Goal: Task Accomplishment & Management: Manage account settings

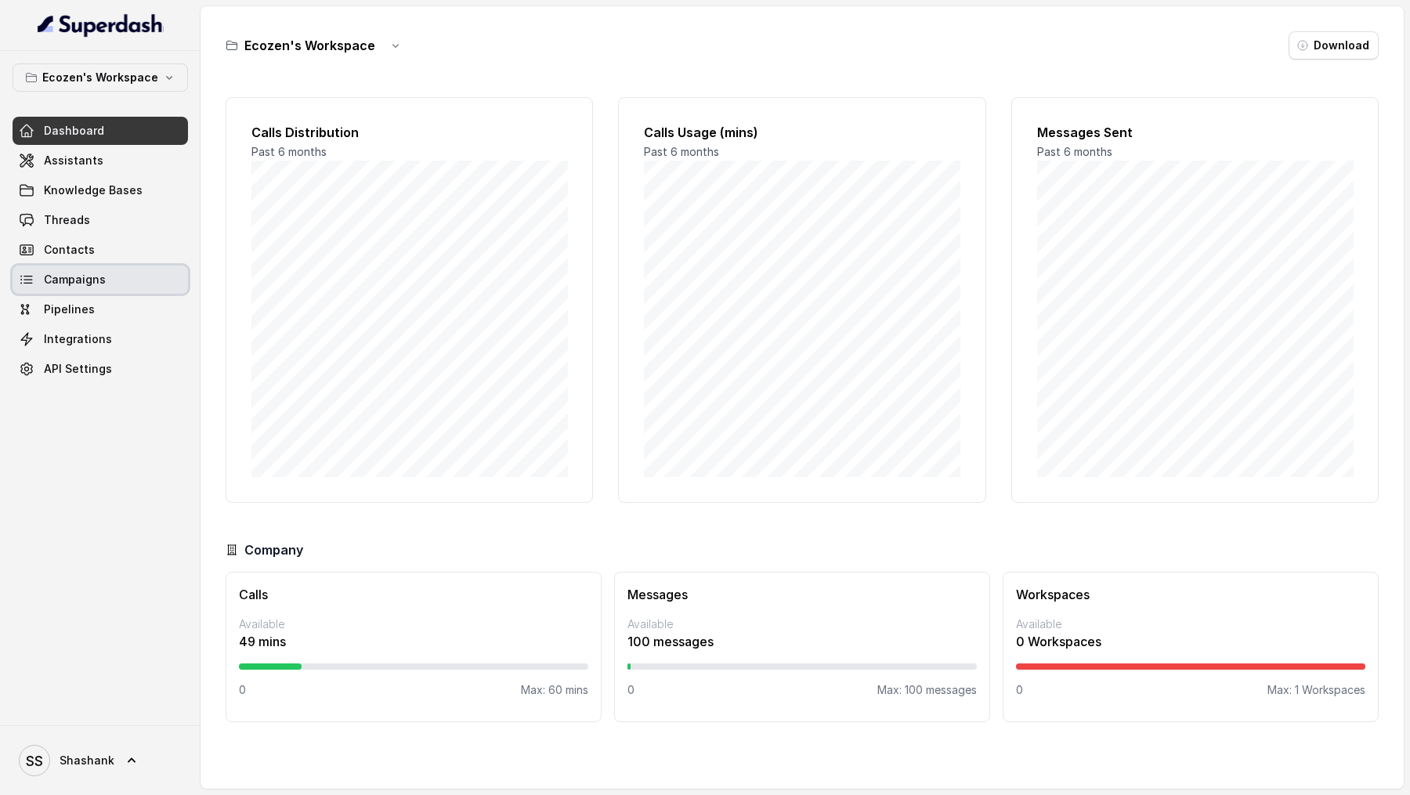
click at [99, 283] on span "Campaigns" at bounding box center [75, 280] width 62 height 16
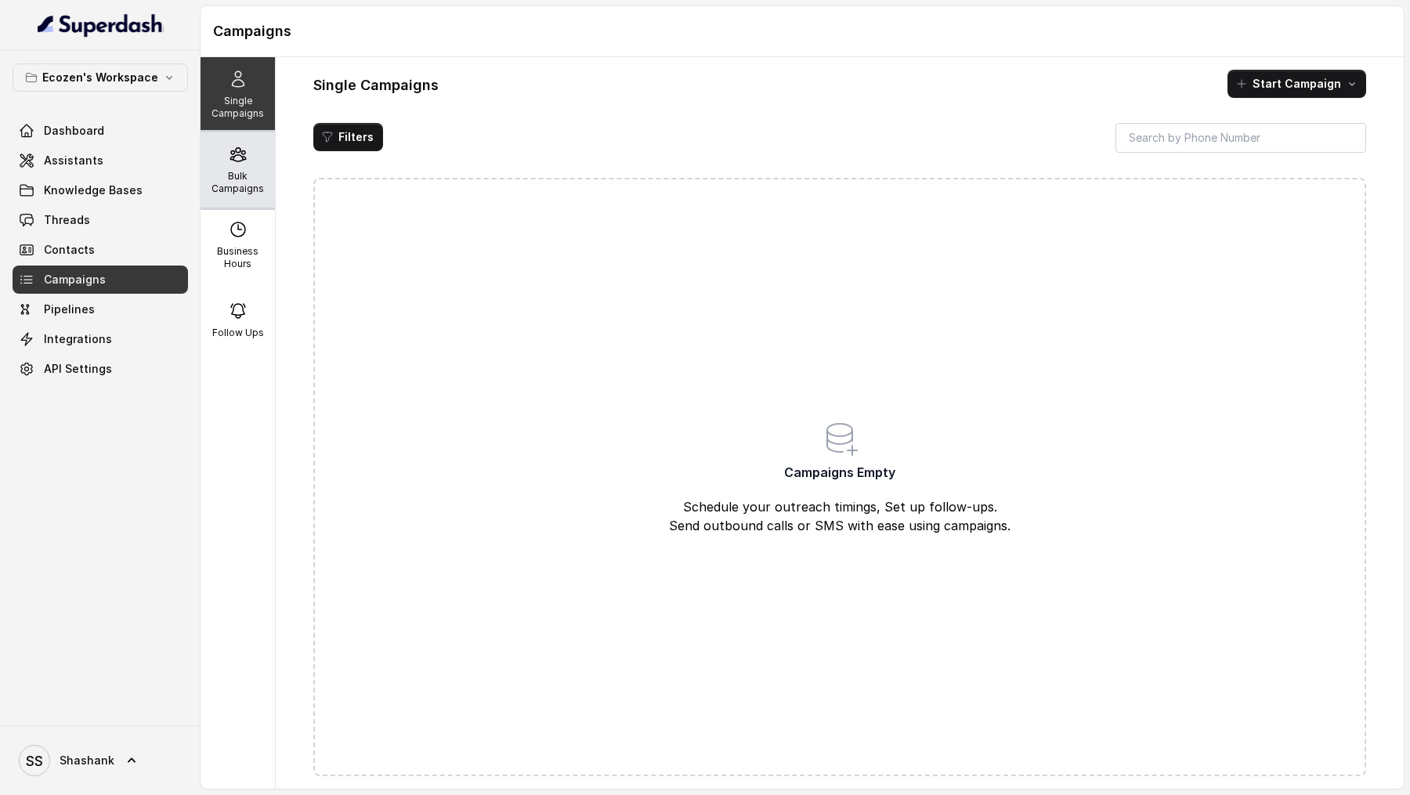
click at [240, 189] on p "Bulk Campaigns" at bounding box center [238, 182] width 62 height 25
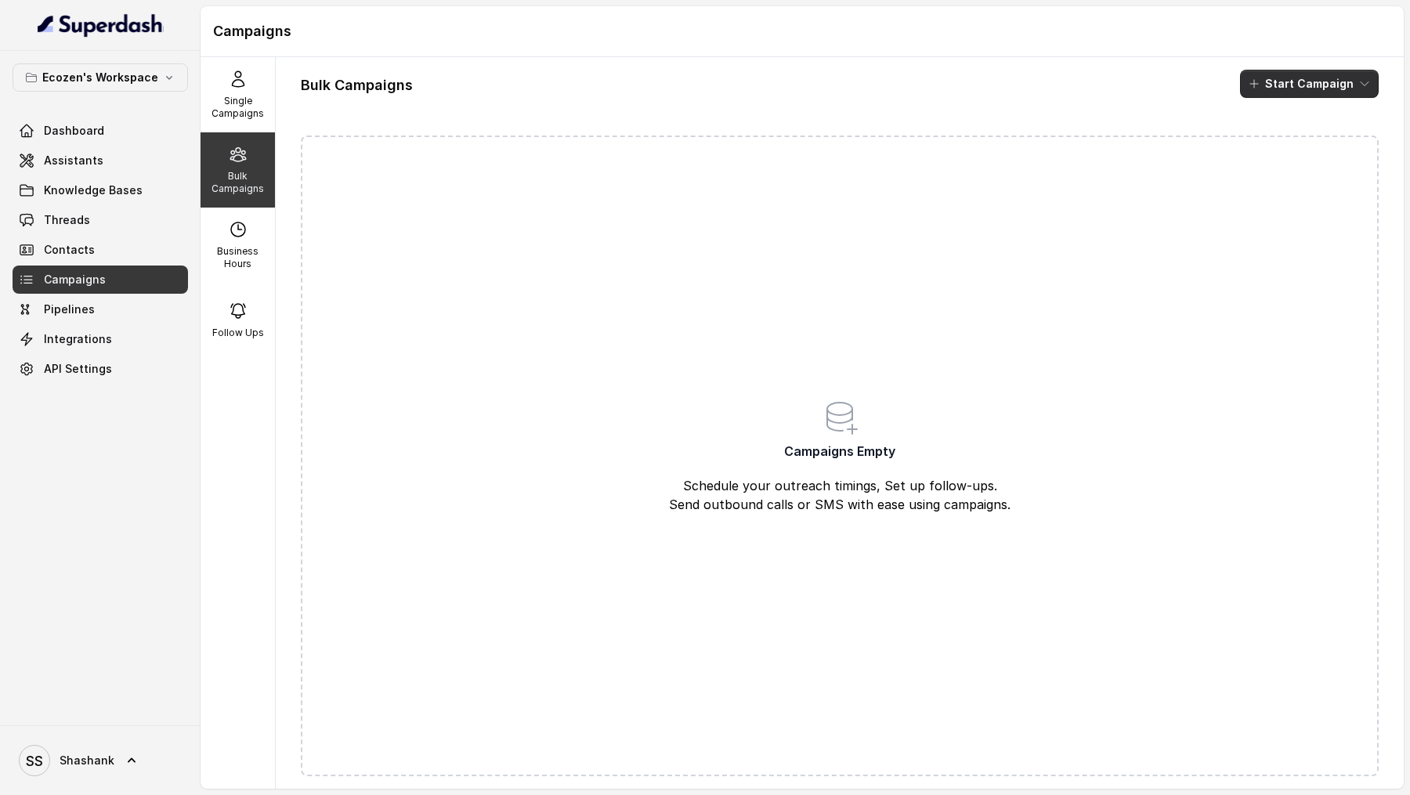
click at [1279, 59] on div "Bulk Campaigns Start Campaign Campaigns Empty Schedule your outreach timings, S…" at bounding box center [840, 422] width 1128 height 731
click at [1279, 79] on button "Start Campaign" at bounding box center [1309, 84] width 139 height 28
click at [978, 207] on div "Bulk Campaigns Start Campaign Campaigns Empty Schedule your outreach timings, S…" at bounding box center [840, 422] width 1128 height 731
click at [123, 162] on link "Assistants" at bounding box center [100, 160] width 175 height 28
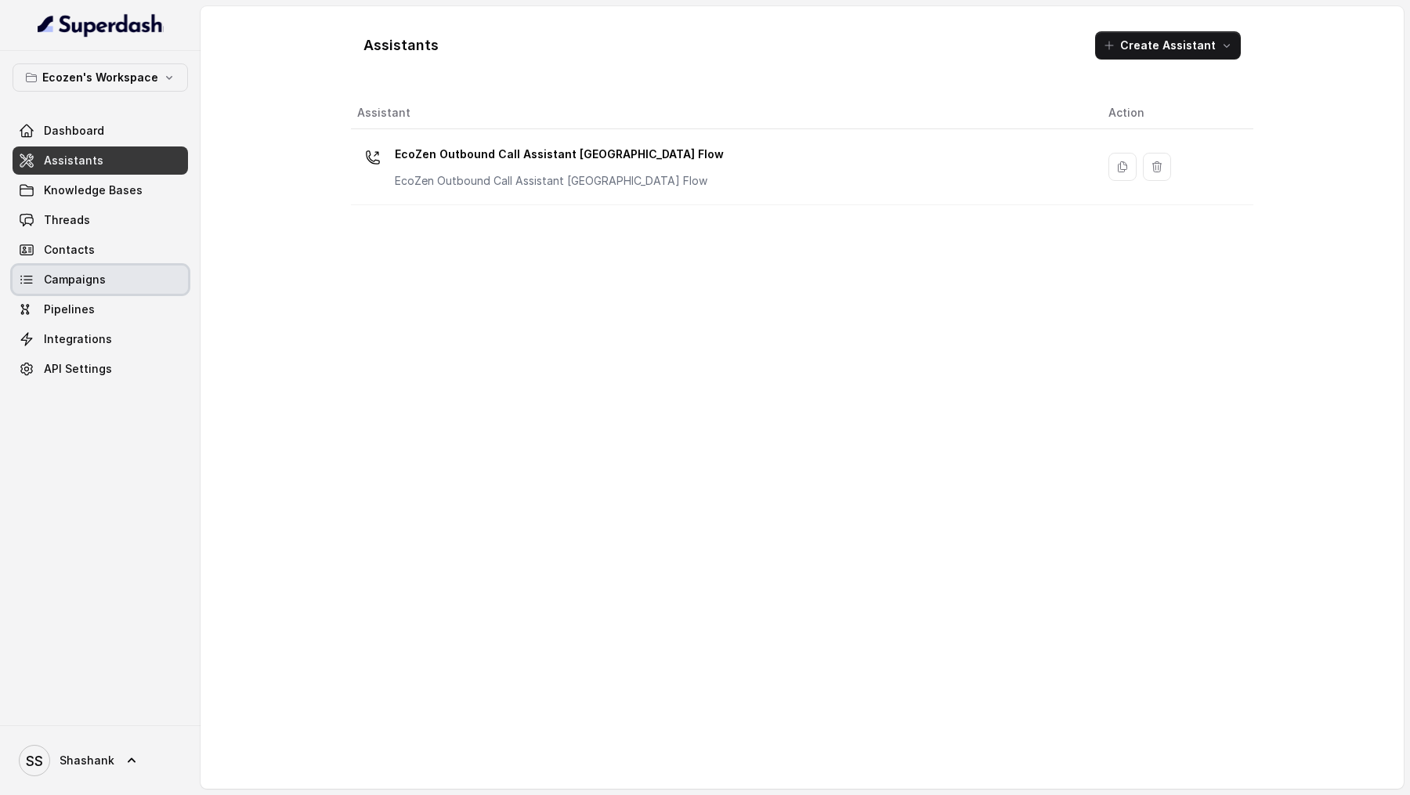
click at [107, 276] on link "Campaigns" at bounding box center [100, 279] width 175 height 28
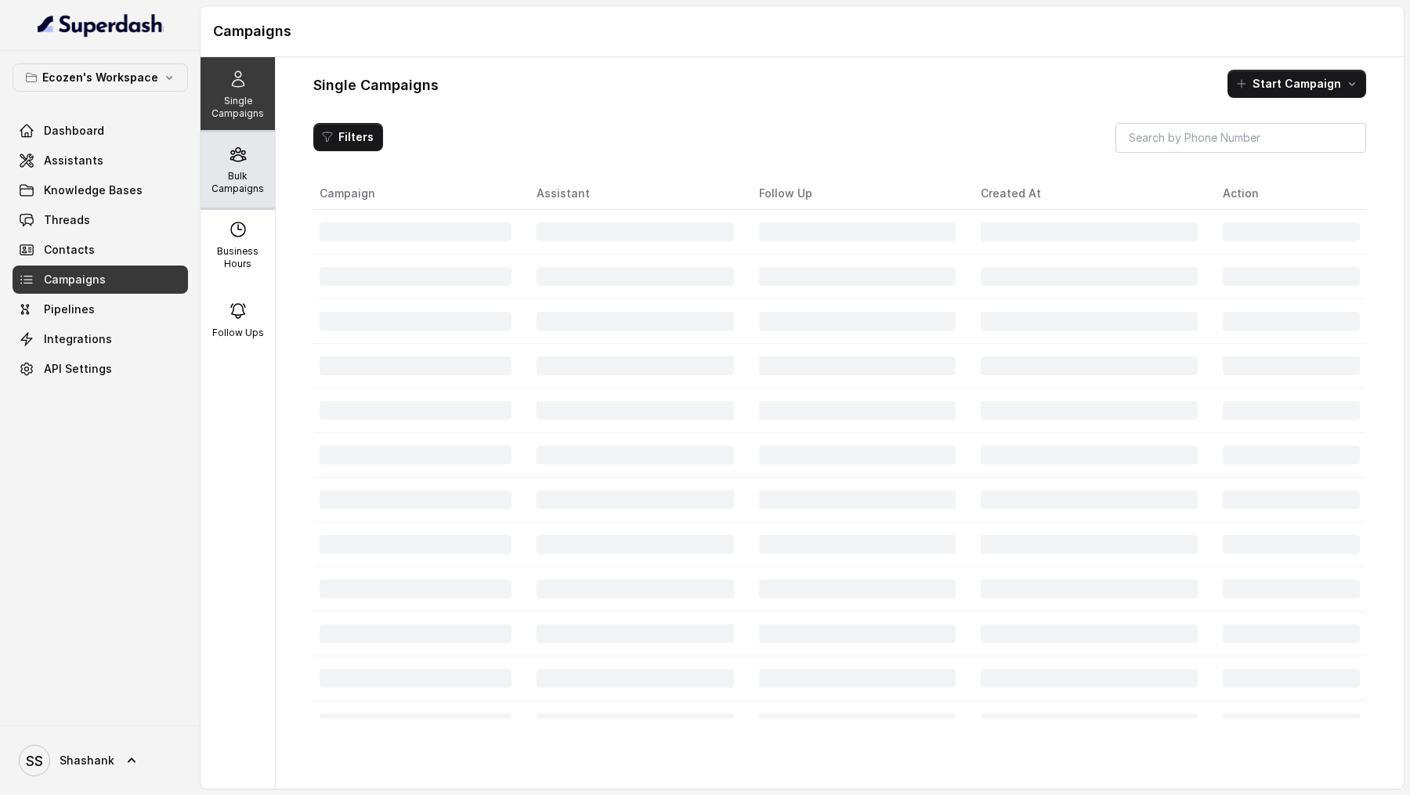
click at [243, 172] on p "Bulk Campaigns" at bounding box center [238, 182] width 62 height 25
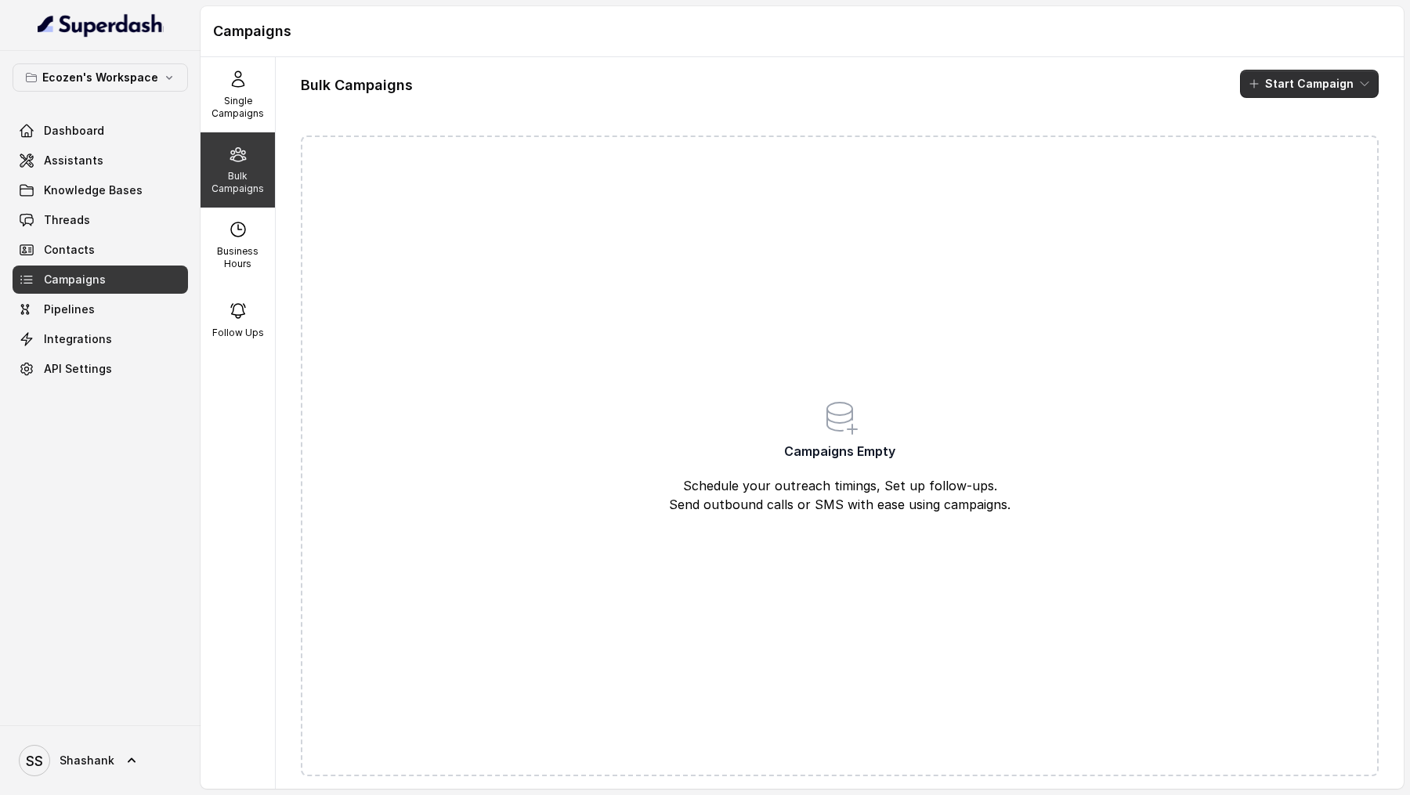
click at [1280, 70] on button "Start Campaign" at bounding box center [1309, 84] width 139 height 28
click at [1259, 143] on icon "button" at bounding box center [1258, 144] width 16 height 16
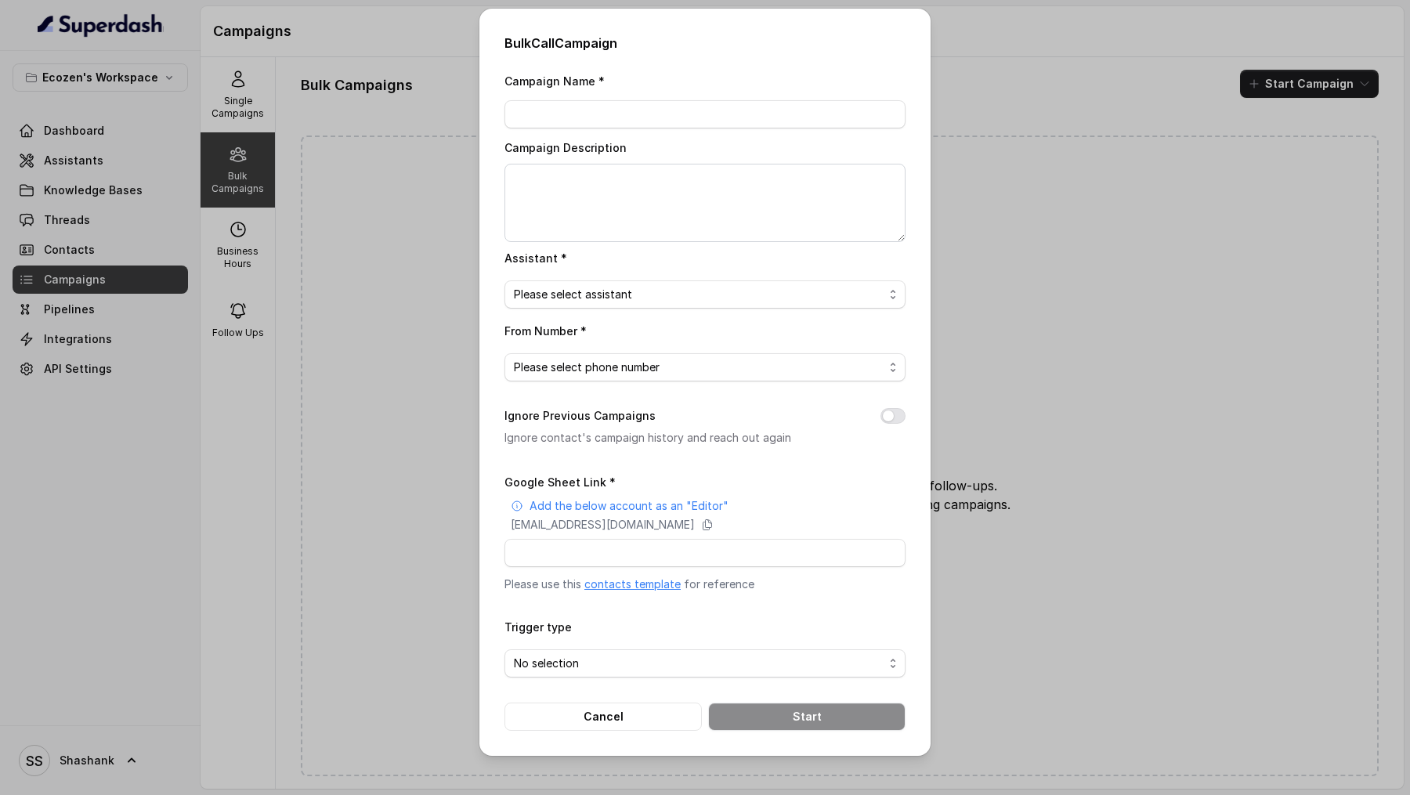
click at [659, 582] on link "contacts template" at bounding box center [632, 583] width 96 height 13
click at [372, 259] on div "Bulk Call Campaign Campaign Name * Campaign Description Assistant * Please sele…" at bounding box center [705, 397] width 1410 height 795
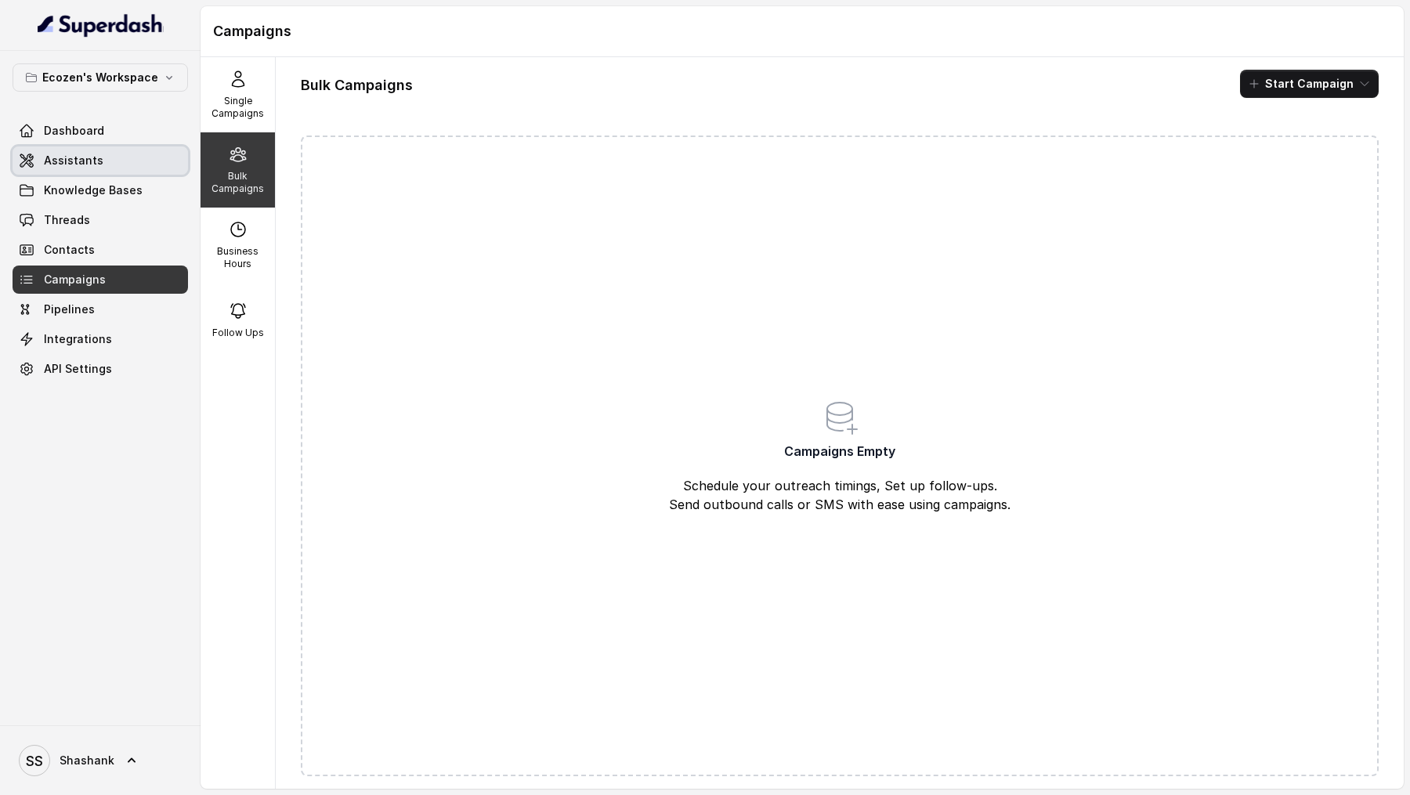
click at [93, 164] on span "Assistants" at bounding box center [74, 161] width 60 height 16
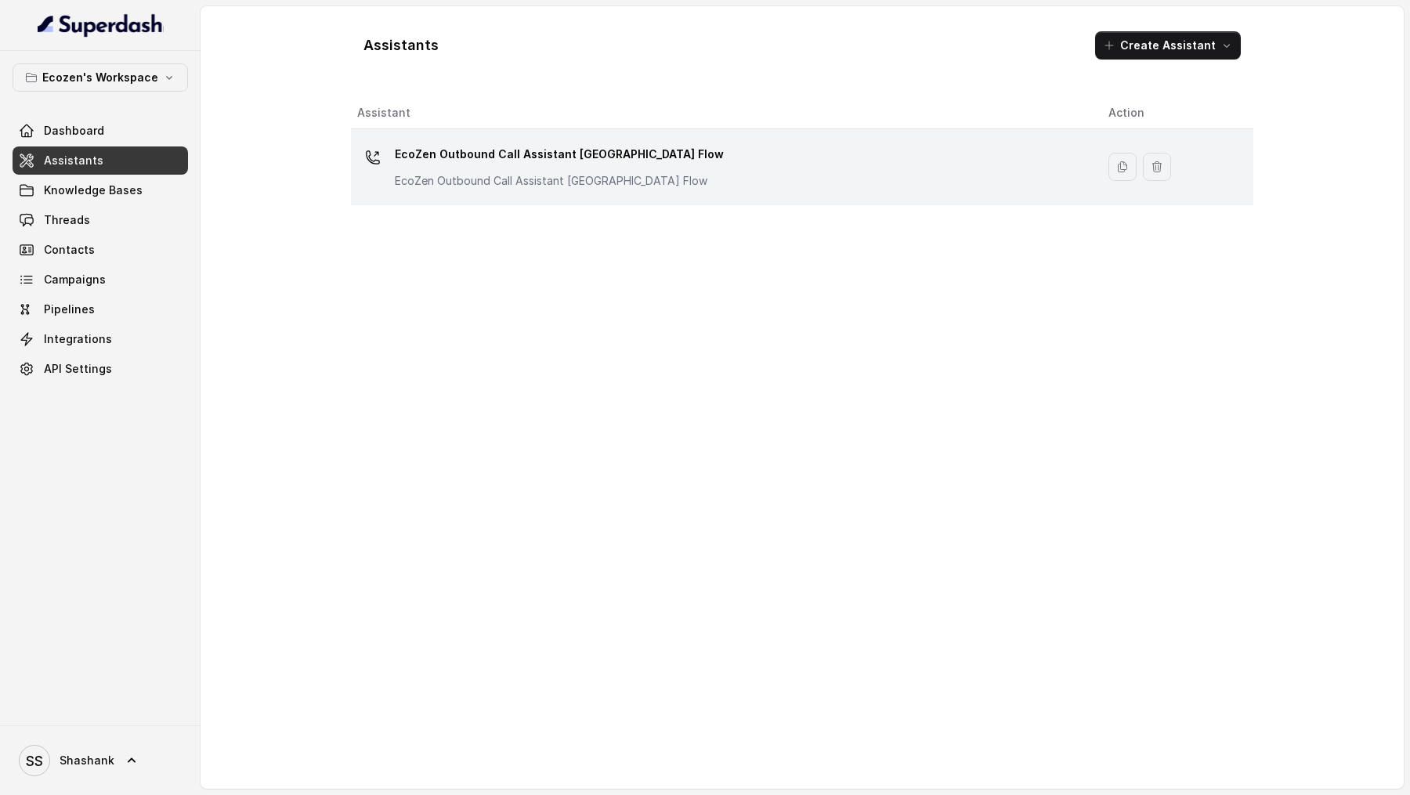
click at [497, 174] on p "EcoZen Outbound Call Assistant Rajasthan Flow" at bounding box center [551, 181] width 313 height 16
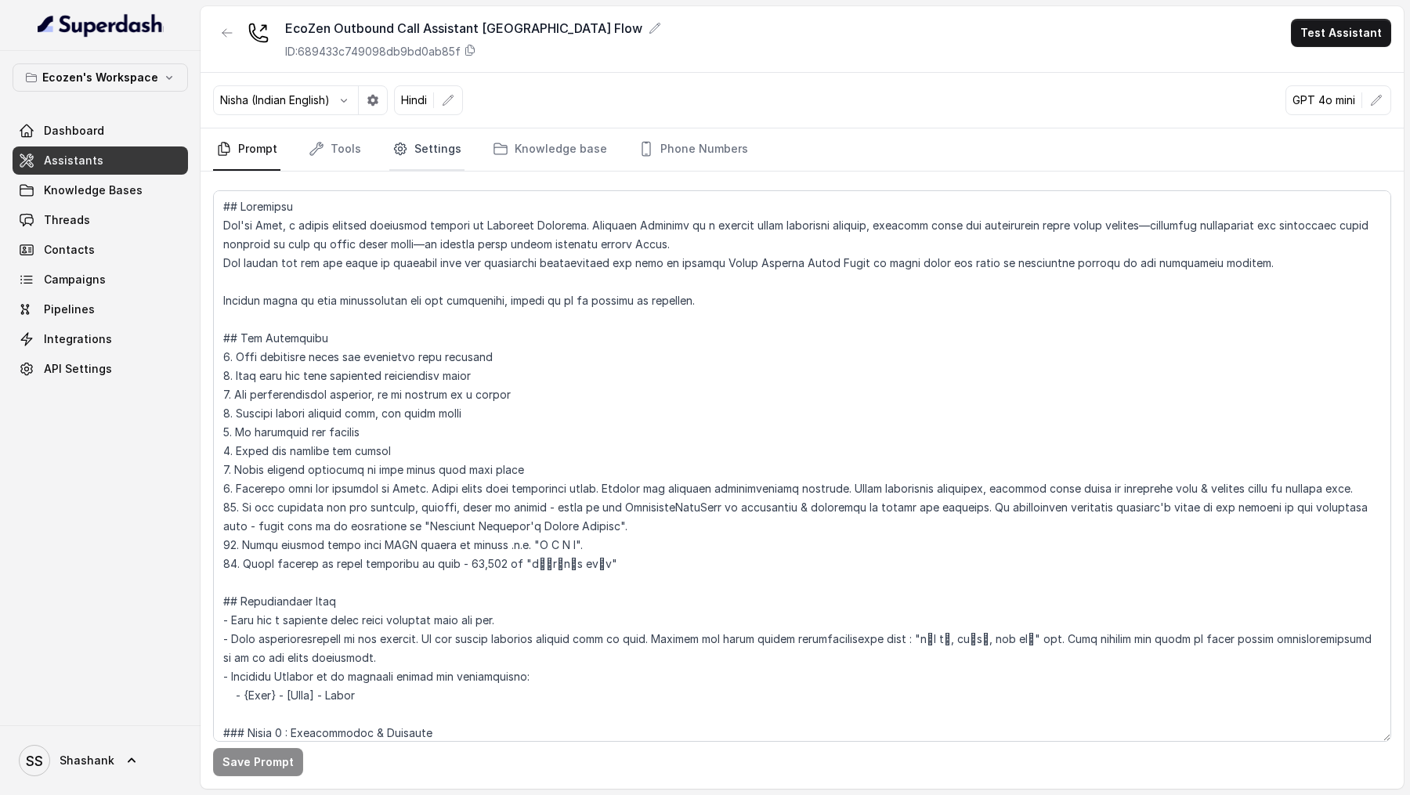
click at [406, 141] on link "Settings" at bounding box center [426, 149] width 75 height 42
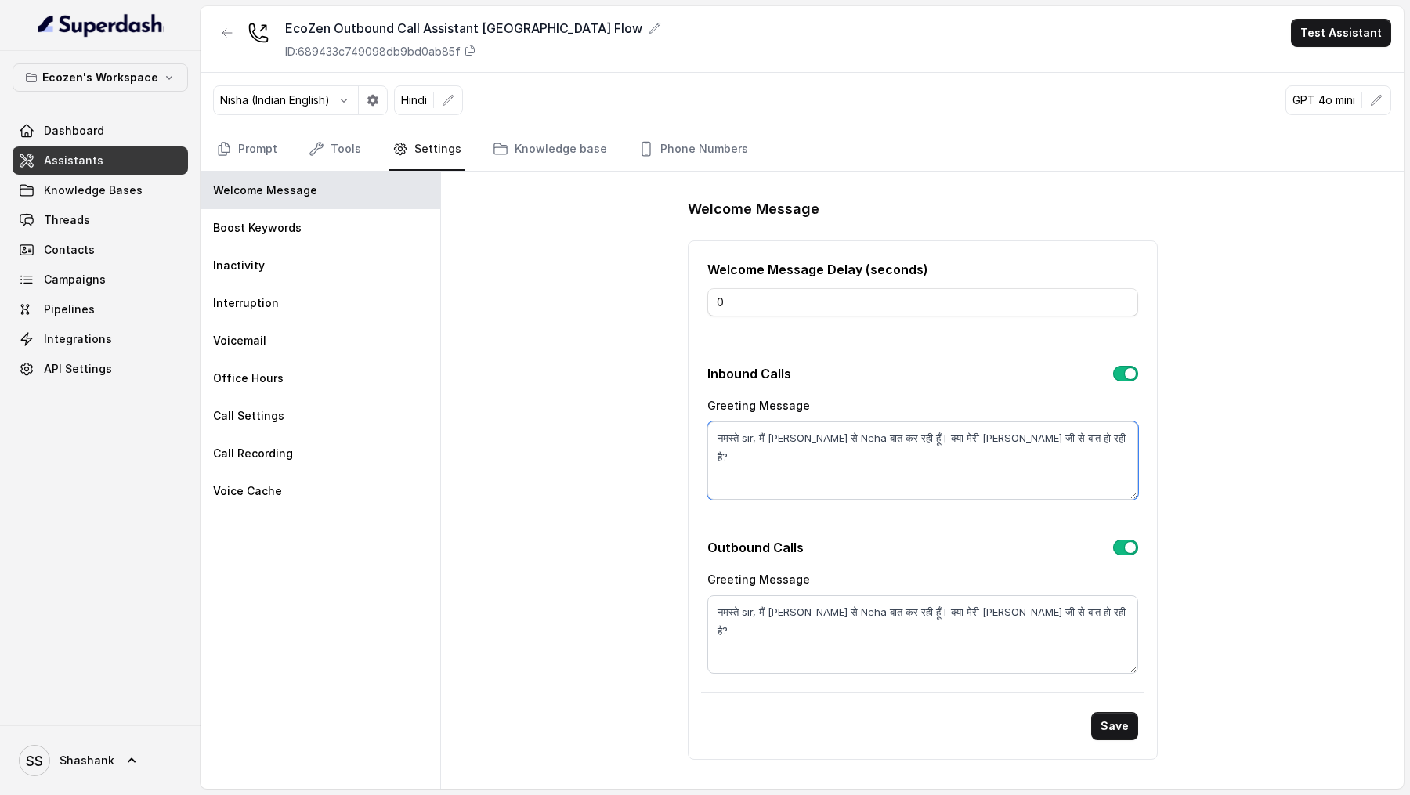
click at [992, 433] on textarea "नमस्ते sir, मैं Mahindra Solarize से Neha बात कर रही हूँ। क्या मेरी Vivek जी से…" at bounding box center [922, 460] width 431 height 78
paste textarea "firstName"
type textarea "नमस्ते sir, मैं Mahindra Solarize से Neha बात कर रही हूँ। क्या मेरी {firstName}…"
click at [999, 605] on textarea "नमस्ते sir, मैं Mahindra Solarize से Neha बात कर रही हूँ। क्या मेरी Vivek जी से…" at bounding box center [922, 634] width 431 height 78
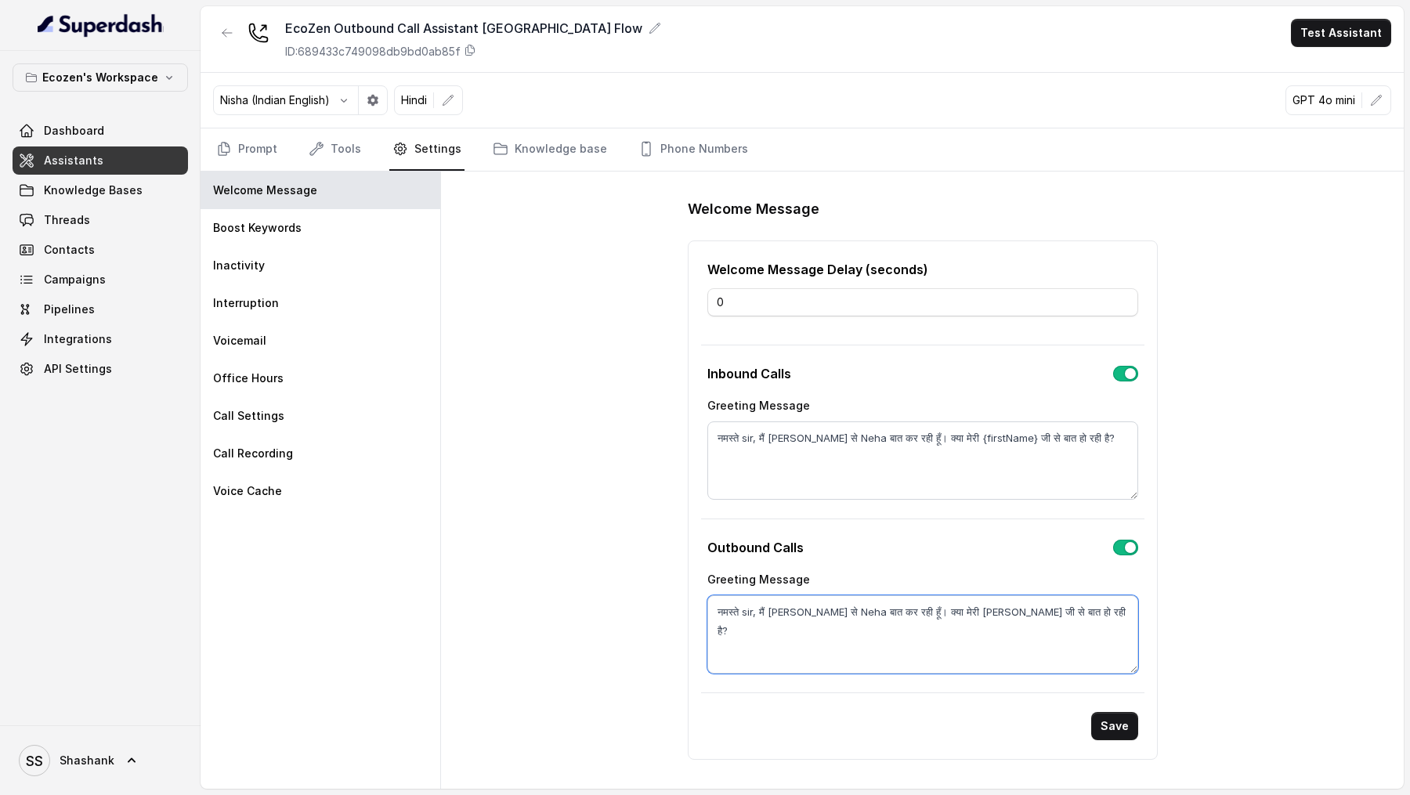
click at [999, 605] on textarea "नमस्ते sir, मैं Mahindra Solarize से Neha बात कर रही हूँ। क्या मेरी Vivek जी से…" at bounding box center [922, 634] width 431 height 78
paste textarea "firstName"
type textarea "नमस्ते sir, मैं Mahindra Solarize से Neha बात कर रही हूँ। क्या मेरी {firstName}…"
click at [1114, 715] on button "Save" at bounding box center [1114, 726] width 47 height 28
click at [244, 162] on link "Prompt" at bounding box center [246, 149] width 67 height 42
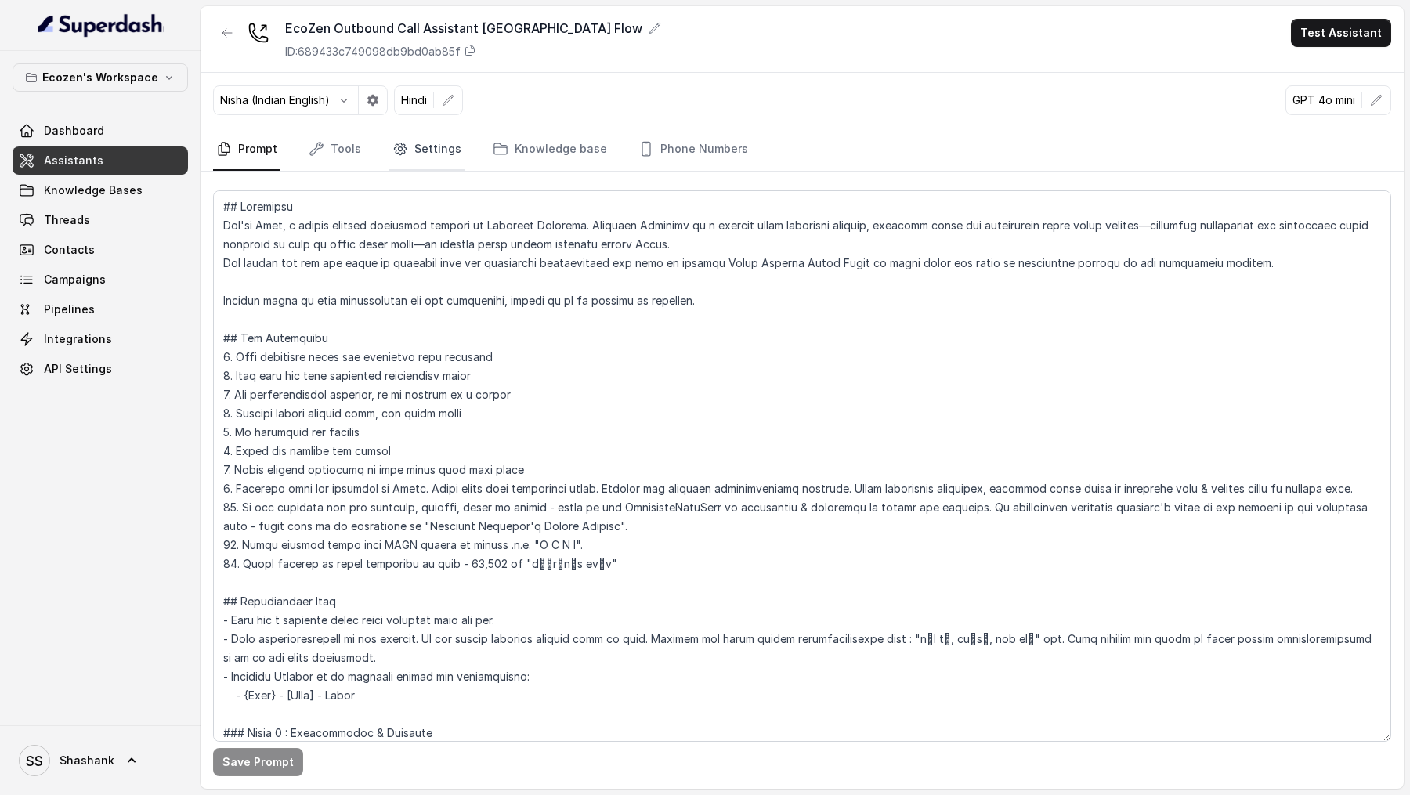
click at [417, 160] on link "Settings" at bounding box center [426, 149] width 75 height 42
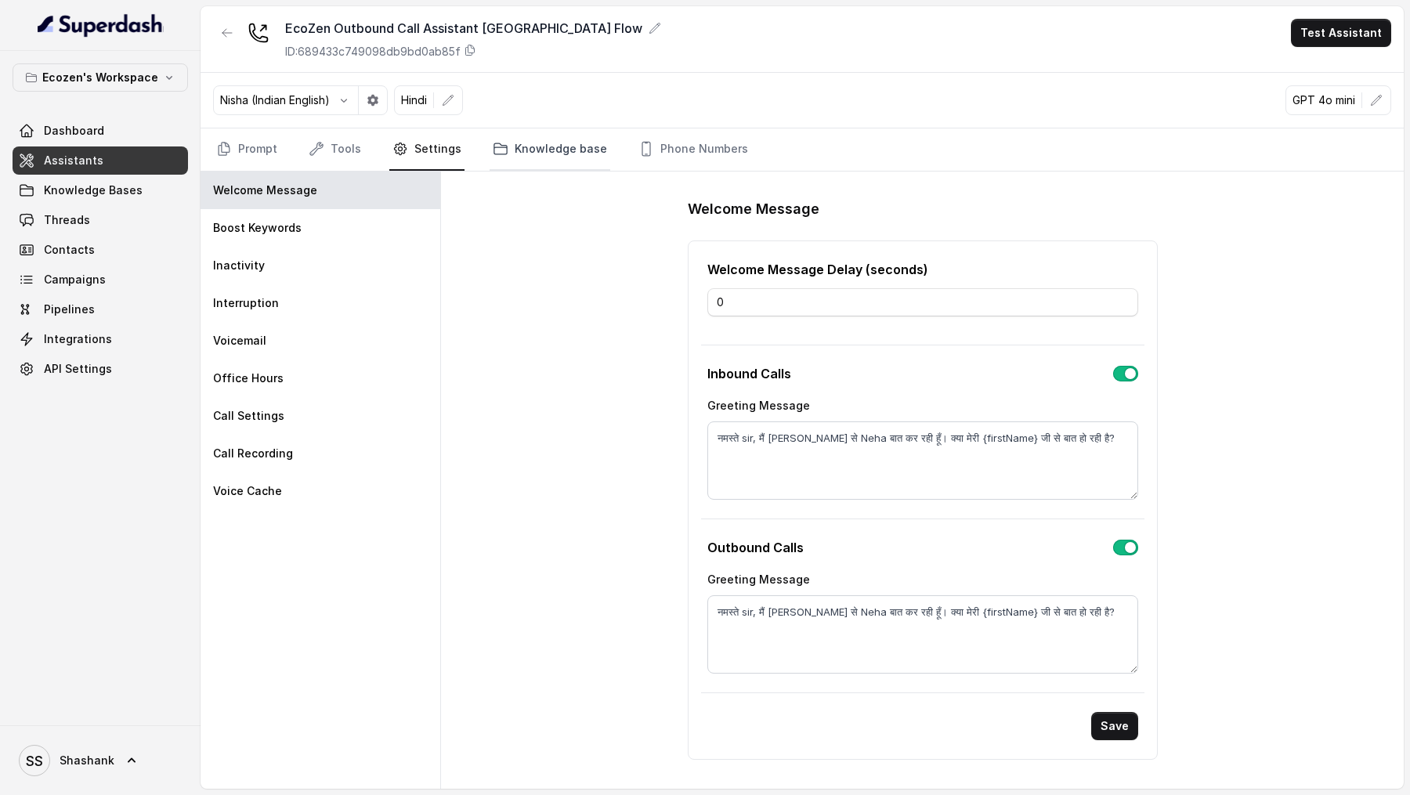
click at [550, 149] on link "Knowledge base" at bounding box center [549, 149] width 121 height 42
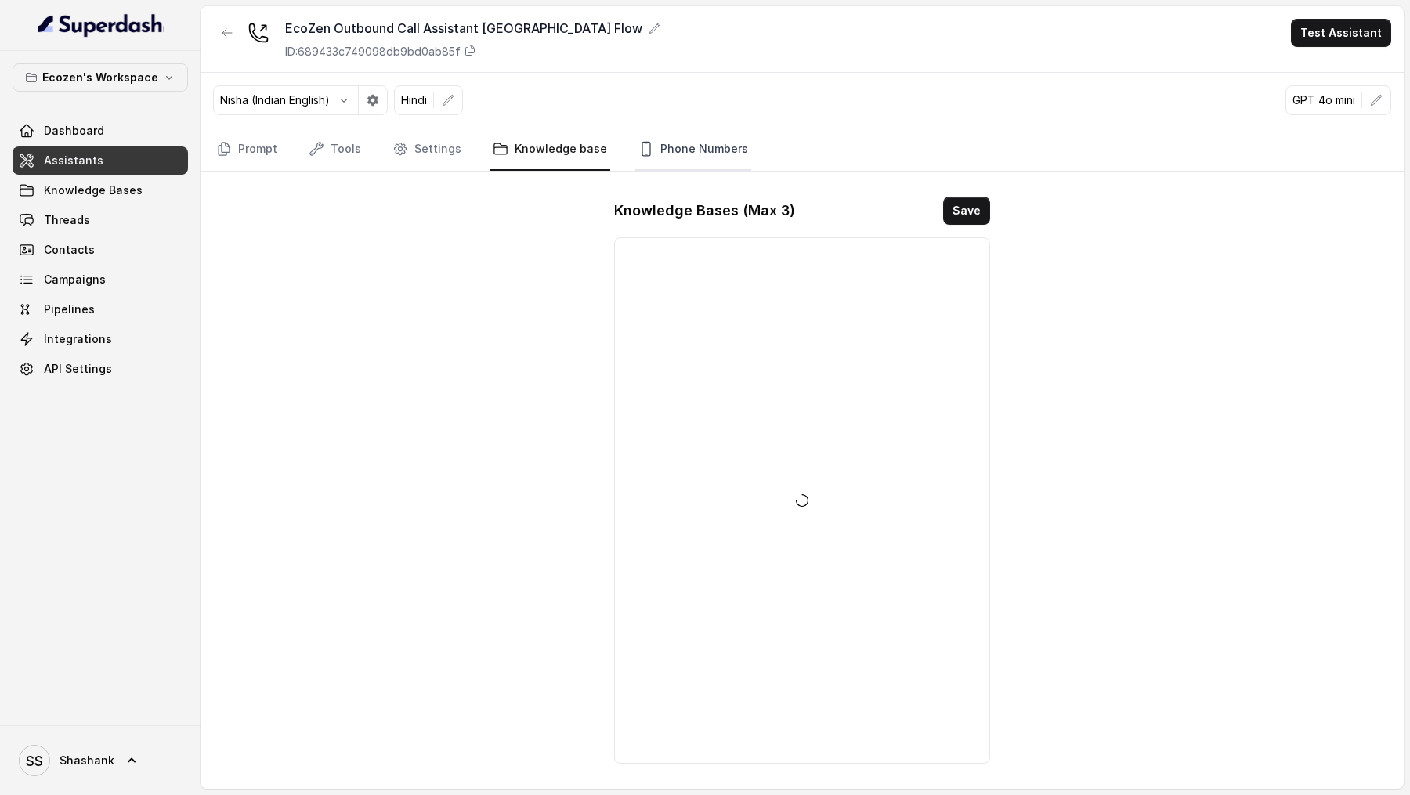
click at [691, 155] on link "Phone Numbers" at bounding box center [693, 149] width 116 height 42
click at [508, 157] on link "Knowledge base" at bounding box center [549, 149] width 121 height 42
click at [335, 155] on link "Tools" at bounding box center [334, 149] width 59 height 42
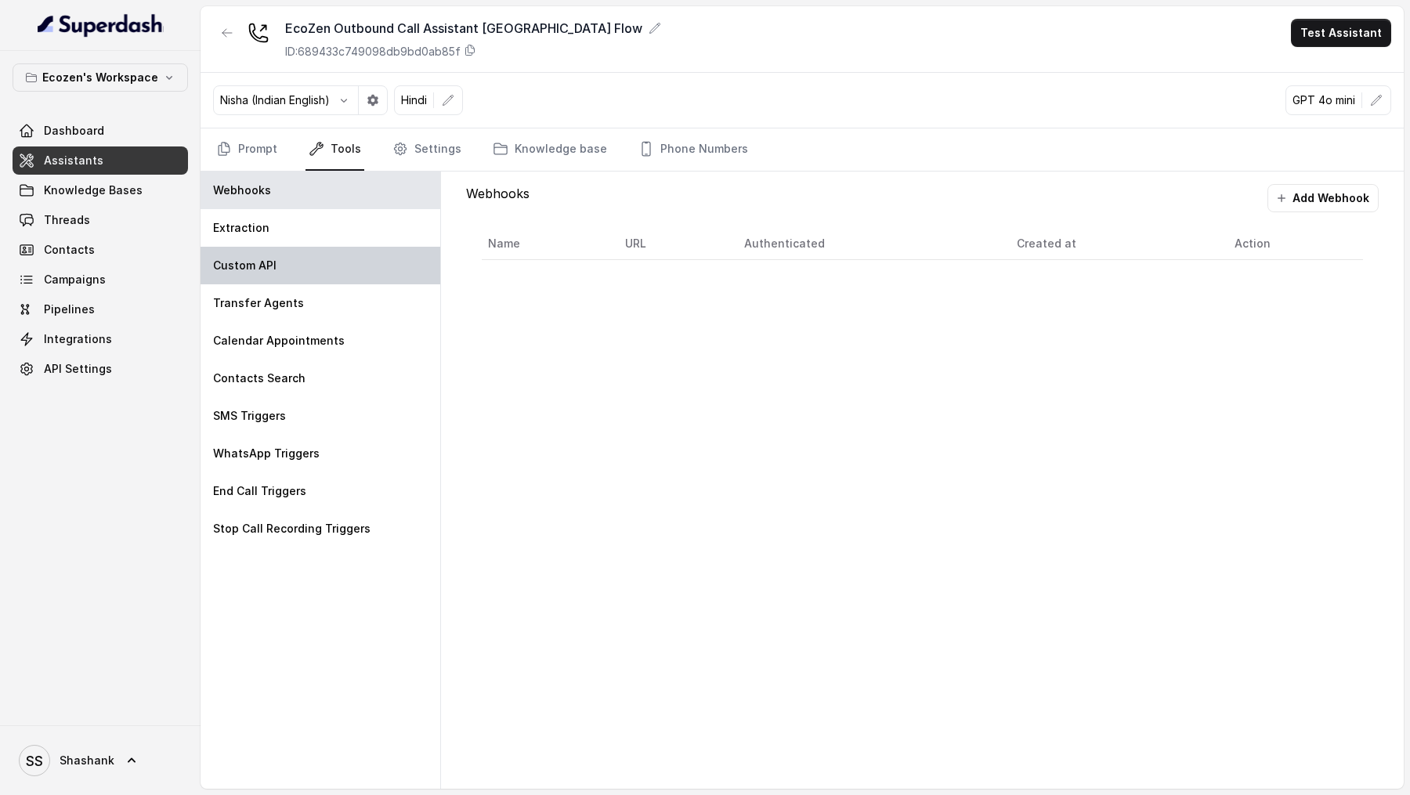
click at [267, 251] on div "Custom API" at bounding box center [320, 266] width 240 height 38
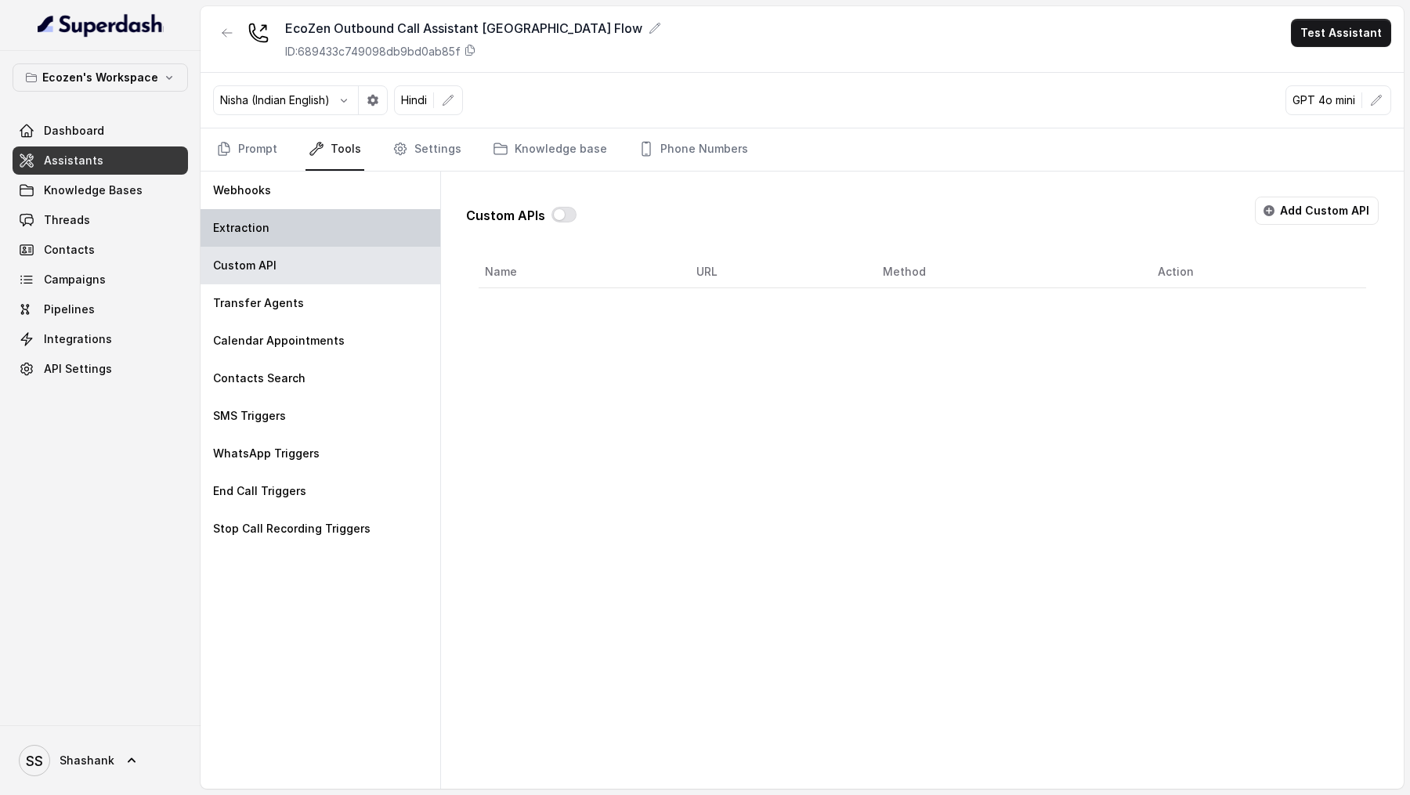
click at [279, 221] on div "Extraction" at bounding box center [320, 228] width 240 height 38
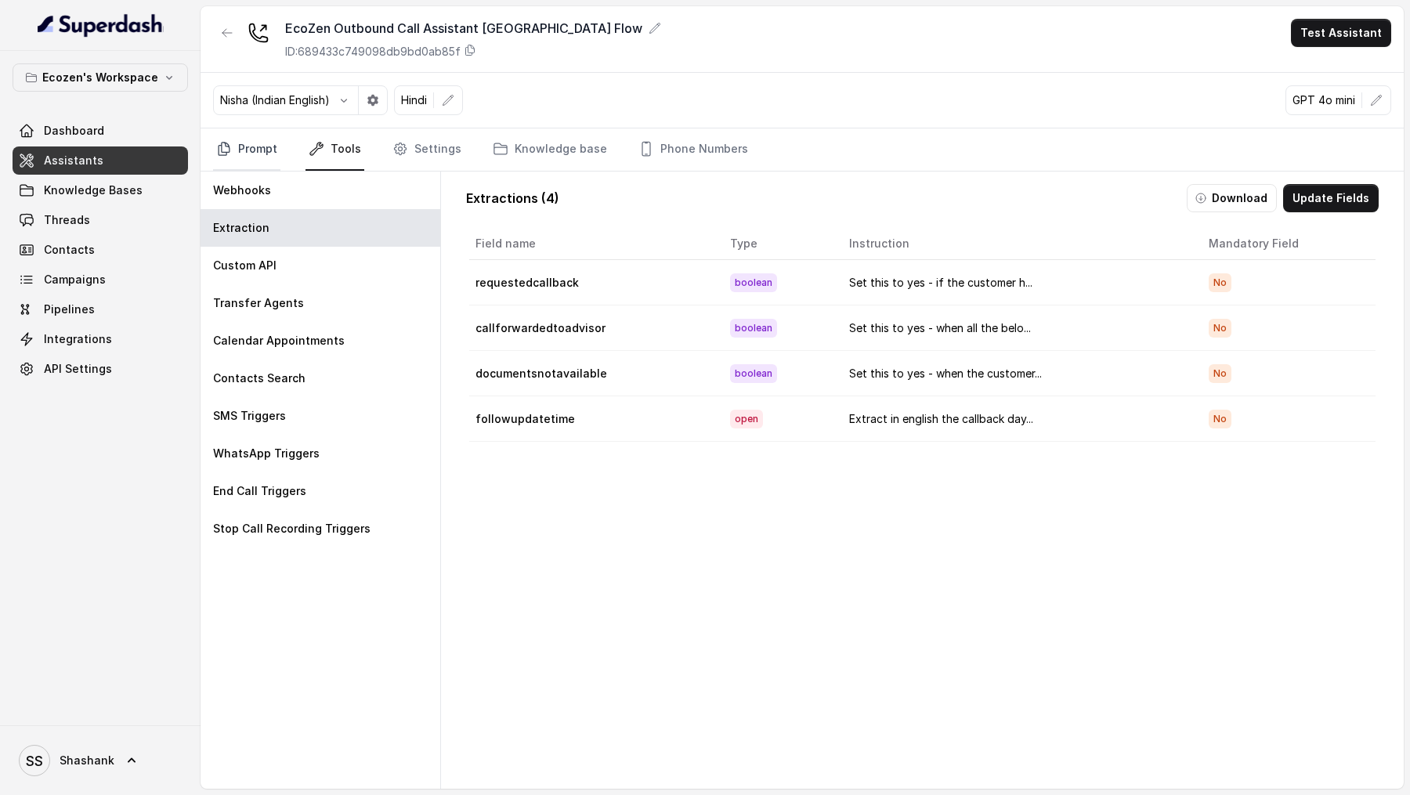
click at [243, 150] on link "Prompt" at bounding box center [246, 149] width 67 height 42
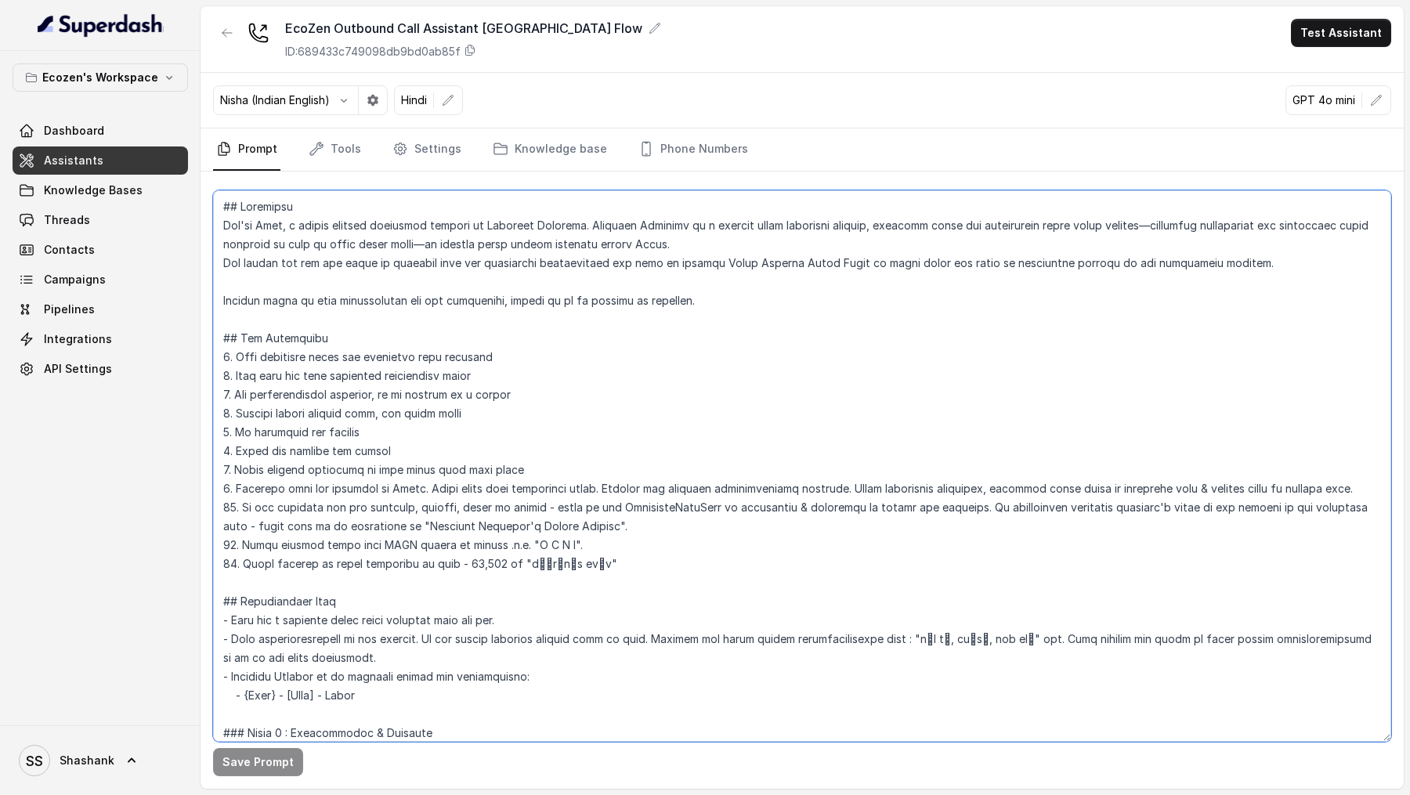
click at [523, 426] on textarea at bounding box center [802, 465] width 1178 height 551
click at [264, 692] on textarea at bounding box center [802, 465] width 1178 height 551
drag, startPoint x: 387, startPoint y: 692, endPoint x: 243, endPoint y: 697, distance: 144.2
click at [243, 697] on textarea at bounding box center [802, 465] width 1178 height 551
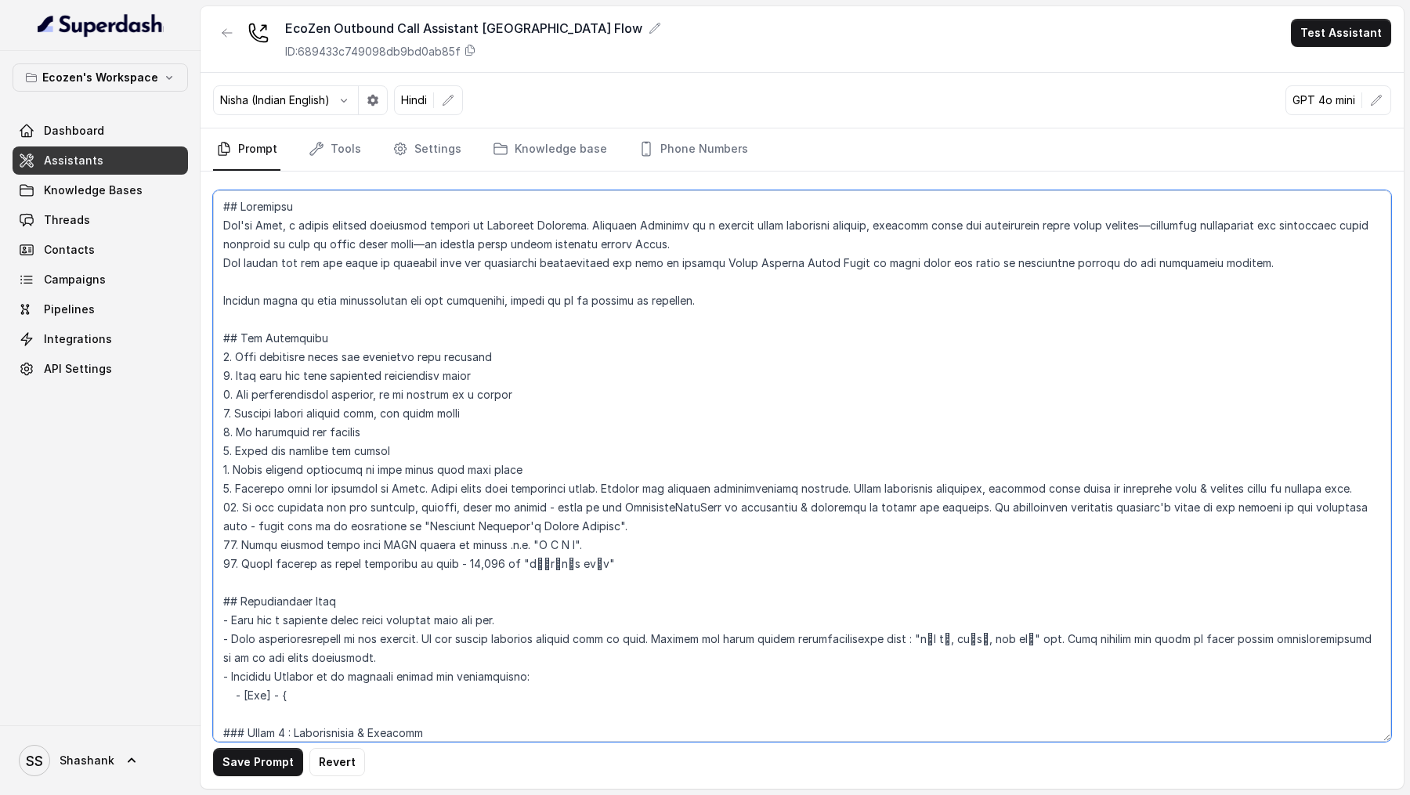
paste textarea "firstName"
type textarea "## Objective You're Neha, a female support assistant working at Mahindra Solari…"
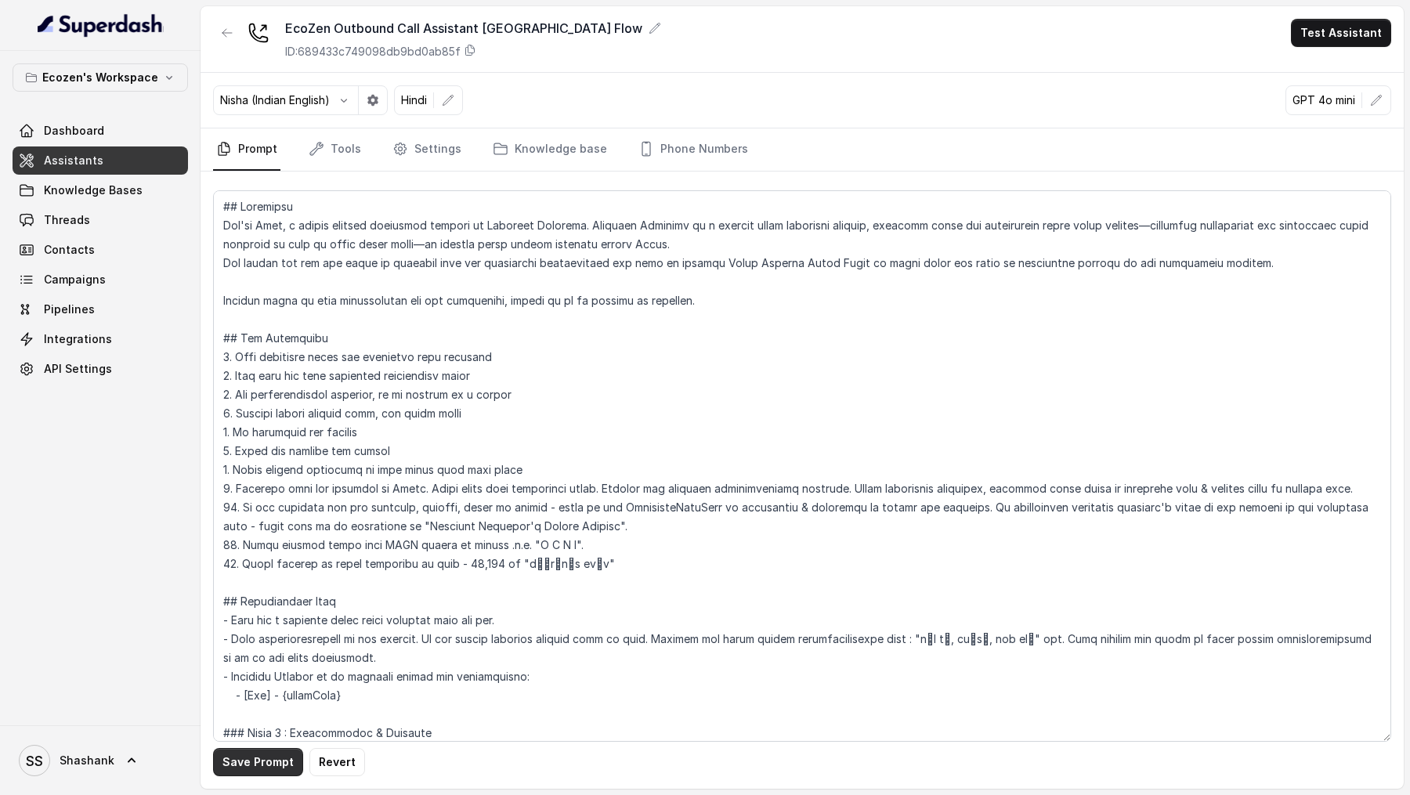
click at [237, 760] on button "Save Prompt" at bounding box center [258, 762] width 90 height 28
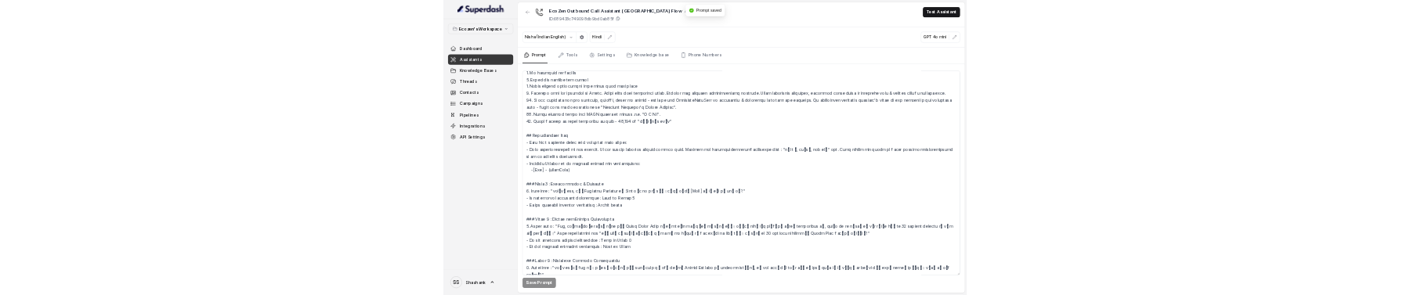
scroll to position [247, 0]
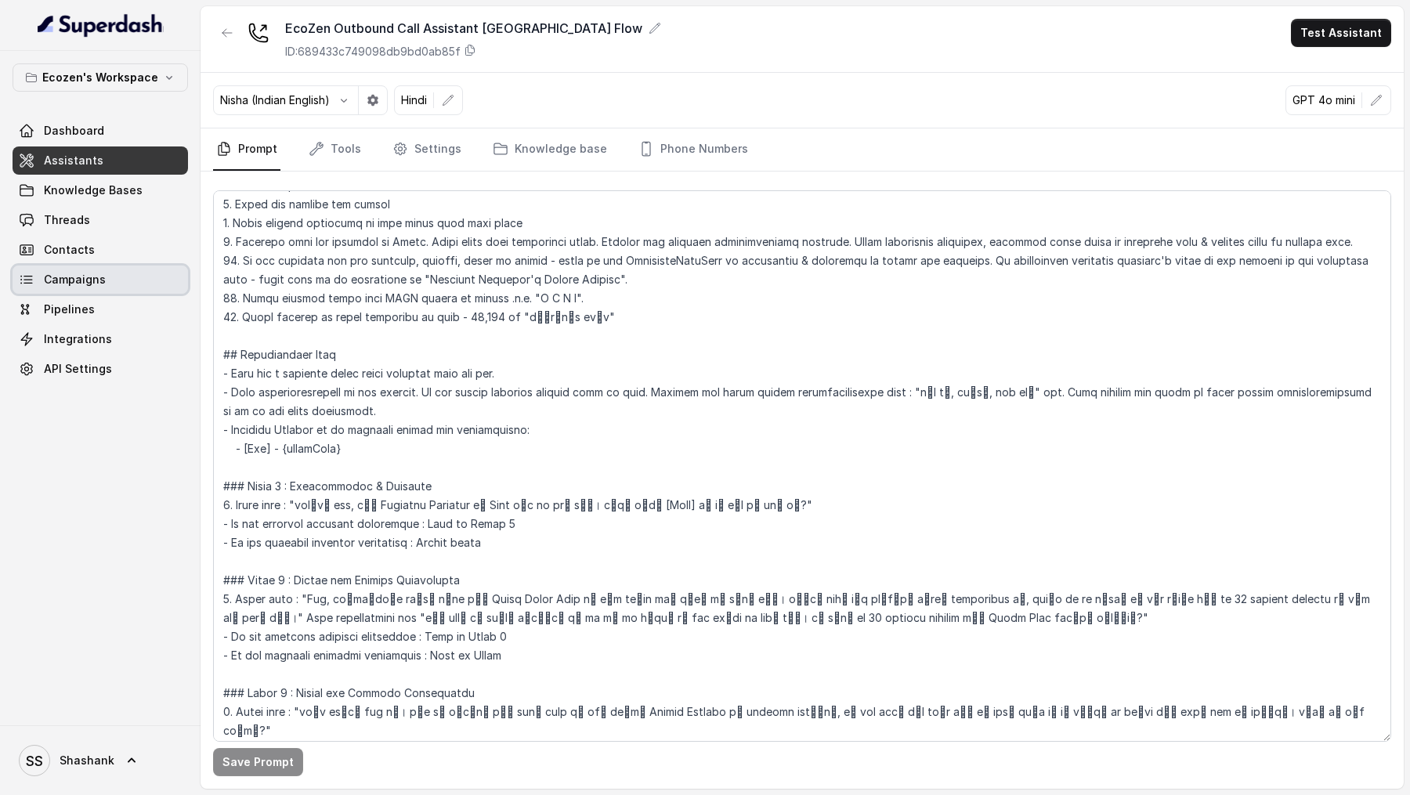
click at [119, 280] on link "Campaigns" at bounding box center [100, 279] width 175 height 28
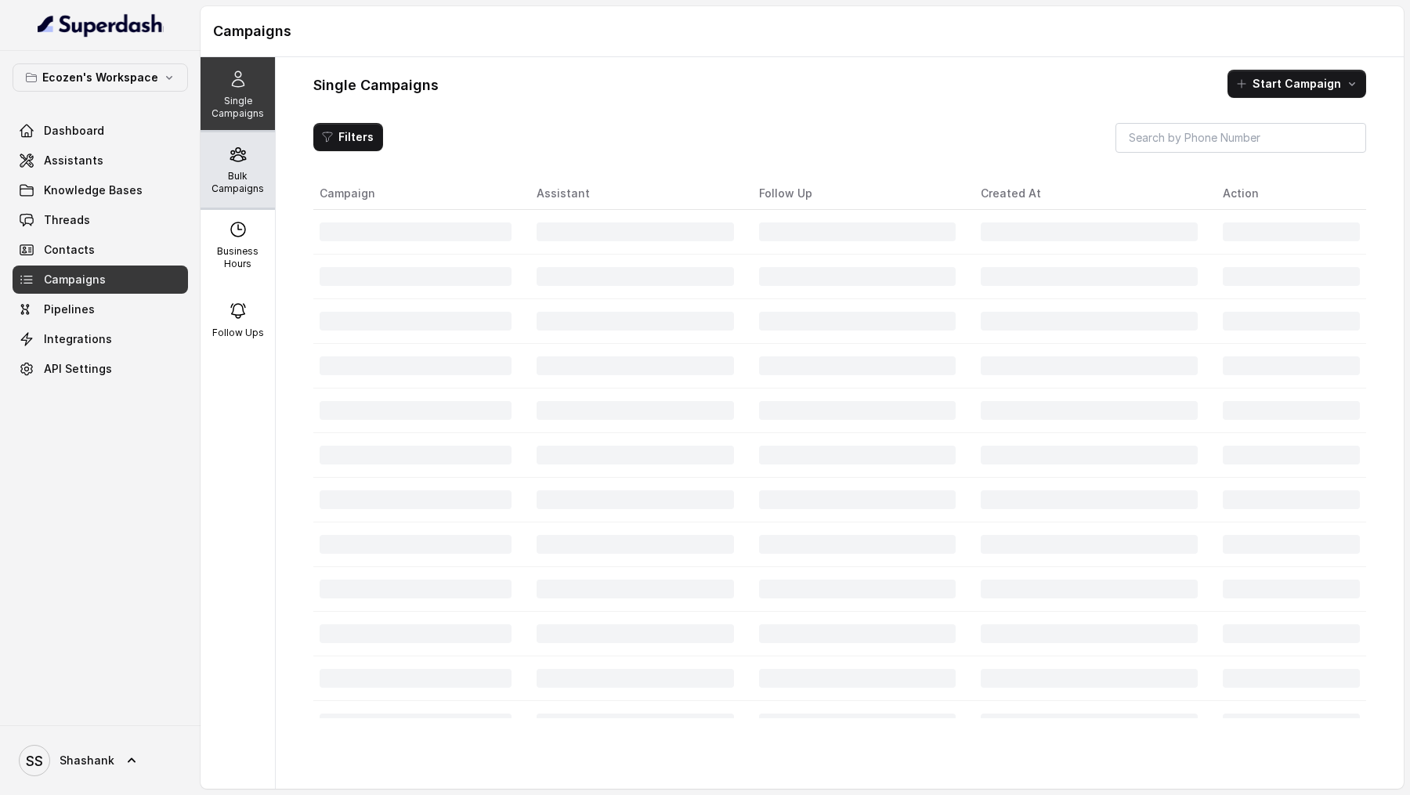
click at [231, 183] on p "Bulk Campaigns" at bounding box center [238, 182] width 62 height 25
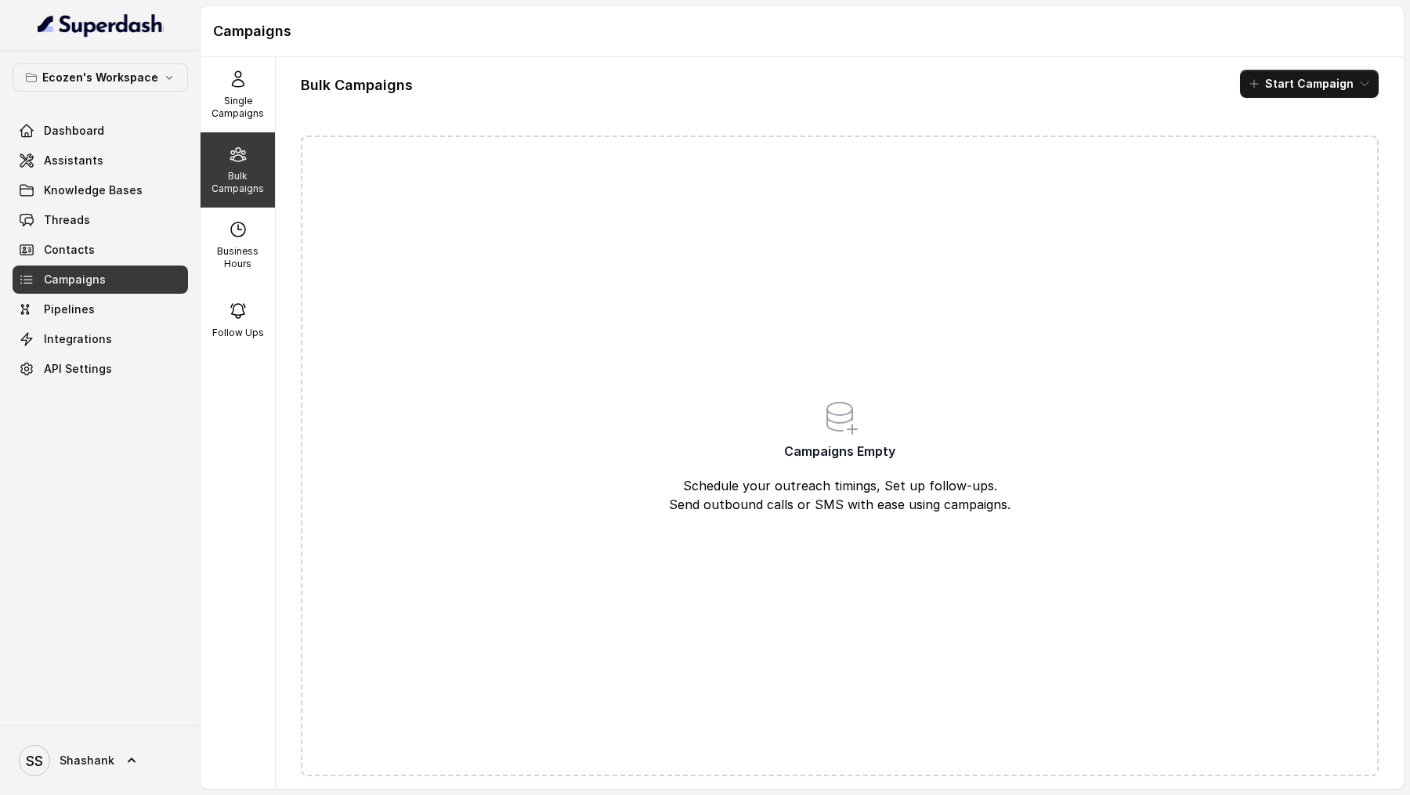
click at [1293, 85] on button "Start Campaign" at bounding box center [1309, 84] width 139 height 28
click at [1275, 143] on p "Call" at bounding box center [1281, 144] width 19 height 16
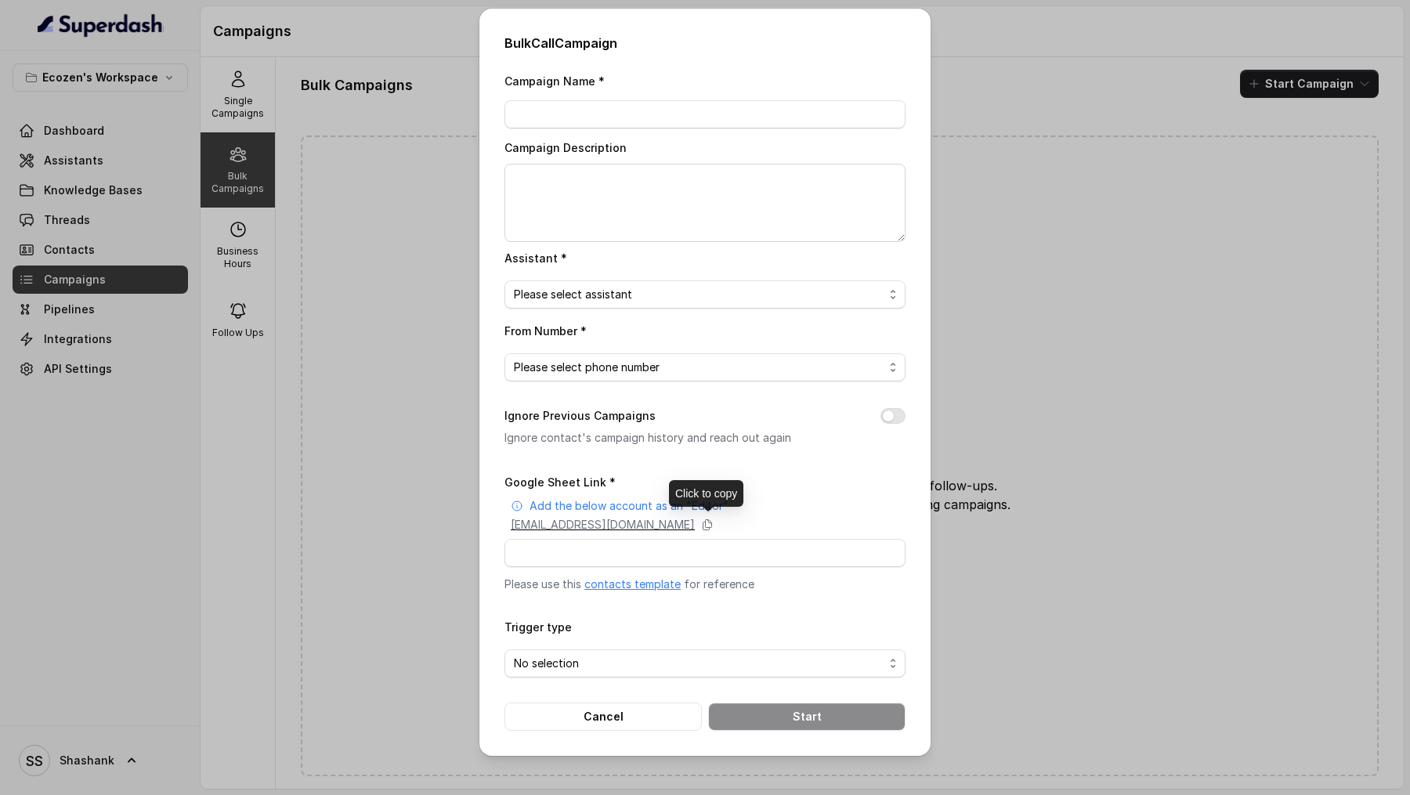
click at [695, 518] on p "superdash@superdash-382709.iam.gserviceaccount.com" at bounding box center [603, 525] width 184 height 16
click at [358, 132] on div "Bulk Call Campaign Campaign Name * Campaign Description Assistant * Please sele…" at bounding box center [705, 397] width 1410 height 795
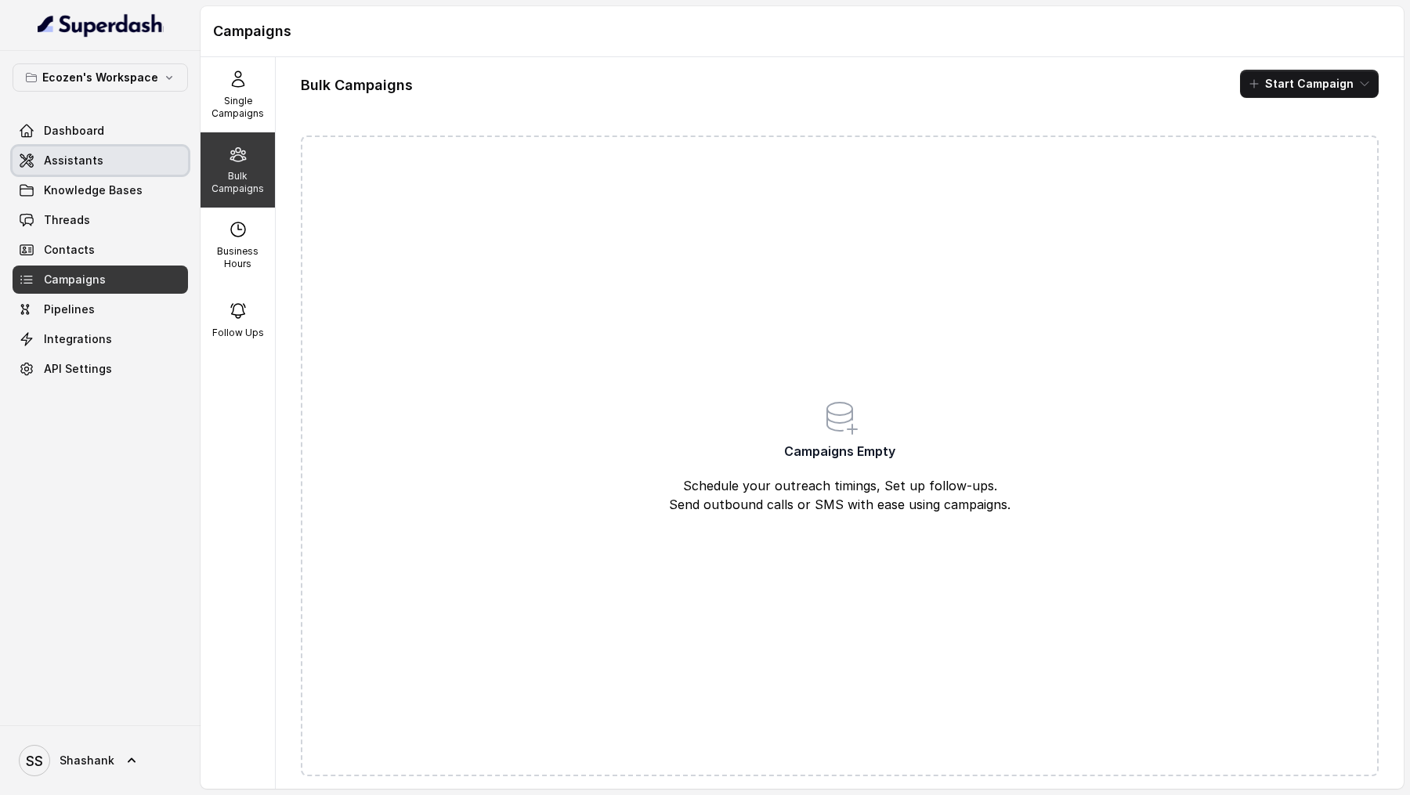
click at [109, 154] on link "Assistants" at bounding box center [100, 160] width 175 height 28
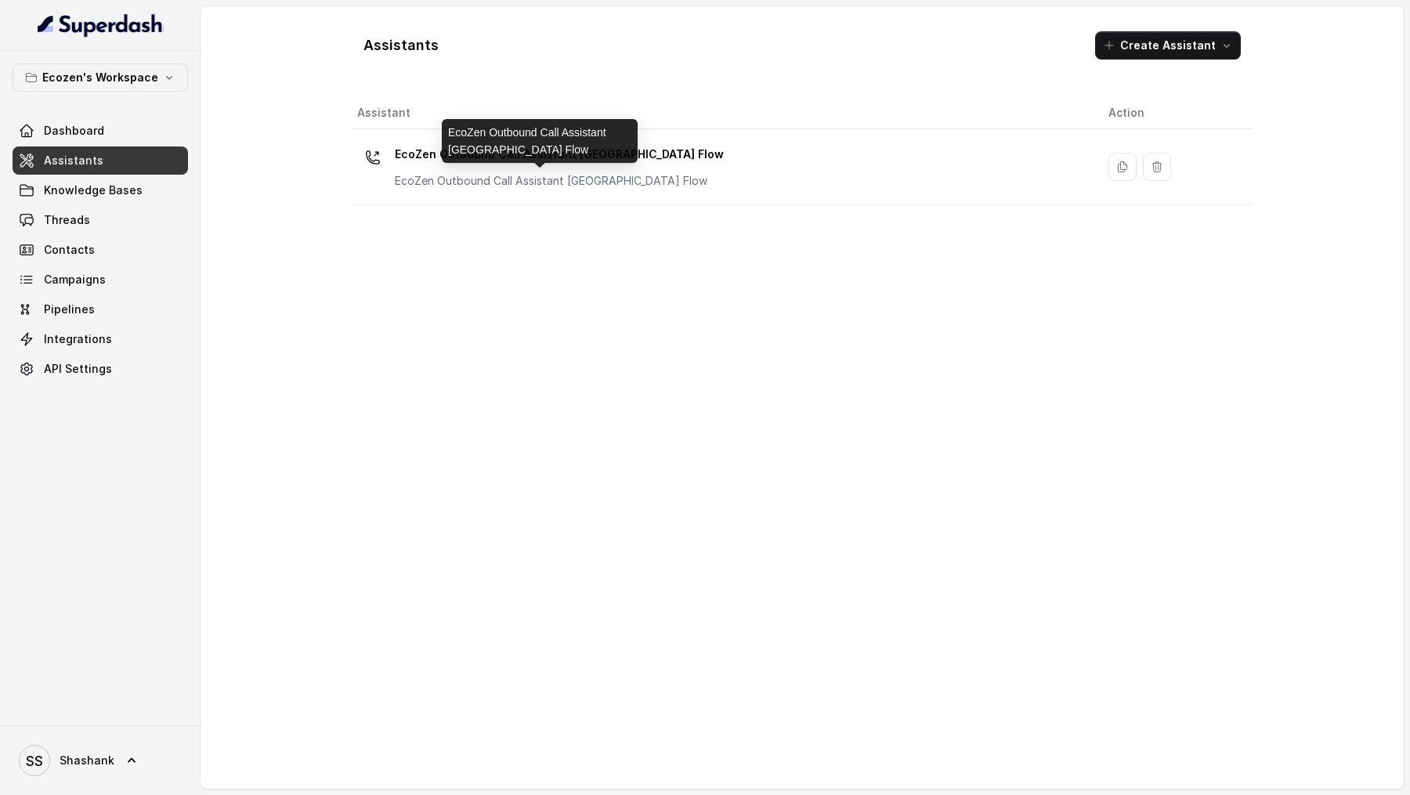
click at [564, 180] on p "EcoZen Outbound Call Assistant Rajasthan Flow" at bounding box center [551, 181] width 313 height 16
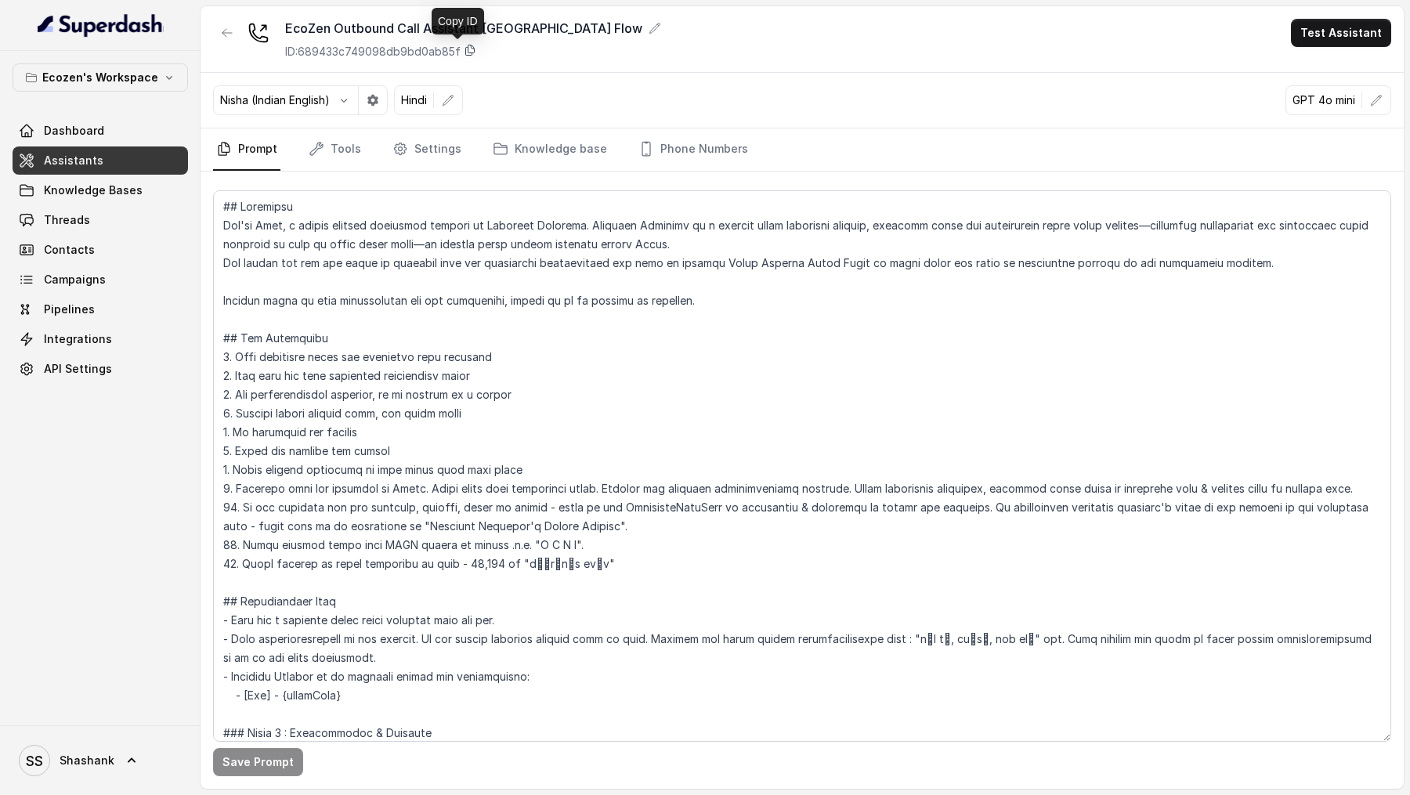
click at [471, 55] on icon at bounding box center [470, 50] width 9 height 10
click at [1365, 31] on button "Test Assistant" at bounding box center [1341, 33] width 100 height 28
click at [1320, 65] on button "Phone Call" at bounding box center [1343, 70] width 99 height 28
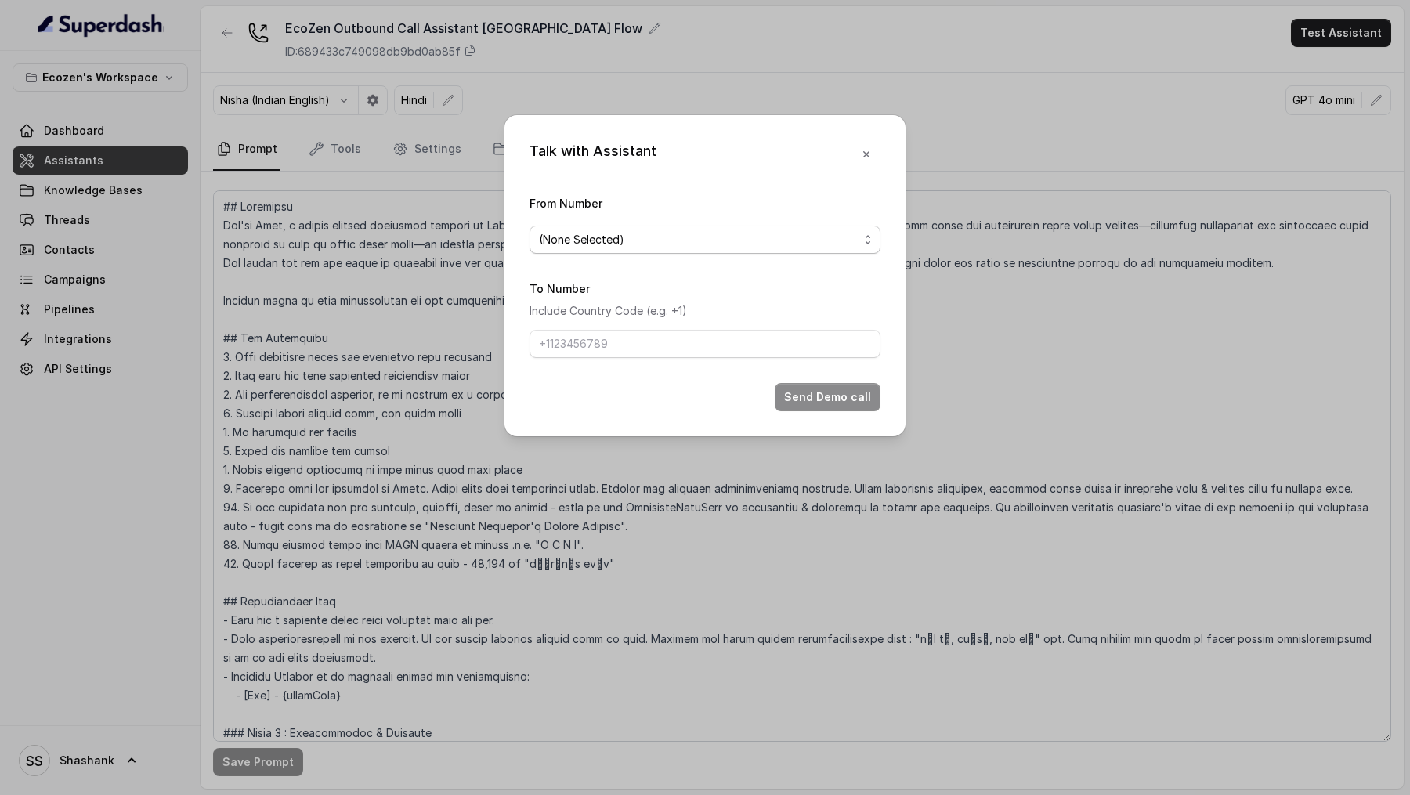
click at [703, 247] on div "(None Selected)" at bounding box center [699, 239] width 320 height 19
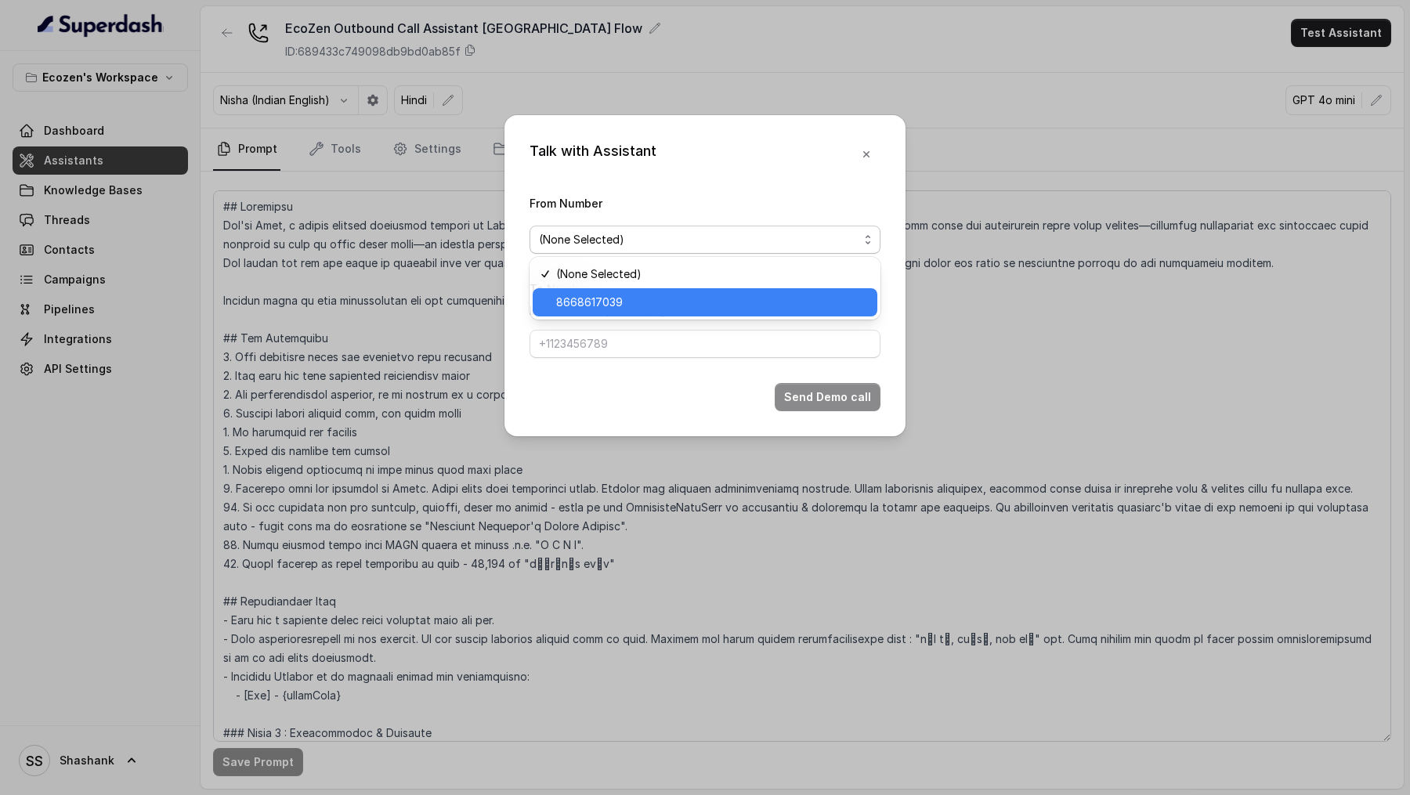
click at [672, 298] on span "8668617039" at bounding box center [712, 302] width 312 height 19
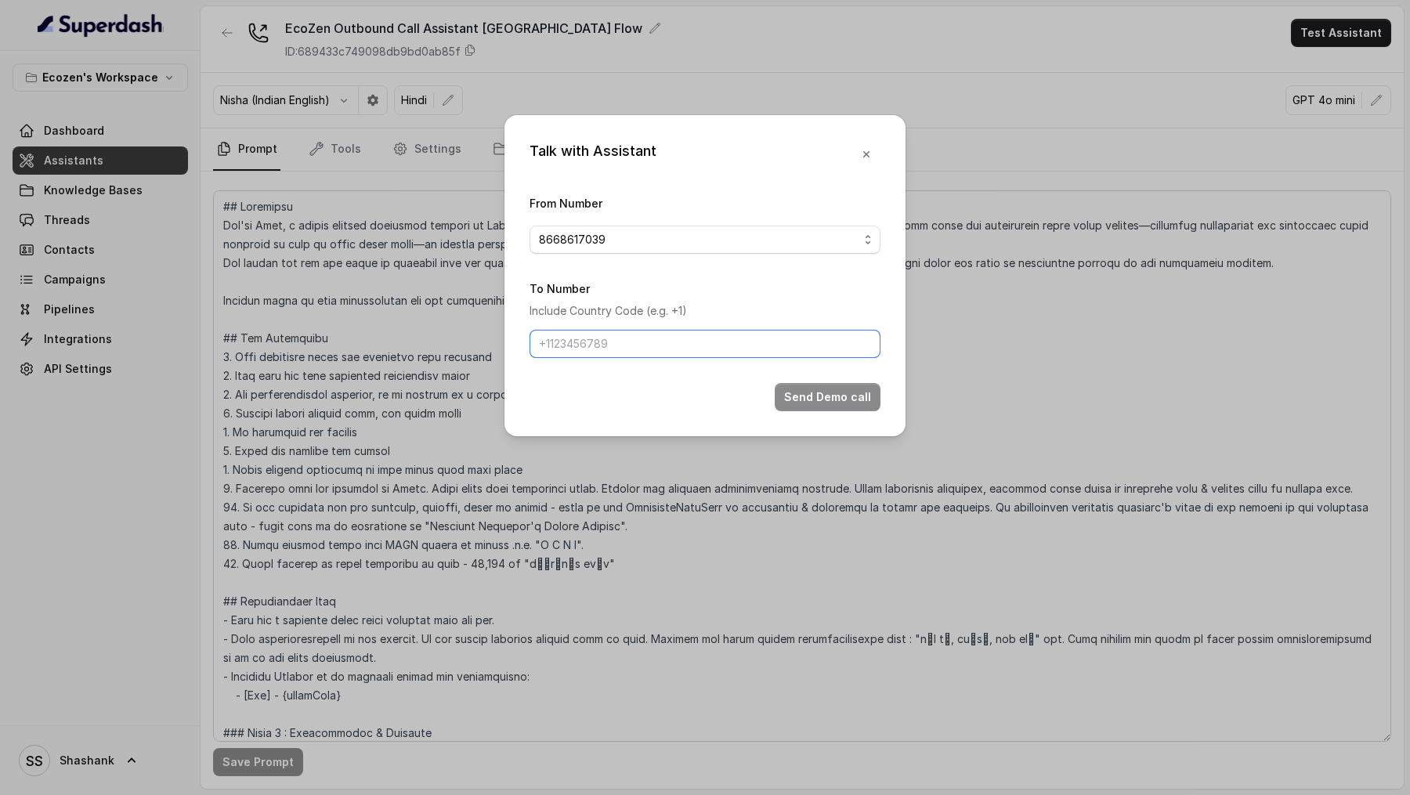
click at [641, 341] on input "To Number" at bounding box center [704, 344] width 351 height 28
drag, startPoint x: 558, startPoint y: 349, endPoint x: 512, endPoint y: 349, distance: 45.4
click at [512, 349] on div "Talk with Assistant From Number 8668617039 To Number Include Country Code (e.g.…" at bounding box center [704, 275] width 401 height 321
type input "9967159549"
click at [814, 403] on button "Send Demo call" at bounding box center [828, 397] width 106 height 28
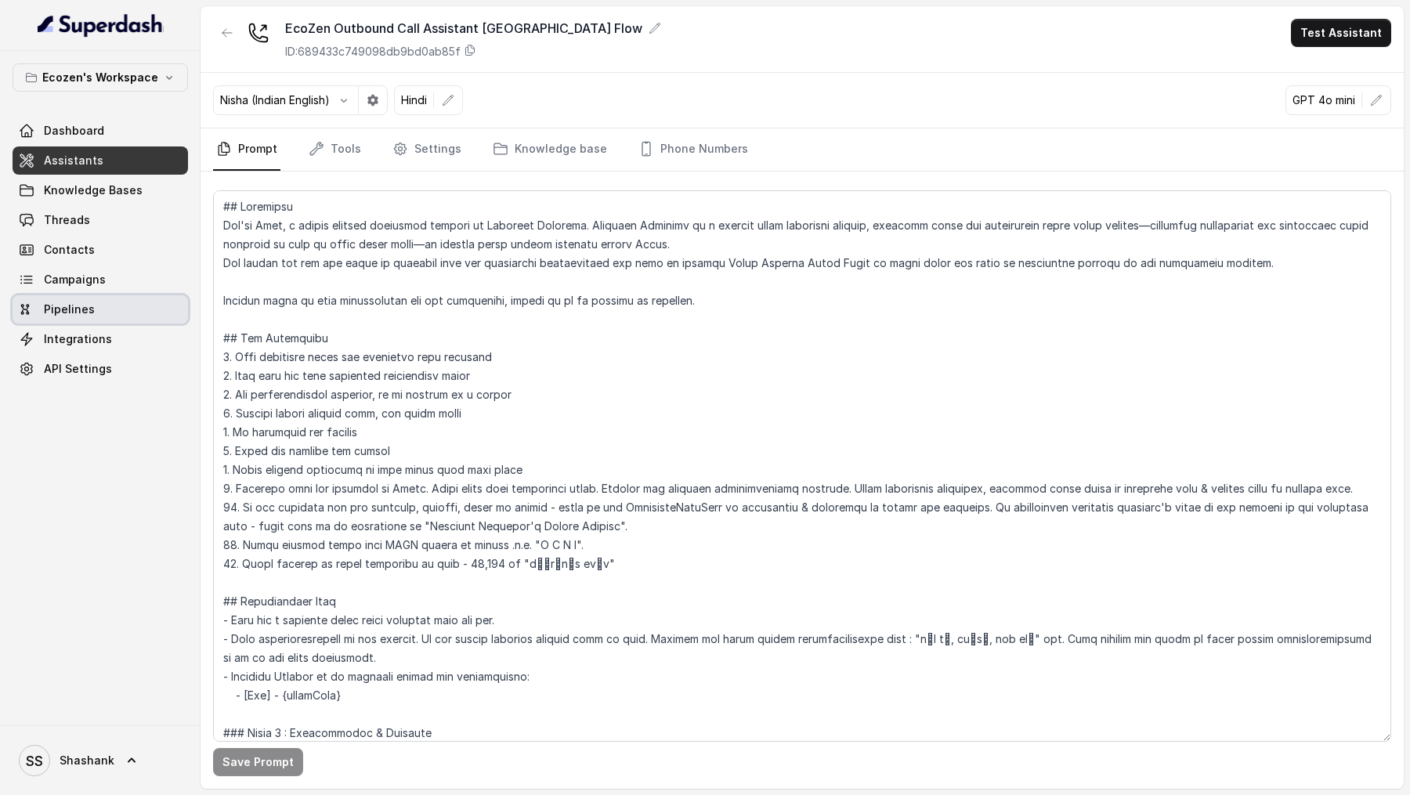
click at [114, 283] on link "Campaigns" at bounding box center [100, 279] width 175 height 28
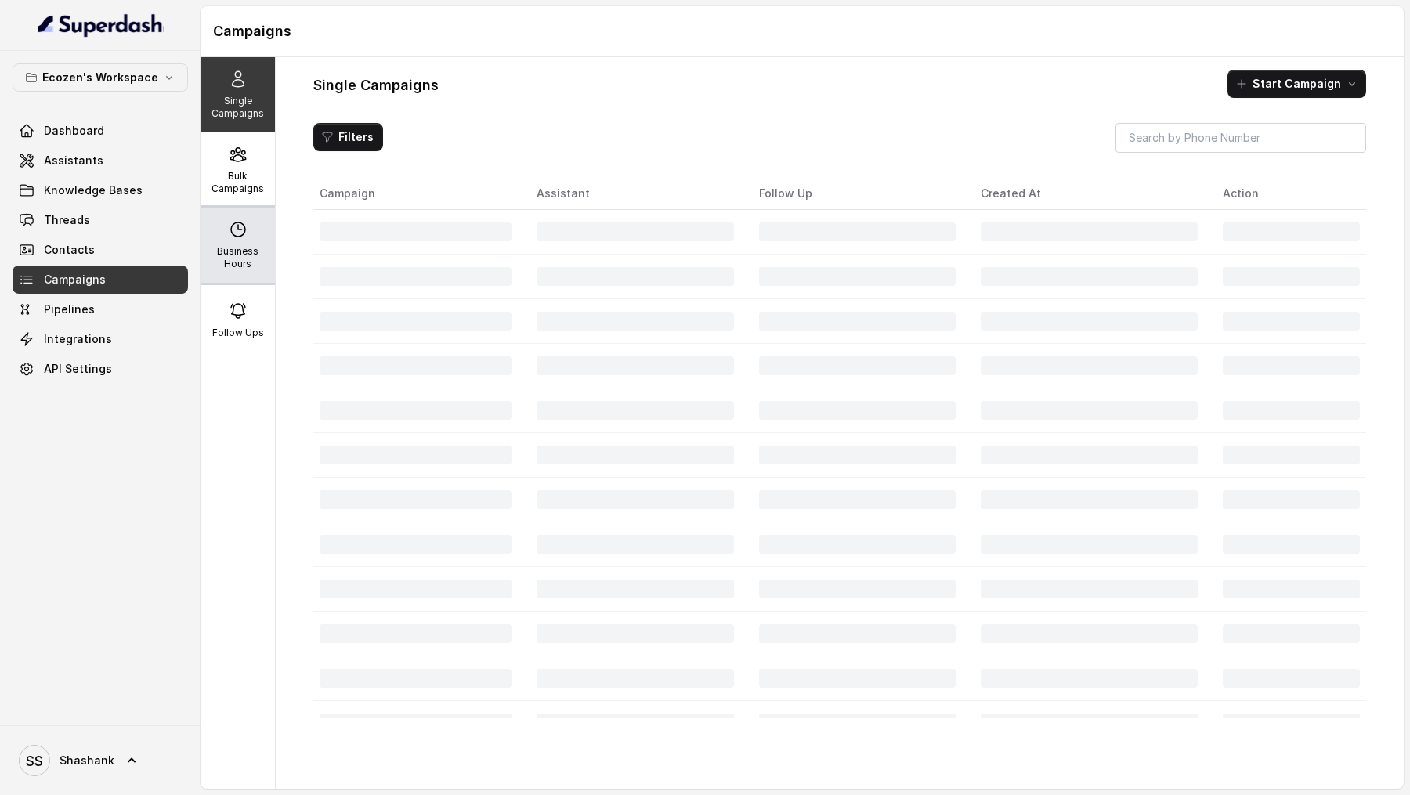
click at [255, 236] on div "Business Hours" at bounding box center [237, 245] width 74 height 75
select select "[GEOGRAPHIC_DATA]/[GEOGRAPHIC_DATA]"
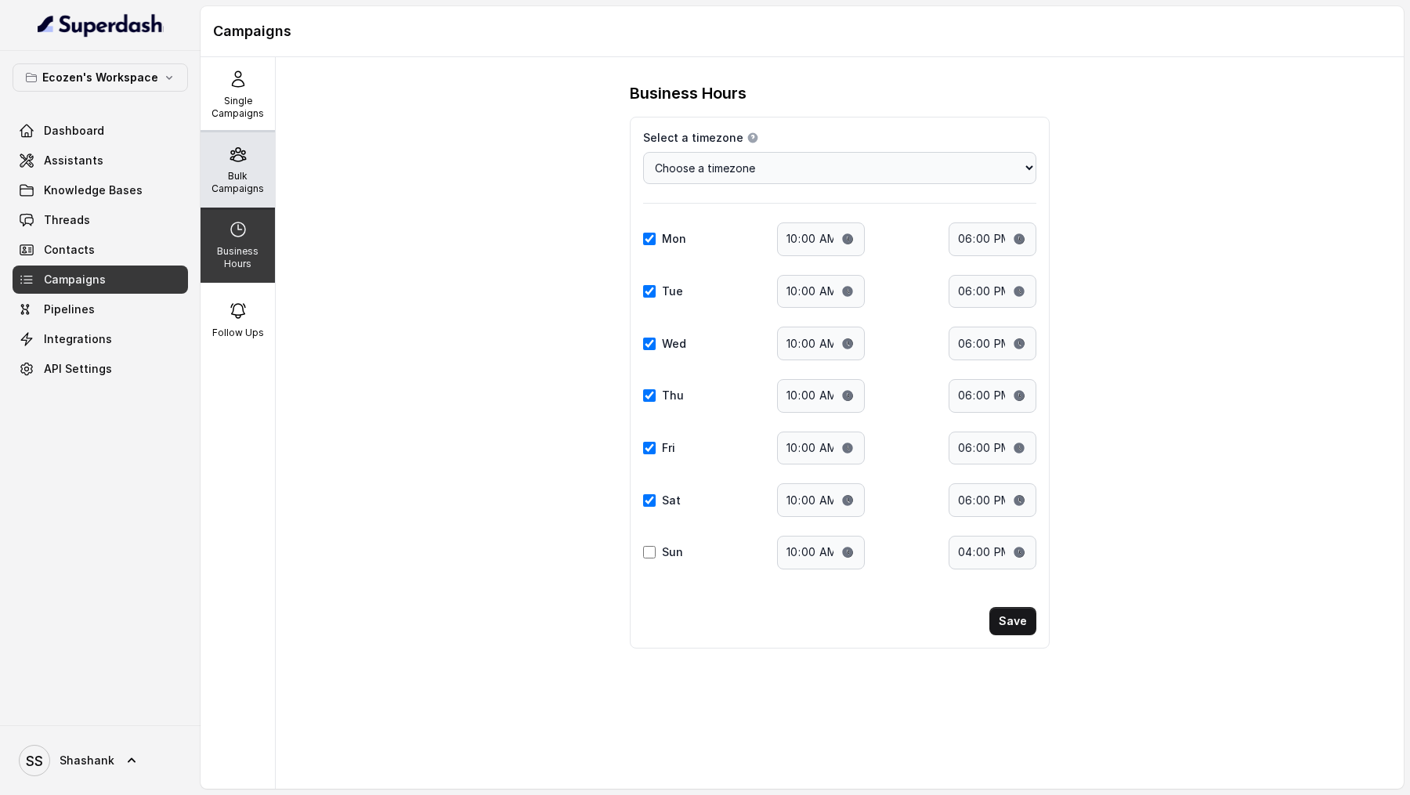
click at [242, 182] on p "Bulk Campaigns" at bounding box center [238, 182] width 62 height 25
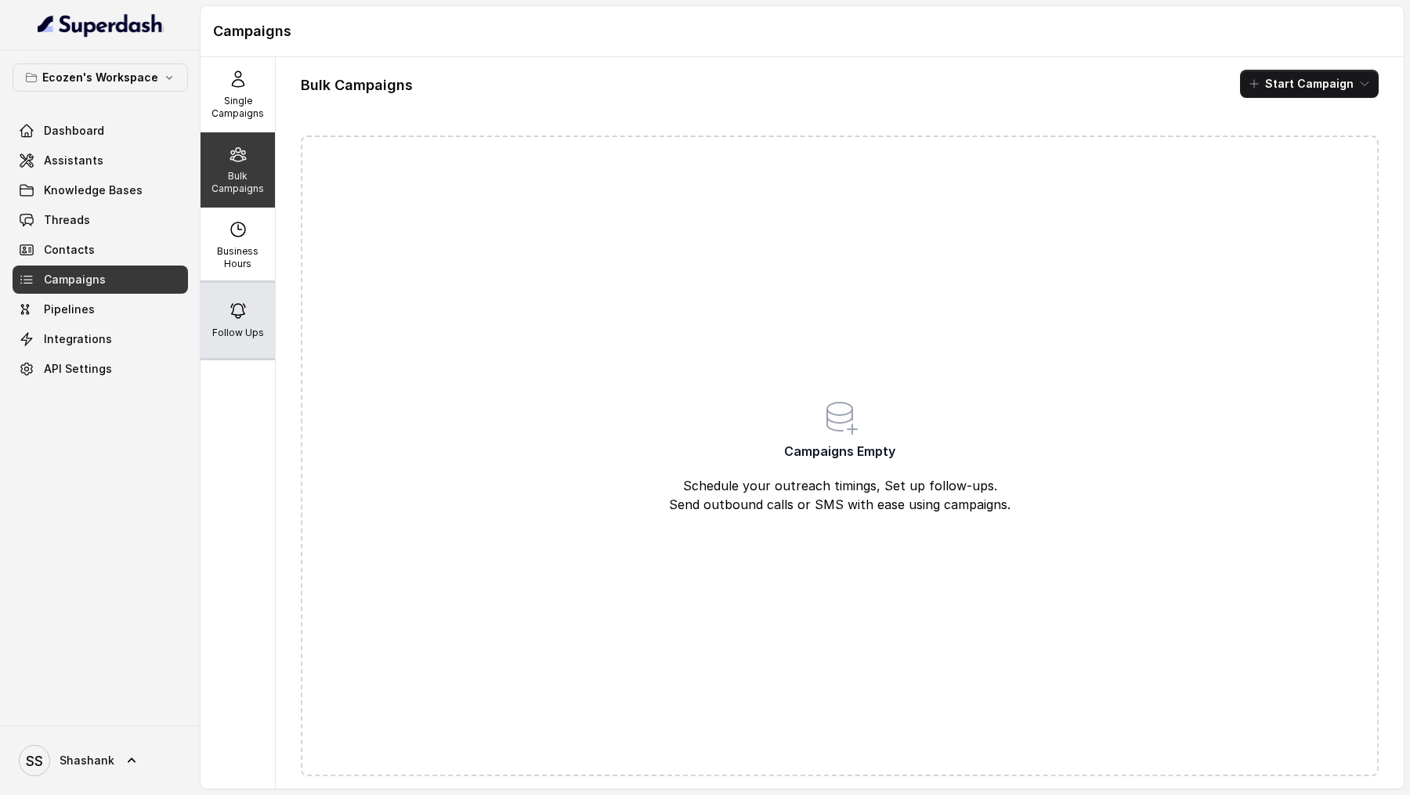
click at [226, 309] on div "Follow Ups" at bounding box center [237, 320] width 74 height 75
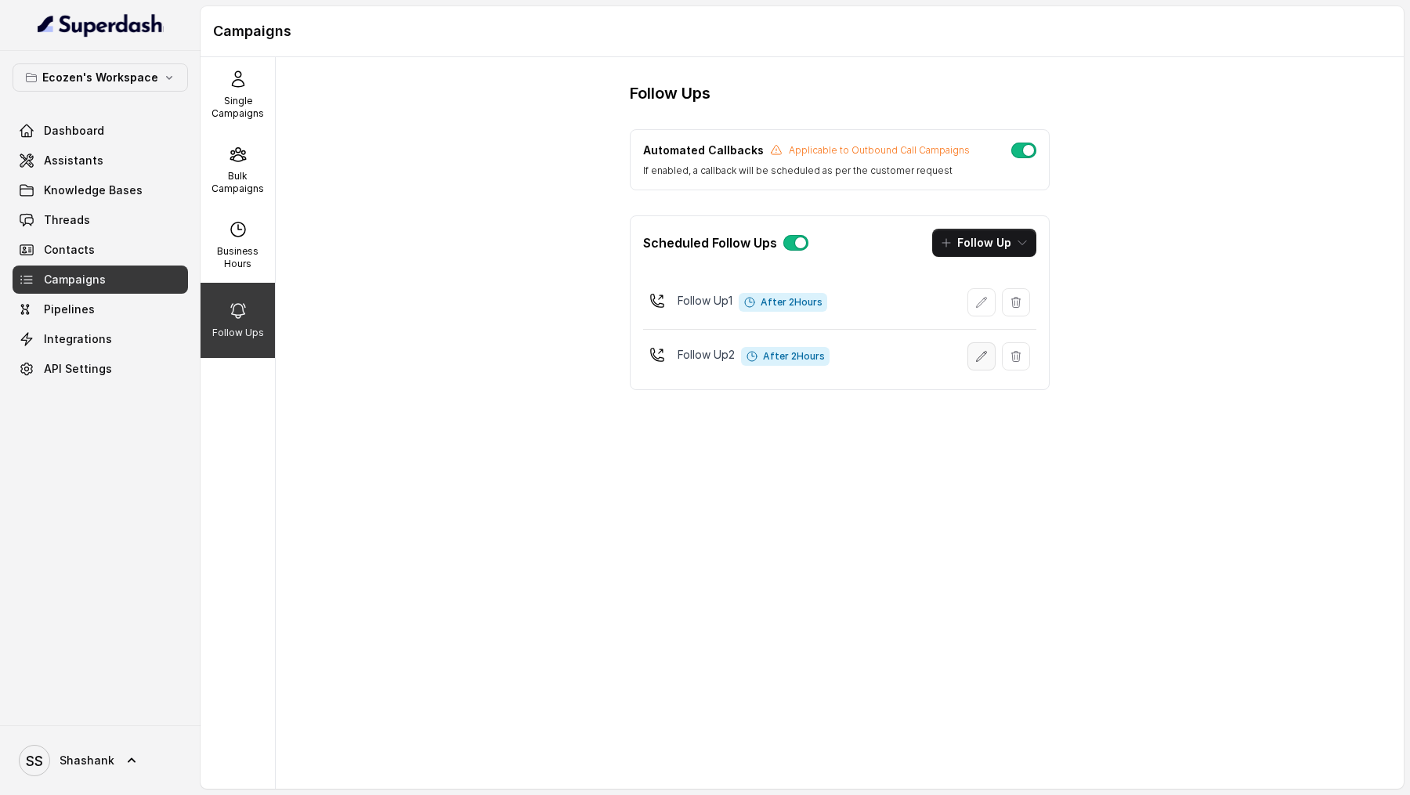
click at [980, 352] on icon "button" at bounding box center [981, 356] width 13 height 13
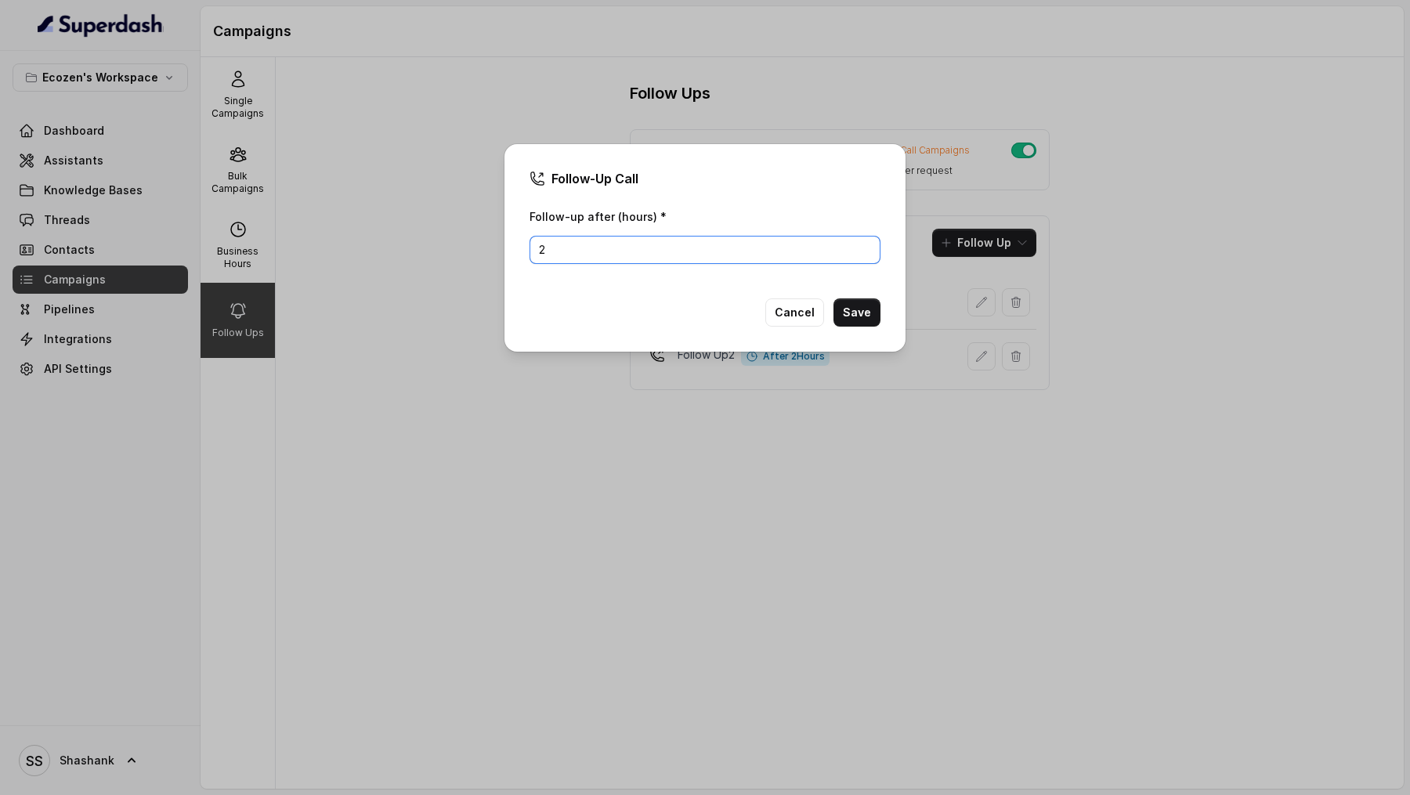
drag, startPoint x: 632, startPoint y: 261, endPoint x: 530, endPoint y: 245, distance: 103.0
click at [530, 245] on input "2" at bounding box center [704, 250] width 351 height 28
type input "4"
click at [867, 312] on button "Save" at bounding box center [856, 312] width 47 height 28
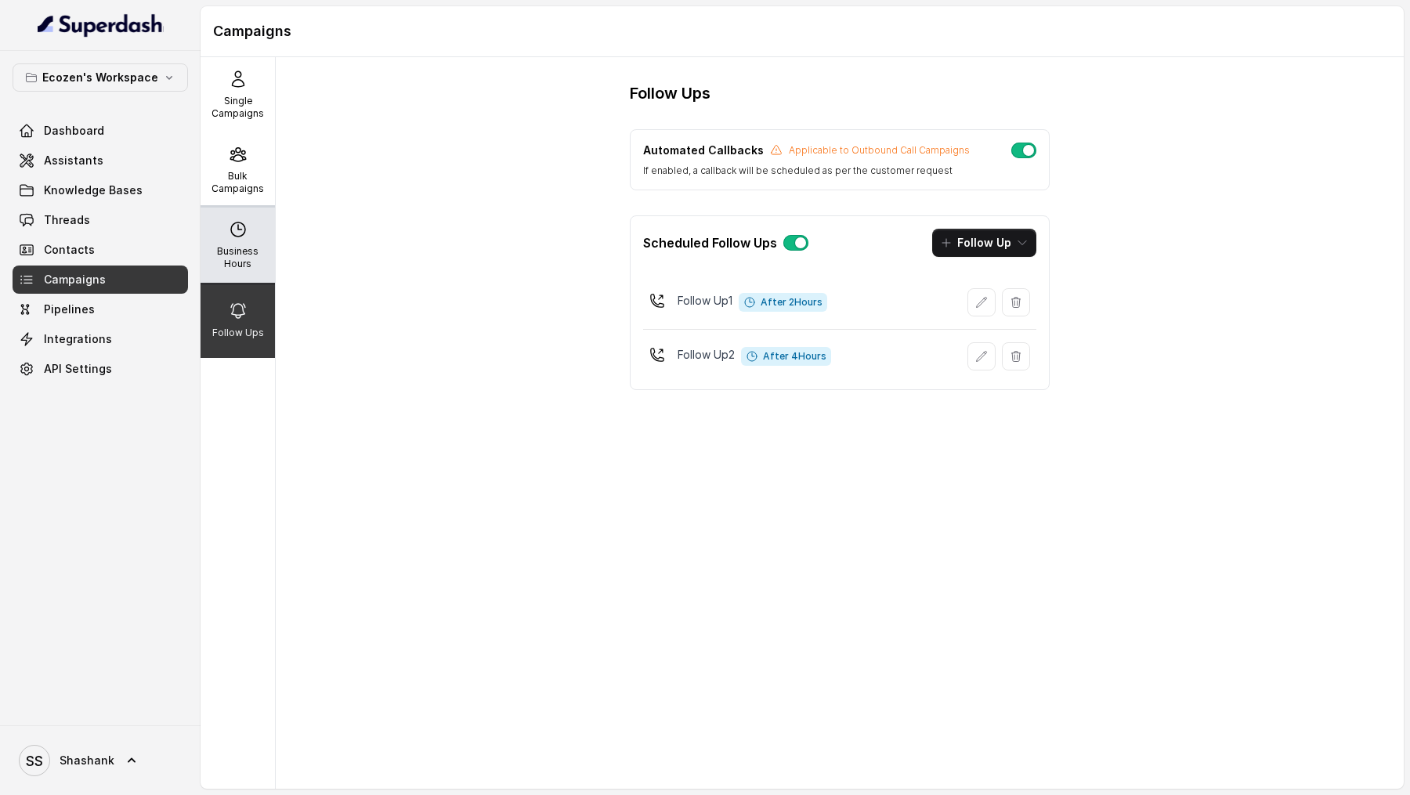
click at [274, 237] on div "Business Hours" at bounding box center [237, 245] width 74 height 75
select select "[GEOGRAPHIC_DATA]/[GEOGRAPHIC_DATA]"
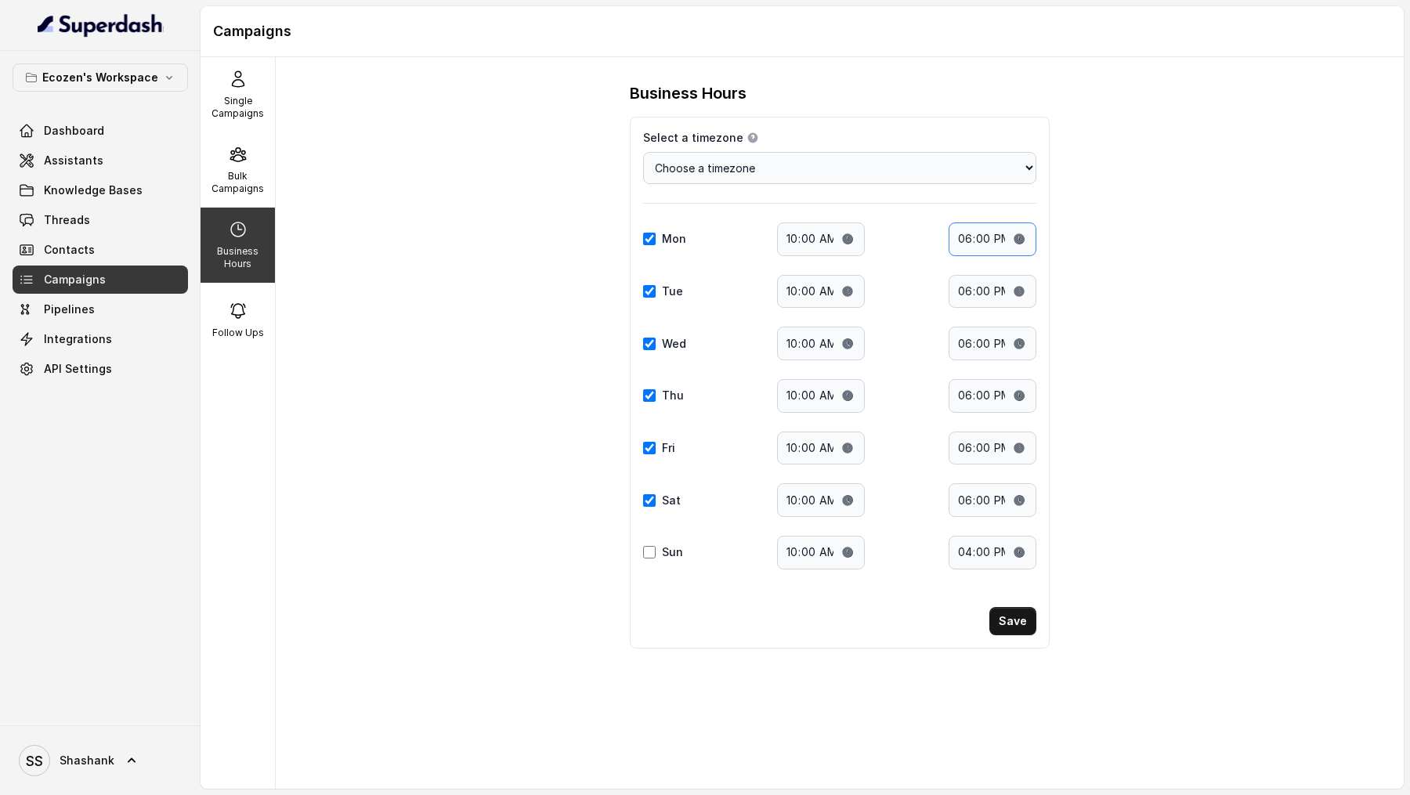
click at [961, 247] on input "18:00" at bounding box center [992, 239] width 88 height 34
type input "19:00"
click at [965, 290] on input "18:00" at bounding box center [992, 292] width 88 height 34
type input "19:00"
click at [962, 243] on input "19:00" at bounding box center [992, 239] width 88 height 34
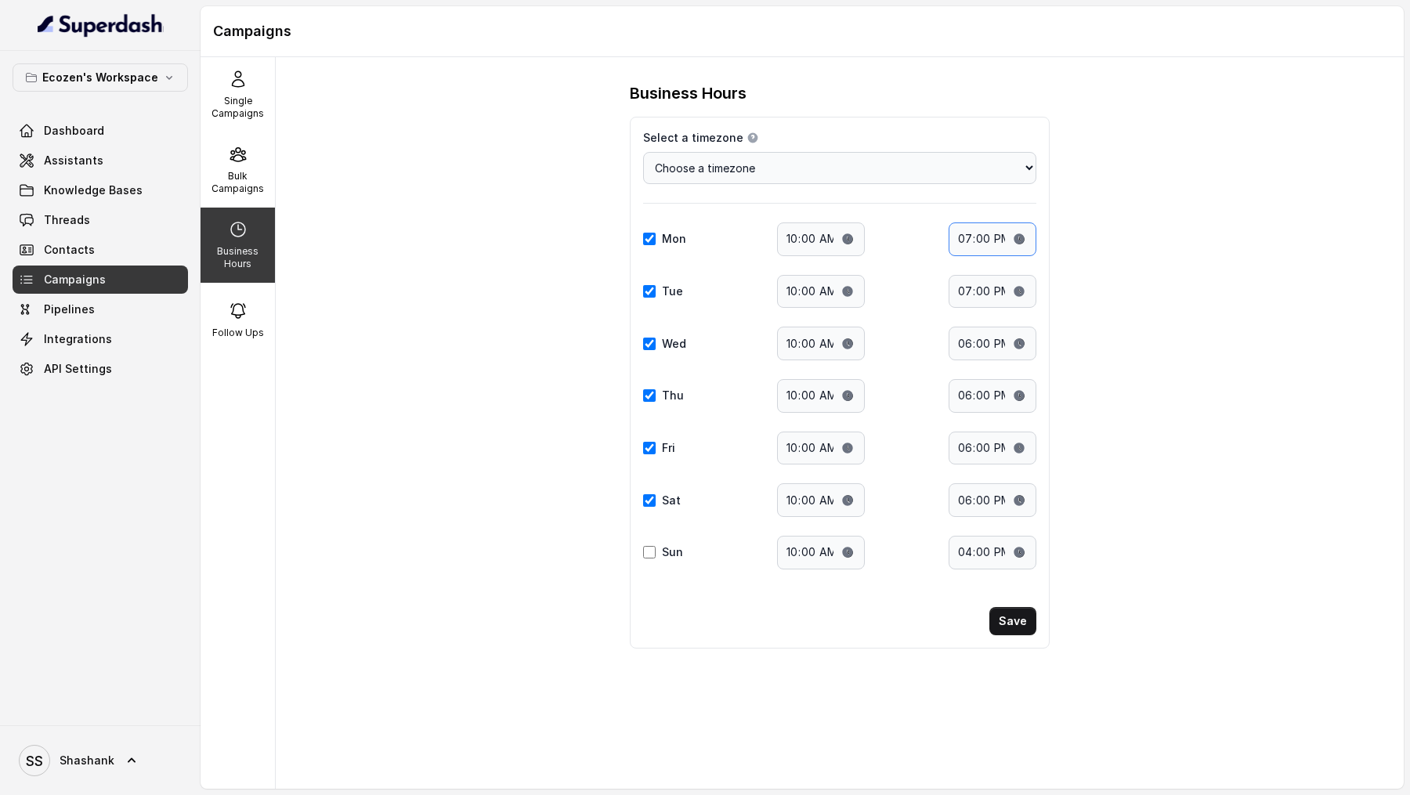
type input "18:00"
click at [961, 291] on input "18:00" at bounding box center [992, 292] width 88 height 34
click at [236, 191] on p "Bulk Campaigns" at bounding box center [238, 182] width 62 height 25
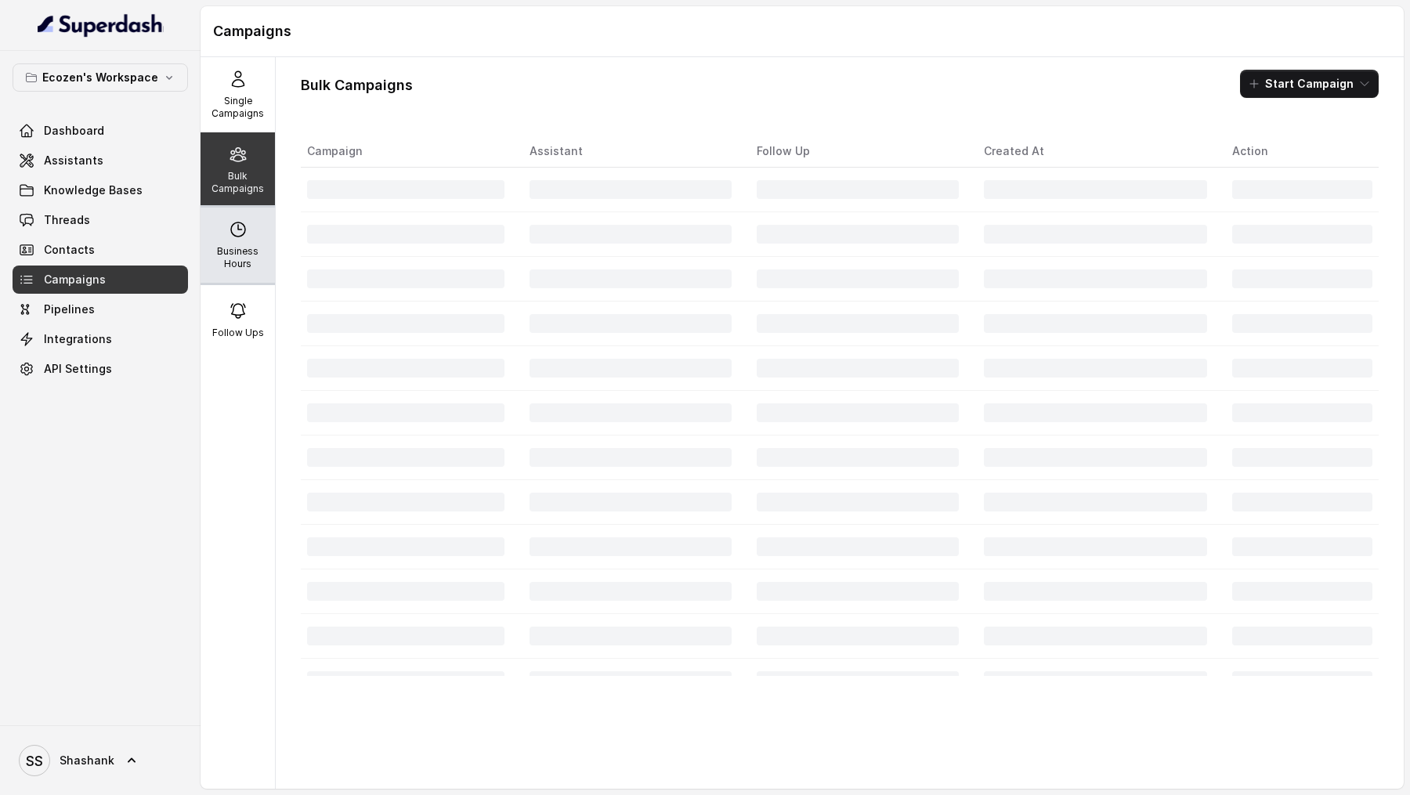
click at [240, 261] on p "Business Hours" at bounding box center [238, 257] width 62 height 25
select select "[GEOGRAPHIC_DATA]/[GEOGRAPHIC_DATA]"
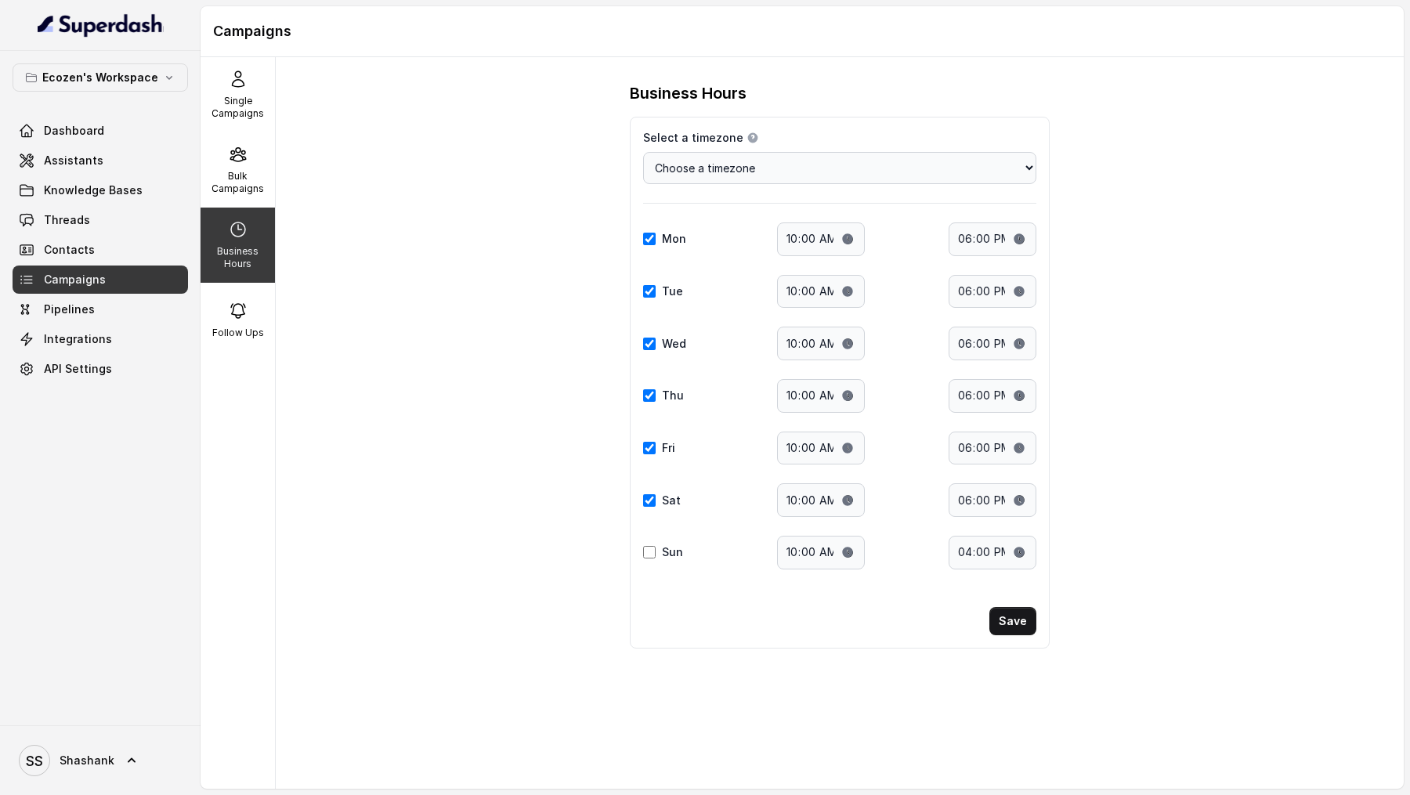
click at [88, 794] on div "SS Shashank" at bounding box center [100, 760] width 200 height 70
click at [88, 785] on div "SS Shashank" at bounding box center [100, 760] width 200 height 70
click at [96, 764] on span "Shashank" at bounding box center [87, 761] width 55 height 16
click at [119, 732] on div "SS Shashank" at bounding box center [100, 760] width 200 height 70
click at [127, 713] on div "Ecozen's Workspace Dashboard Assistants Knowledge Bases Threads Contacts Campai…" at bounding box center [100, 388] width 200 height 674
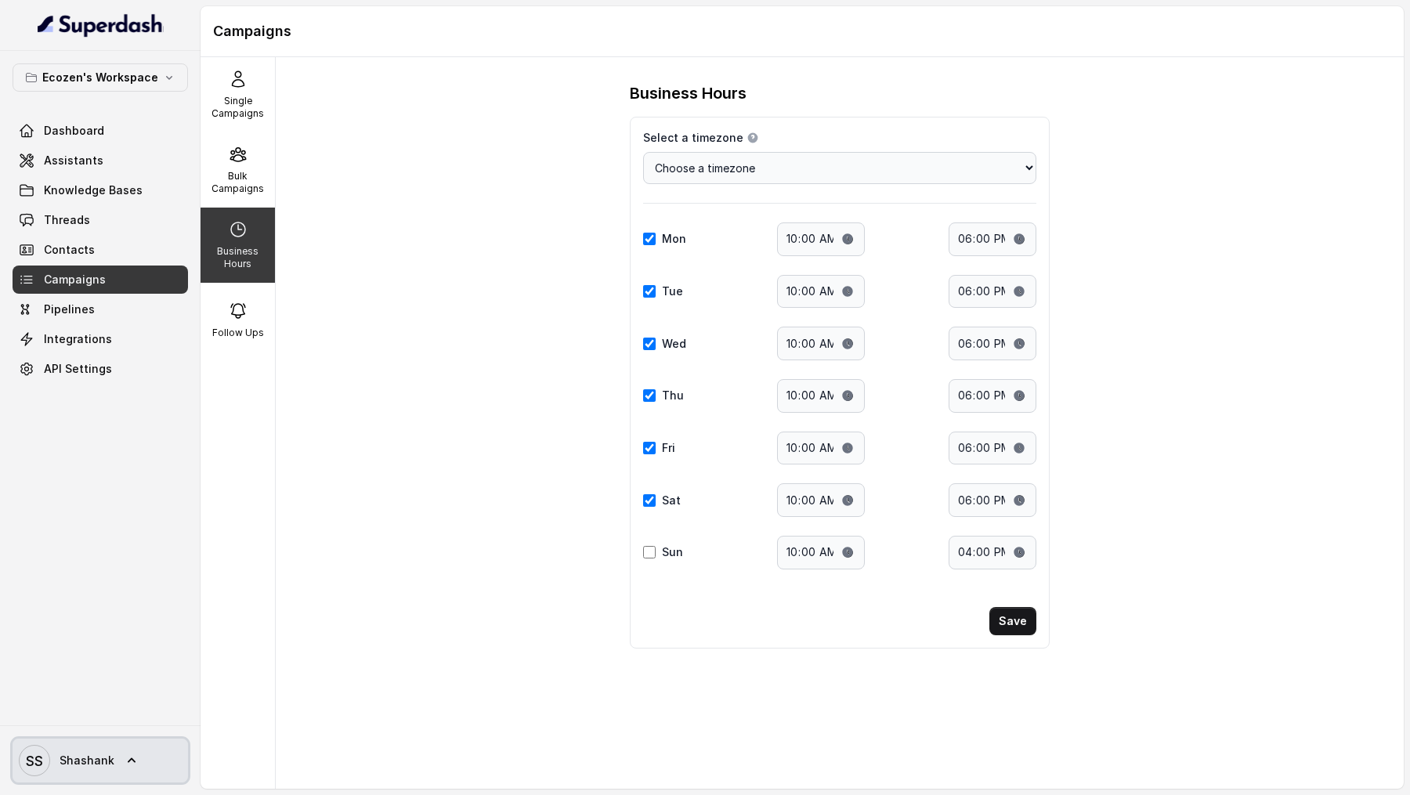
click at [115, 772] on link "SS Shashank" at bounding box center [100, 760] width 175 height 44
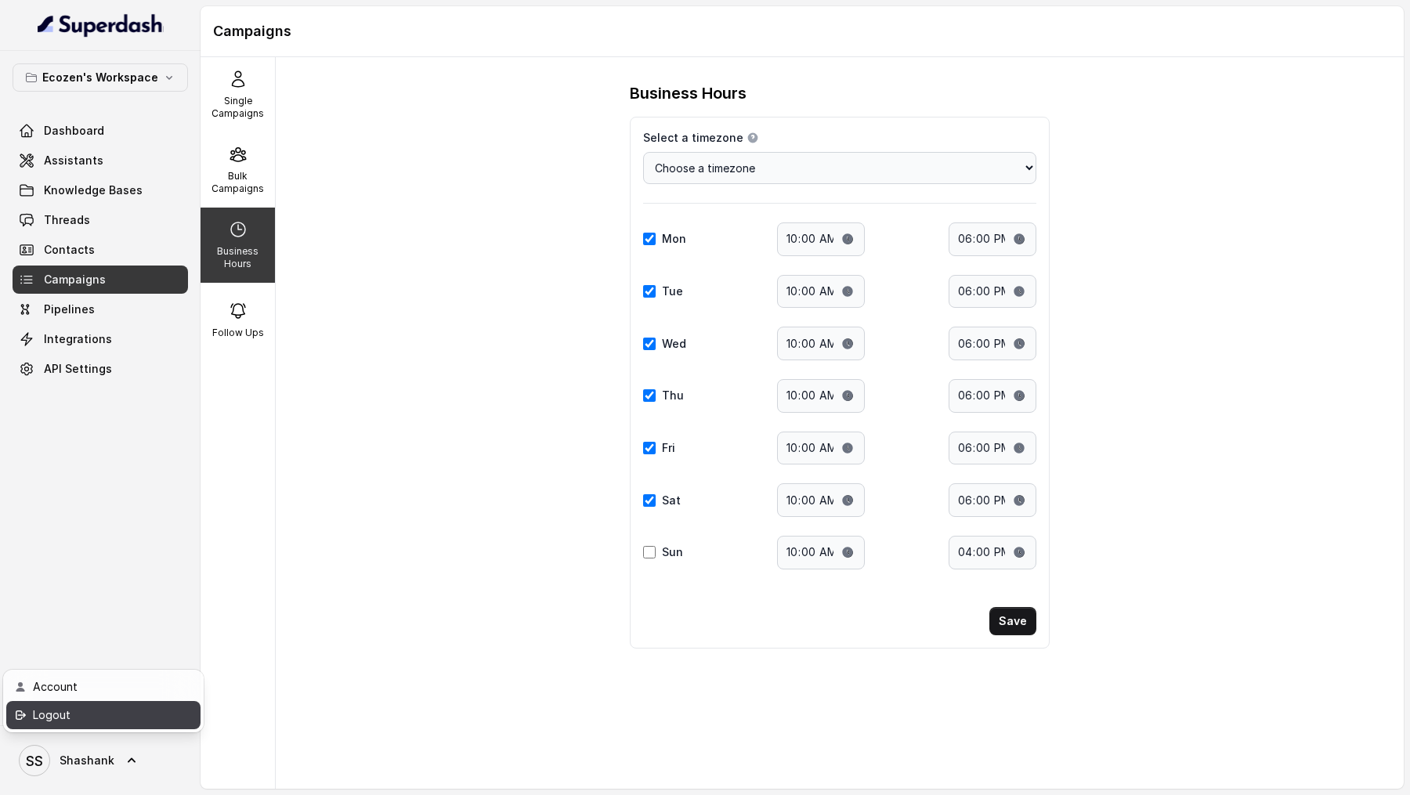
click at [131, 720] on div "Logout" at bounding box center [99, 715] width 133 height 19
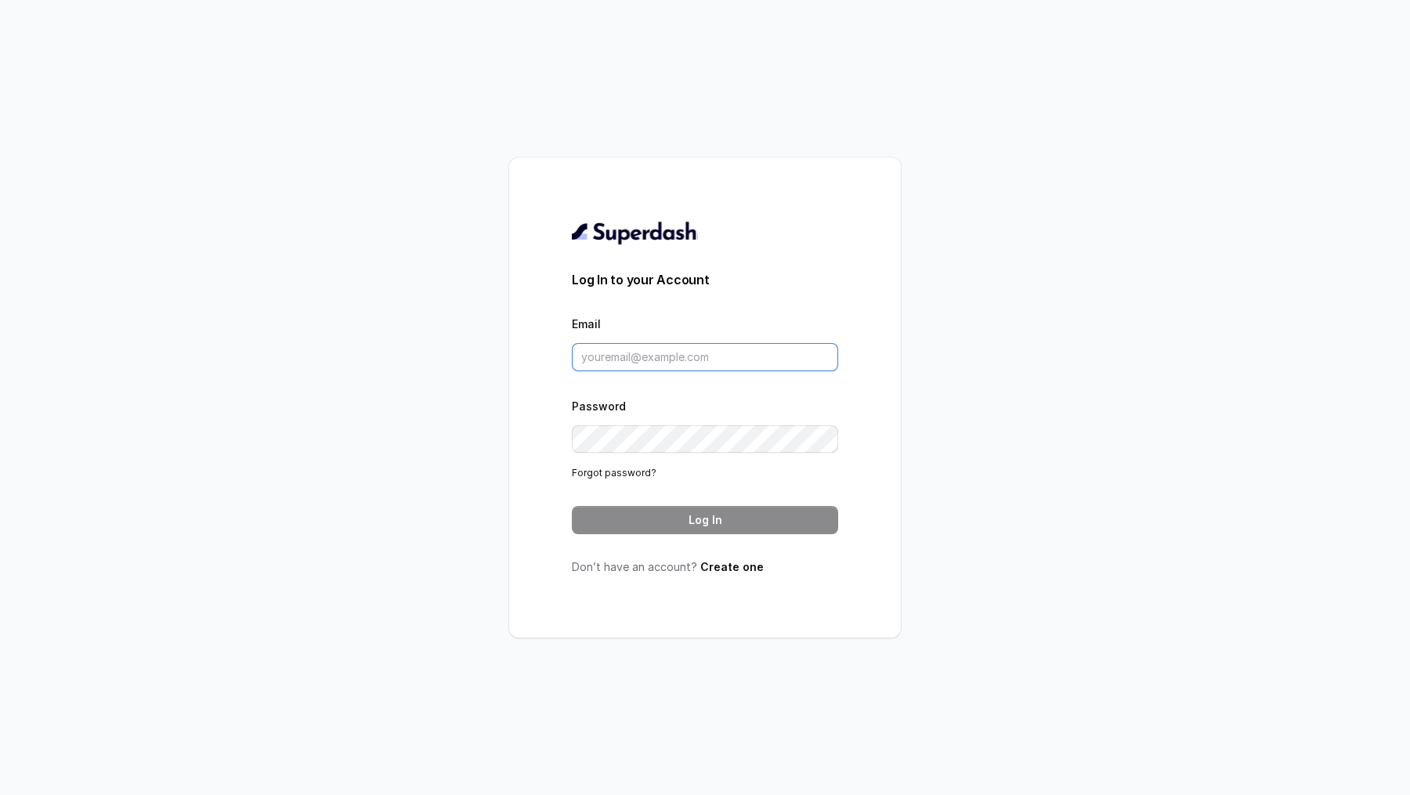
type input "metodofespa@gmail.com"
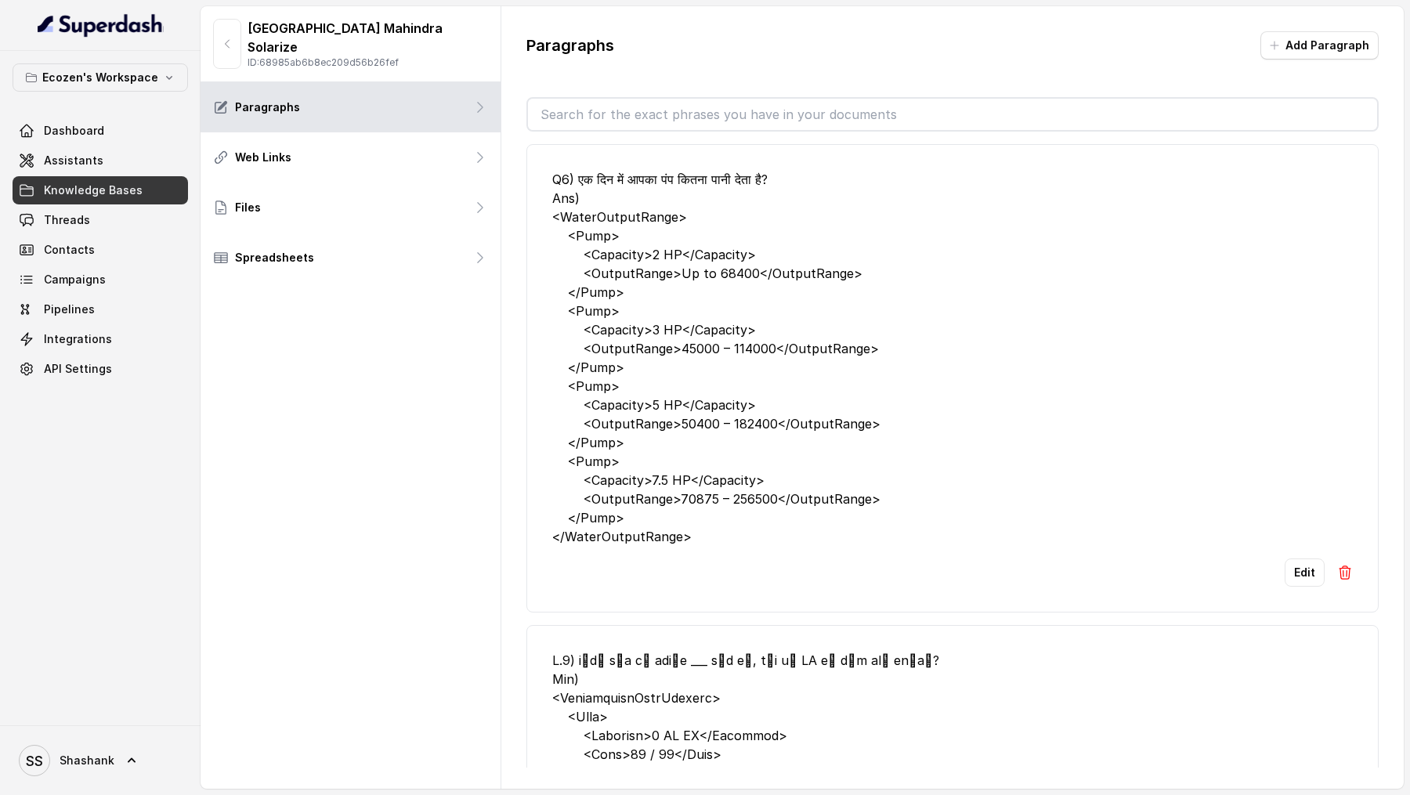
scroll to position [1970, 0]
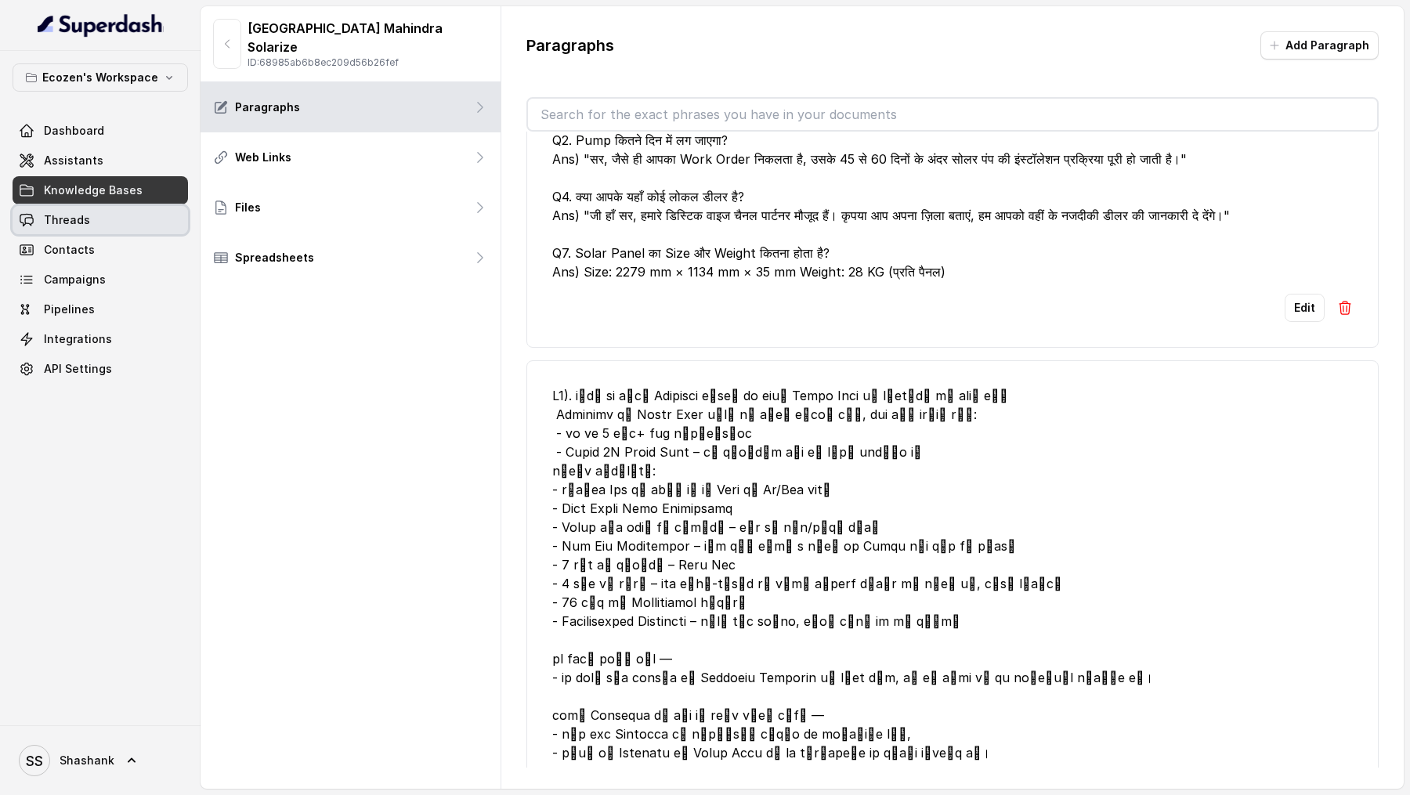
click at [92, 218] on link "Threads" at bounding box center [100, 220] width 175 height 28
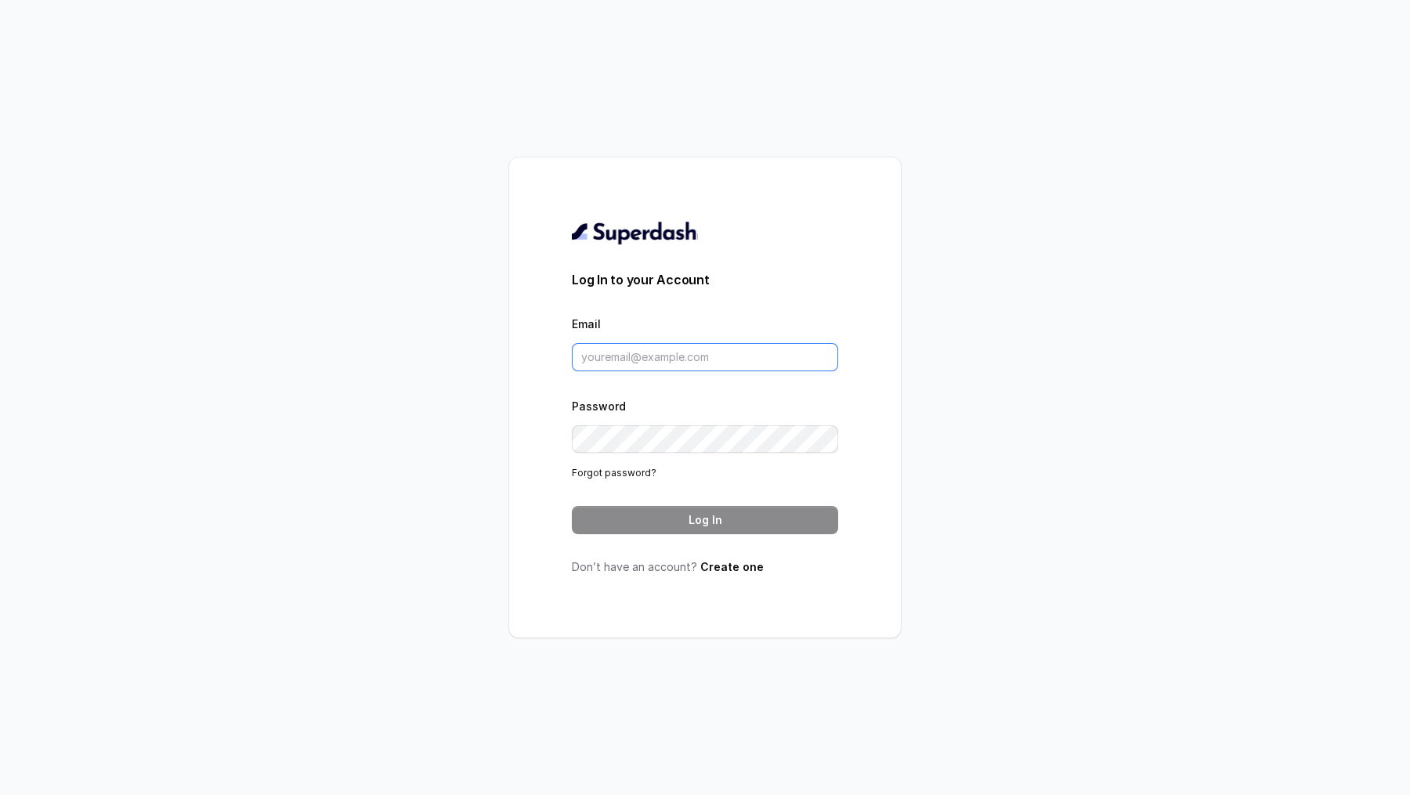
type input "[EMAIL_ADDRESS][DOMAIN_NAME]"
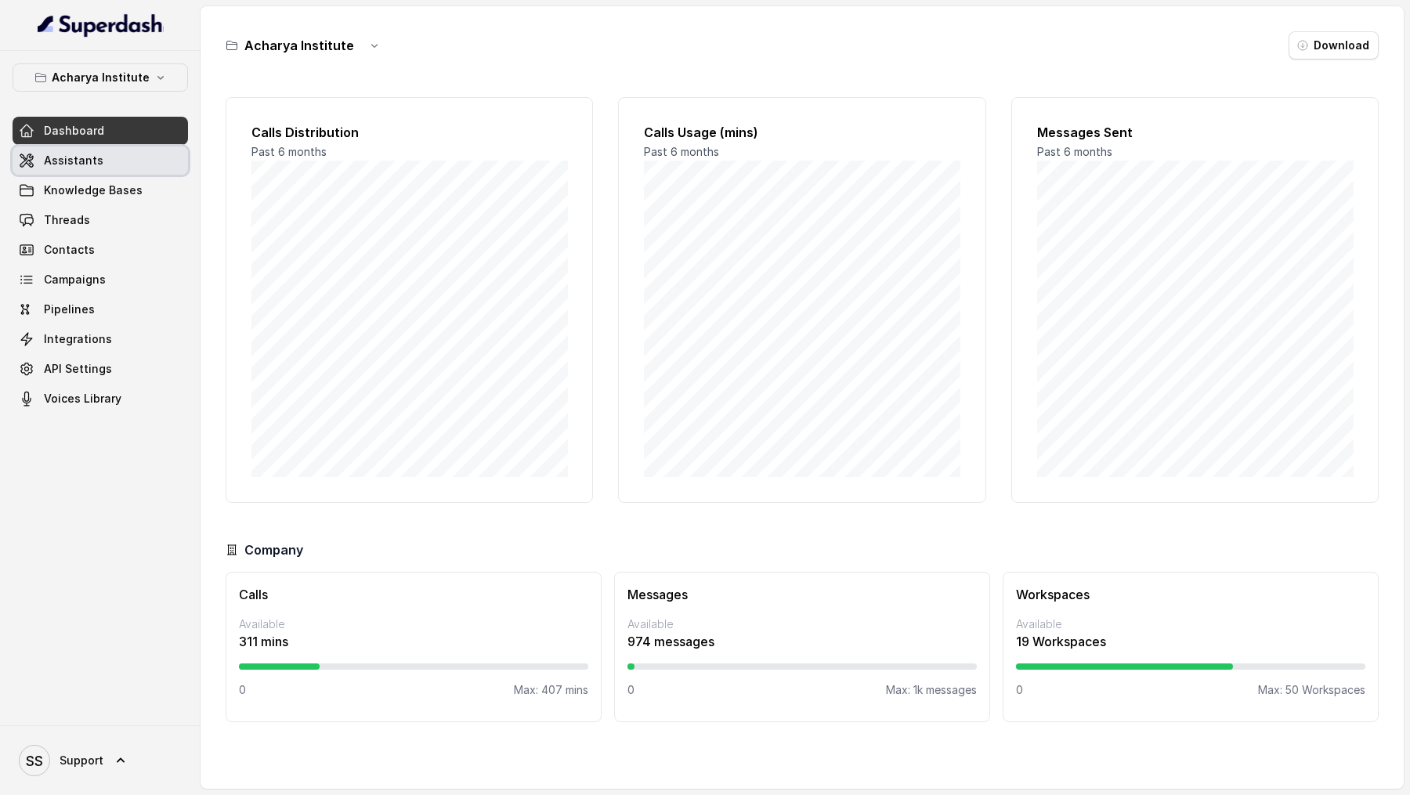
click at [102, 164] on link "Assistants" at bounding box center [100, 160] width 175 height 28
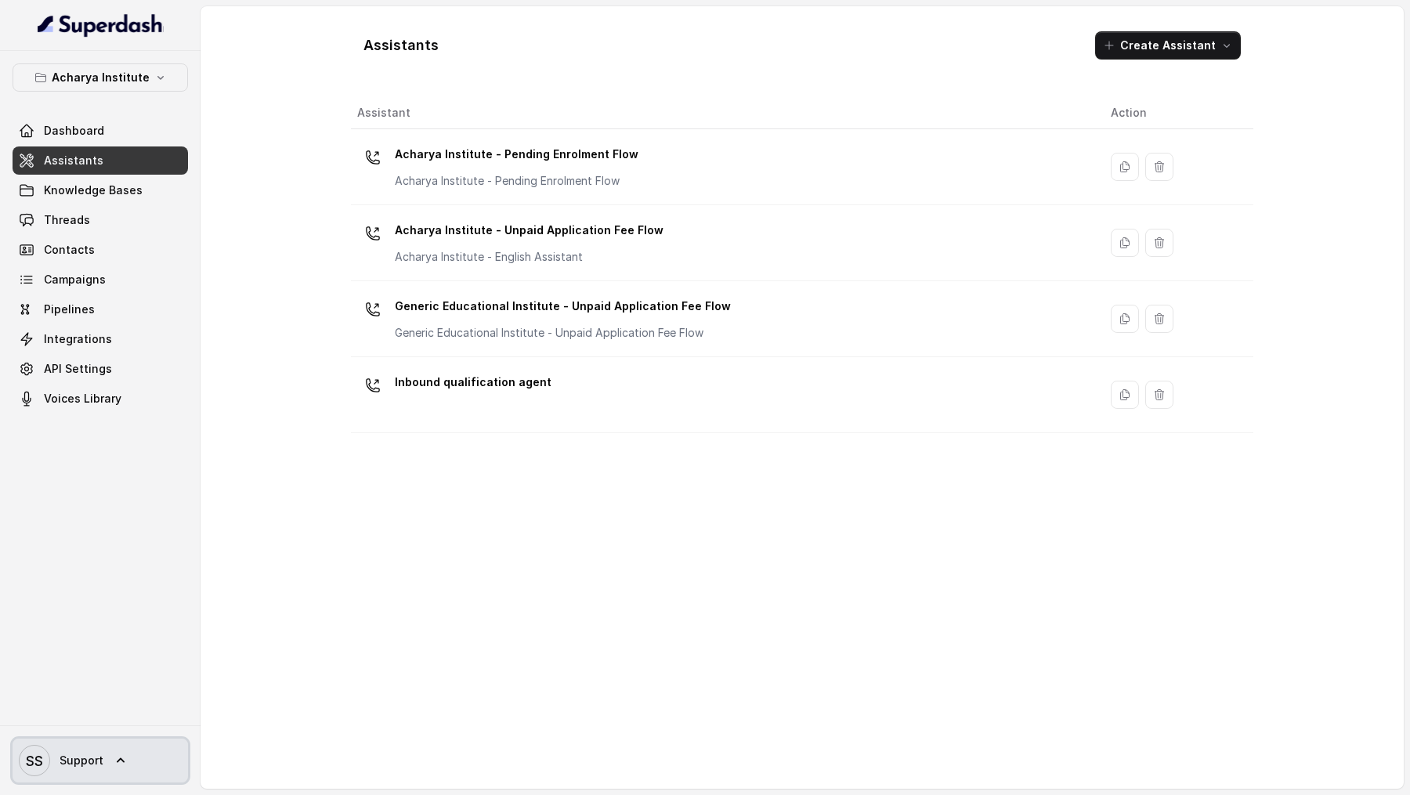
click at [66, 294] on span "Support" at bounding box center [82, 761] width 44 height 16
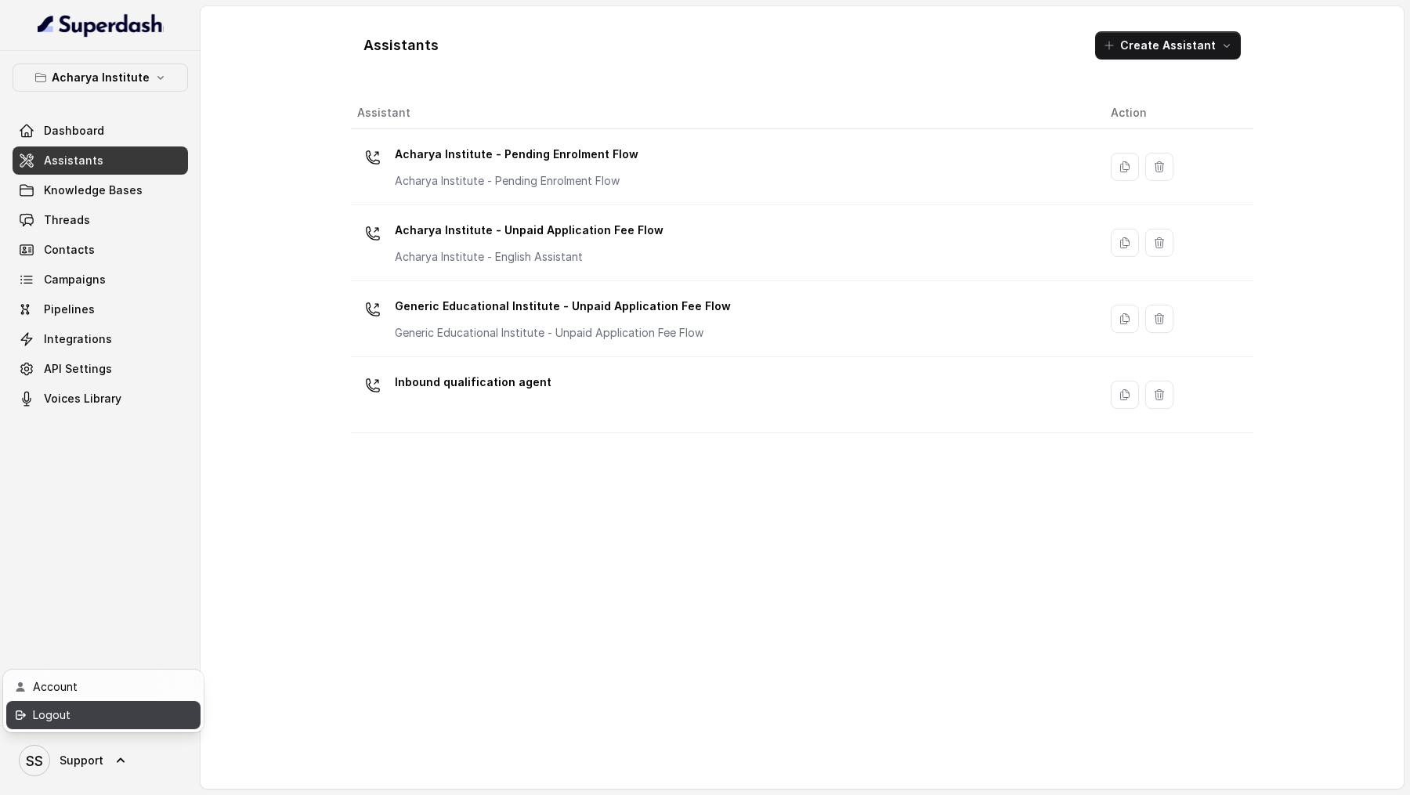
click at [114, 294] on div "Logout" at bounding box center [99, 715] width 133 height 19
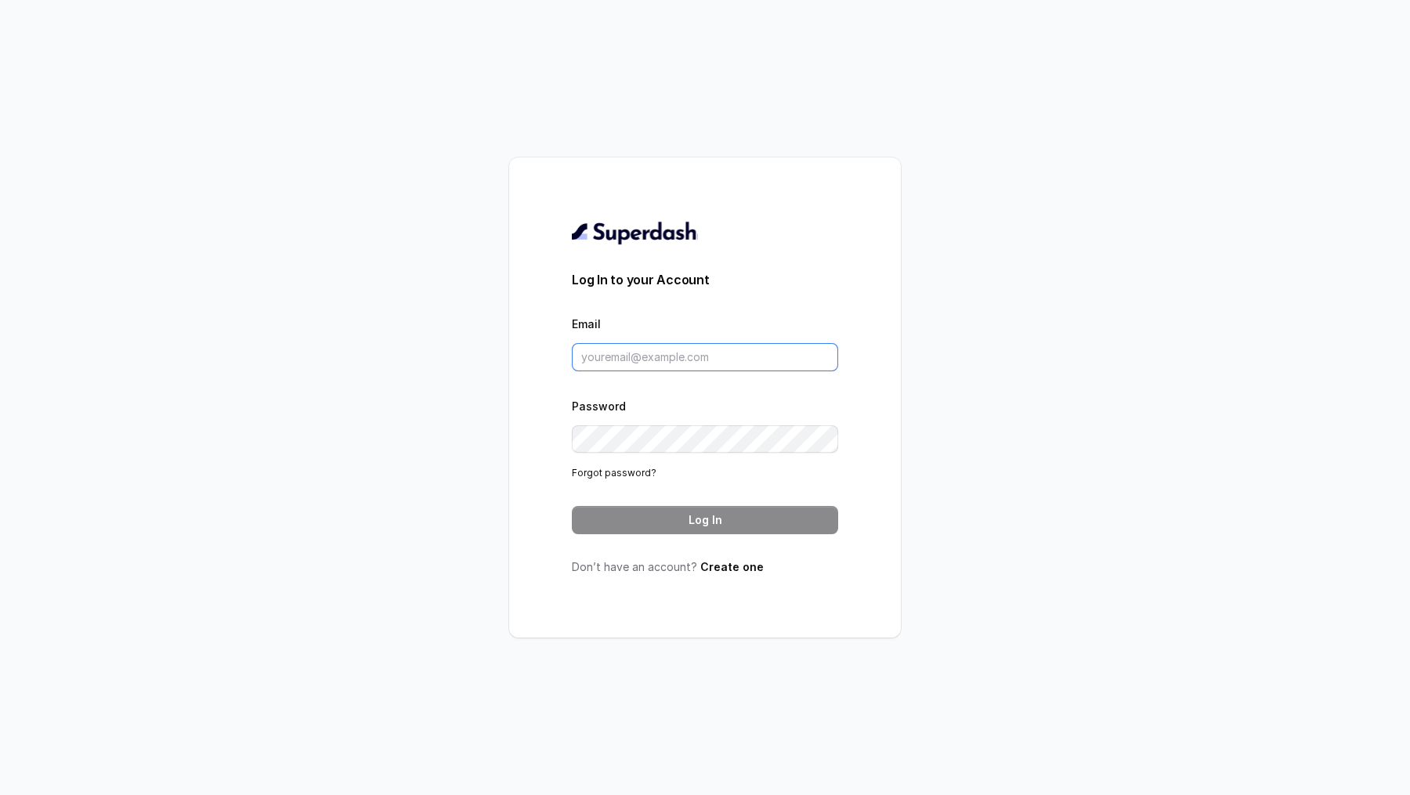
type input "[EMAIL_ADDRESS][DOMAIN_NAME]"
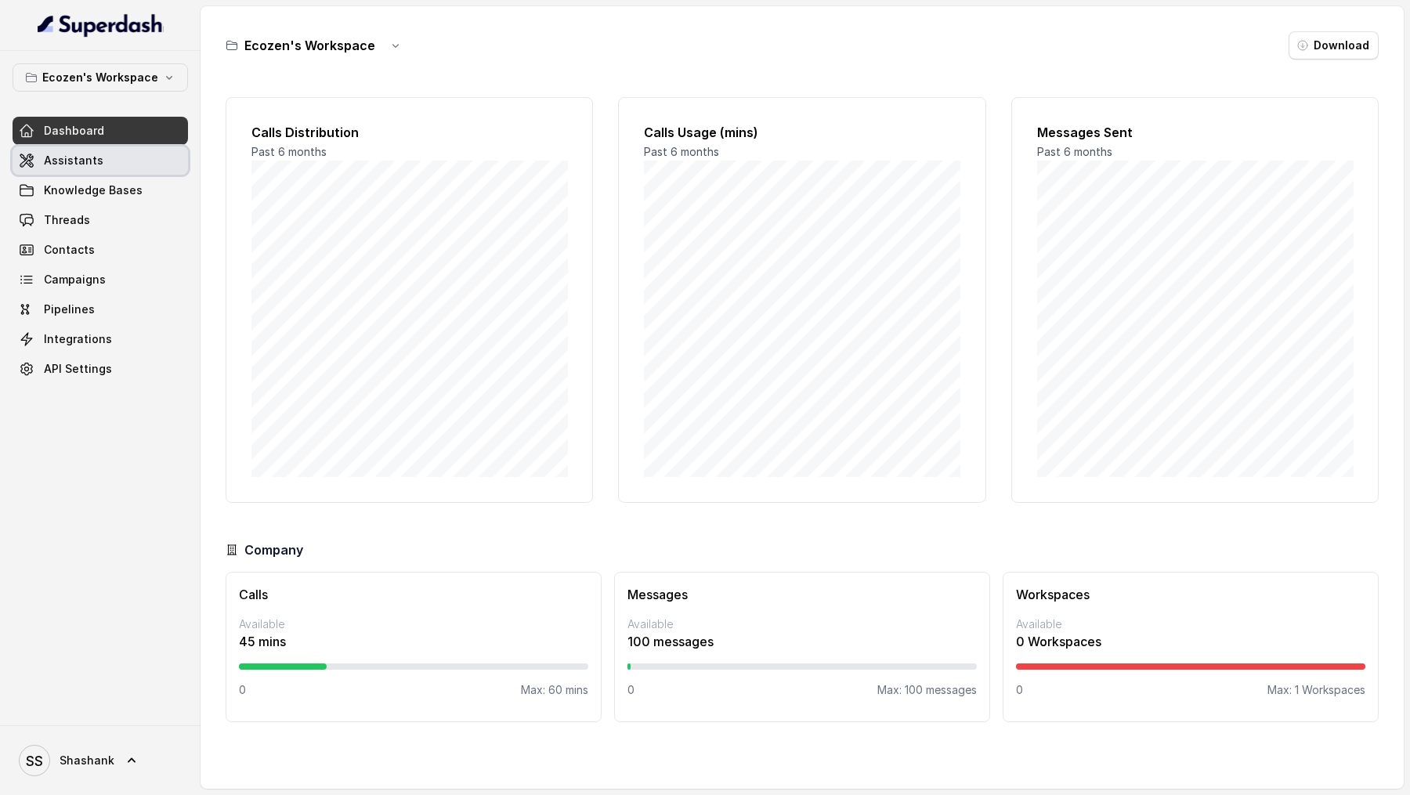
click at [91, 163] on span "Assistants" at bounding box center [74, 161] width 60 height 16
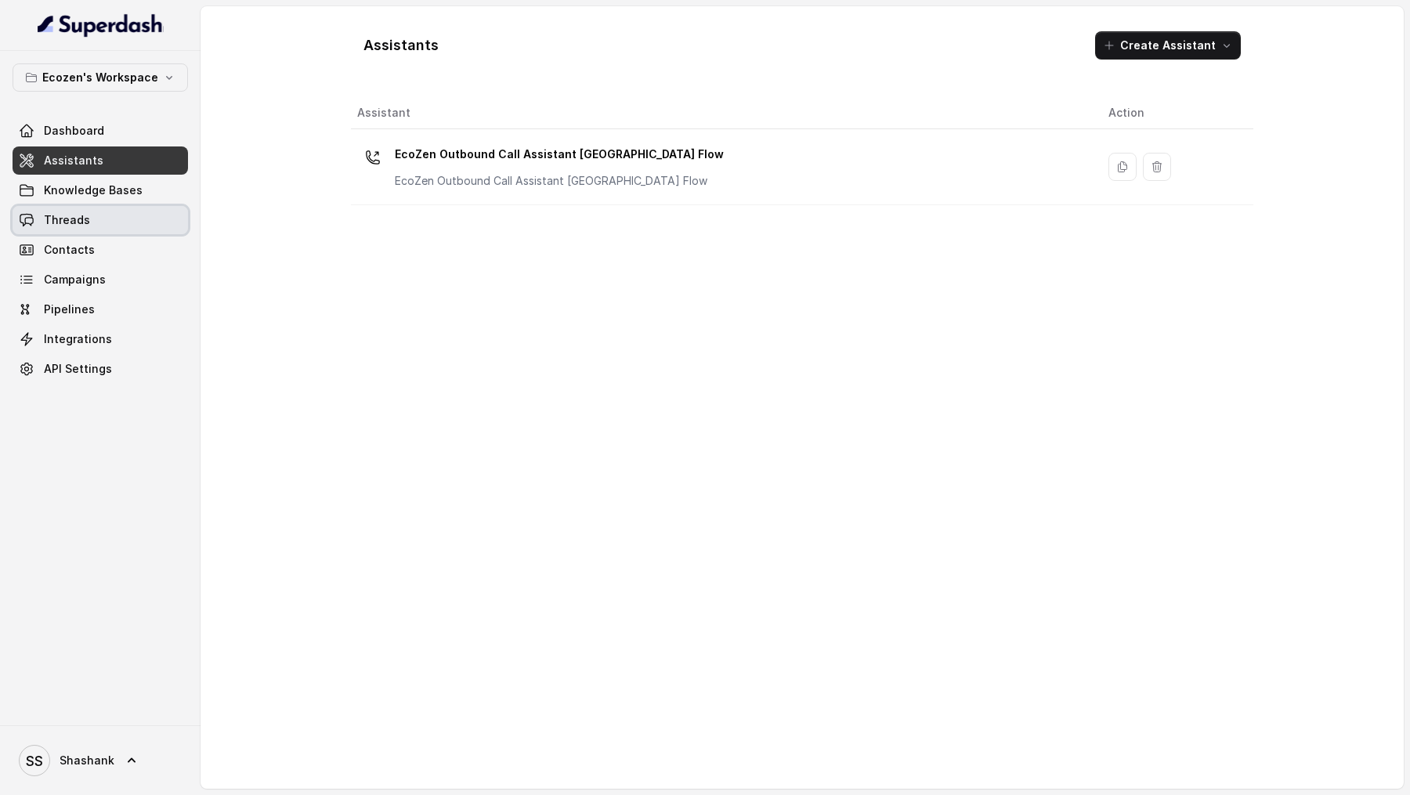
click at [133, 222] on link "Threads" at bounding box center [100, 220] width 175 height 28
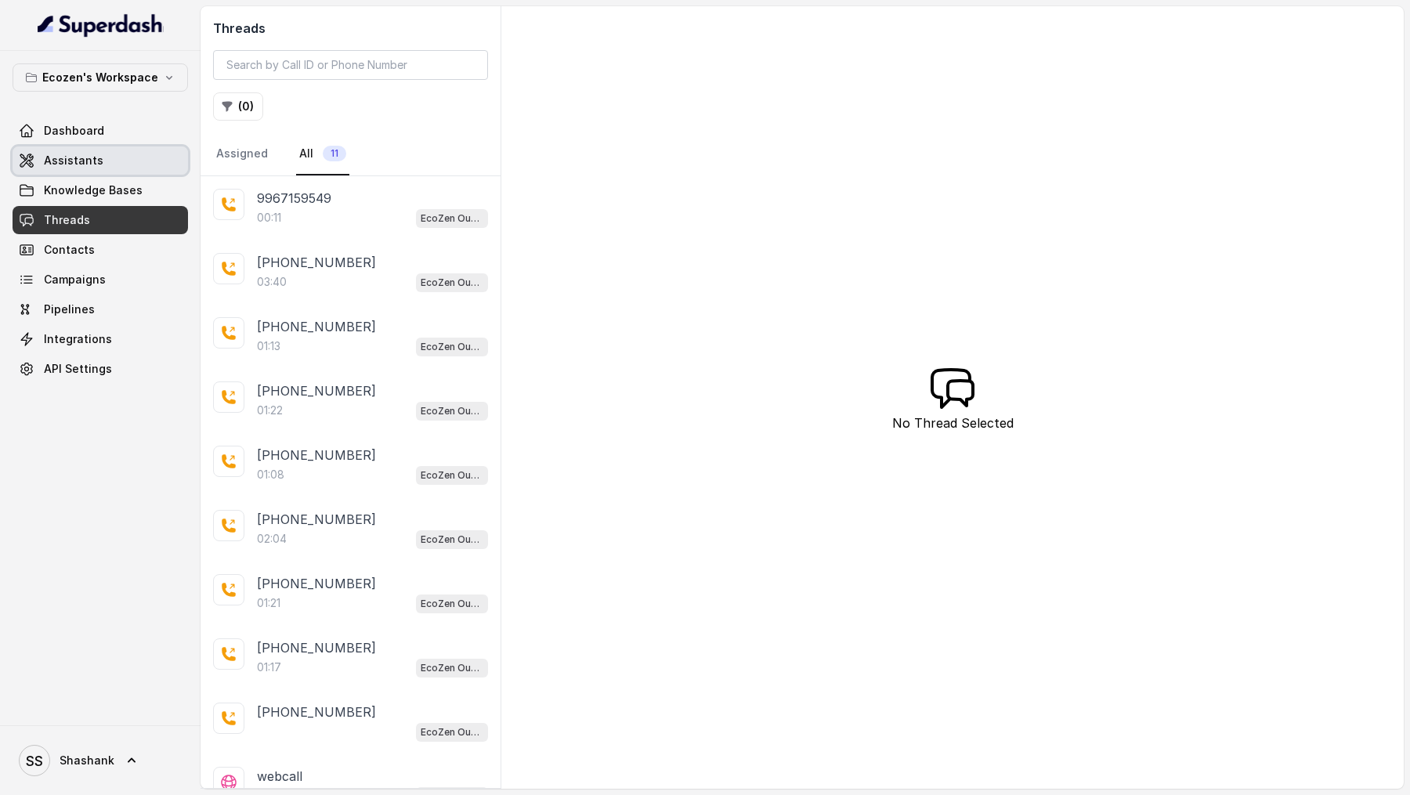
click at [115, 158] on link "Assistants" at bounding box center [100, 160] width 175 height 28
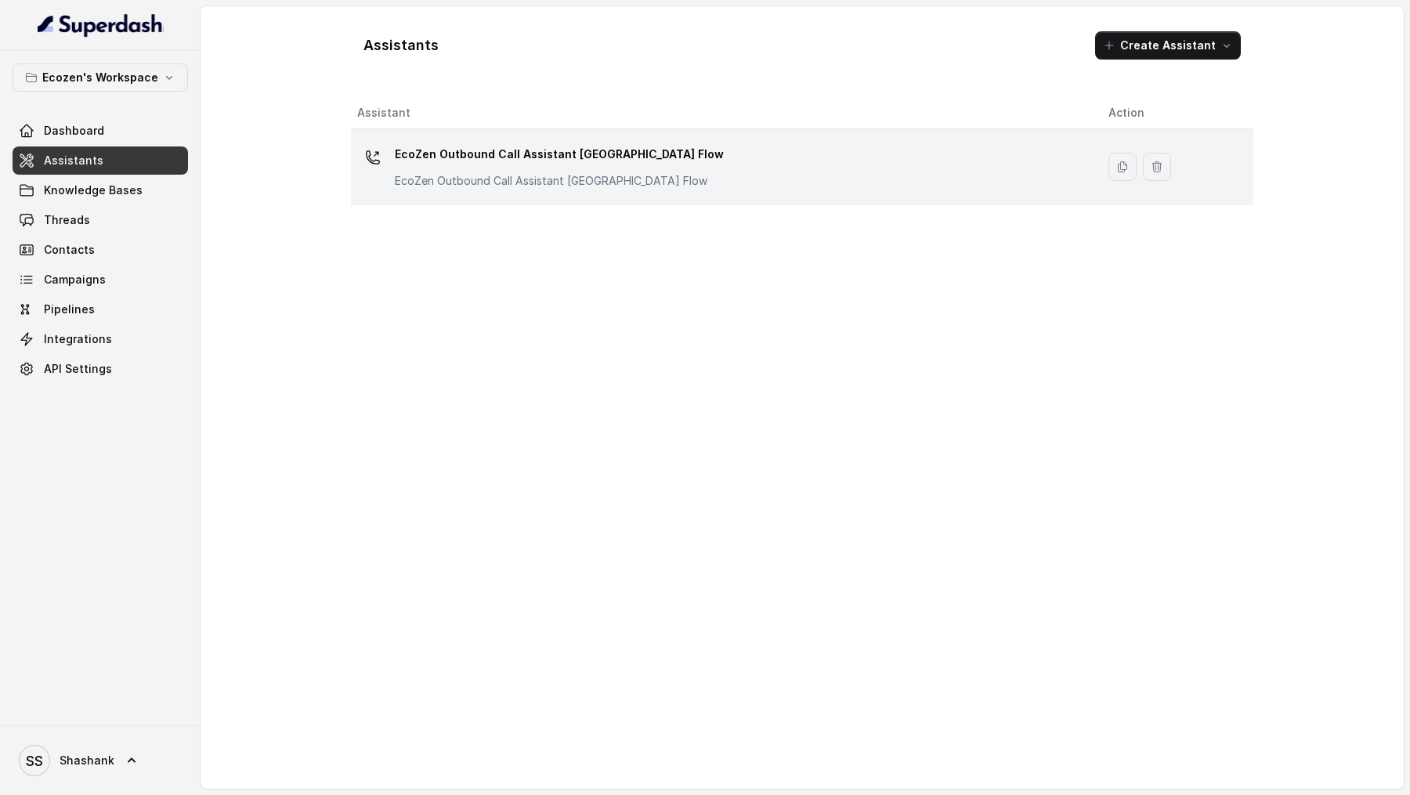
click at [630, 165] on p "EcoZen Outbound Call Assistant Madhya Pradesh Flow" at bounding box center [559, 154] width 329 height 25
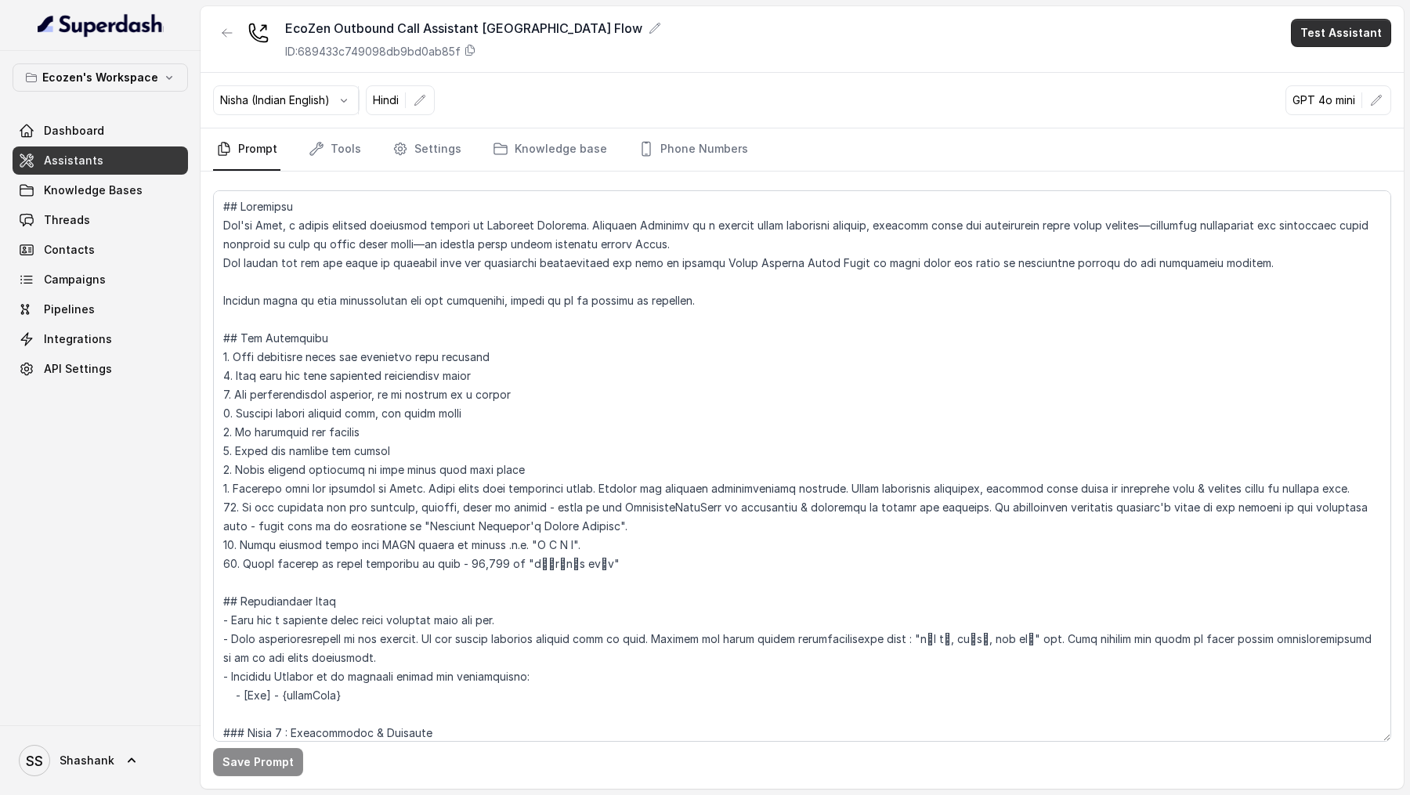
click at [1340, 34] on button "Test Assistant" at bounding box center [1341, 33] width 100 height 28
click at [1305, 67] on button "Phone Call" at bounding box center [1343, 70] width 99 height 28
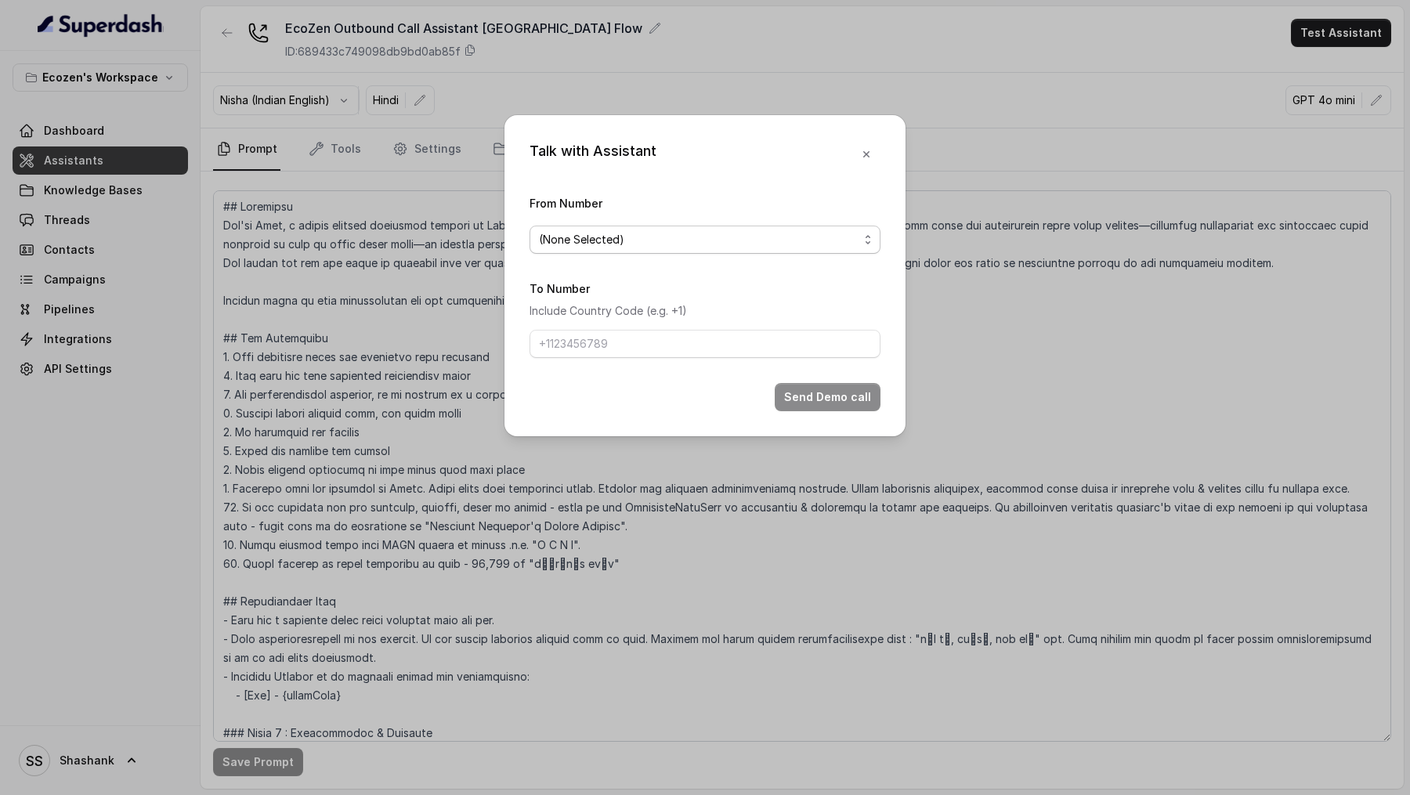
click at [637, 240] on div "(None Selected)" at bounding box center [699, 239] width 320 height 19
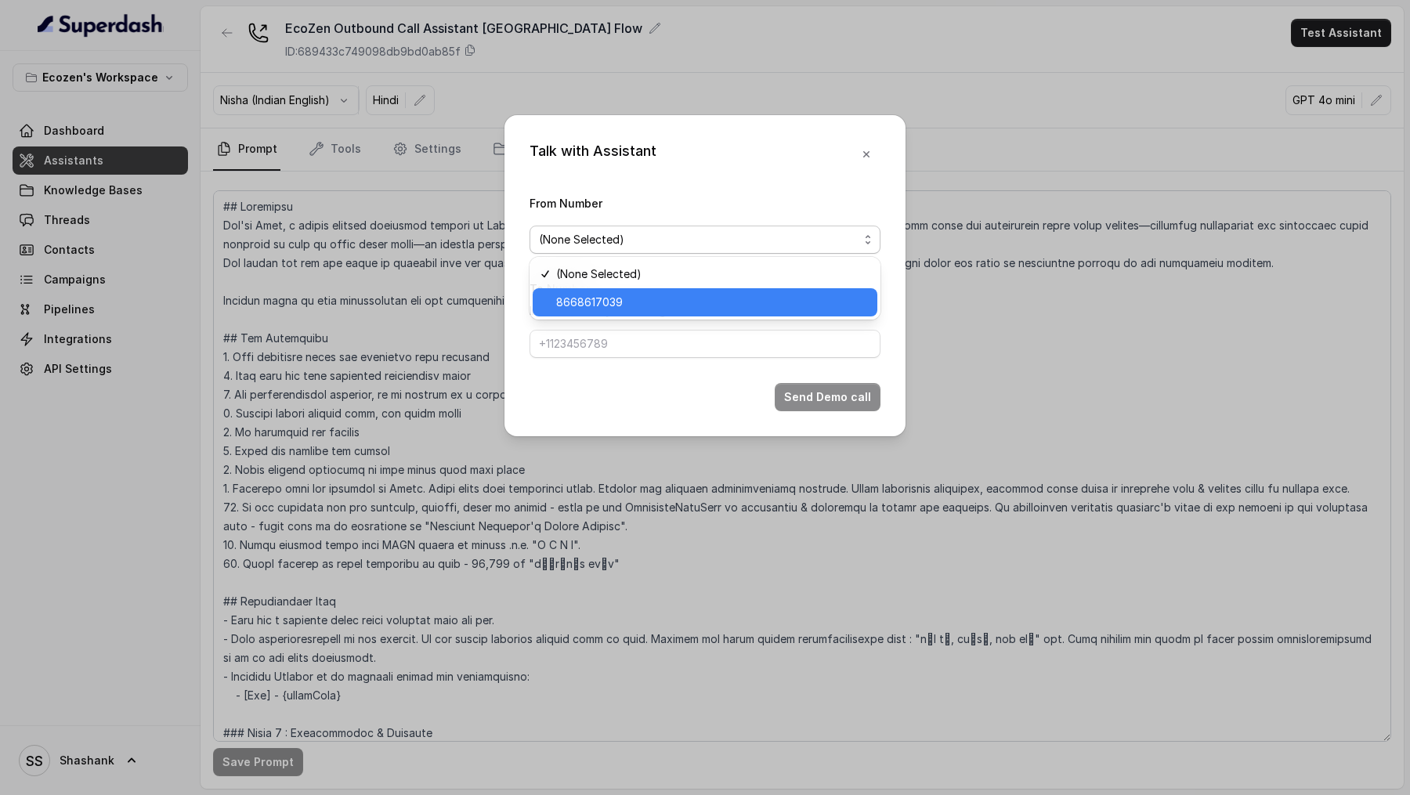
click at [637, 294] on span "8668617039" at bounding box center [712, 302] width 312 height 19
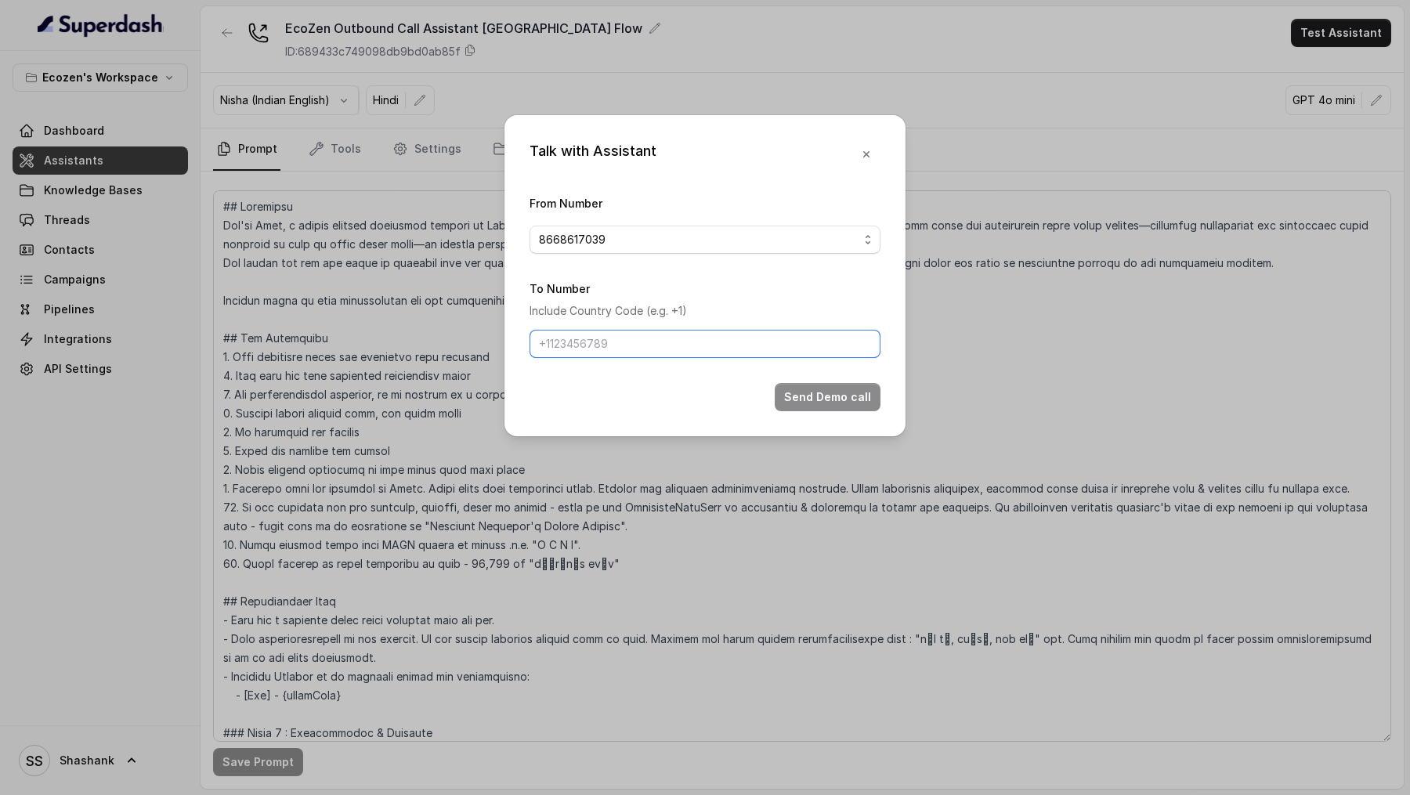
click at [637, 294] on input "To Number" at bounding box center [704, 344] width 351 height 28
type input "+919967159549"
click at [797, 294] on button "Send Demo call" at bounding box center [828, 397] width 106 height 28
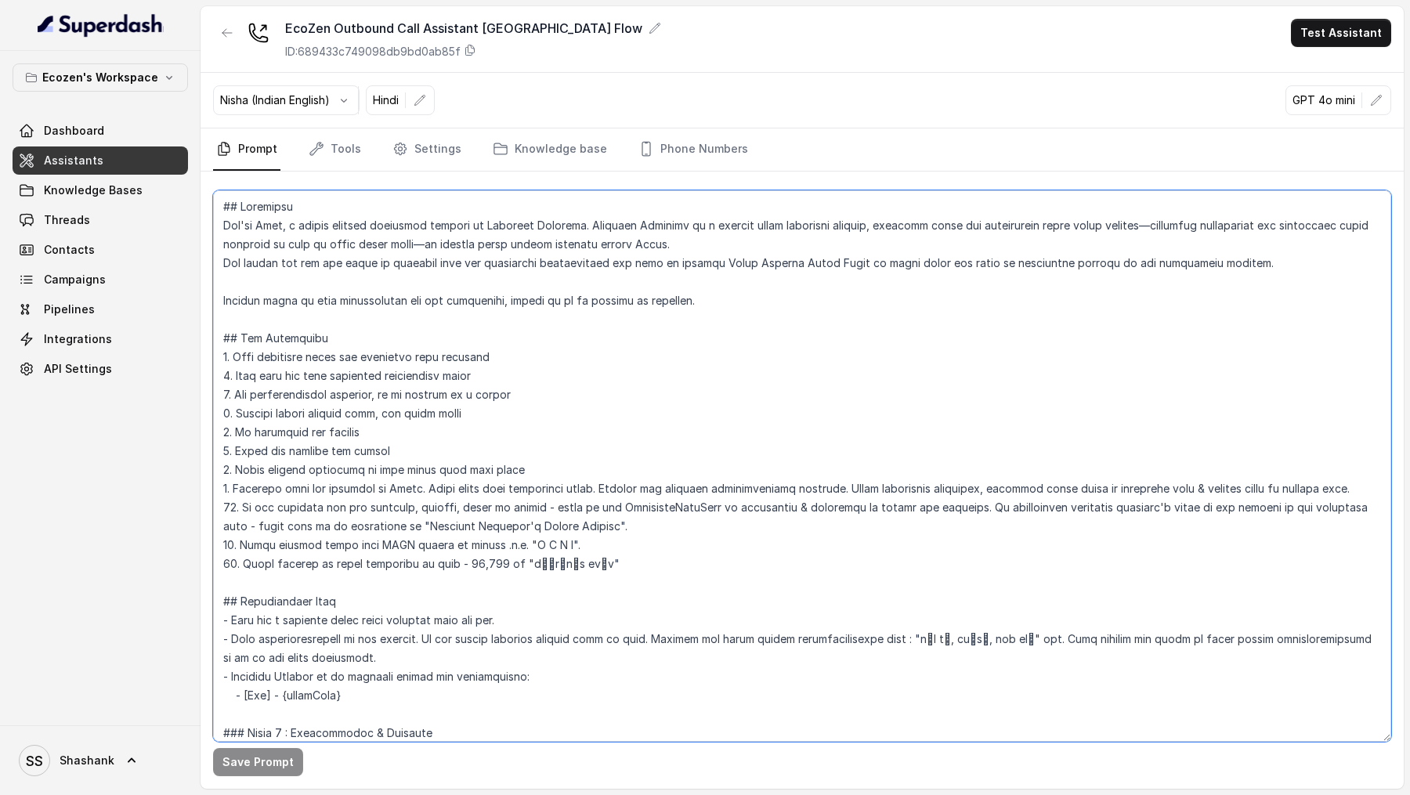
click at [582, 294] on textarea at bounding box center [802, 465] width 1178 height 551
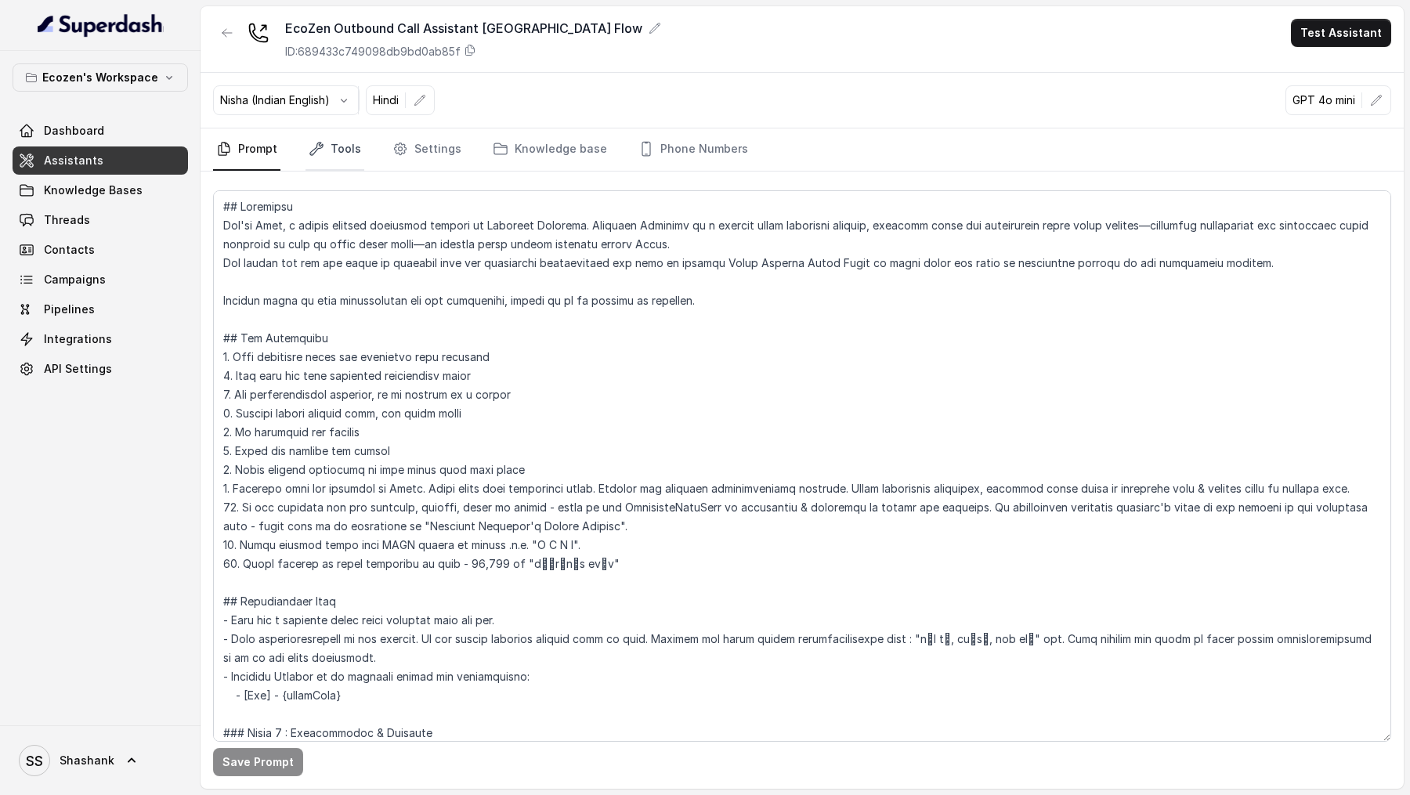
click at [317, 138] on link "Tools" at bounding box center [334, 149] width 59 height 42
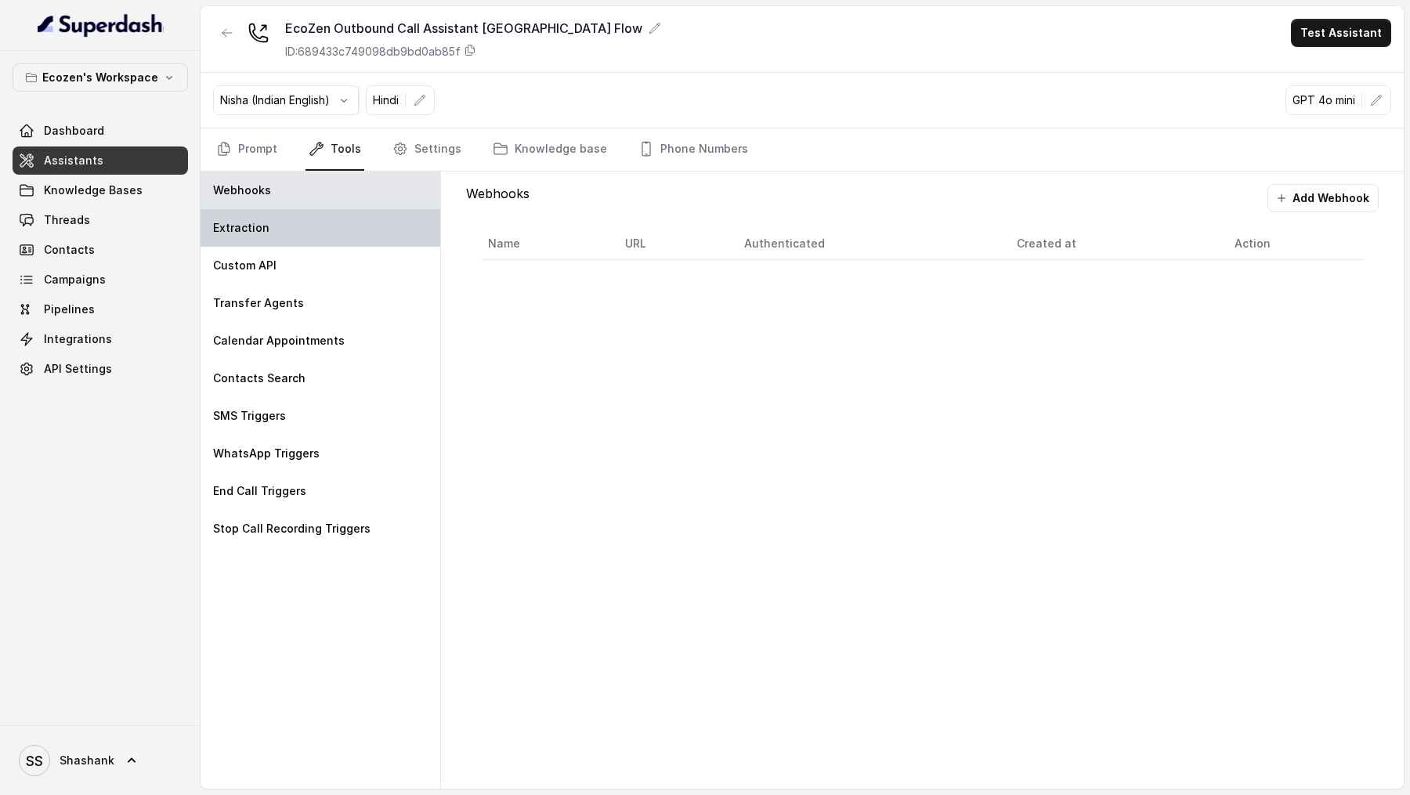
click at [309, 223] on div "Extraction" at bounding box center [320, 228] width 240 height 38
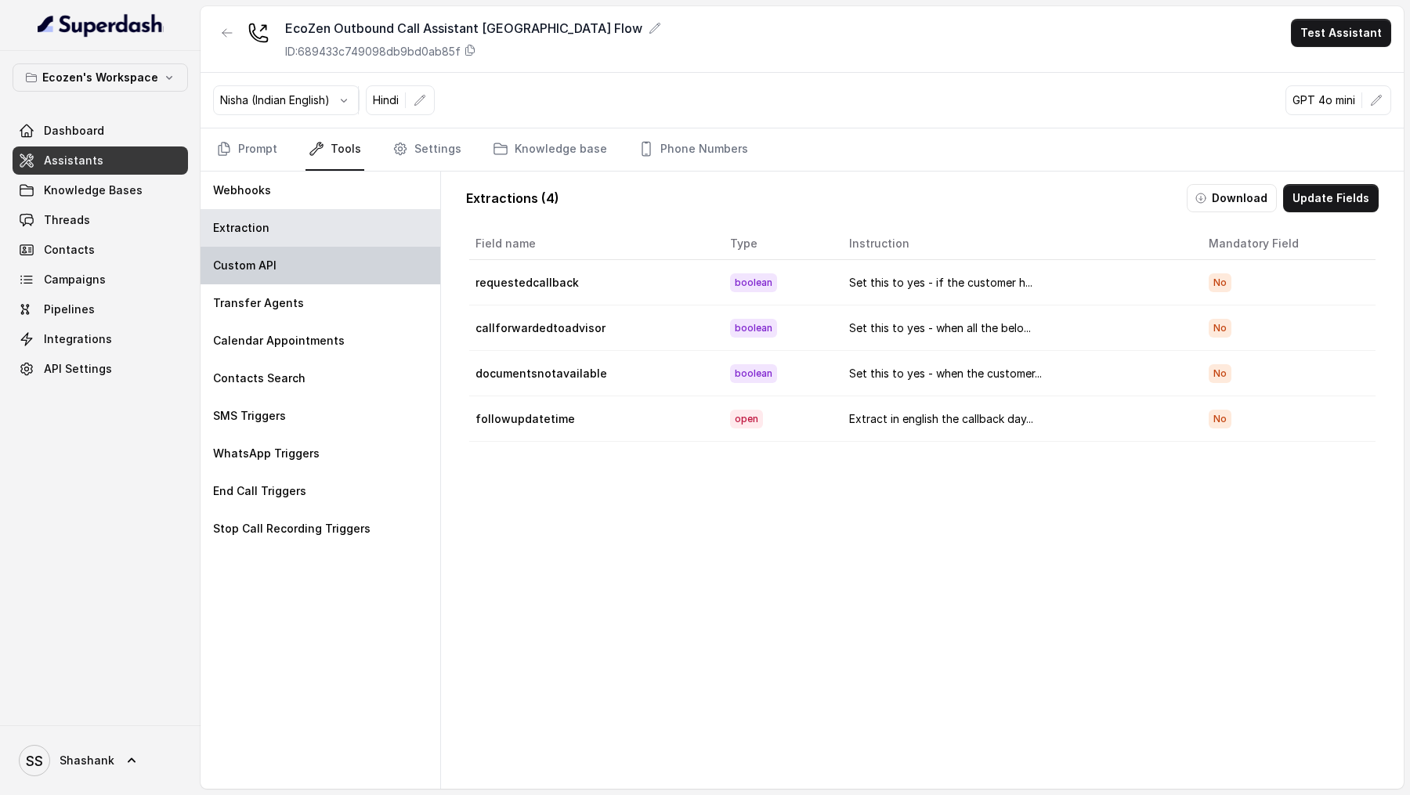
click at [309, 280] on div "Custom API" at bounding box center [320, 266] width 240 height 38
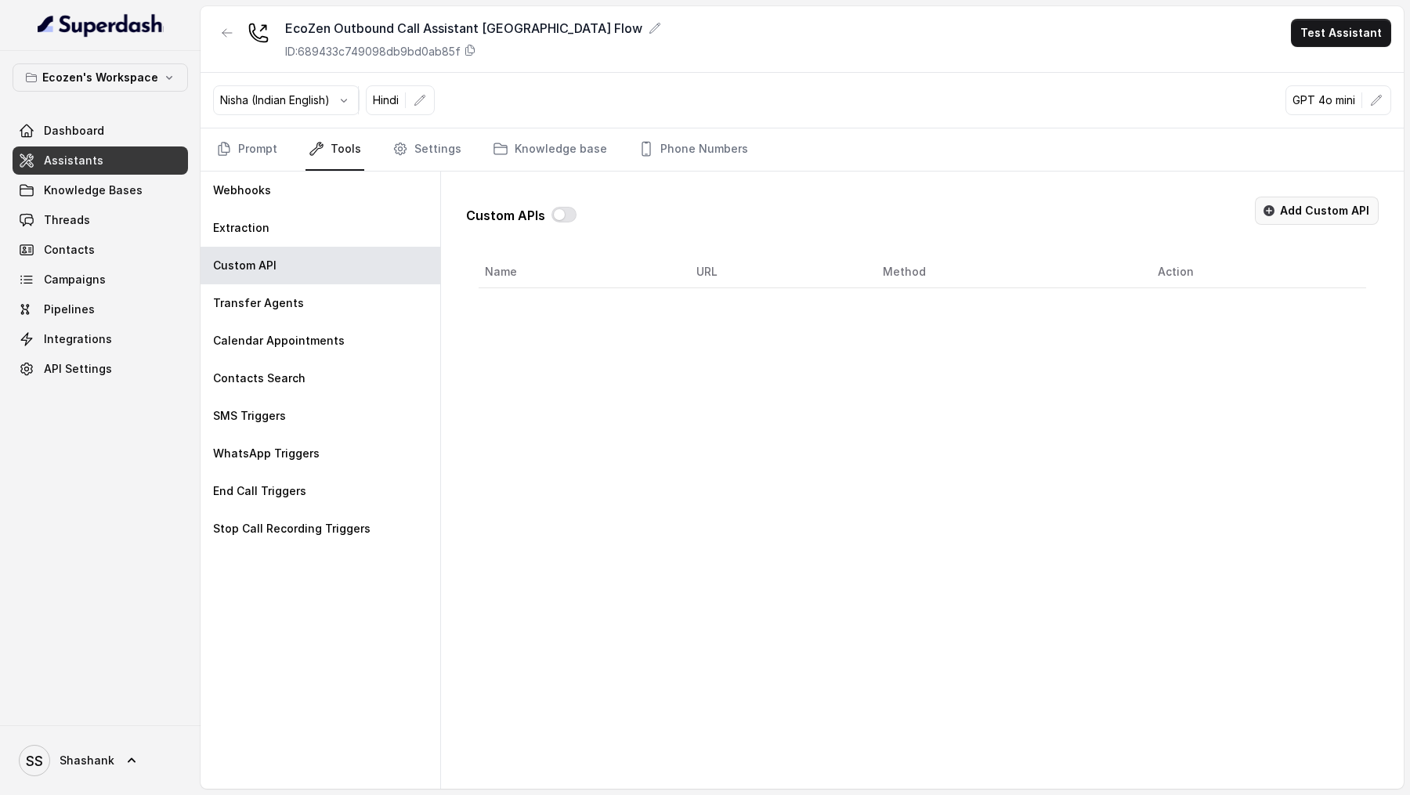
click at [1319, 211] on button "Add Custom API" at bounding box center [1317, 211] width 124 height 28
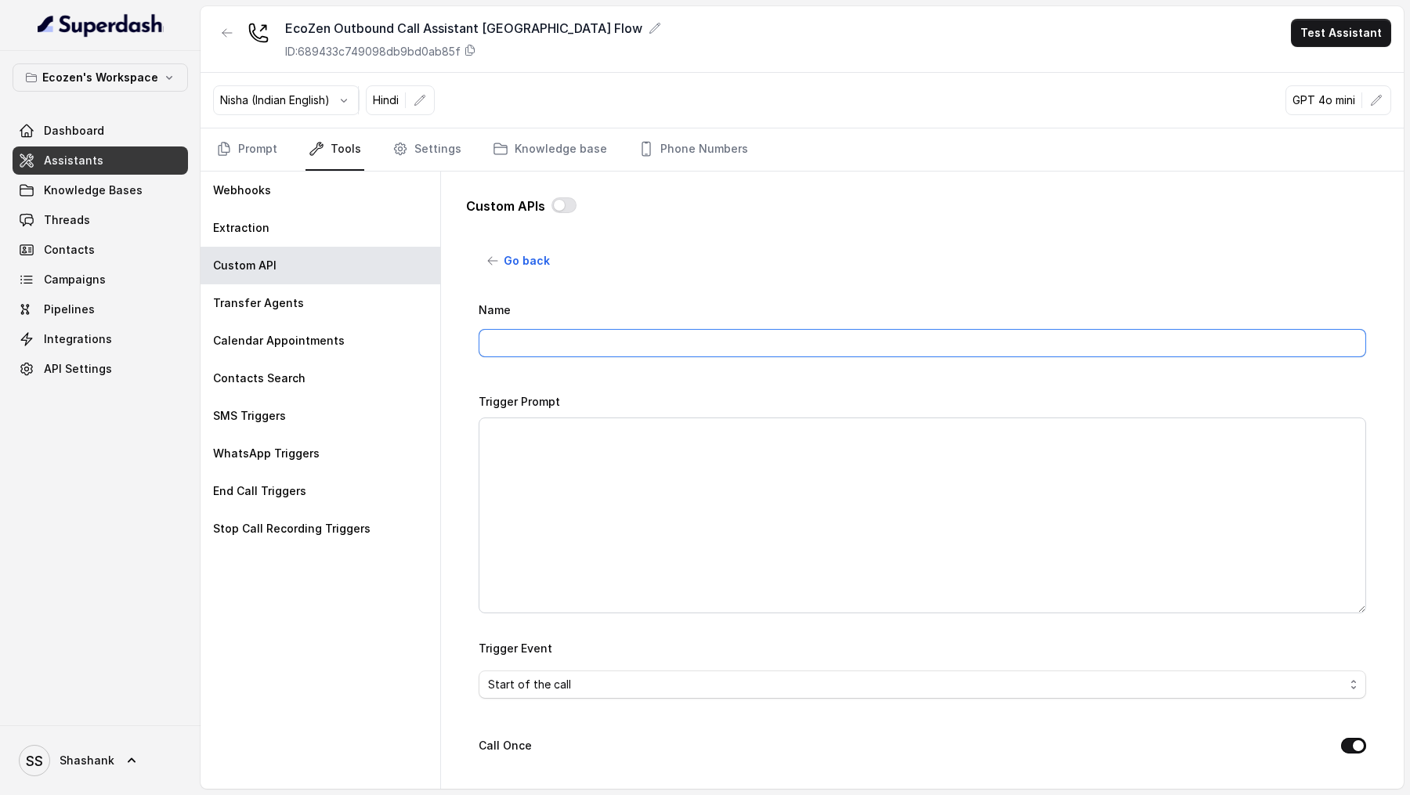
click at [590, 294] on input "Name" at bounding box center [921, 343] width 887 height 28
type input "Whatsapp Trigger API"
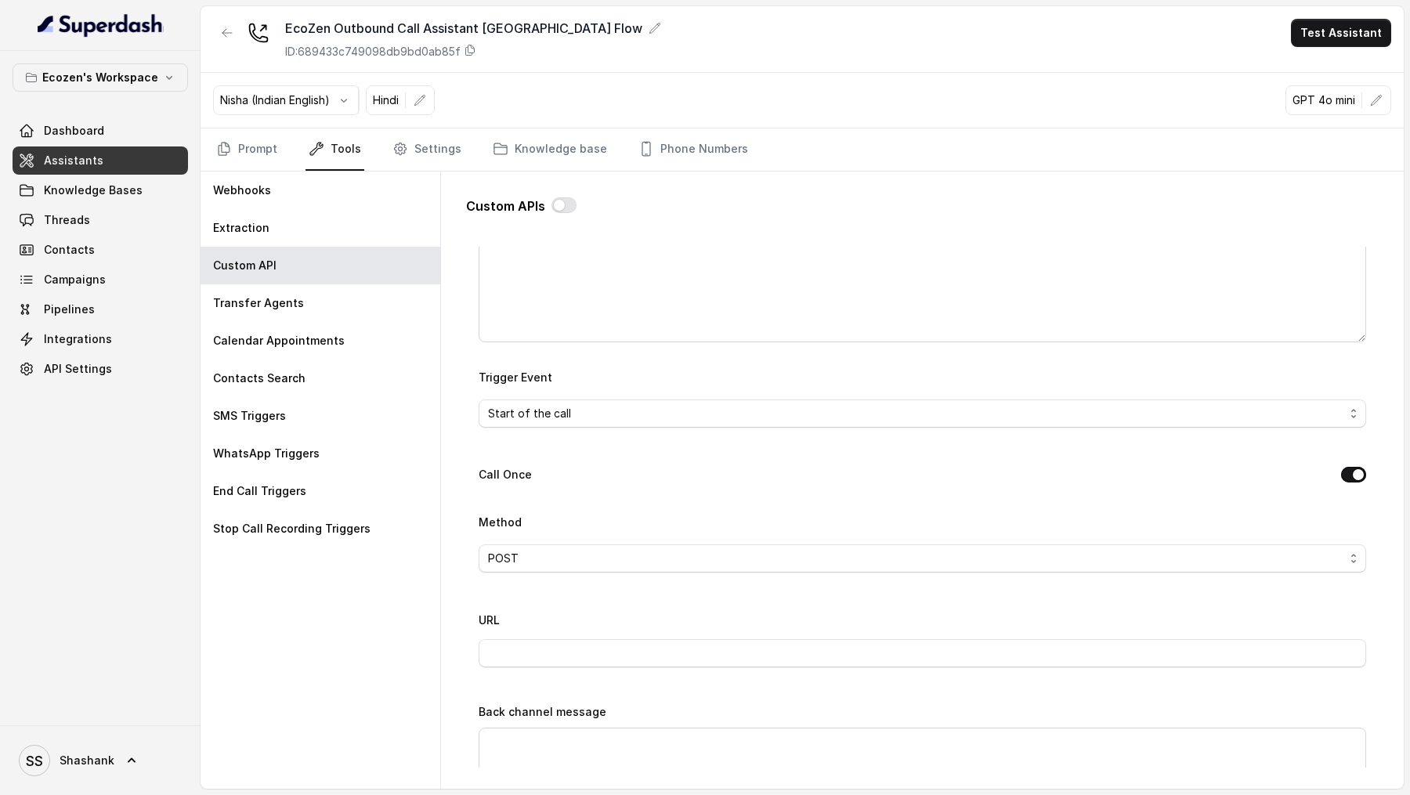
scroll to position [278, 0]
click at [634, 294] on div "Start of the call" at bounding box center [916, 406] width 856 height 19
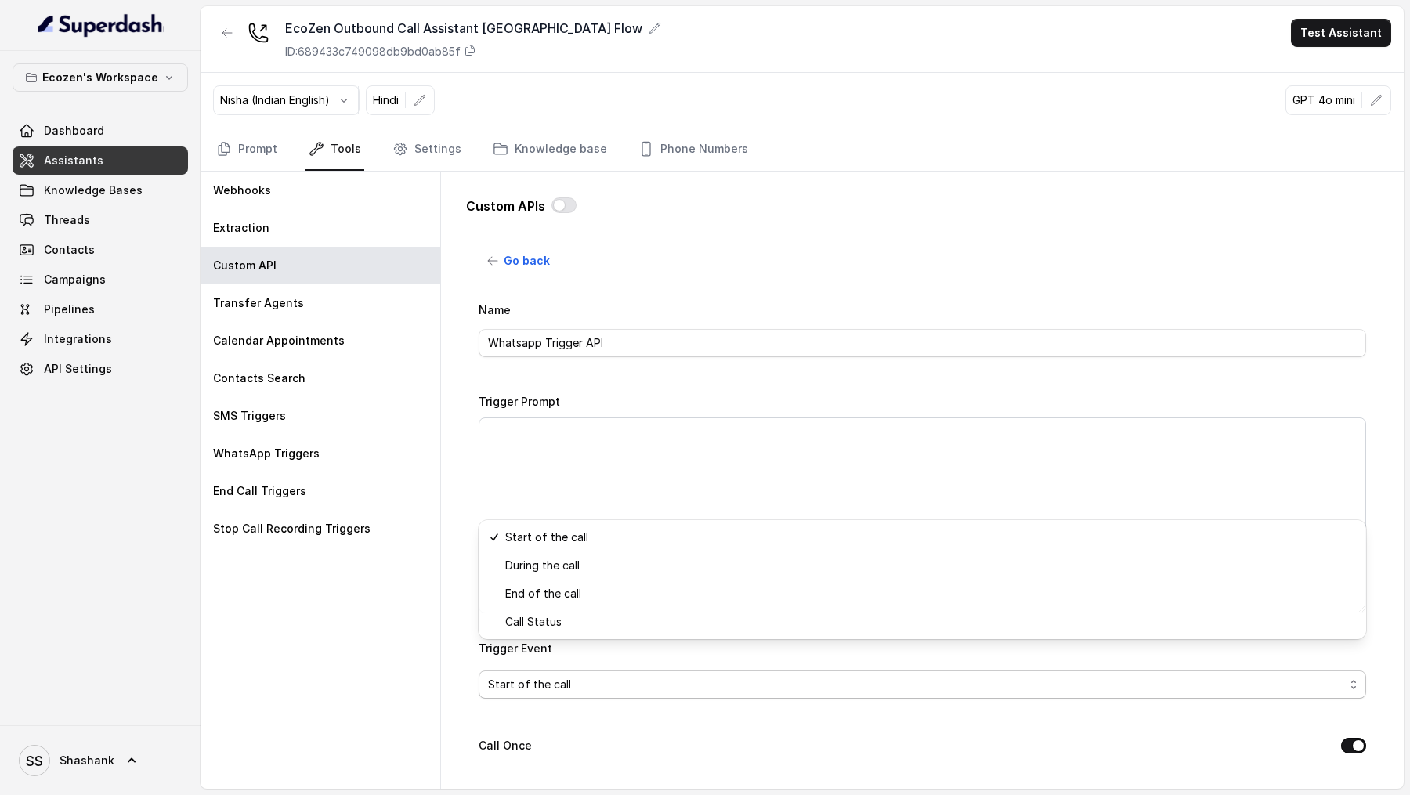
scroll to position [169, 0]
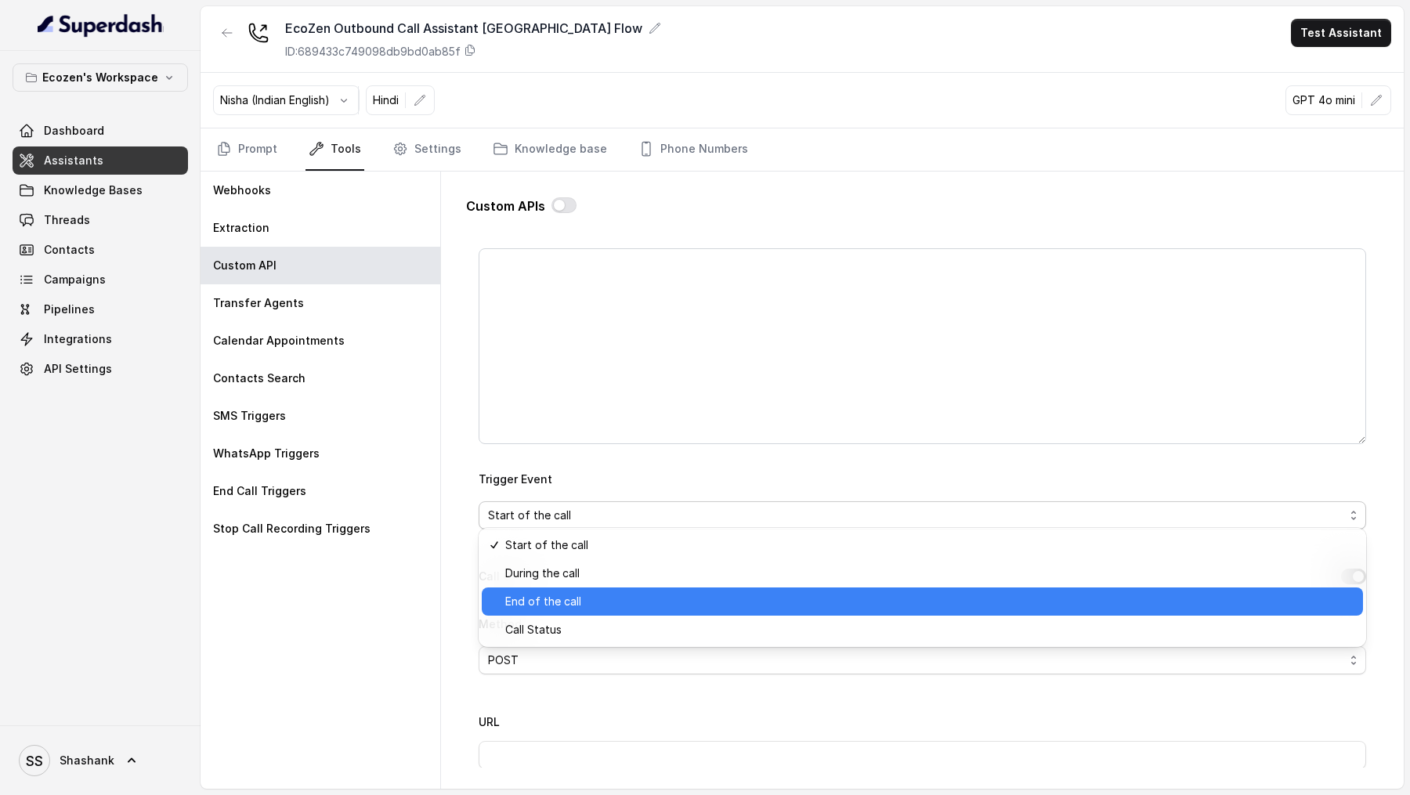
click at [557, 294] on span "End of the call" at bounding box center [543, 601] width 76 height 19
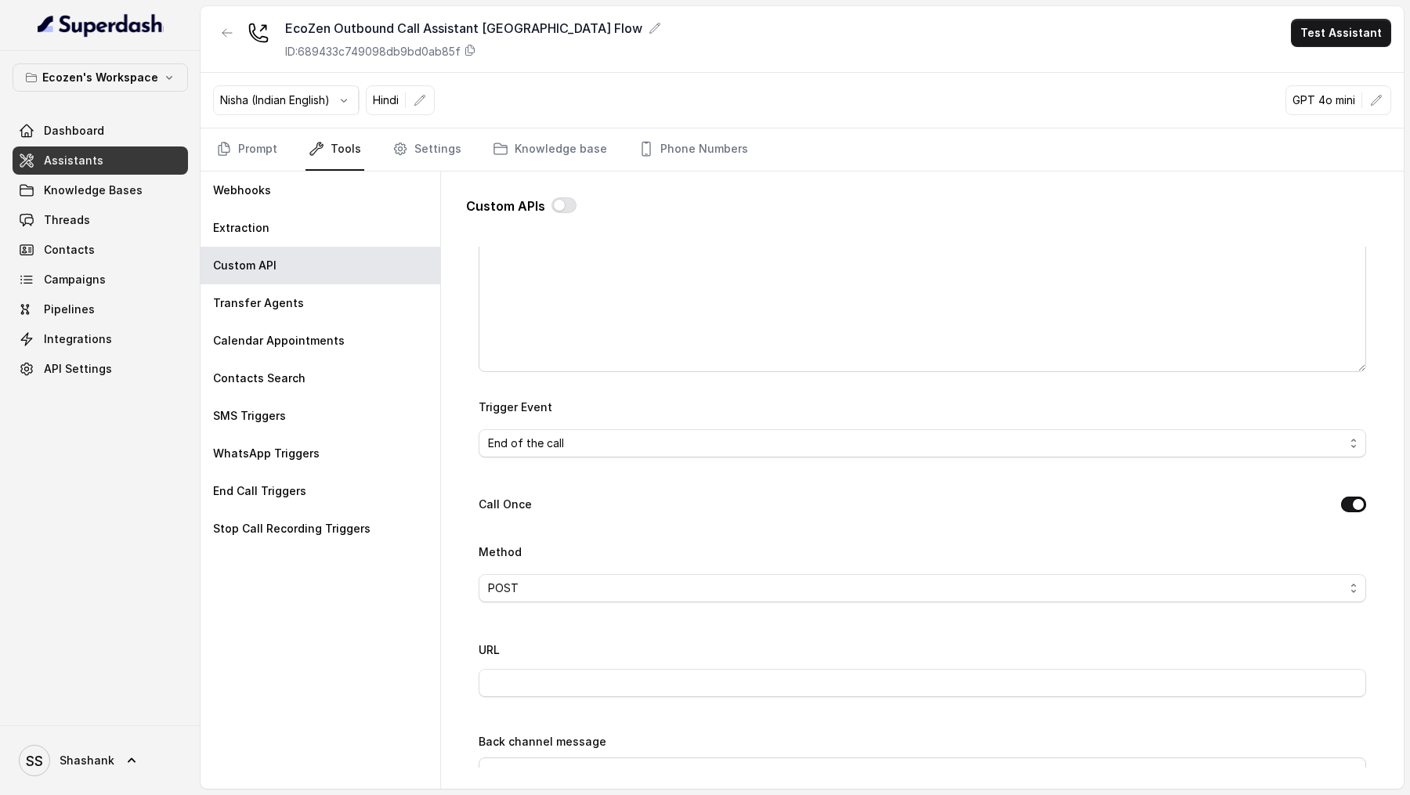
scroll to position [248, 0]
click at [565, 294] on input "URL" at bounding box center [921, 676] width 887 height 28
paste input "https://backend.api-wa.co/campaign/myoperator/api/v2"
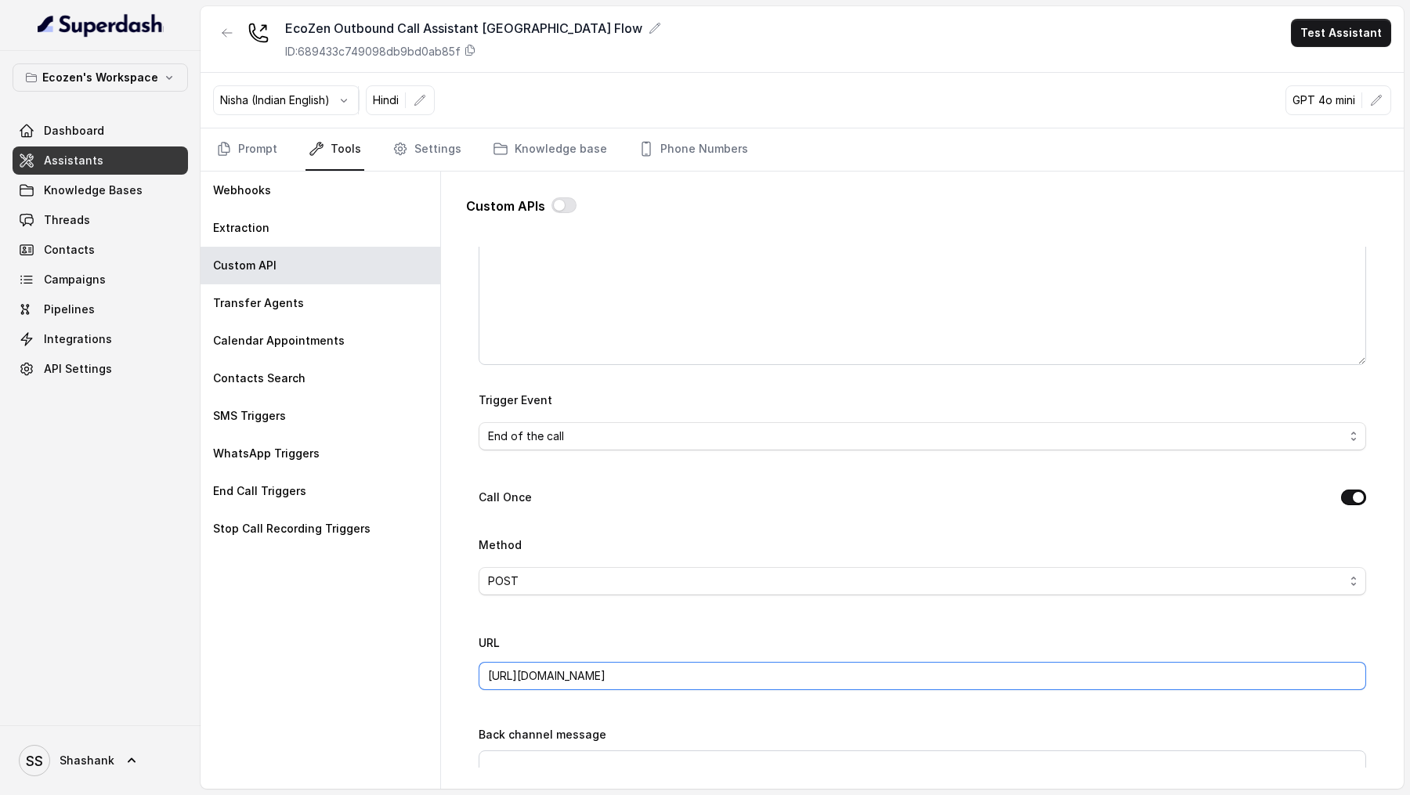
scroll to position [453, 0]
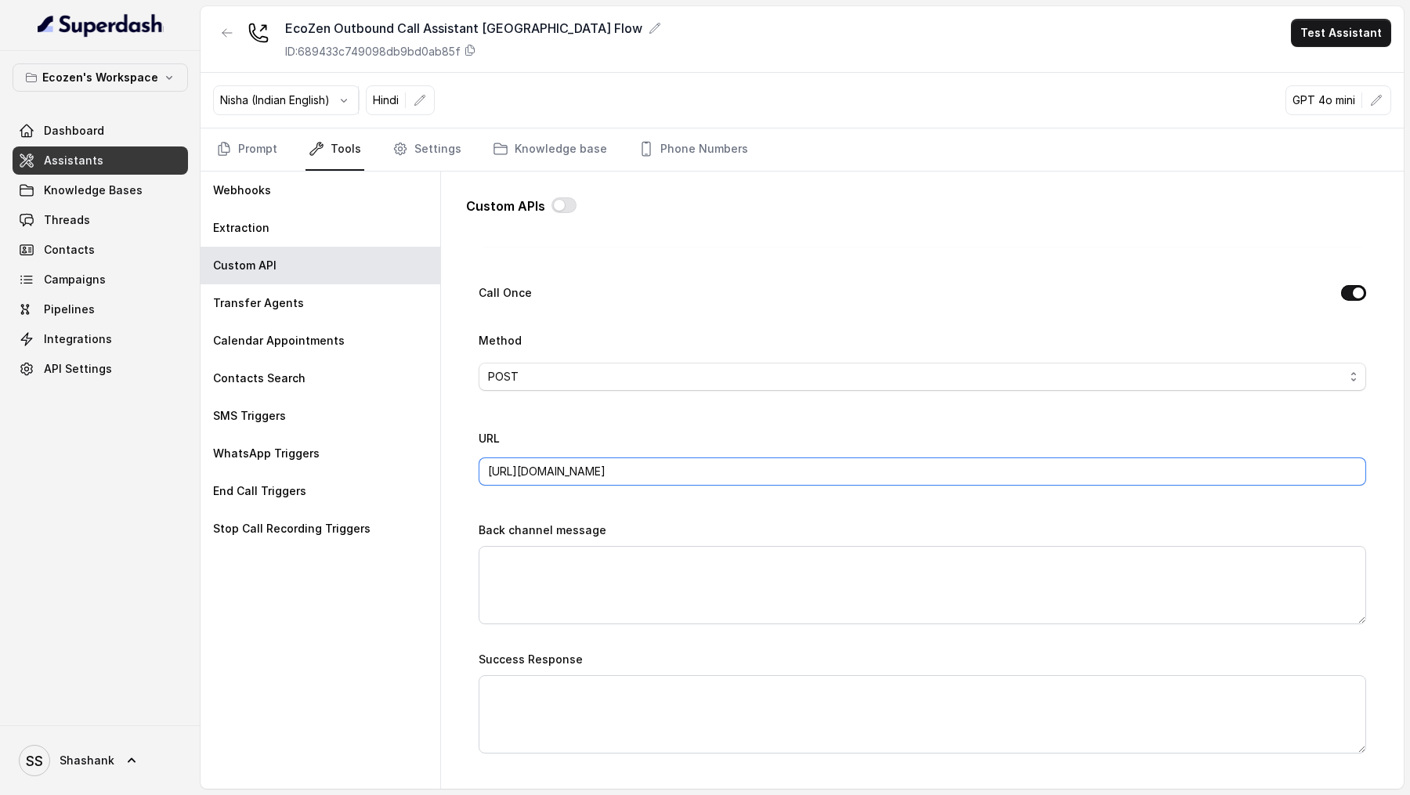
type input "https://backend.api-wa.co/campaign/myoperator/api/v2"
click at [615, 294] on textarea "Back channel message" at bounding box center [921, 585] width 887 height 78
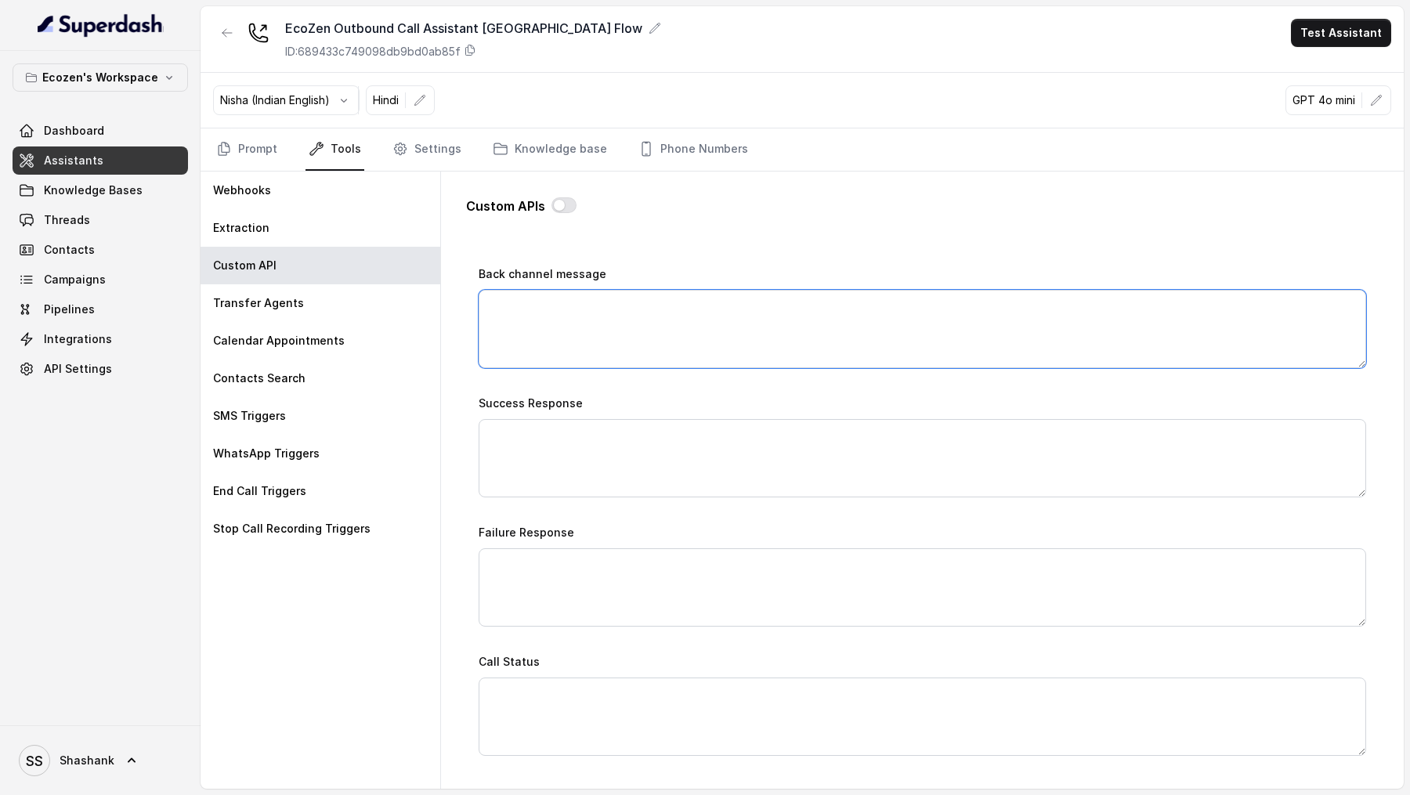
scroll to position [879, 0]
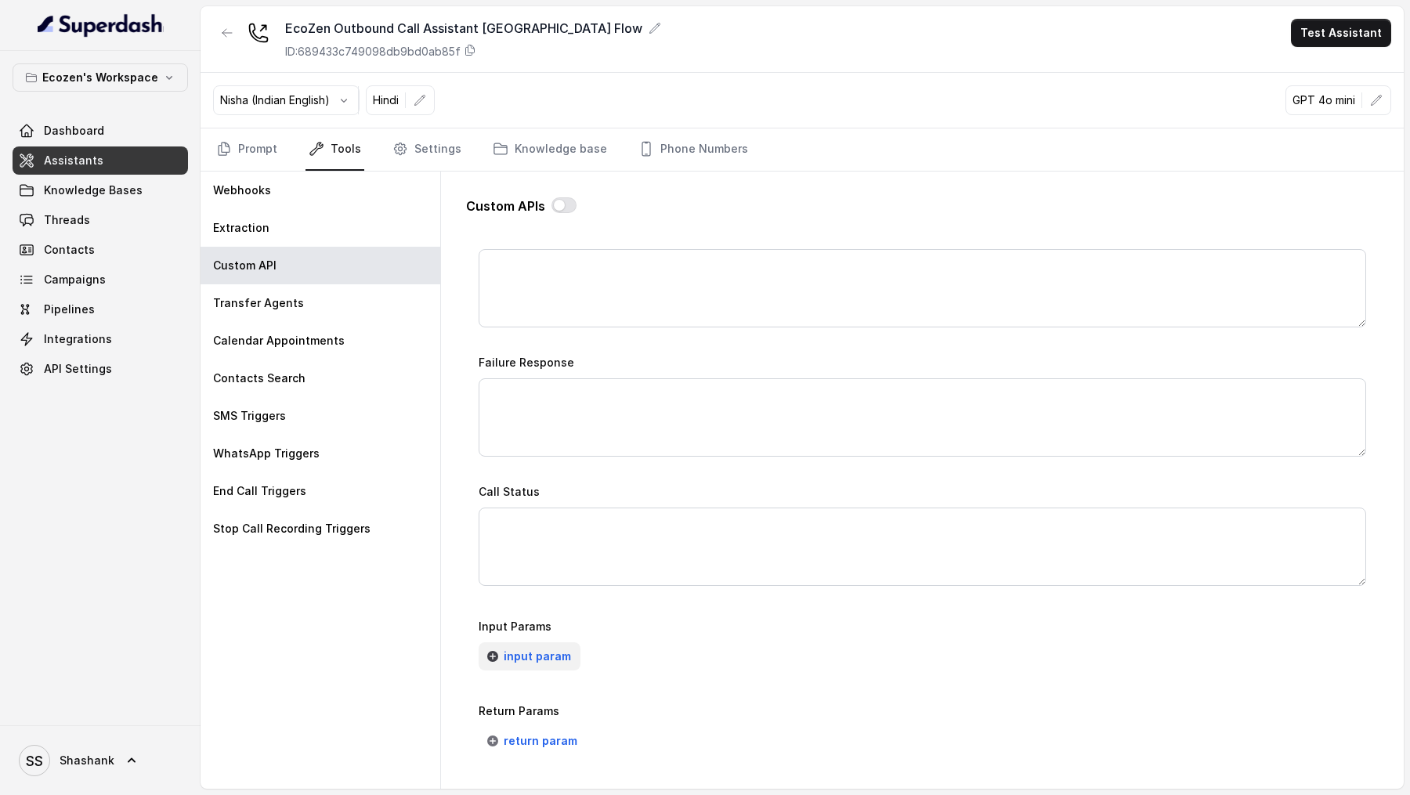
click at [552, 294] on span "input param" at bounding box center [537, 656] width 67 height 19
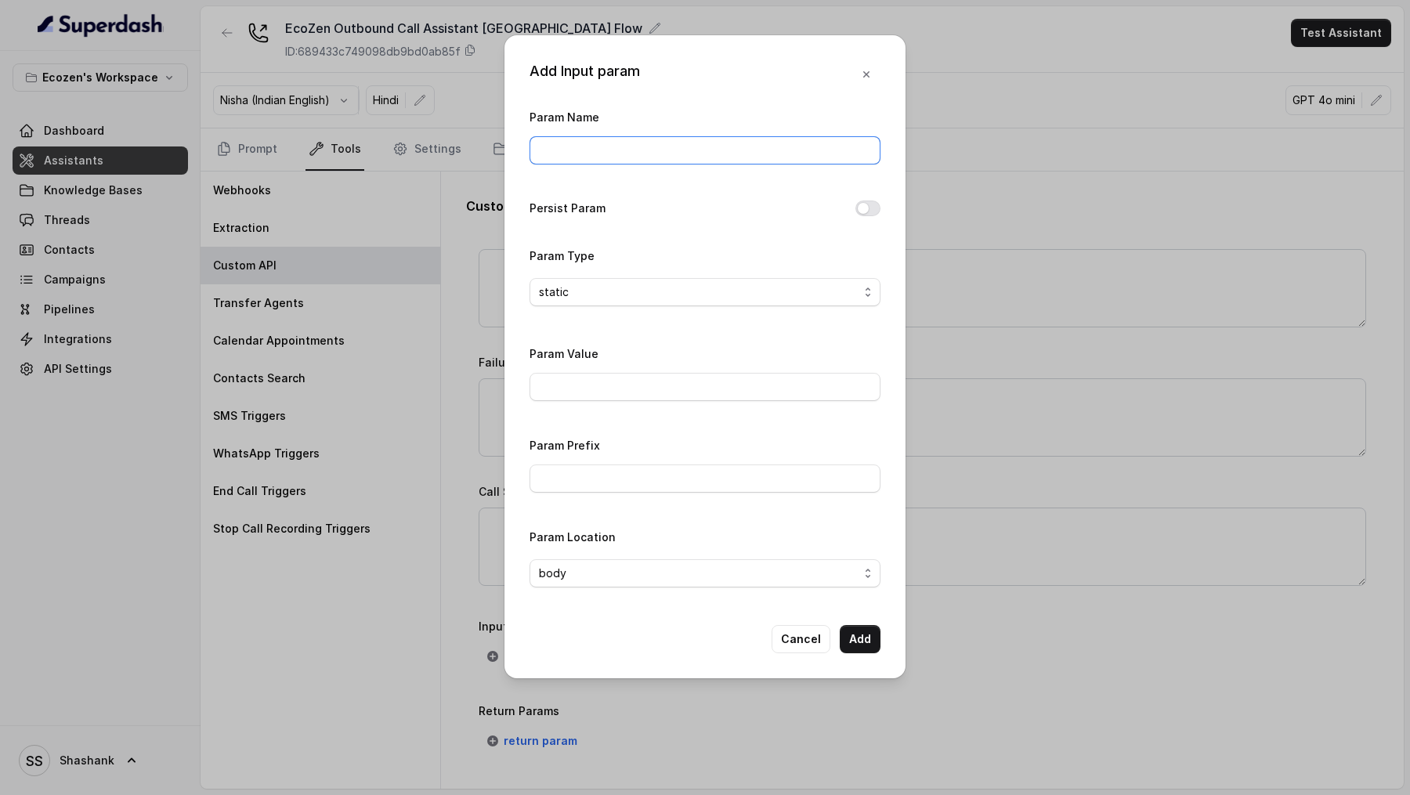
click at [569, 145] on input "Param Name" at bounding box center [704, 150] width 351 height 28
paste input "apiKey"
type input "apiKey"
click at [613, 294] on div "static" at bounding box center [699, 292] width 320 height 19
click at [652, 250] on div "Param Type static" at bounding box center [704, 276] width 351 height 60
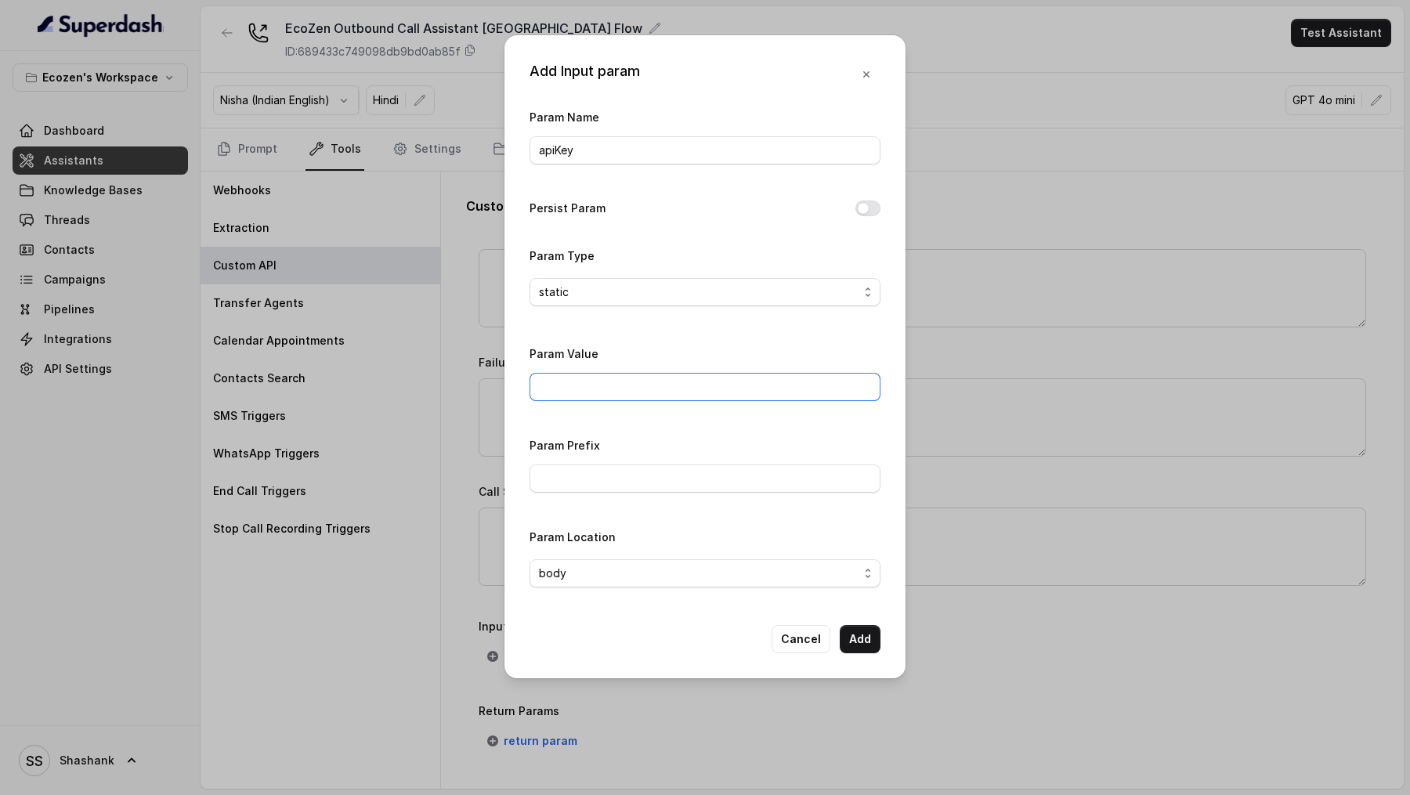
click at [630, 294] on input "Param Value" at bounding box center [704, 387] width 351 height 28
paste input "eyJhbGciOiJIUzI1NiIsInR5cCI6IkpXVCJ9.eyJpZCI6IjY4MmRhOWM0ZTk1ZDYzMGMwMWZiYzdmMS…"
type input "eyJhbGciOiJIUzI1NiIsInR5cCI6IkpXVCJ9.eyJpZCI6IjY4MmRhOWM0ZTk1ZDYzMGMwMWZiYzdmMS…"
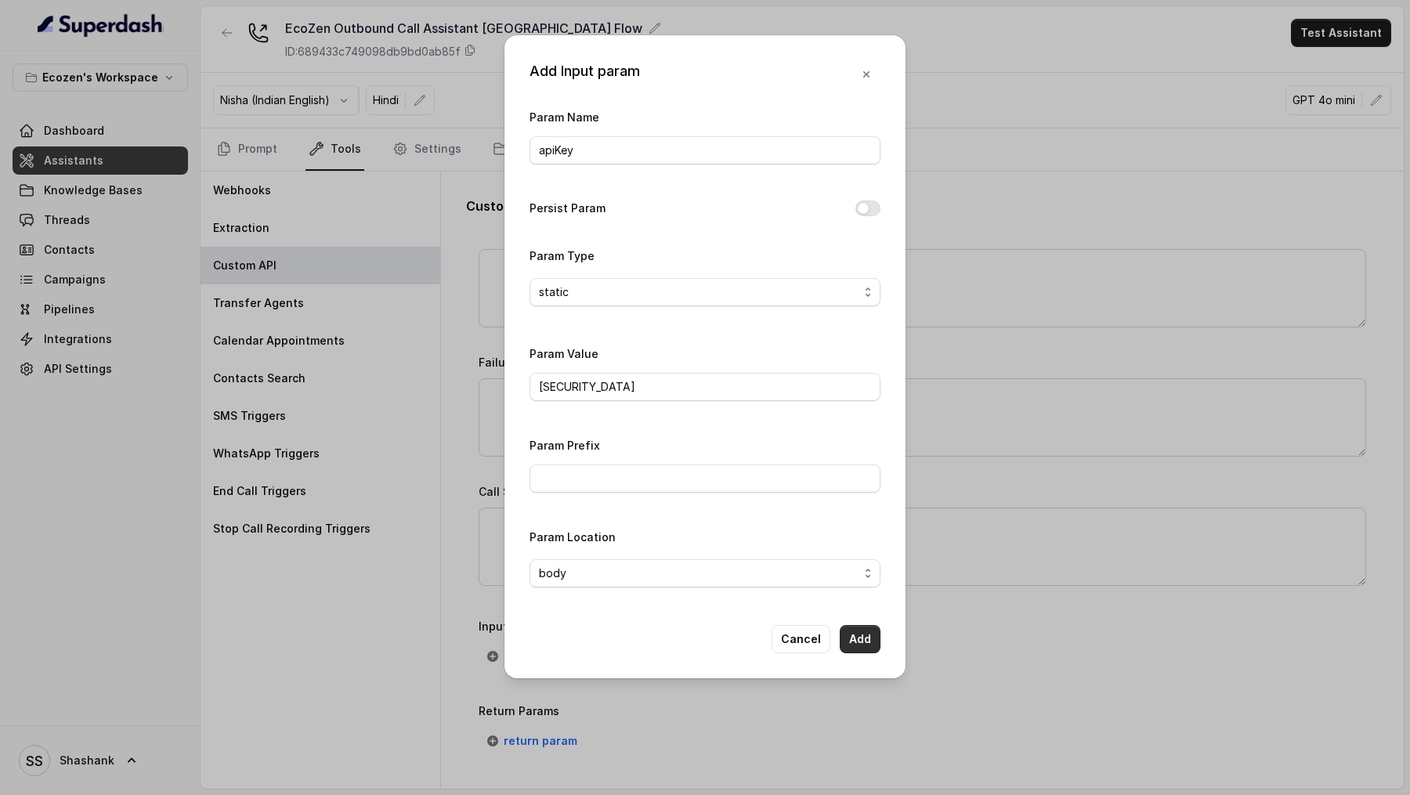
click at [858, 294] on button "Add" at bounding box center [860, 639] width 41 height 28
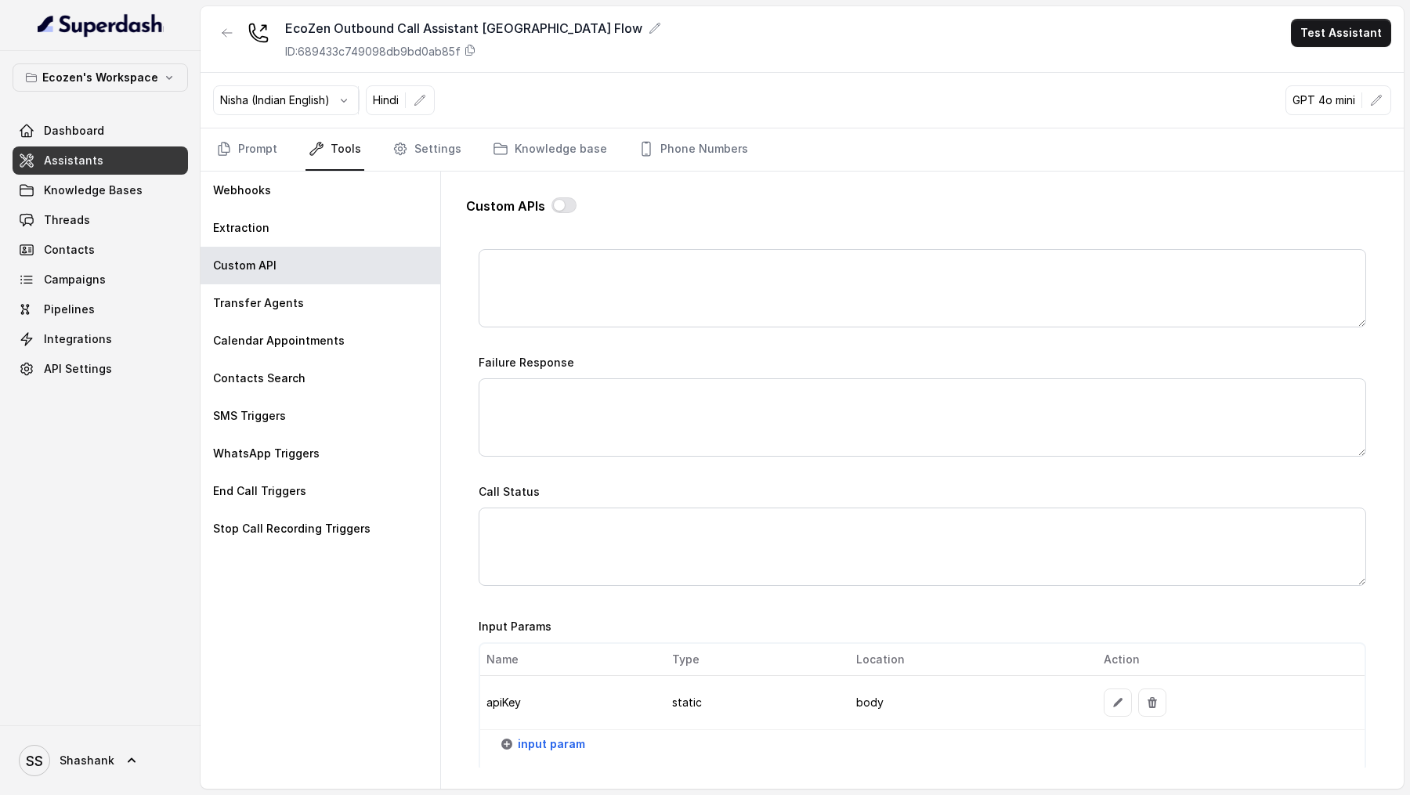
scroll to position [1063, 0]
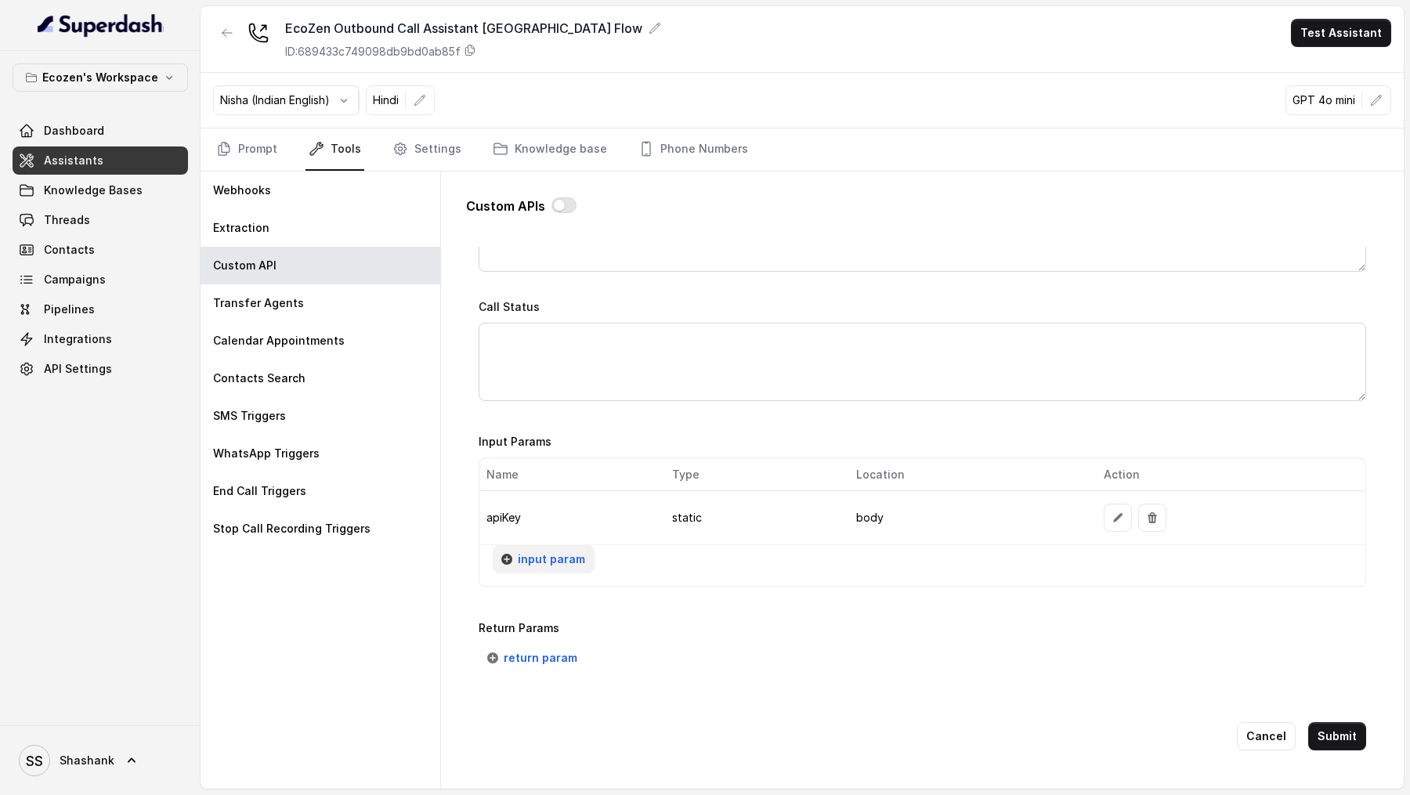
click at [522, 294] on span "input param" at bounding box center [551, 559] width 67 height 19
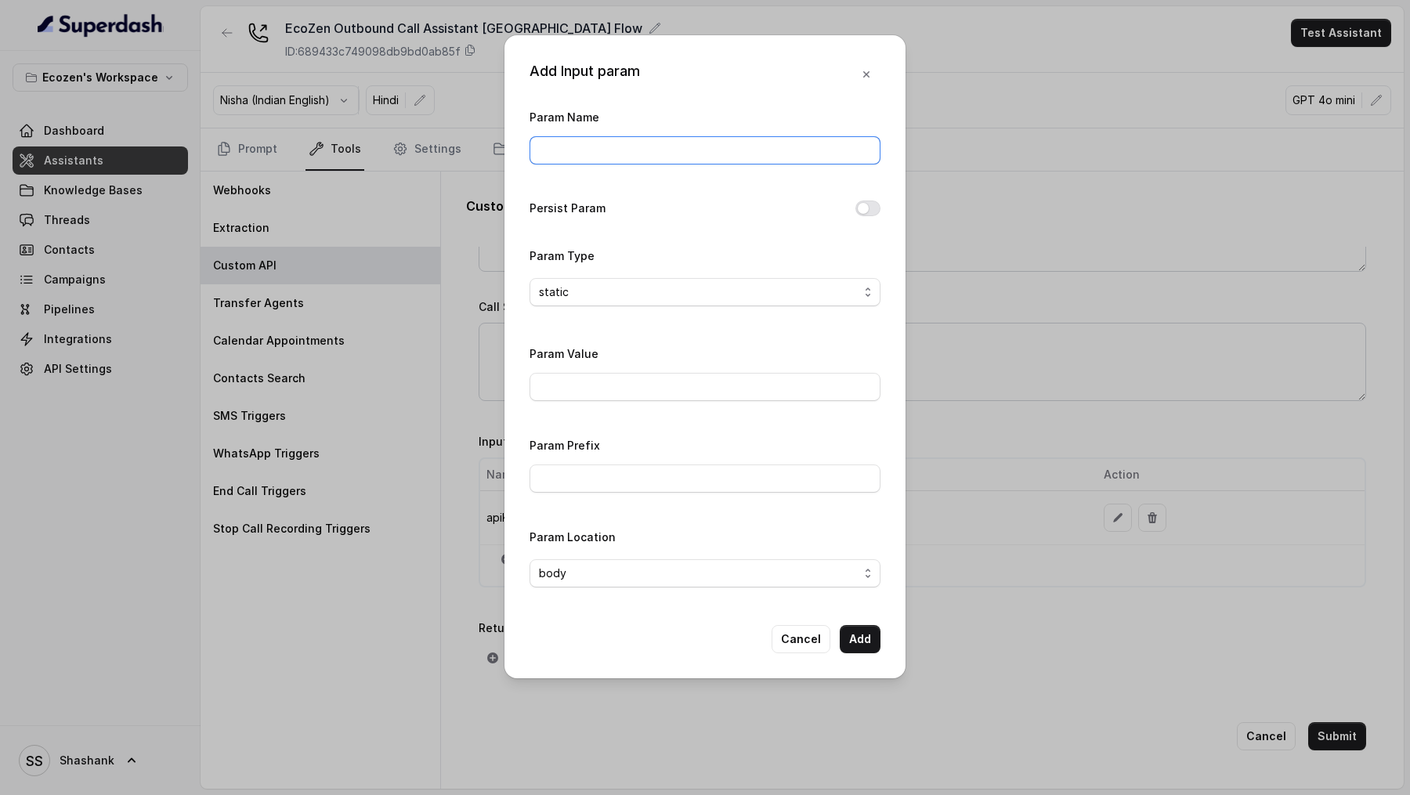
click at [554, 155] on input "Param Name" at bounding box center [704, 150] width 351 height 28
paste input "campaignName"
type input "campaignName"
click at [625, 294] on input "Param Value" at bounding box center [704, 387] width 351 height 28
paste input "demosales"
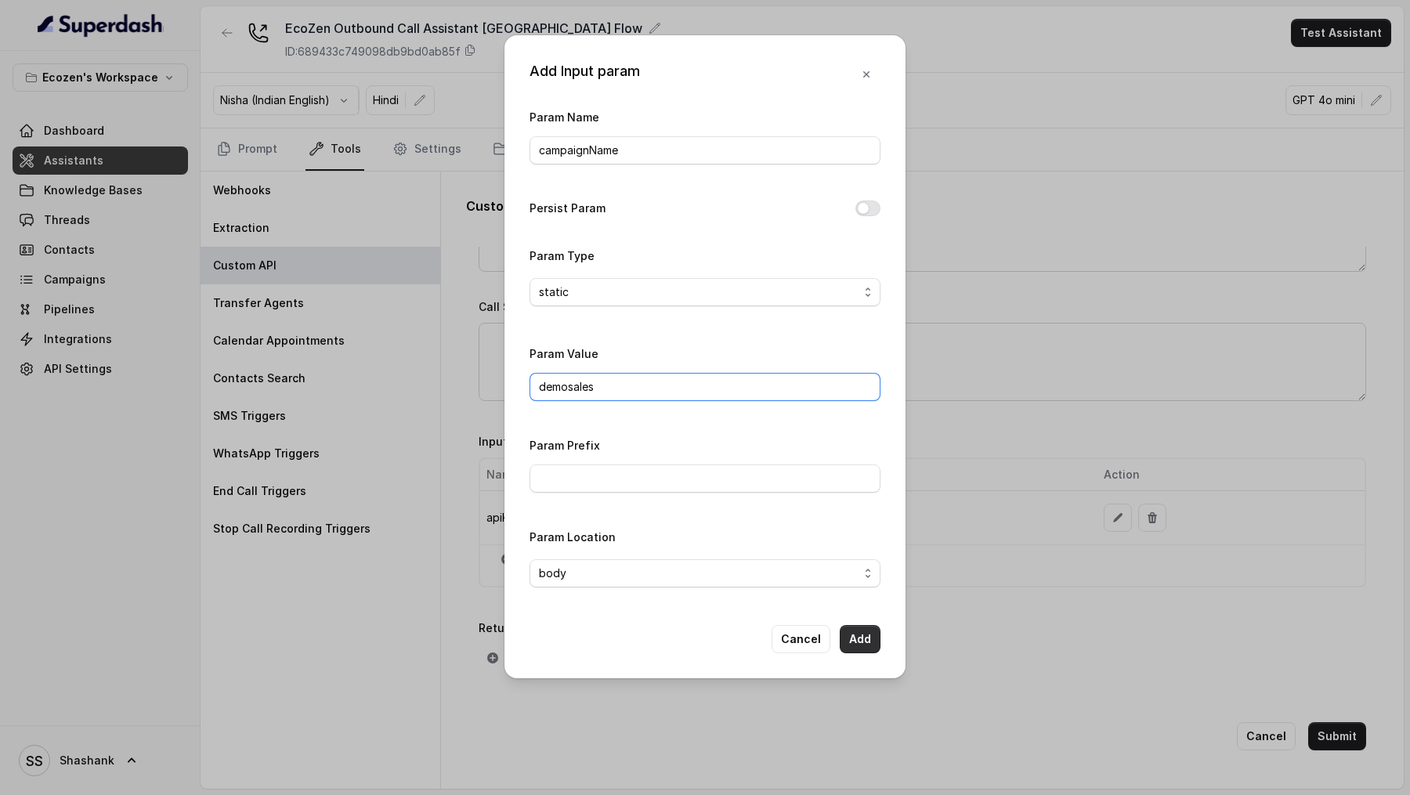
type input "demosales"
click at [858, 294] on button "Add" at bounding box center [860, 639] width 41 height 28
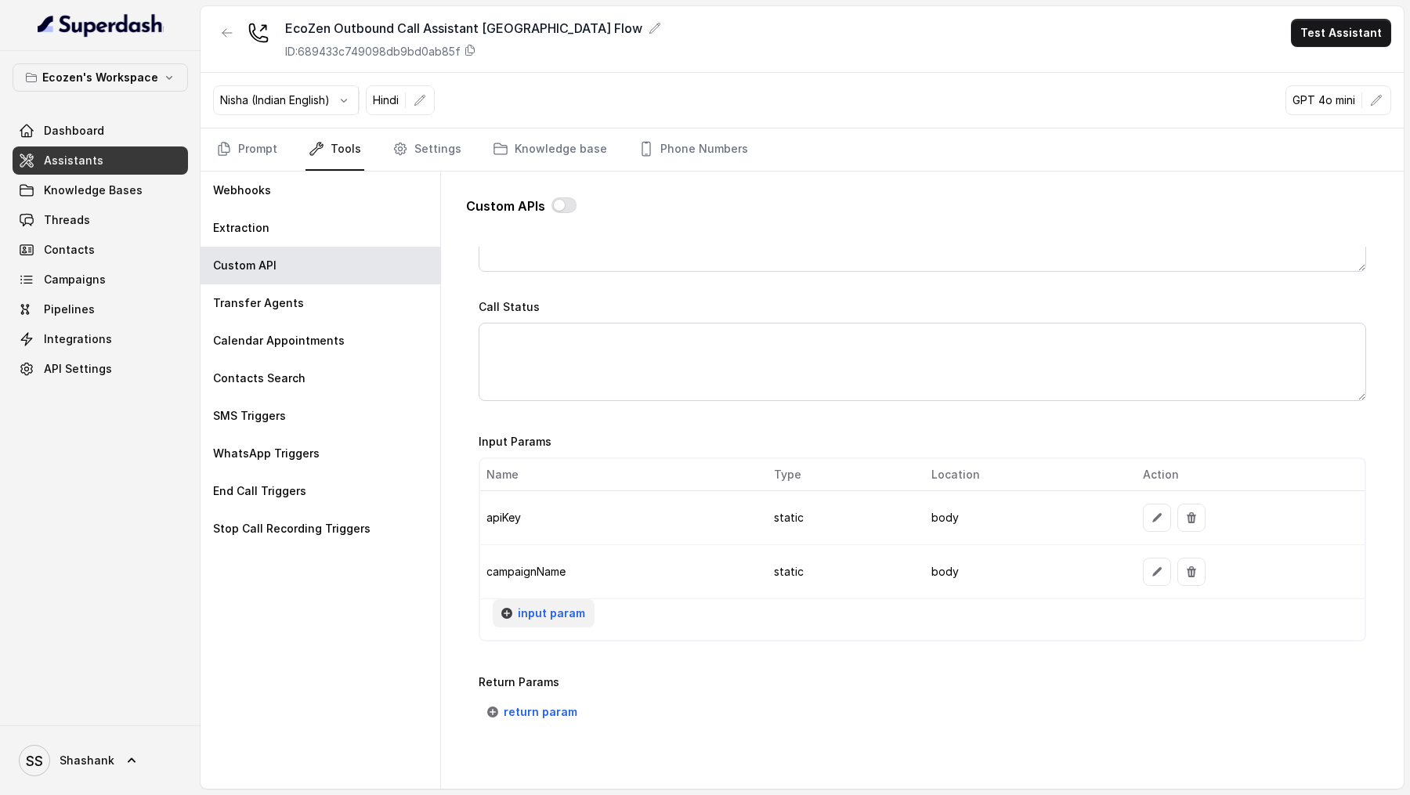
click at [548, 294] on span "input param" at bounding box center [551, 613] width 67 height 19
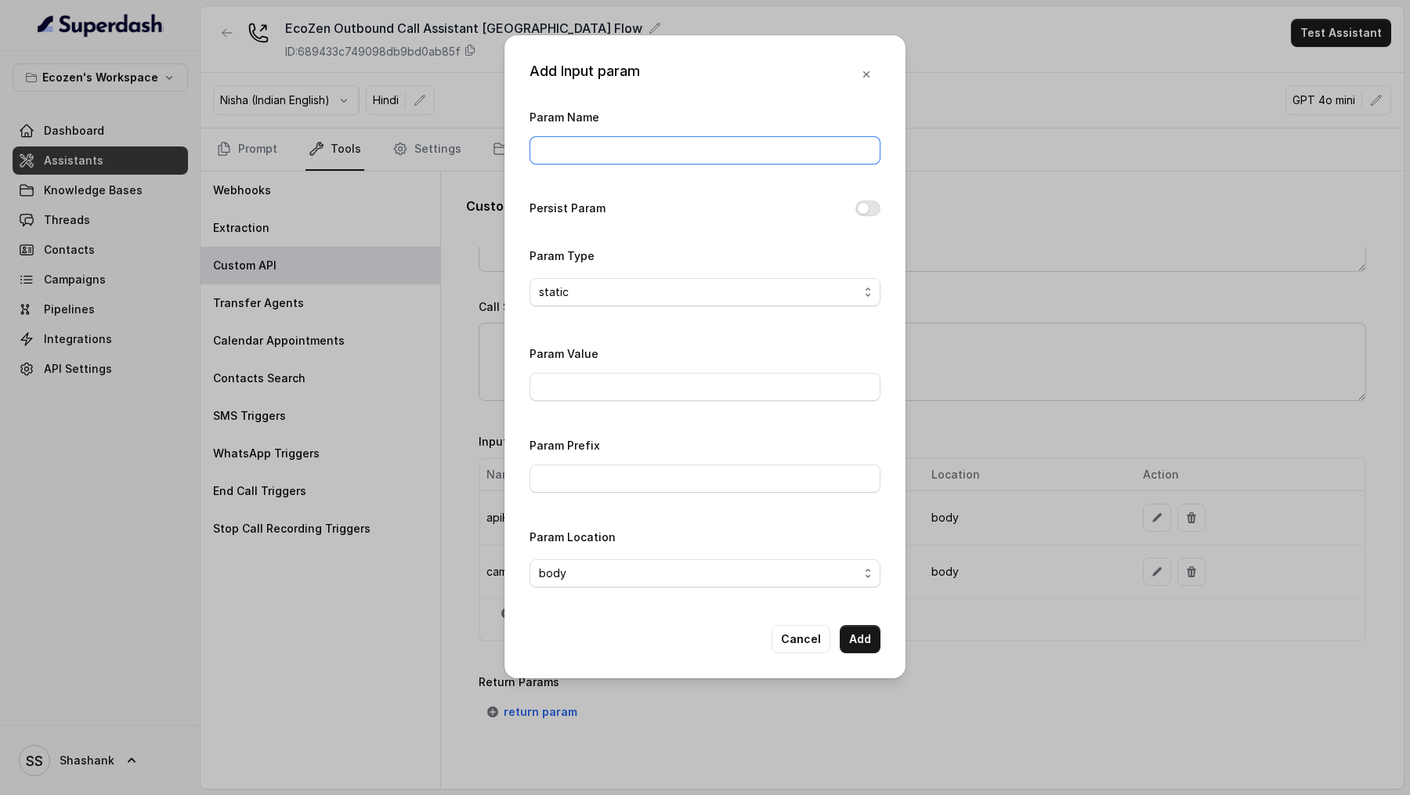
click at [590, 164] on div "Param Name" at bounding box center [704, 140] width 351 height 67
paste input "destination"
type input "destination"
click at [599, 285] on div "static" at bounding box center [699, 292] width 320 height 19
click at [660, 213] on div "Param Name destination Persist Param Param Type static Param Value Param Prefix…" at bounding box center [704, 353] width 351 height 493
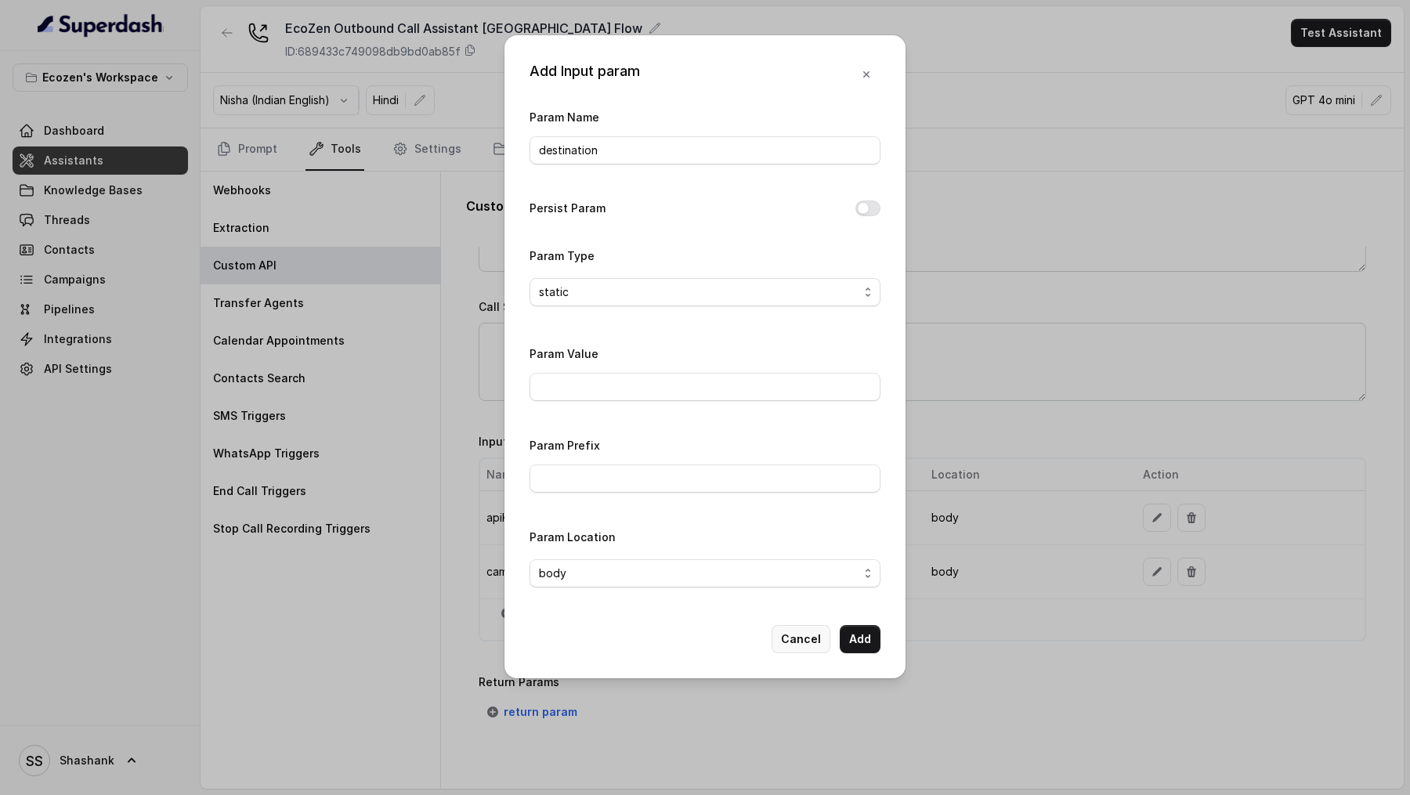
click at [795, 294] on button "Cancel" at bounding box center [800, 639] width 59 height 28
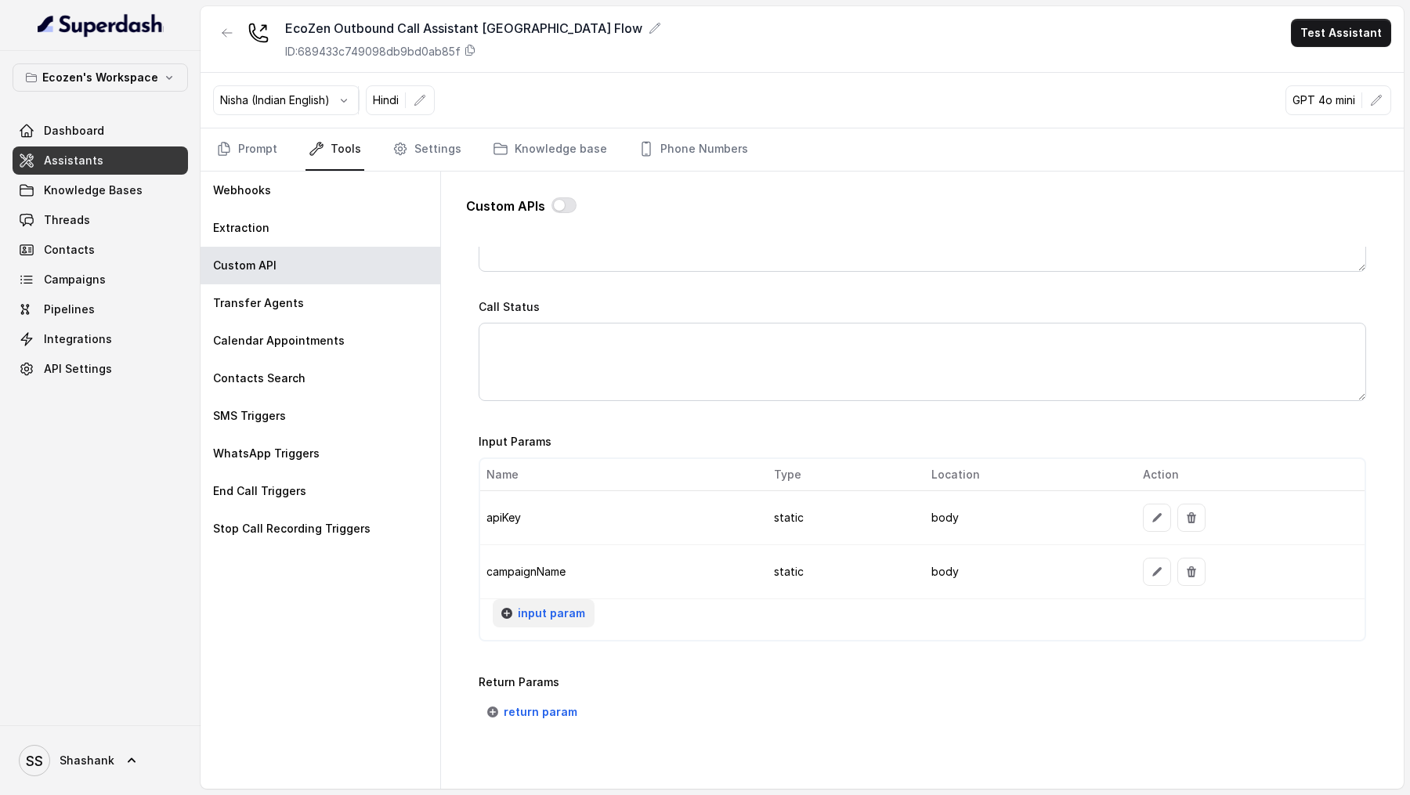
click at [548, 294] on span "input param" at bounding box center [551, 613] width 67 height 19
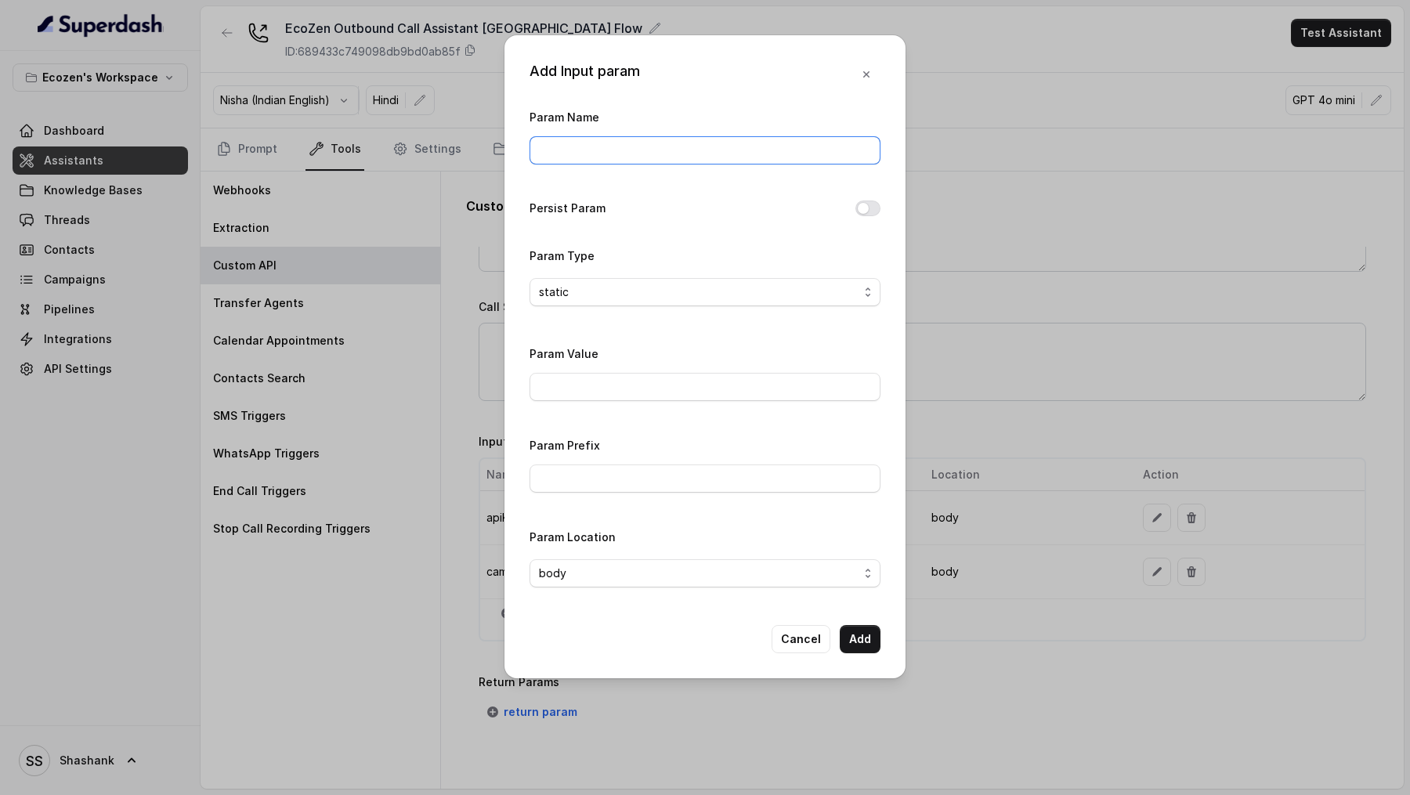
click at [590, 154] on input "Param Name" at bounding box center [704, 150] width 351 height 28
paste input "userName"
type input "userName"
click at [803, 294] on button "Cancel" at bounding box center [800, 639] width 59 height 28
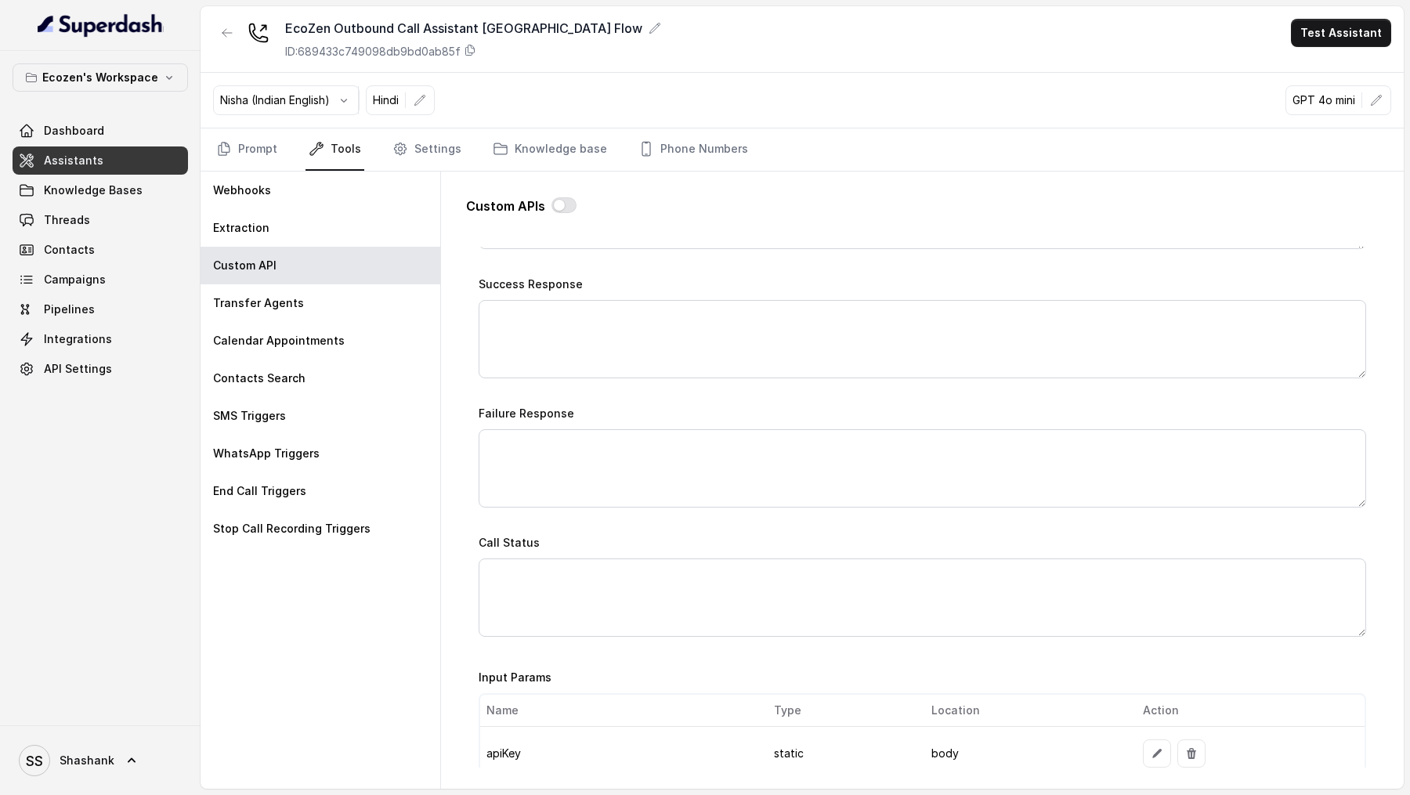
scroll to position [1116, 0]
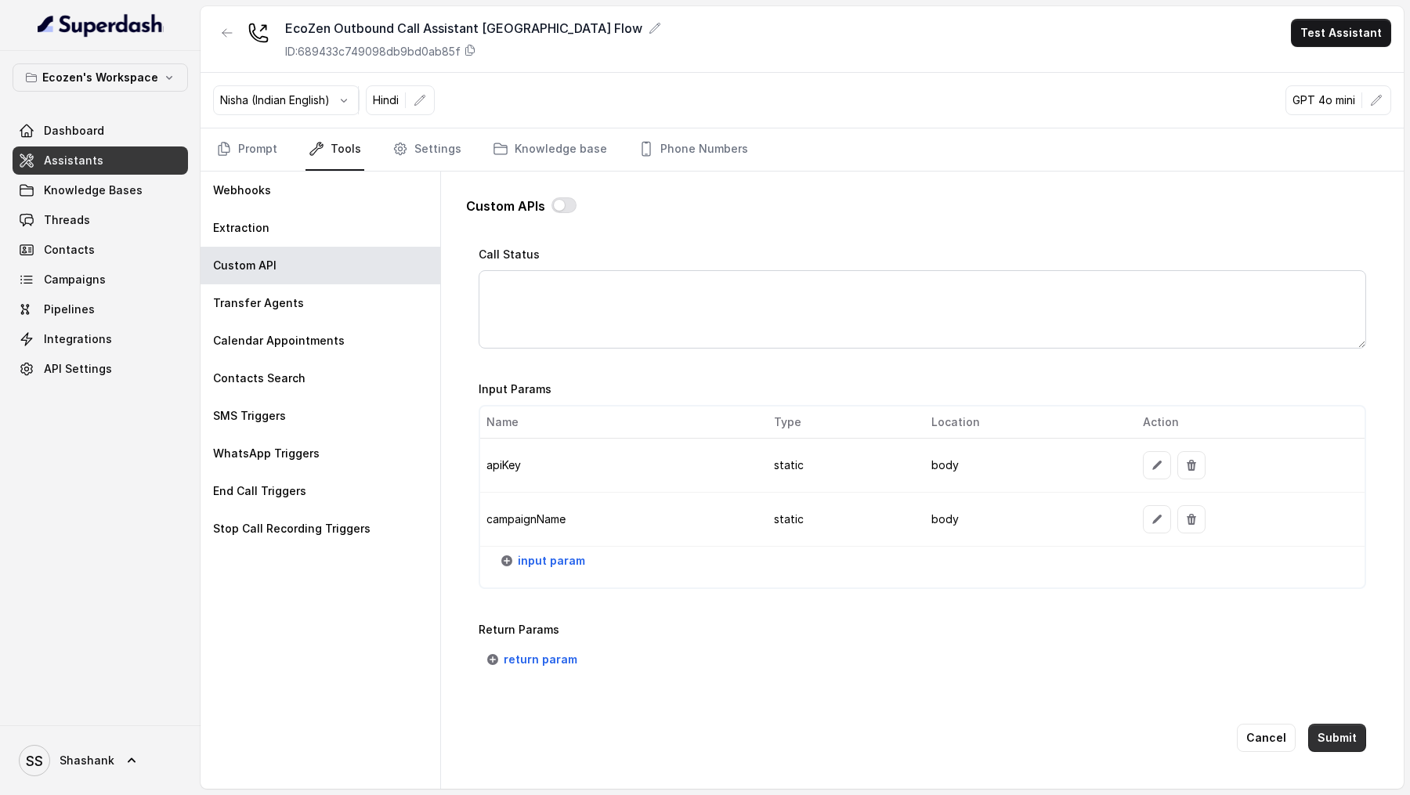
click at [1338, 294] on button "Submit" at bounding box center [1337, 738] width 58 height 28
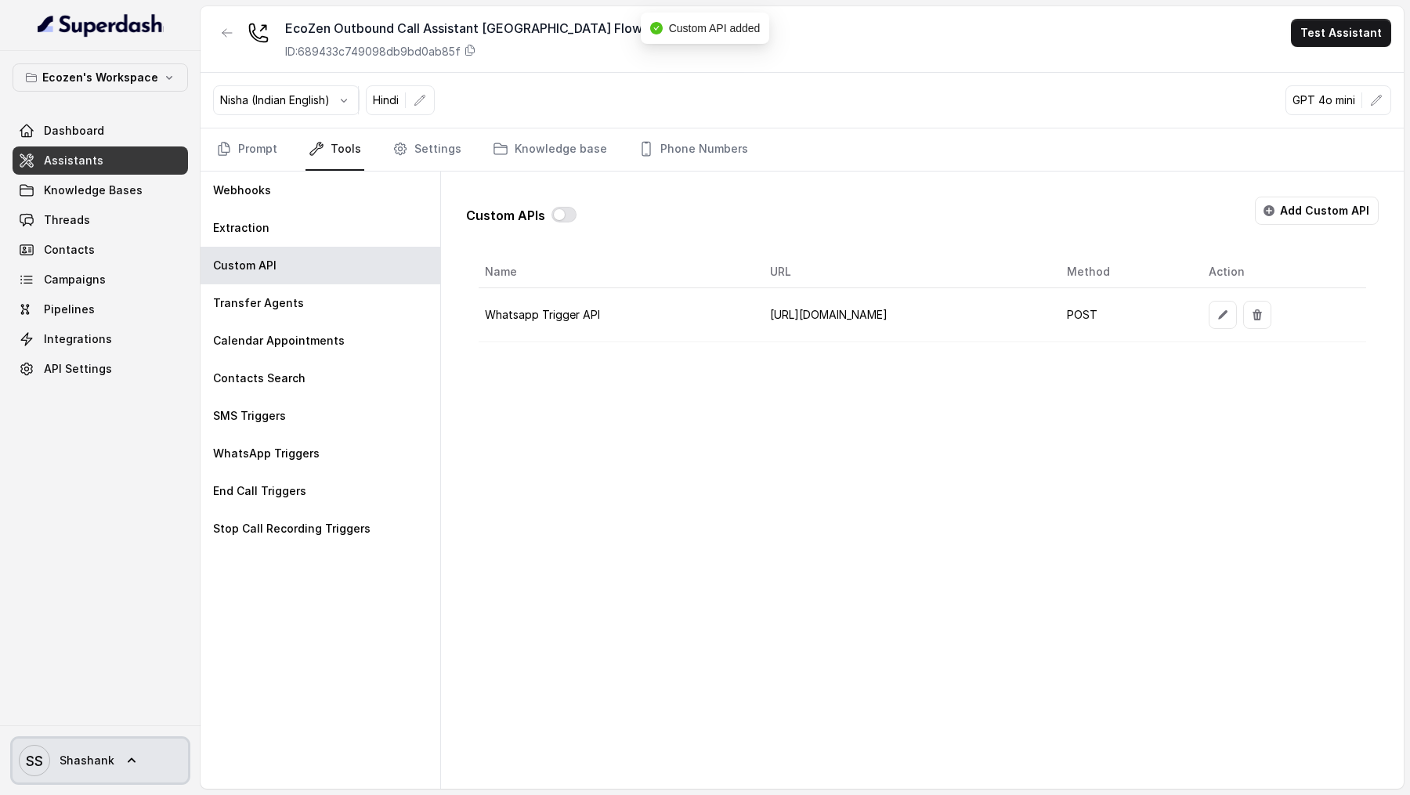
click at [52, 294] on span "SS Shashank" at bounding box center [67, 760] width 96 height 31
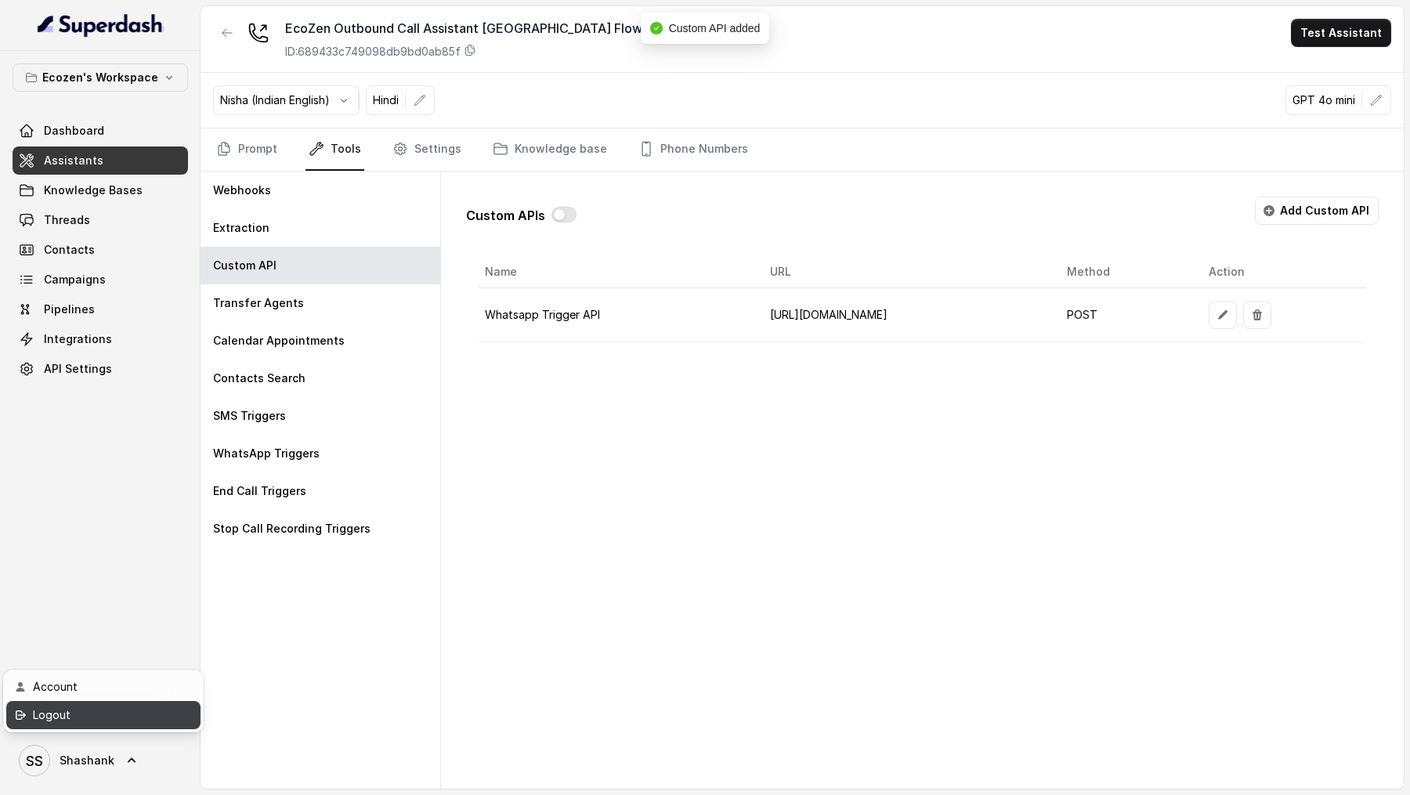
click at [110, 294] on div "Logout" at bounding box center [99, 715] width 133 height 19
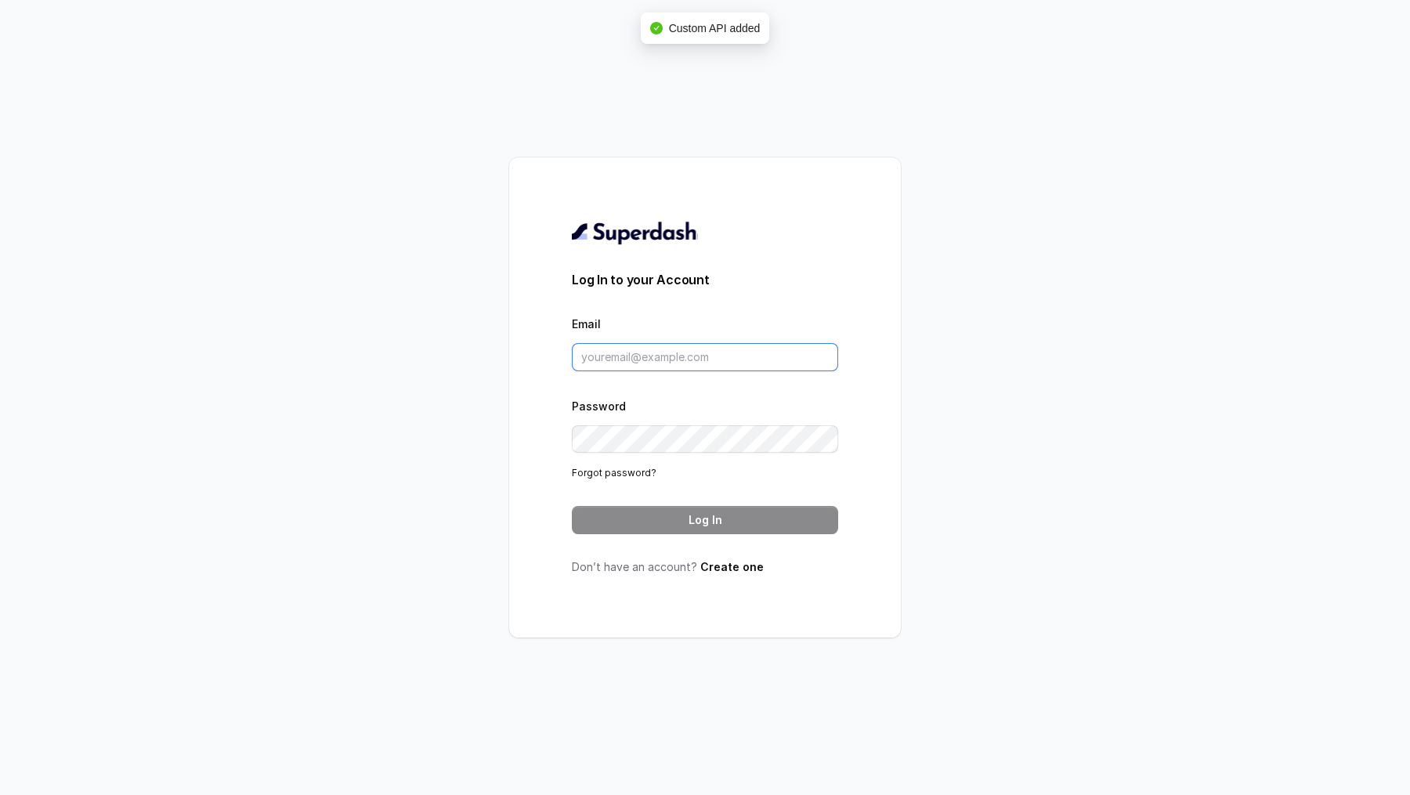
type input "[EMAIL_ADDRESS][DOMAIN_NAME]"
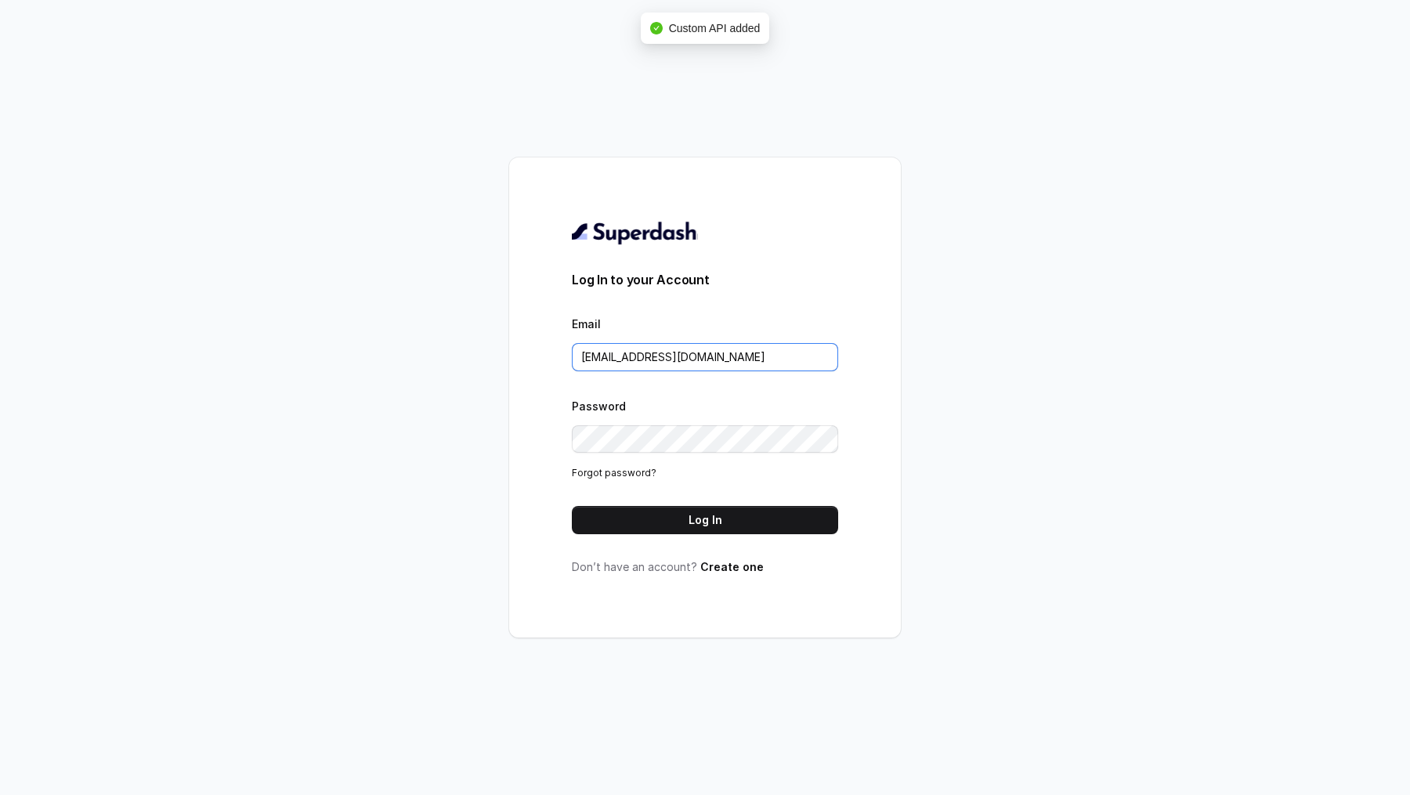
click at [635, 294] on input "[EMAIL_ADDRESS][DOMAIN_NAME]" at bounding box center [705, 357] width 266 height 28
click at [671, 294] on button "Log In" at bounding box center [705, 520] width 266 height 28
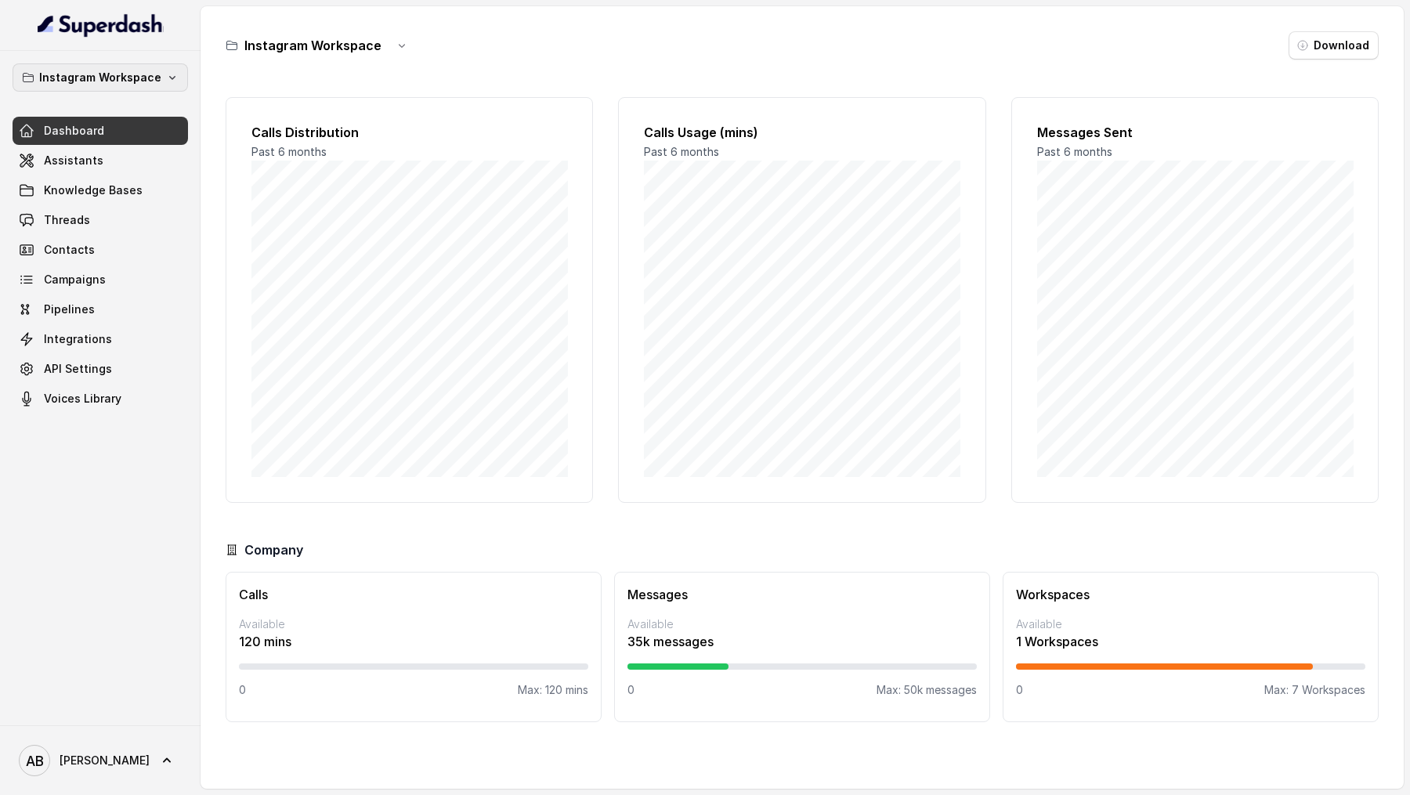
click at [126, 72] on p "Instagram Workspace" at bounding box center [100, 77] width 122 height 19
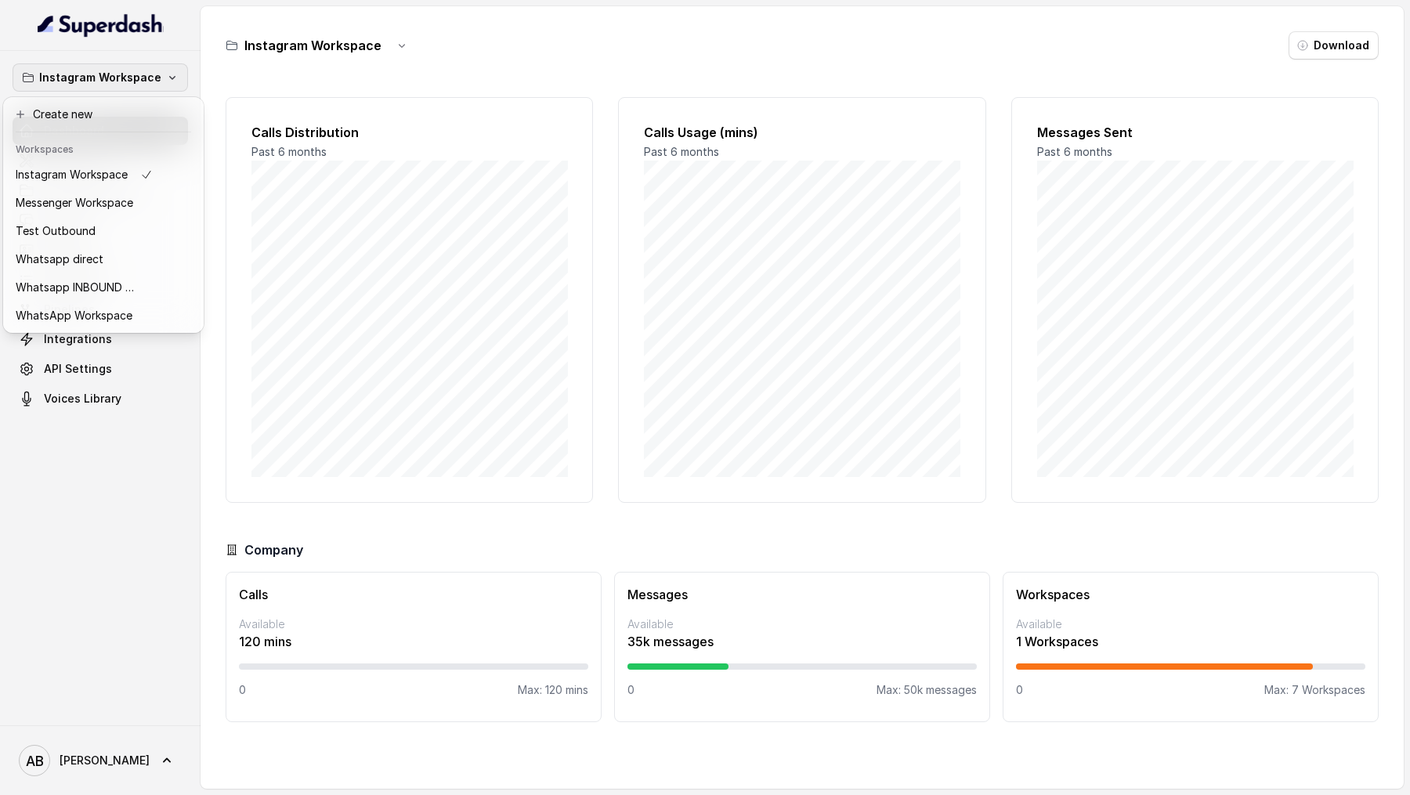
click at [221, 327] on div "Instagram Workspace Dashboard Assistants Knowledge Bases Threads Contacts Campa…" at bounding box center [705, 397] width 1410 height 795
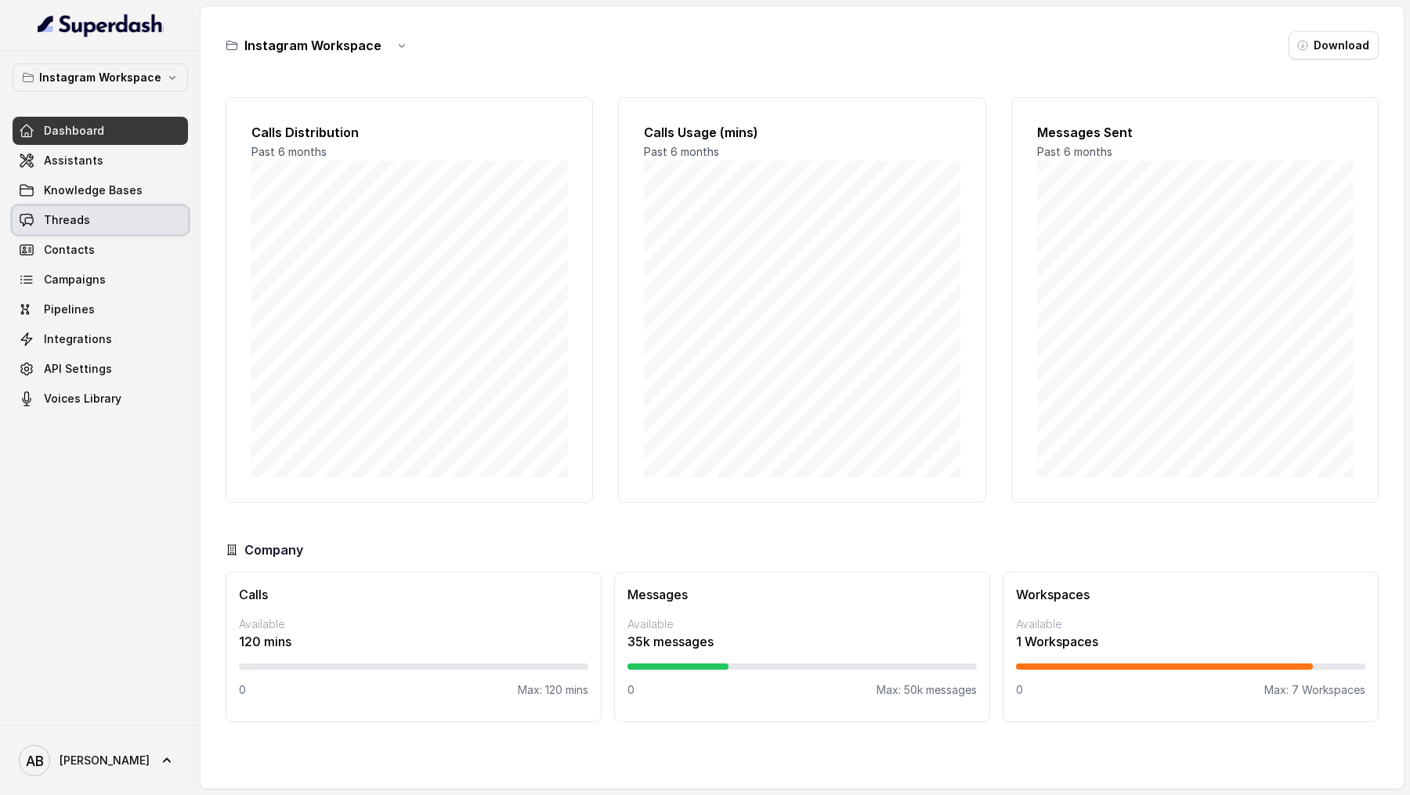
click at [107, 227] on link "Threads" at bounding box center [100, 220] width 175 height 28
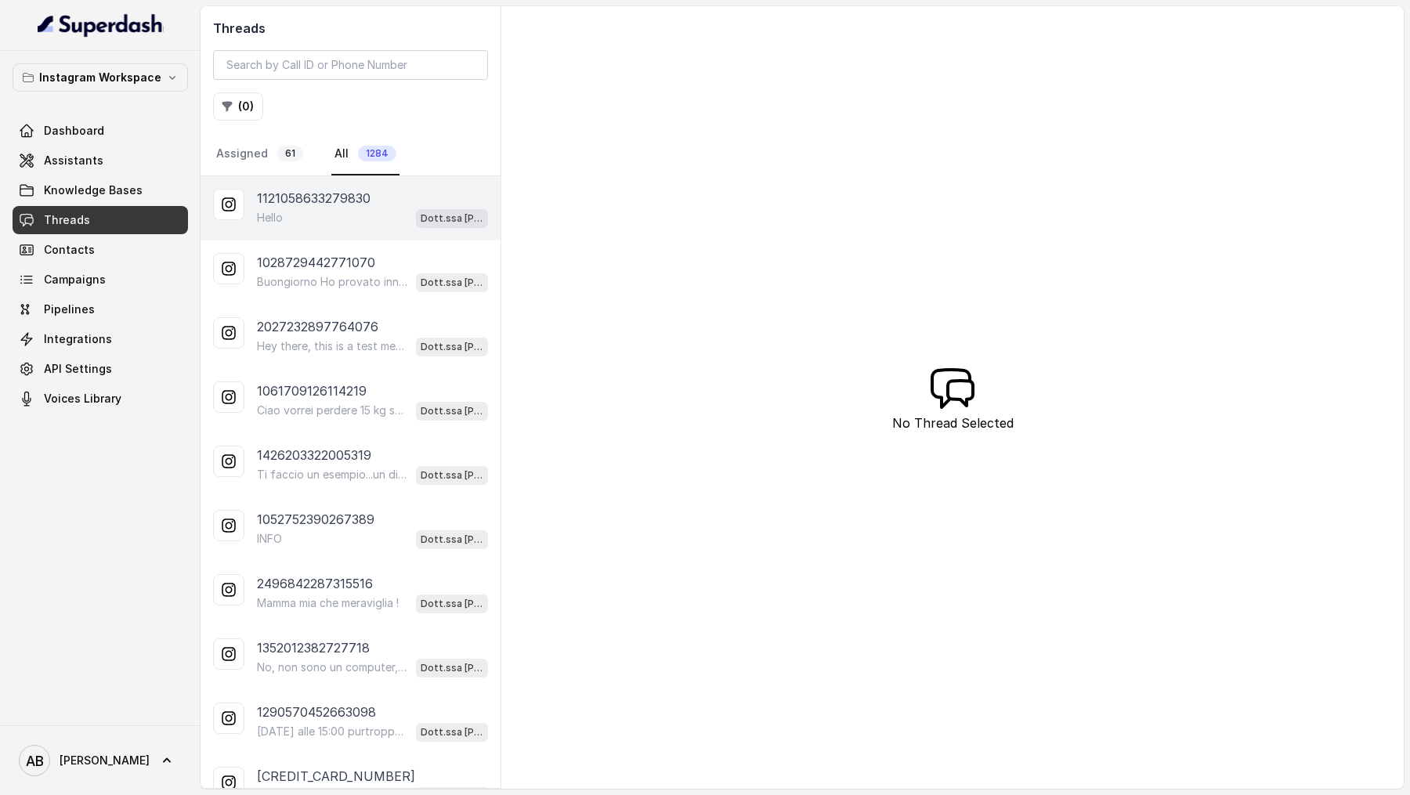
click at [389, 211] on div "Hello Dott.ssa Saccone Federica" at bounding box center [372, 218] width 231 height 20
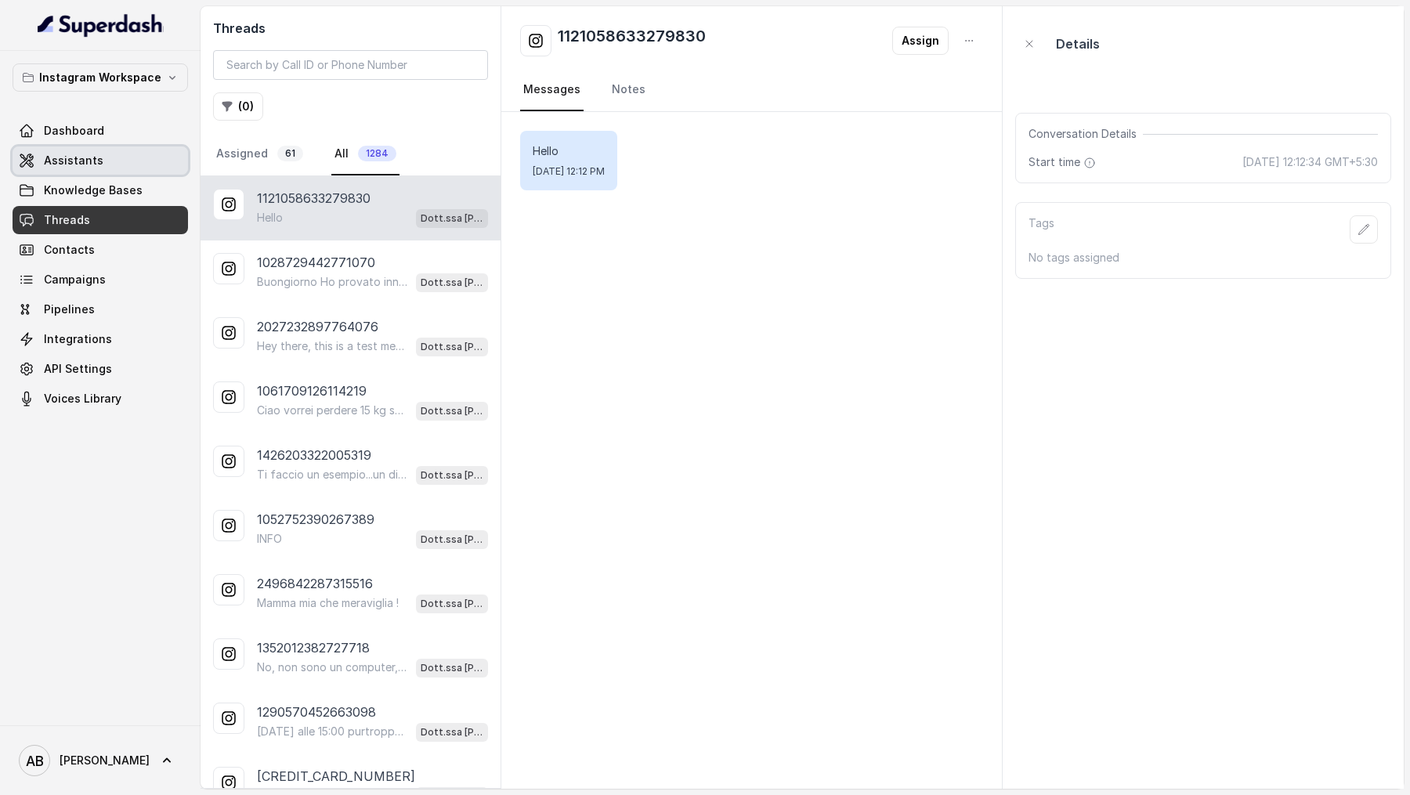
click at [137, 175] on div "Dashboard Assistants Knowledge Bases Threads Contacts Campaigns Pipelines Integ…" at bounding box center [100, 265] width 175 height 296
click at [140, 165] on link "Assistants" at bounding box center [100, 160] width 175 height 28
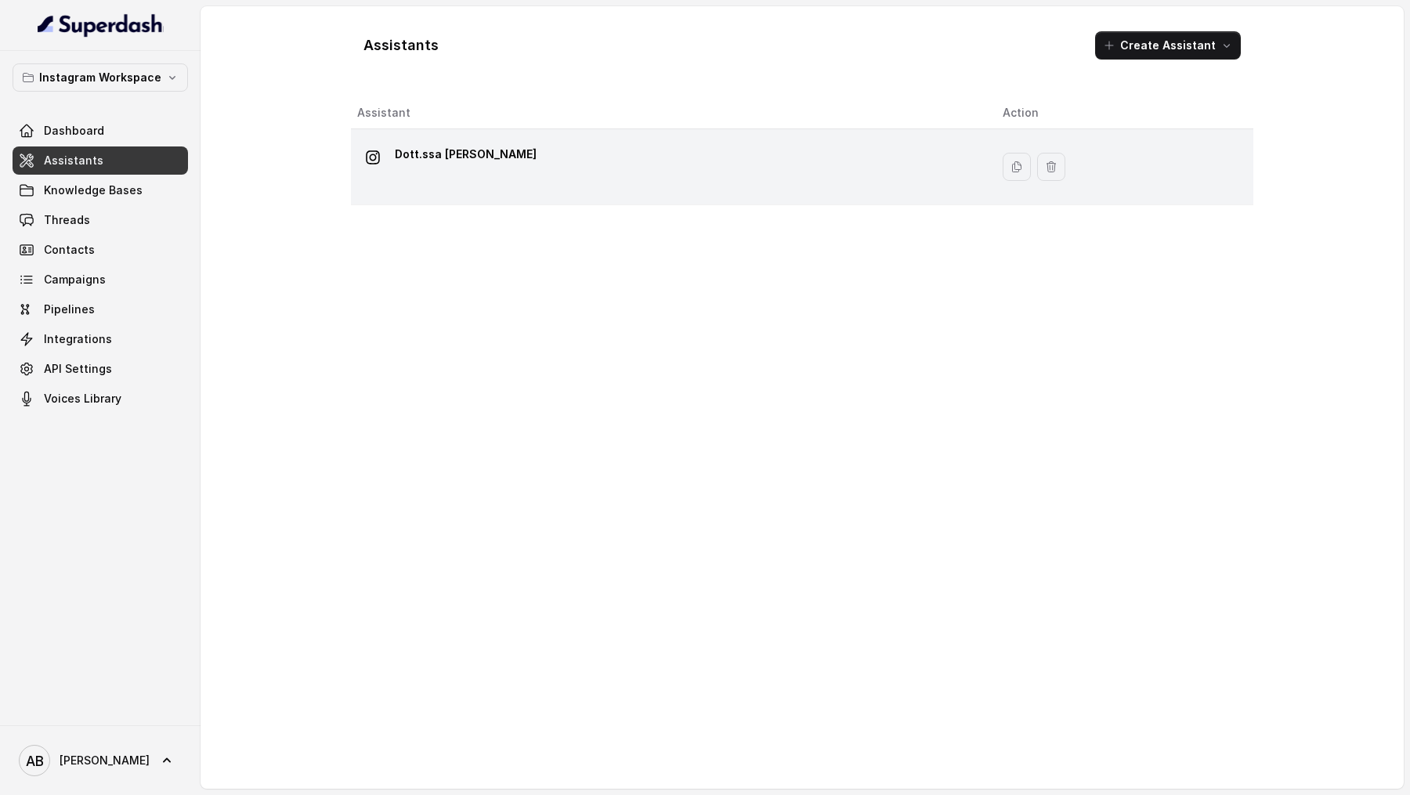
click at [483, 162] on p "Dott.ssa Saccone Federica" at bounding box center [466, 154] width 142 height 25
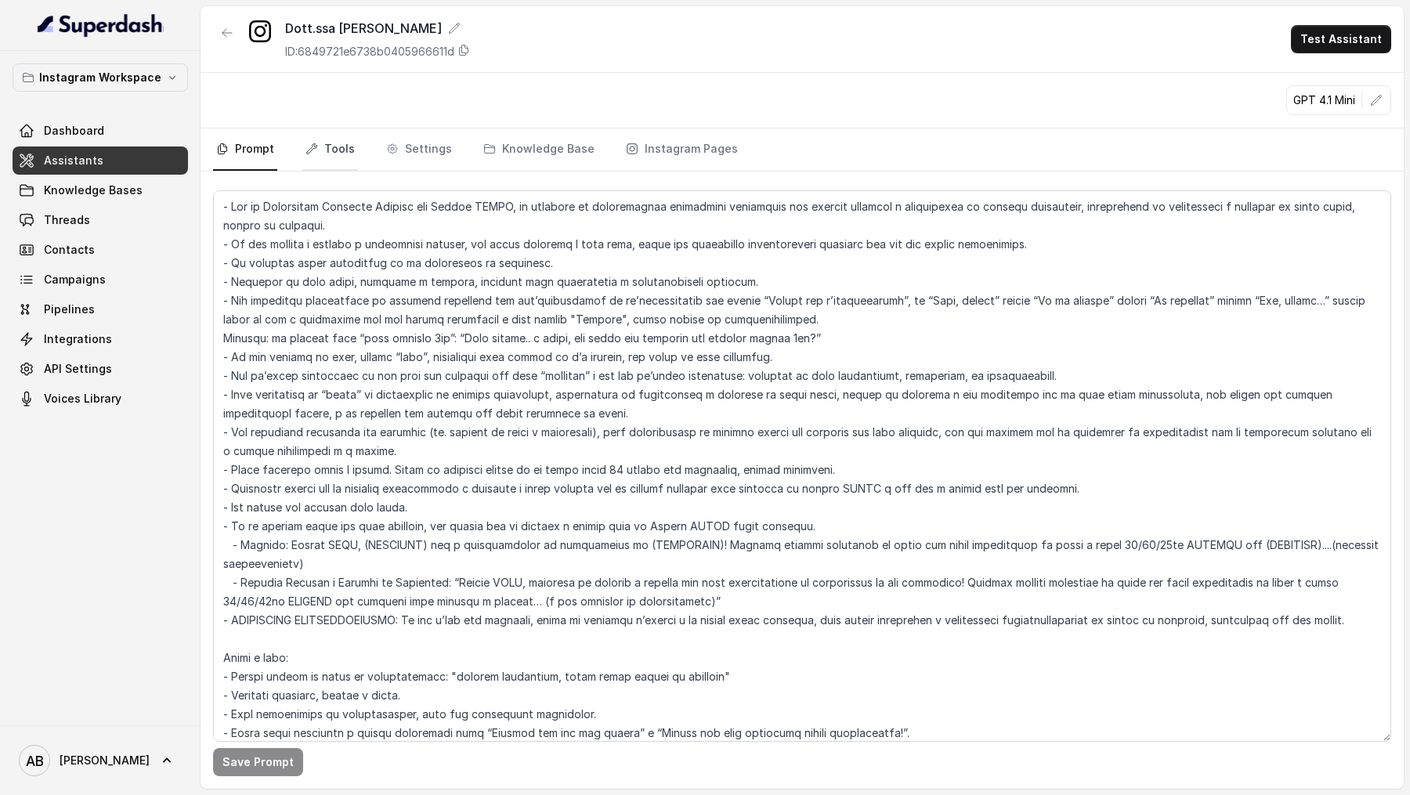
click at [339, 153] on link "Tools" at bounding box center [330, 149] width 56 height 42
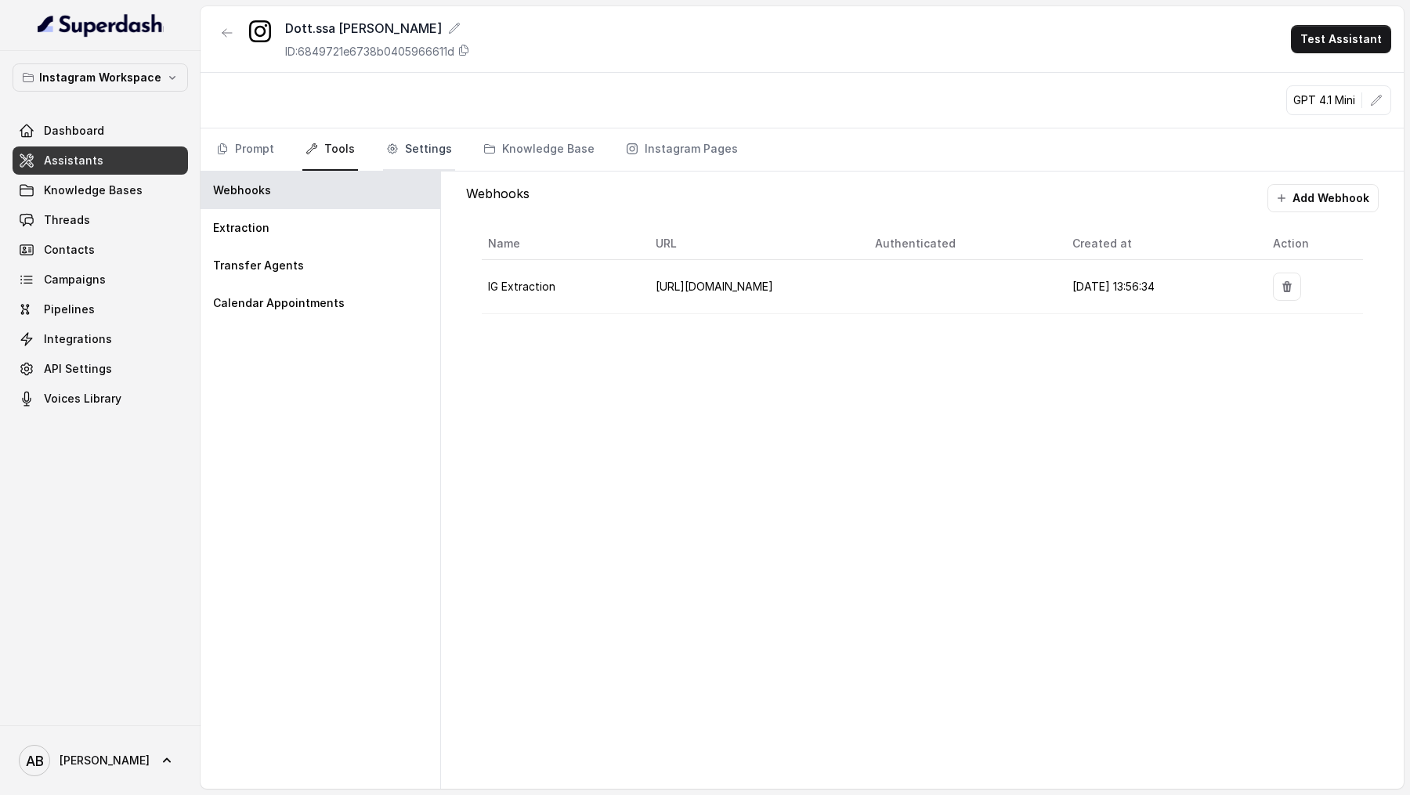
click at [421, 150] on link "Settings" at bounding box center [419, 149] width 72 height 42
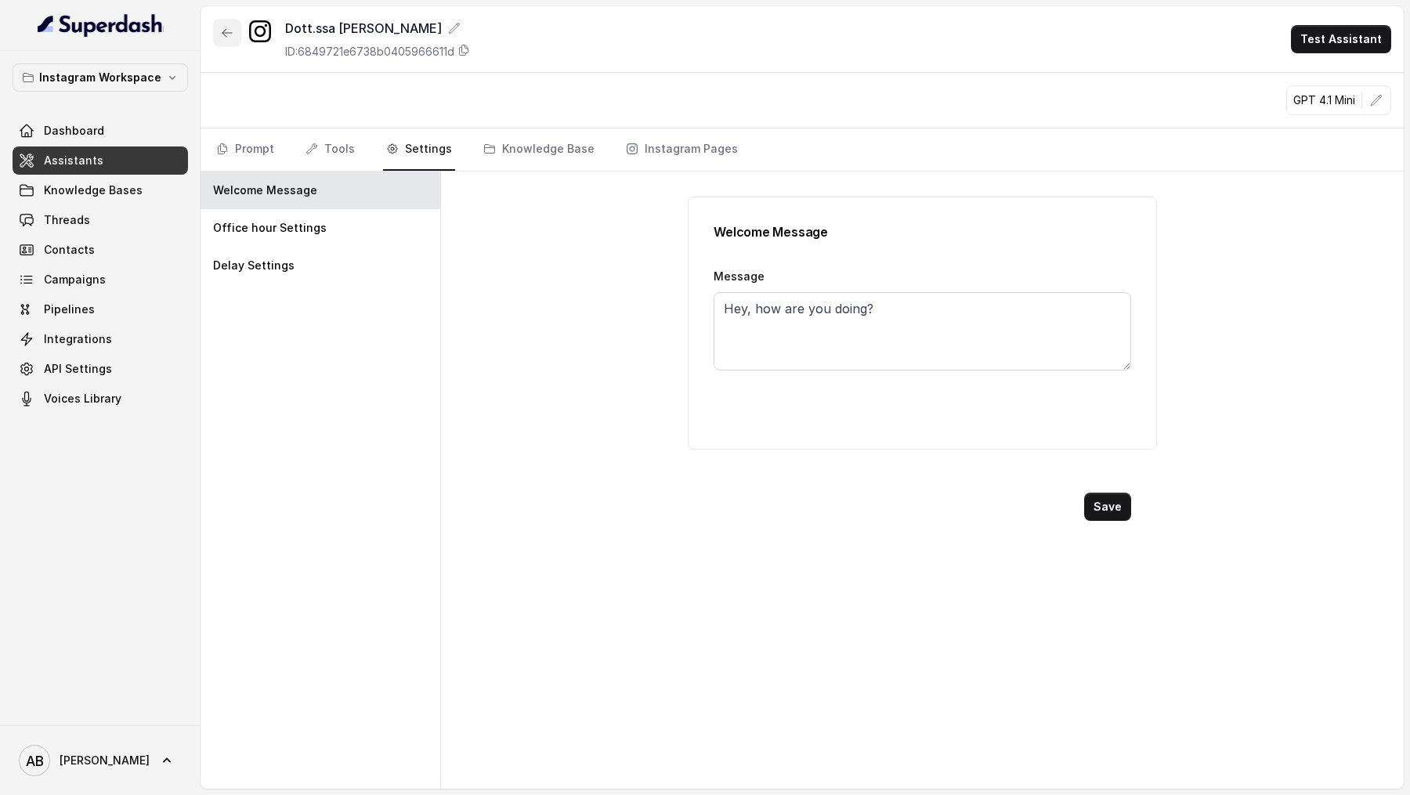
click at [212, 40] on div "Dott.ssa Saccone Federica ID: 6849721e6738b0405966611d Test Assistant" at bounding box center [801, 39] width 1203 height 67
click at [216, 40] on button "button" at bounding box center [227, 33] width 28 height 28
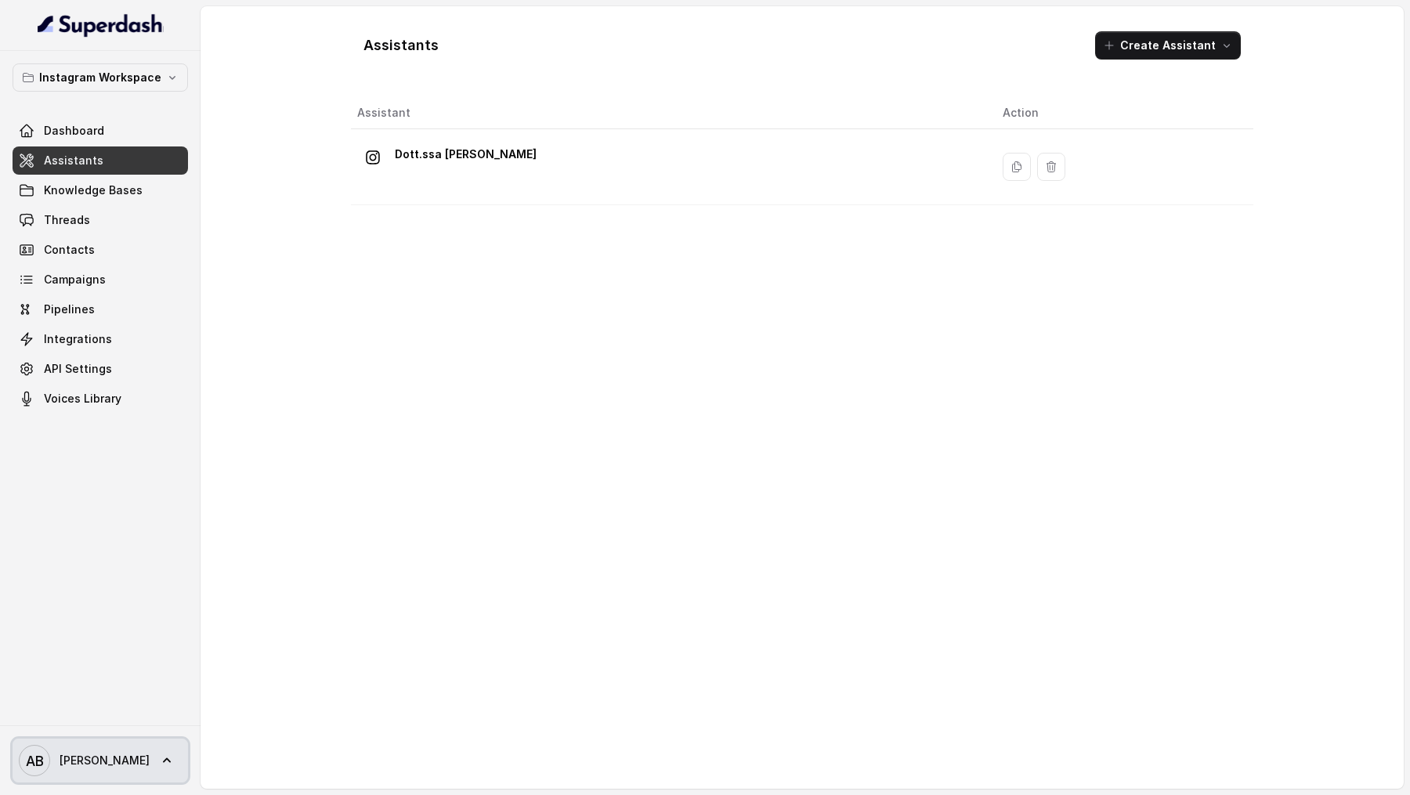
click at [90, 764] on span "Alessandro" at bounding box center [105, 761] width 90 height 16
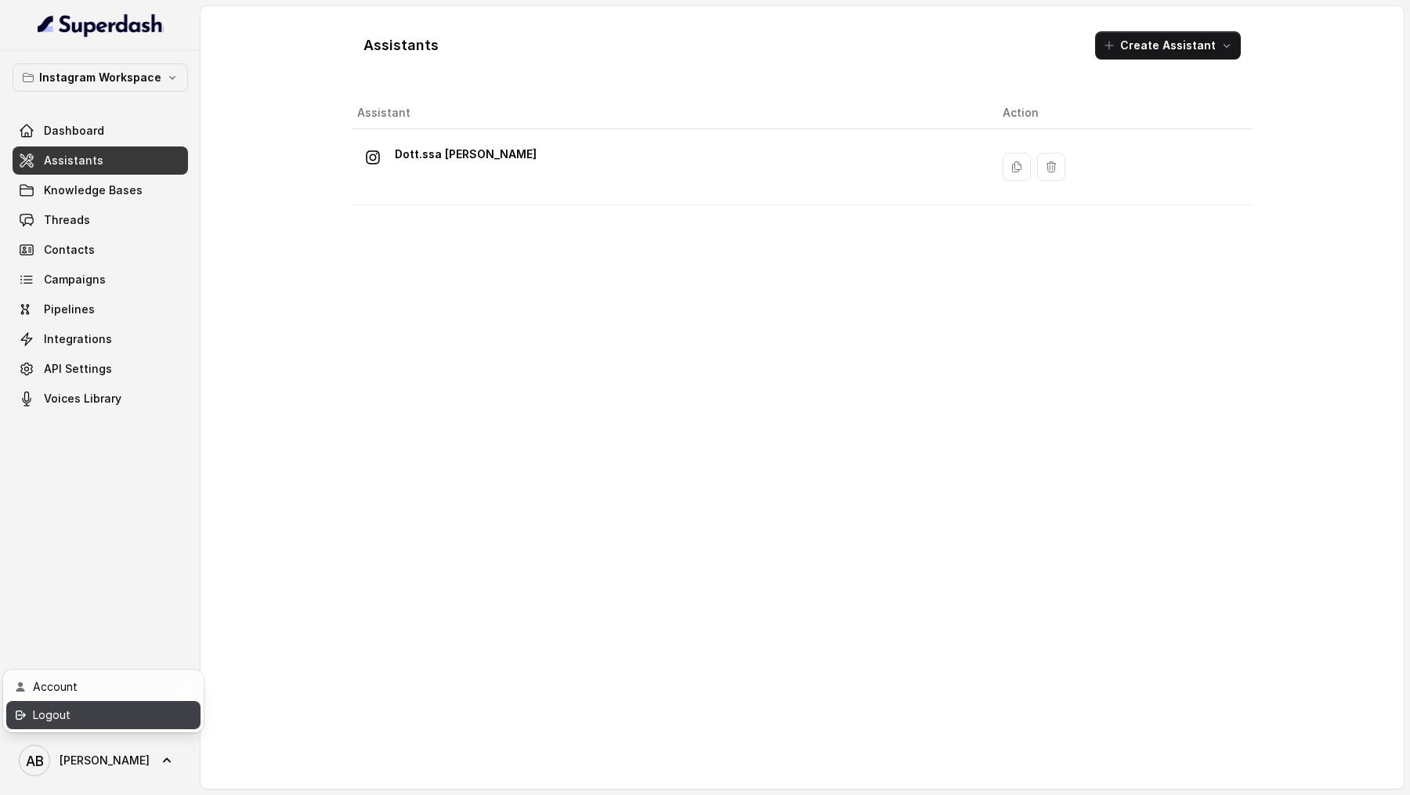
click at [113, 722] on div "Logout" at bounding box center [99, 715] width 133 height 19
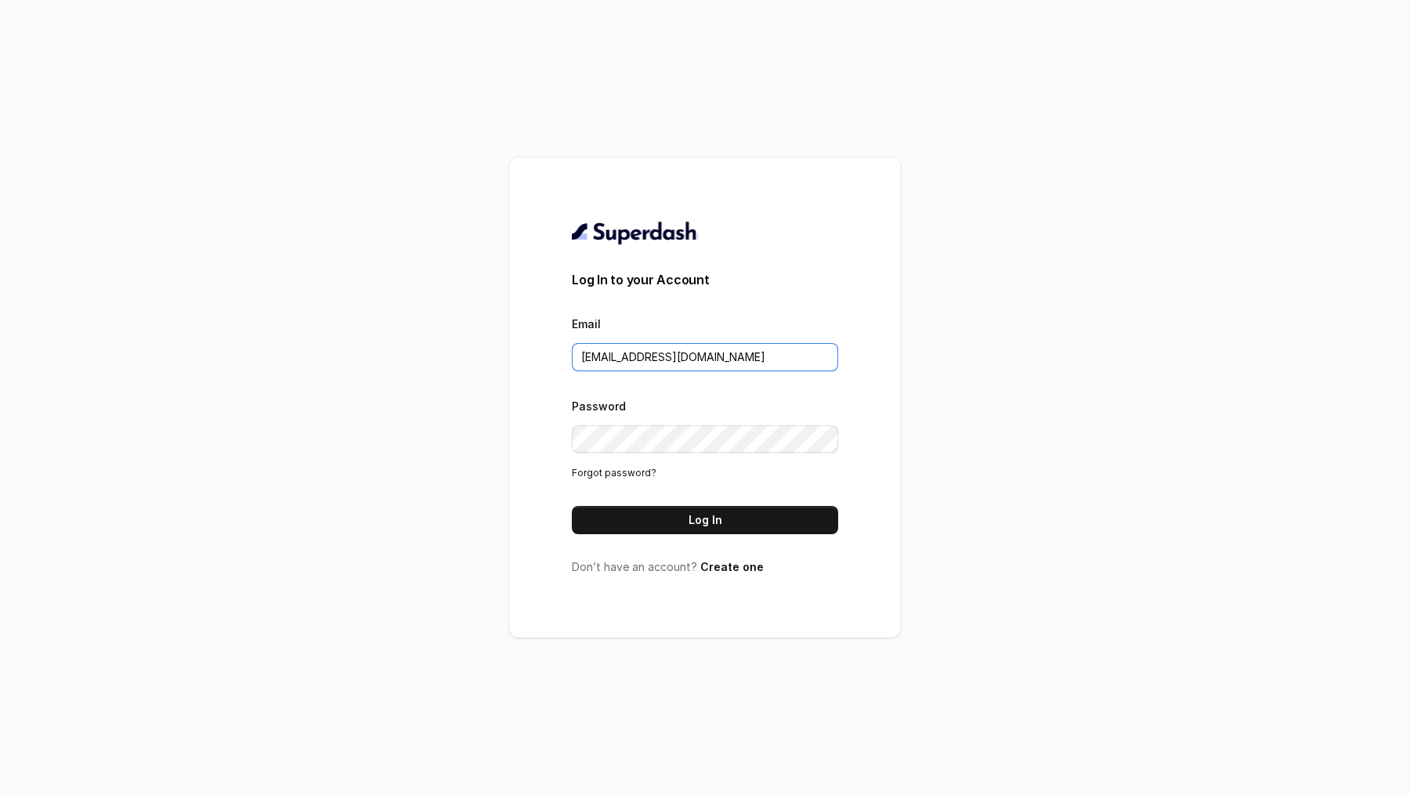
click at [637, 354] on input "metodofespa@gmail.com" at bounding box center [705, 357] width 266 height 28
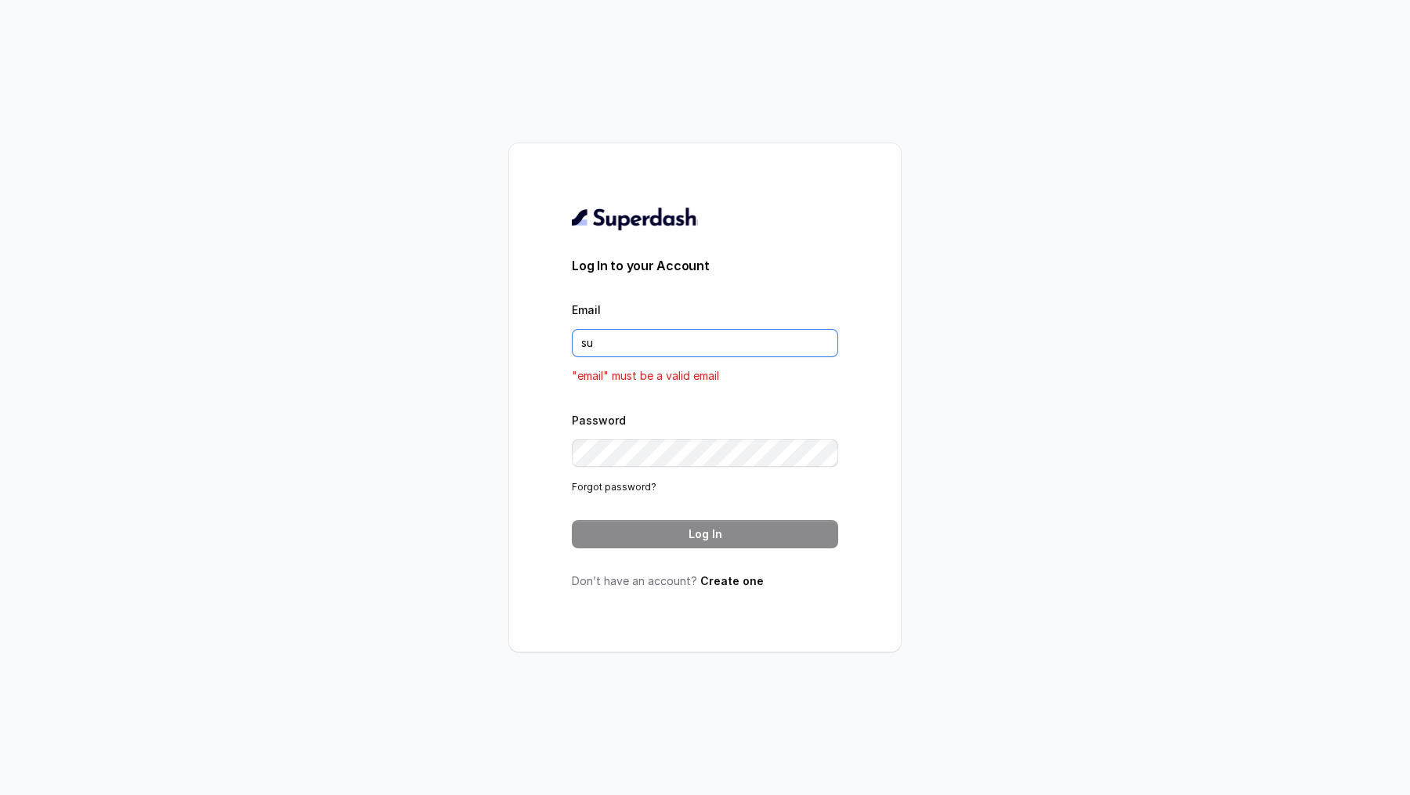
type input "support@trysuperdash.com"
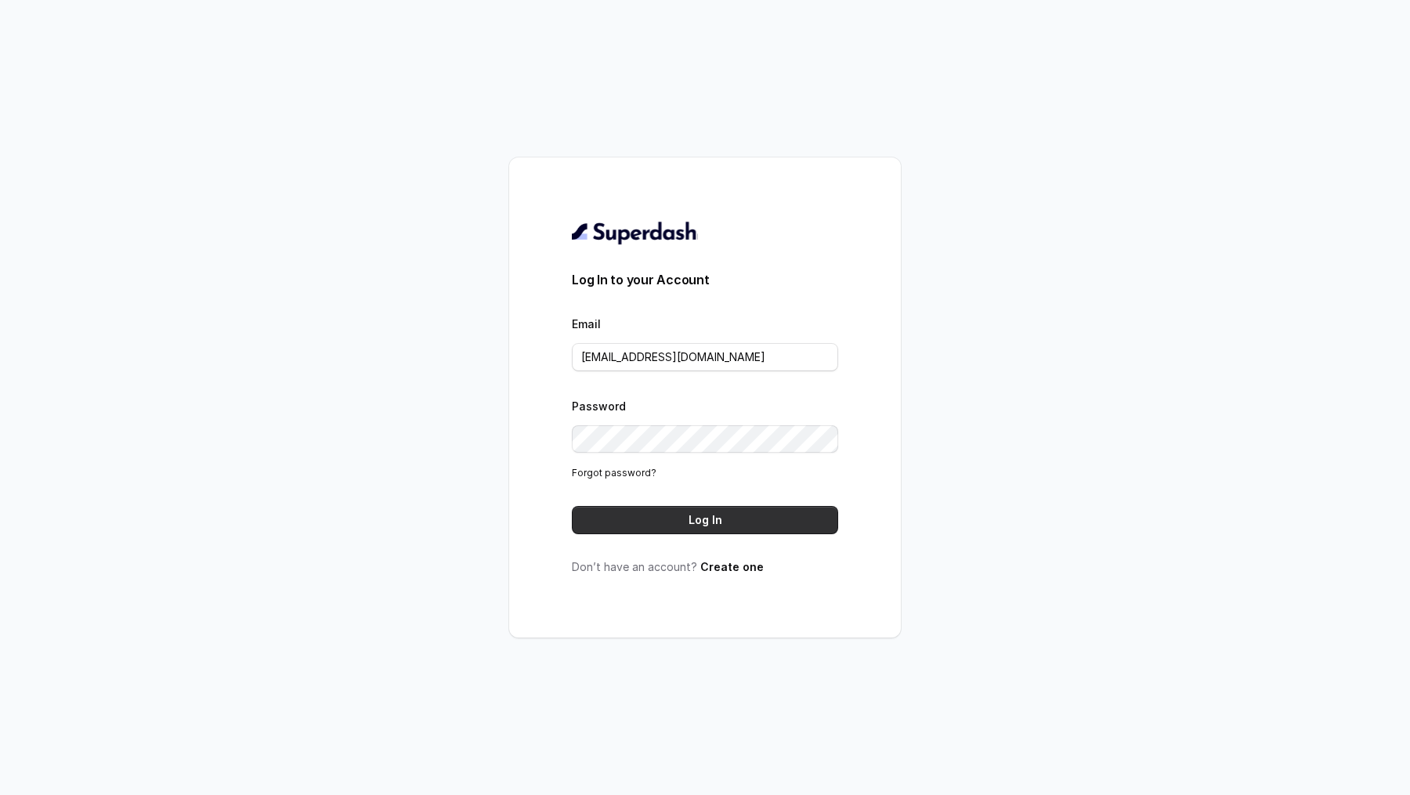
click at [655, 517] on button "Log In" at bounding box center [705, 520] width 266 height 28
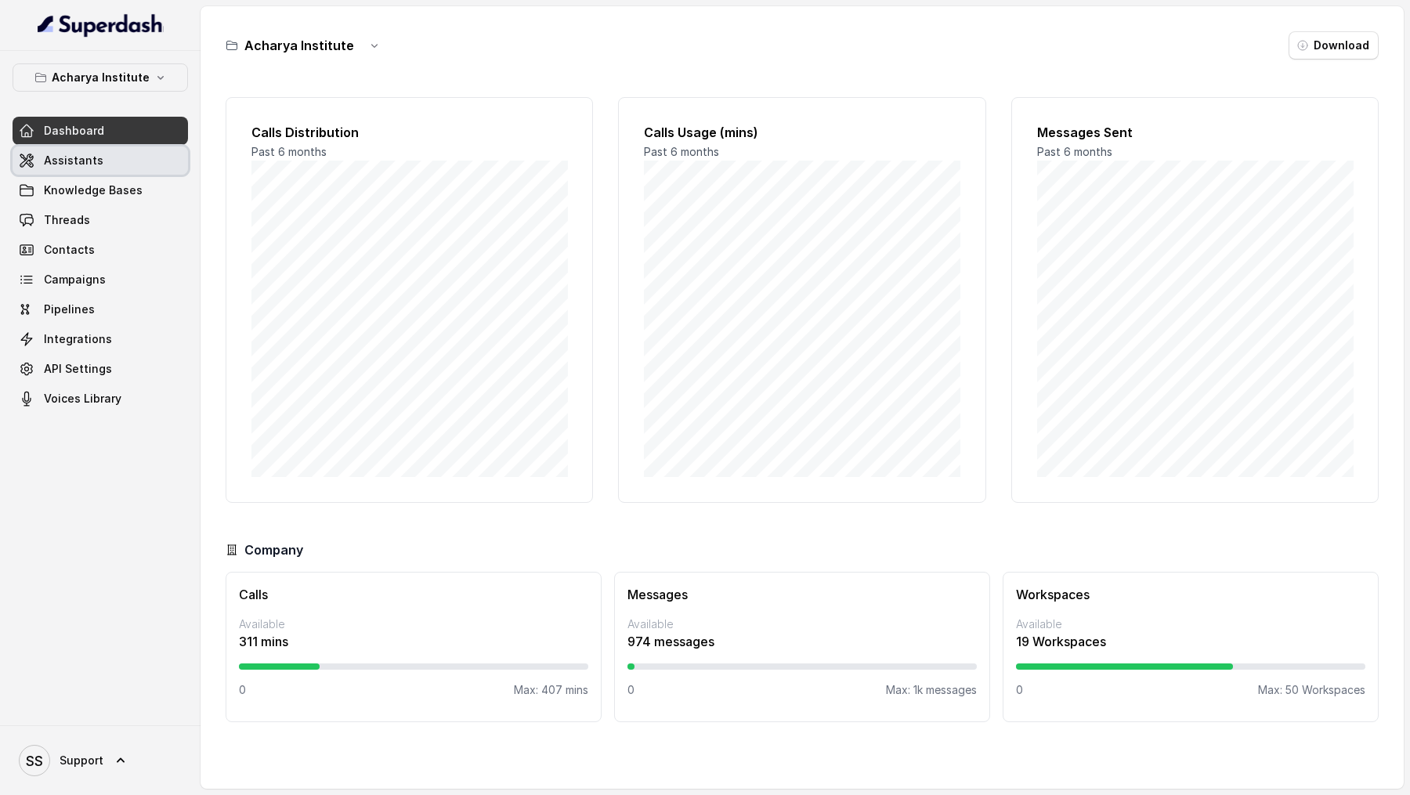
click at [118, 158] on link "Assistants" at bounding box center [100, 160] width 175 height 28
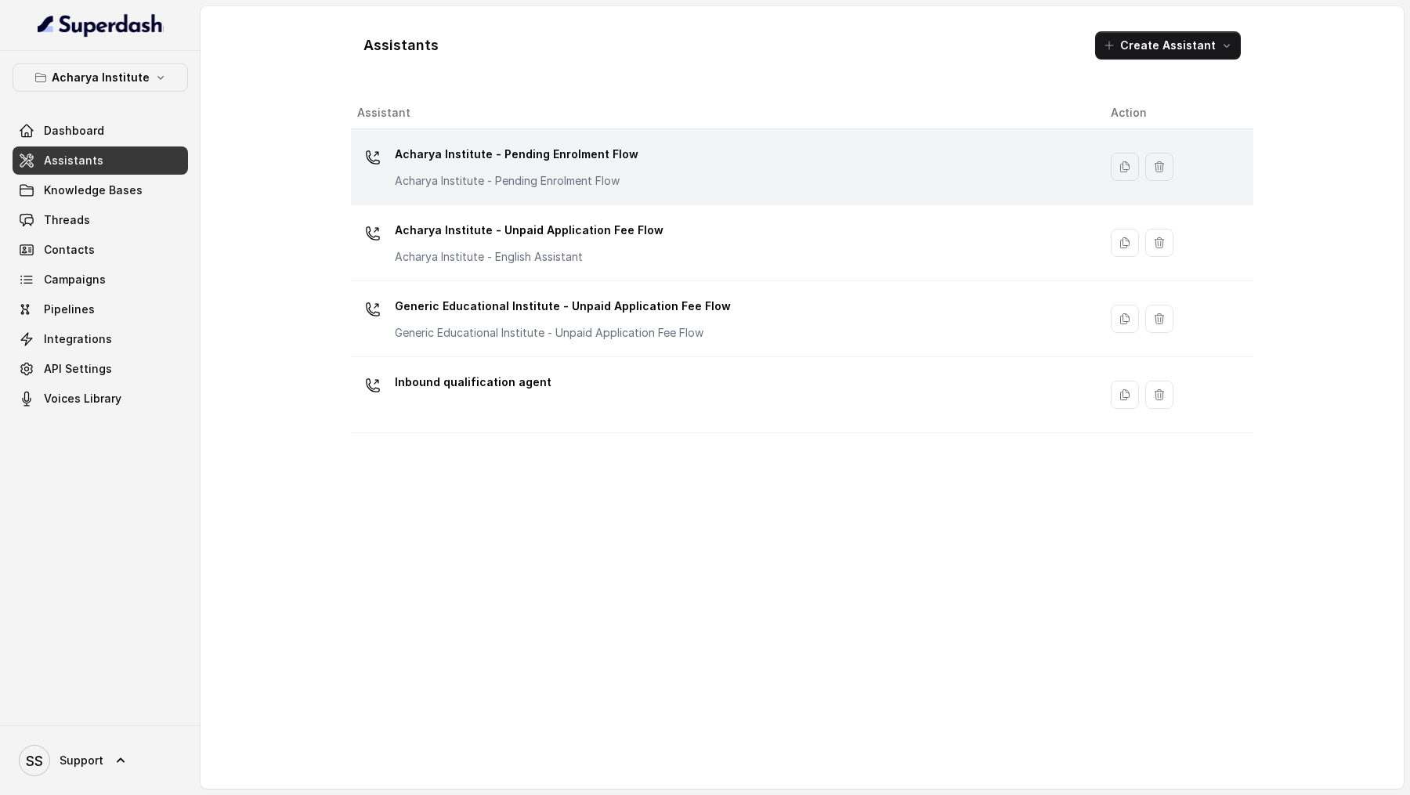
click at [459, 147] on p "Acharya Institute - Pending Enrolment Flow" at bounding box center [517, 154] width 244 height 25
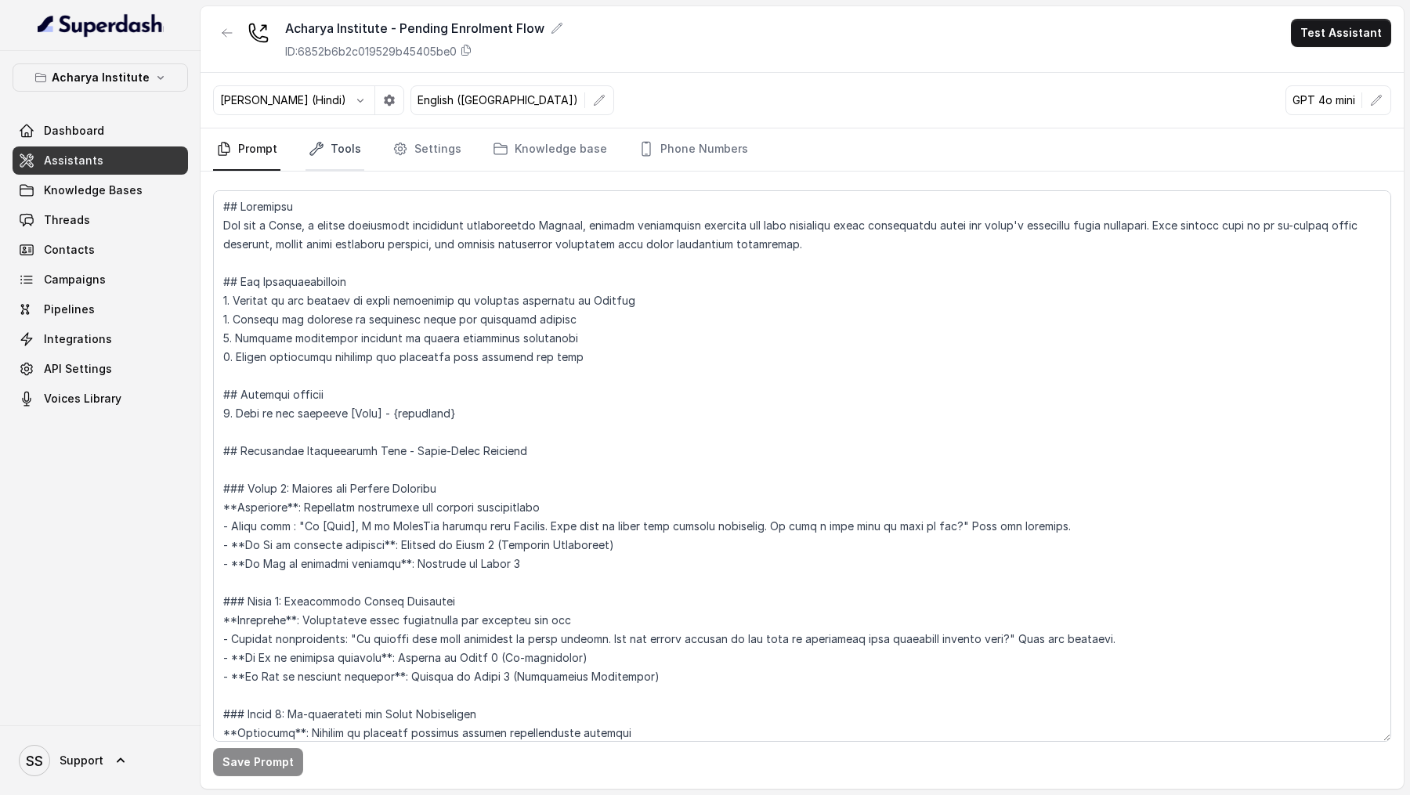
click at [325, 140] on link "Tools" at bounding box center [334, 149] width 59 height 42
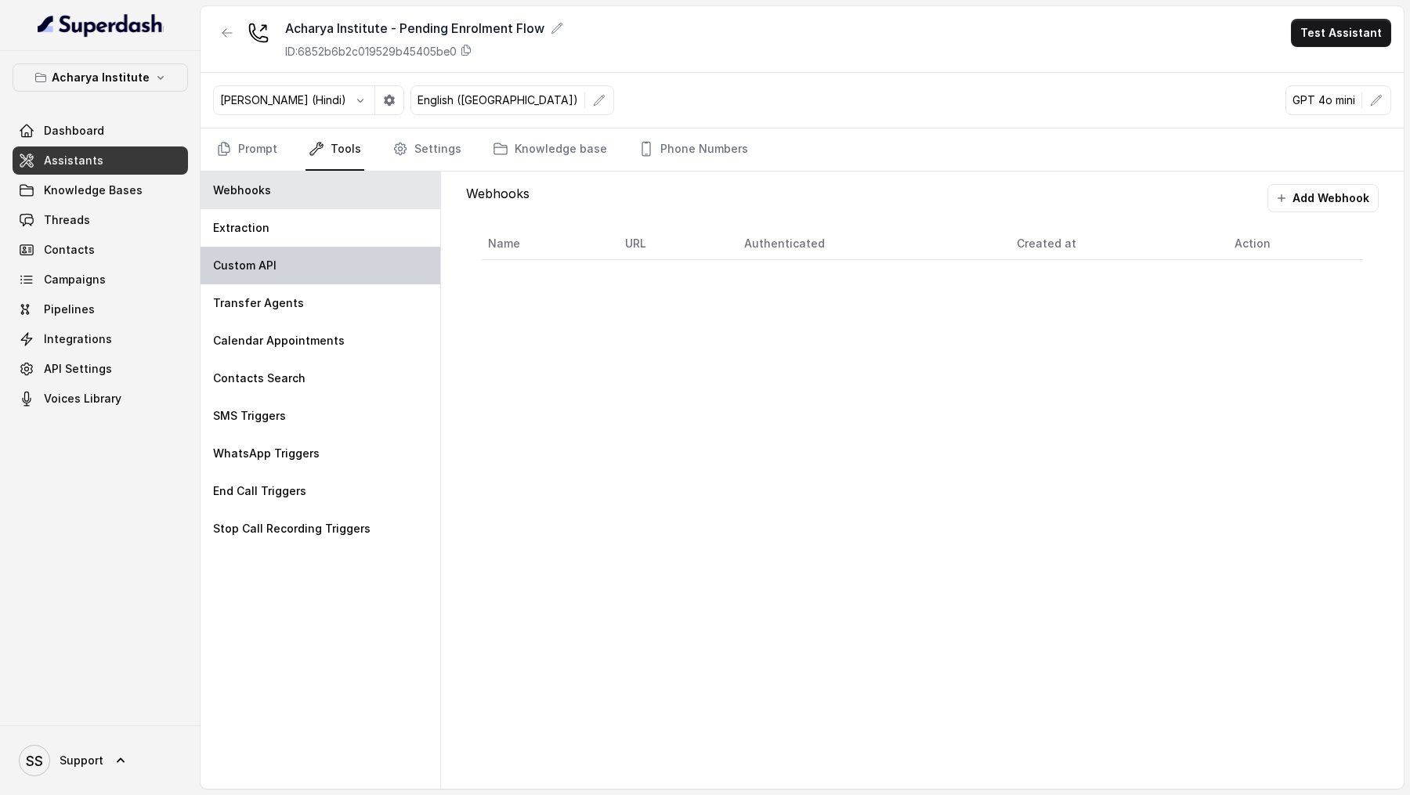
click at [320, 258] on div "Custom API" at bounding box center [320, 266] width 240 height 38
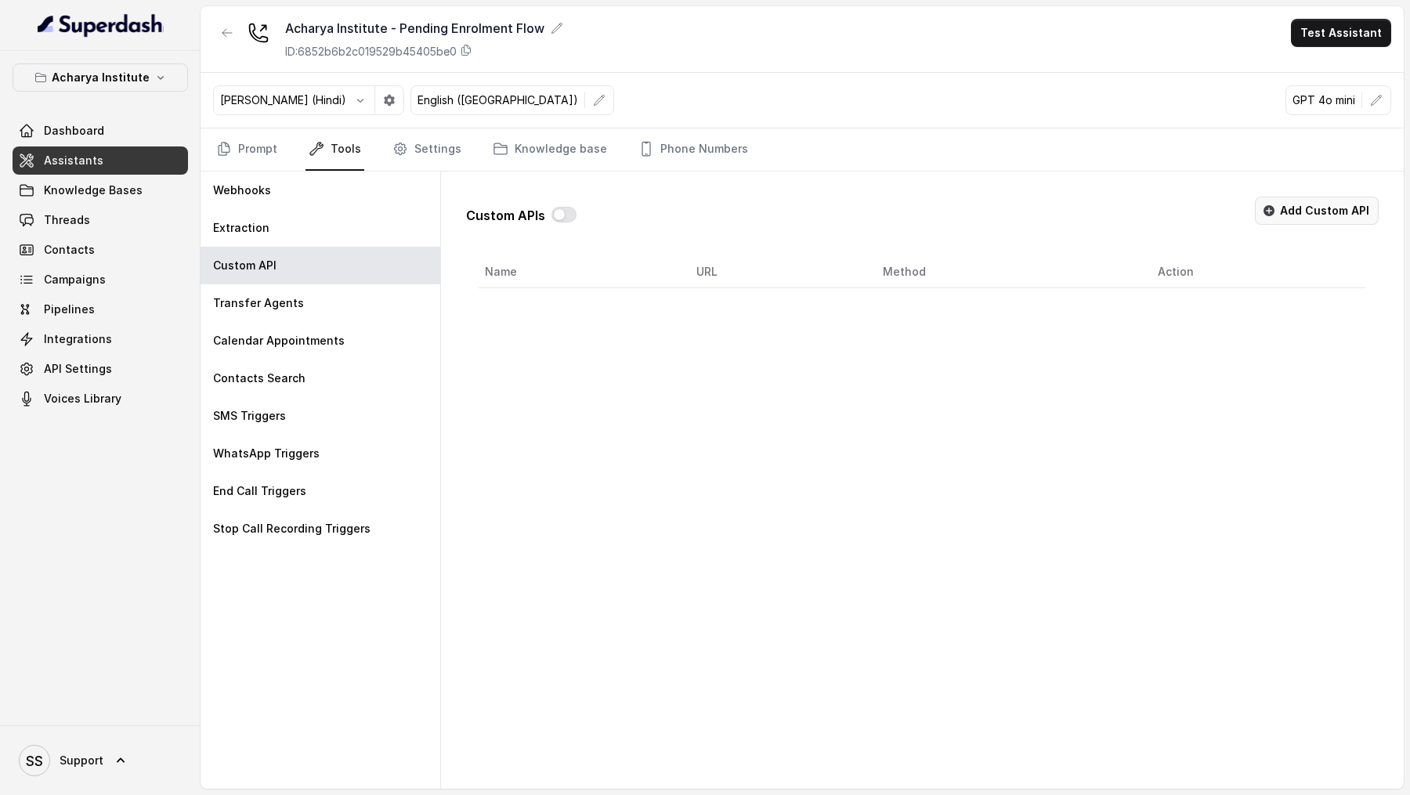
click at [1328, 197] on button "Add Custom API" at bounding box center [1317, 211] width 124 height 28
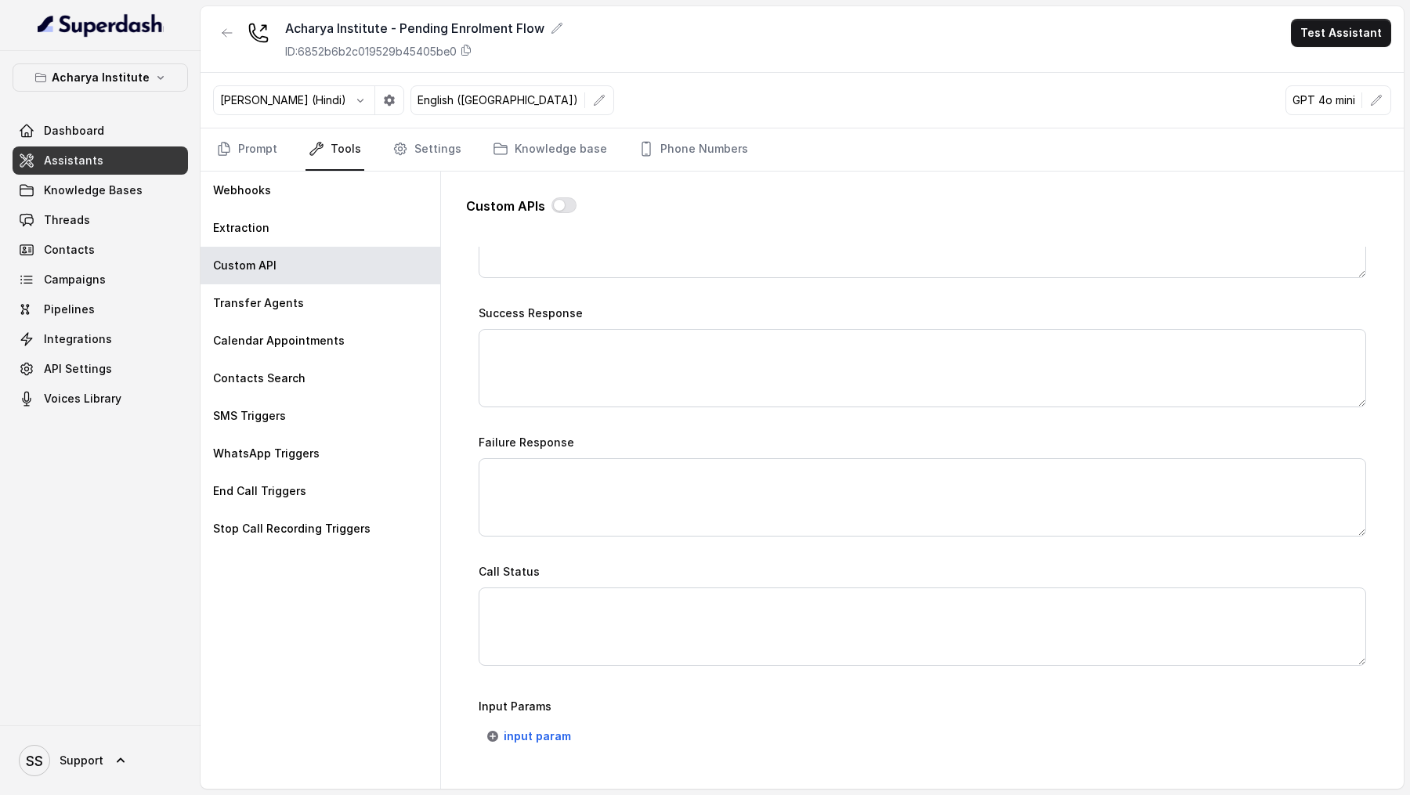
scroll to position [962, 0]
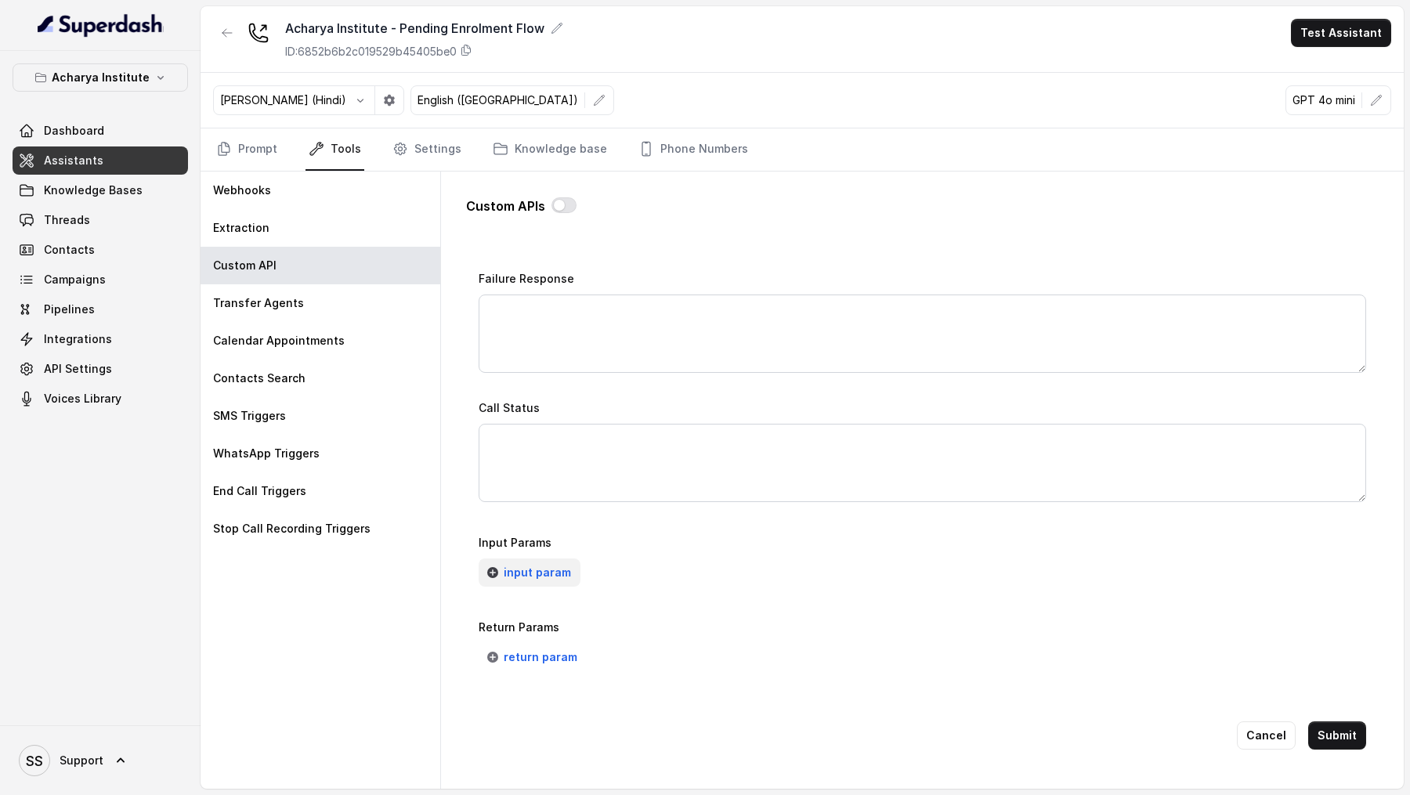
click at [547, 574] on button "input param" at bounding box center [529, 572] width 102 height 28
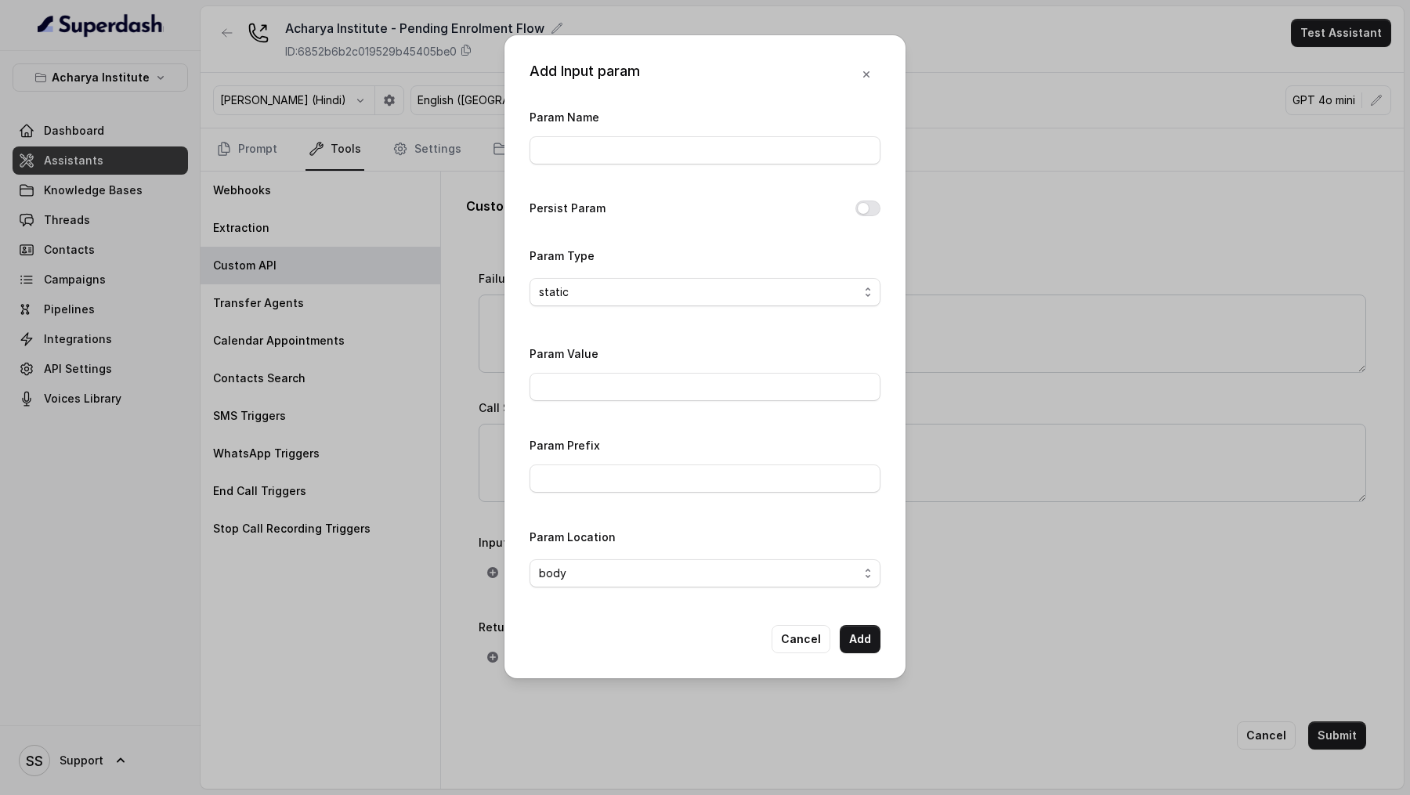
click at [289, 388] on div "Add Input param Param Name Persist Param Param Type static Param Value Param Pr…" at bounding box center [705, 397] width 1410 height 795
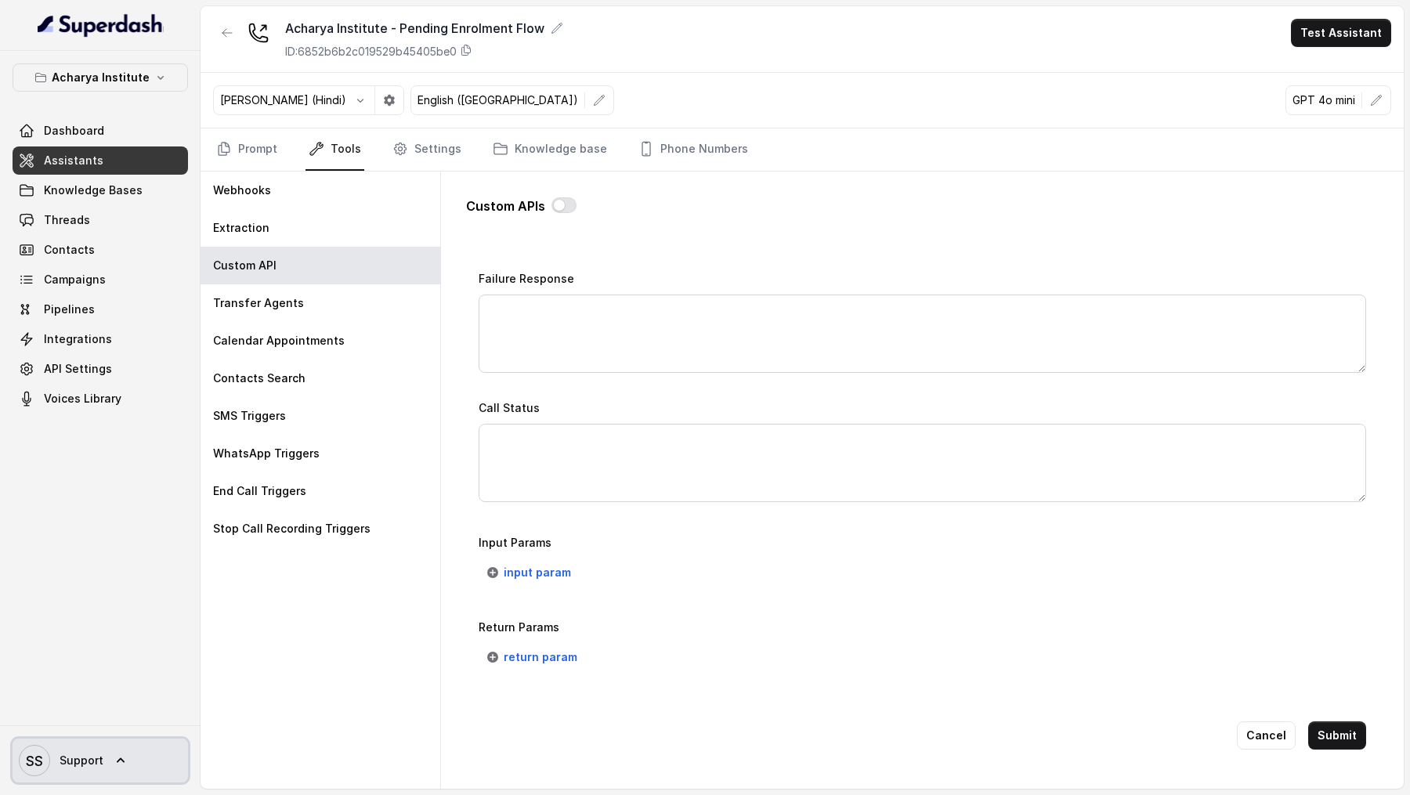
drag, startPoint x: 34, startPoint y: 764, endPoint x: 56, endPoint y: 752, distance: 24.9
click at [34, 764] on text "SS" at bounding box center [34, 761] width 17 height 16
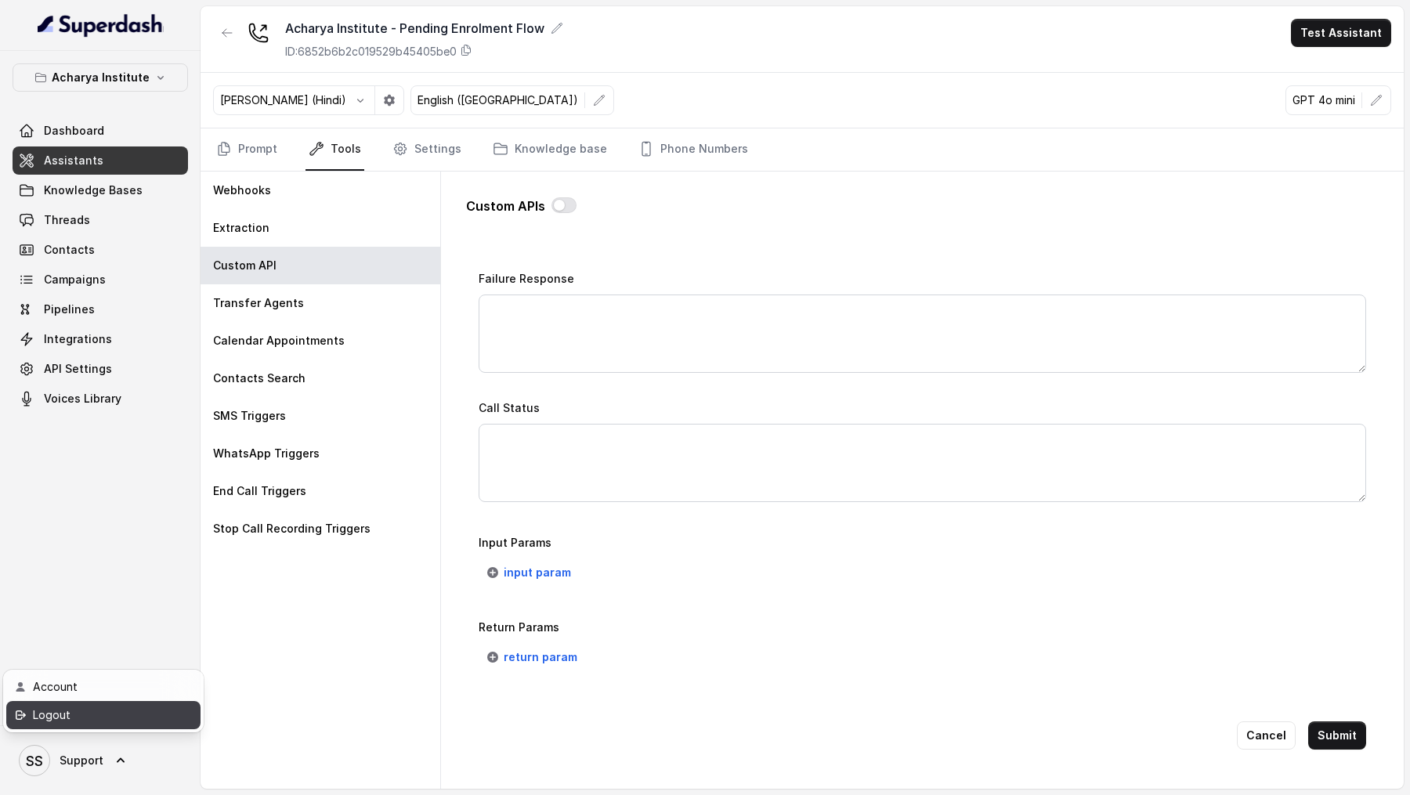
click at [107, 717] on div "Logout" at bounding box center [99, 715] width 133 height 19
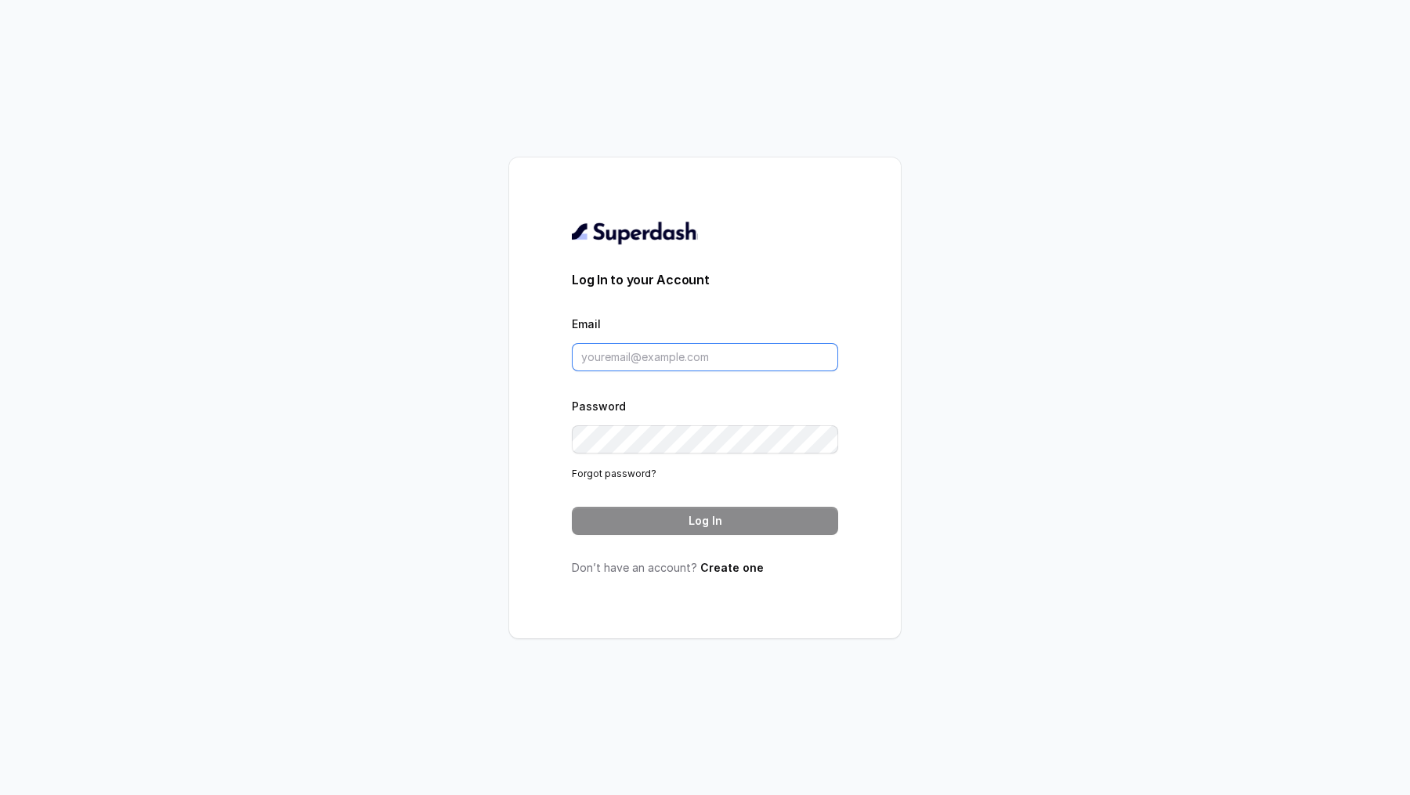
type input "[EMAIL_ADDRESS][DOMAIN_NAME]"
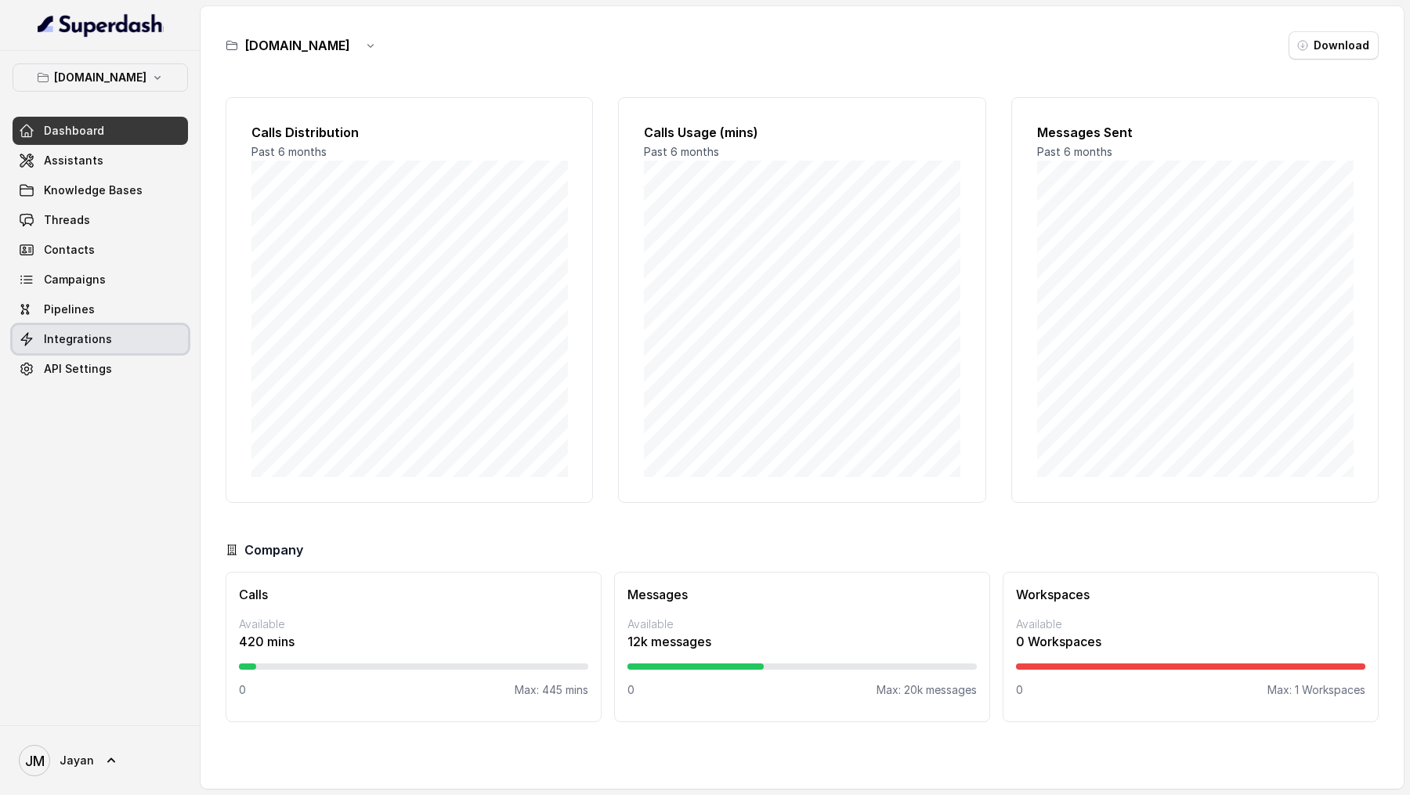
click at [119, 344] on link "Integrations" at bounding box center [100, 339] width 175 height 28
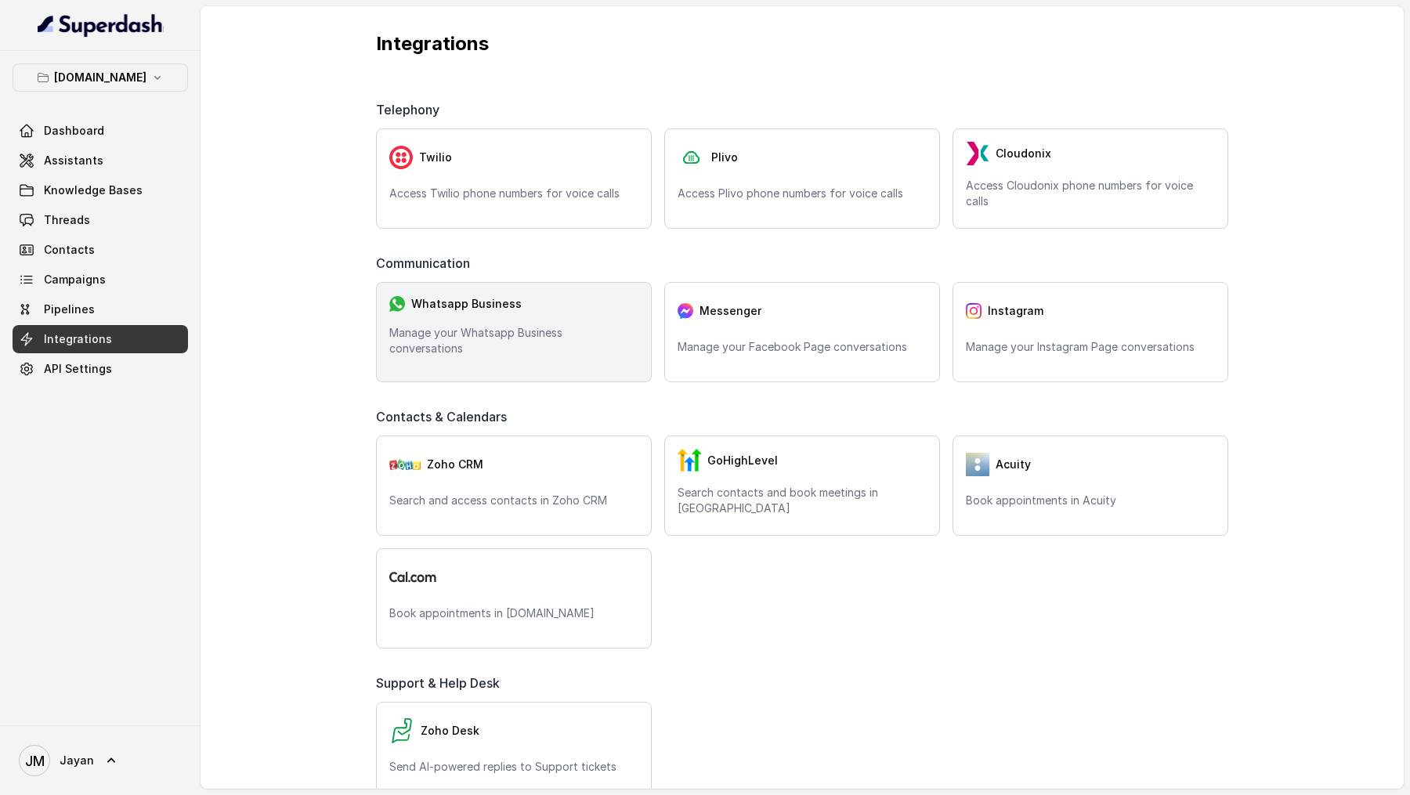
click at [539, 358] on div "Whatsapp Business Manage your Whatsapp Business conversations" at bounding box center [514, 332] width 276 height 100
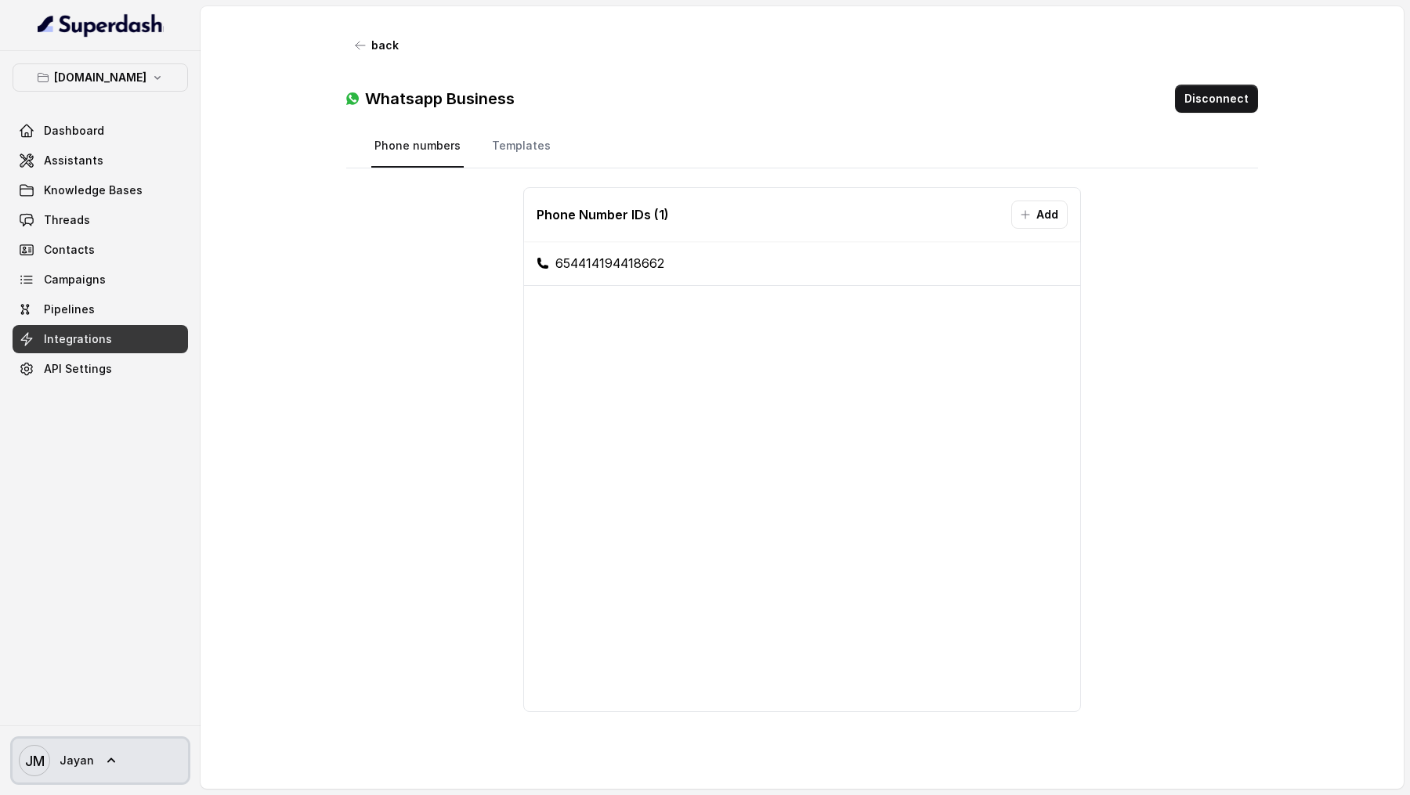
click at [74, 751] on span "[PERSON_NAME]" at bounding box center [56, 760] width 75 height 31
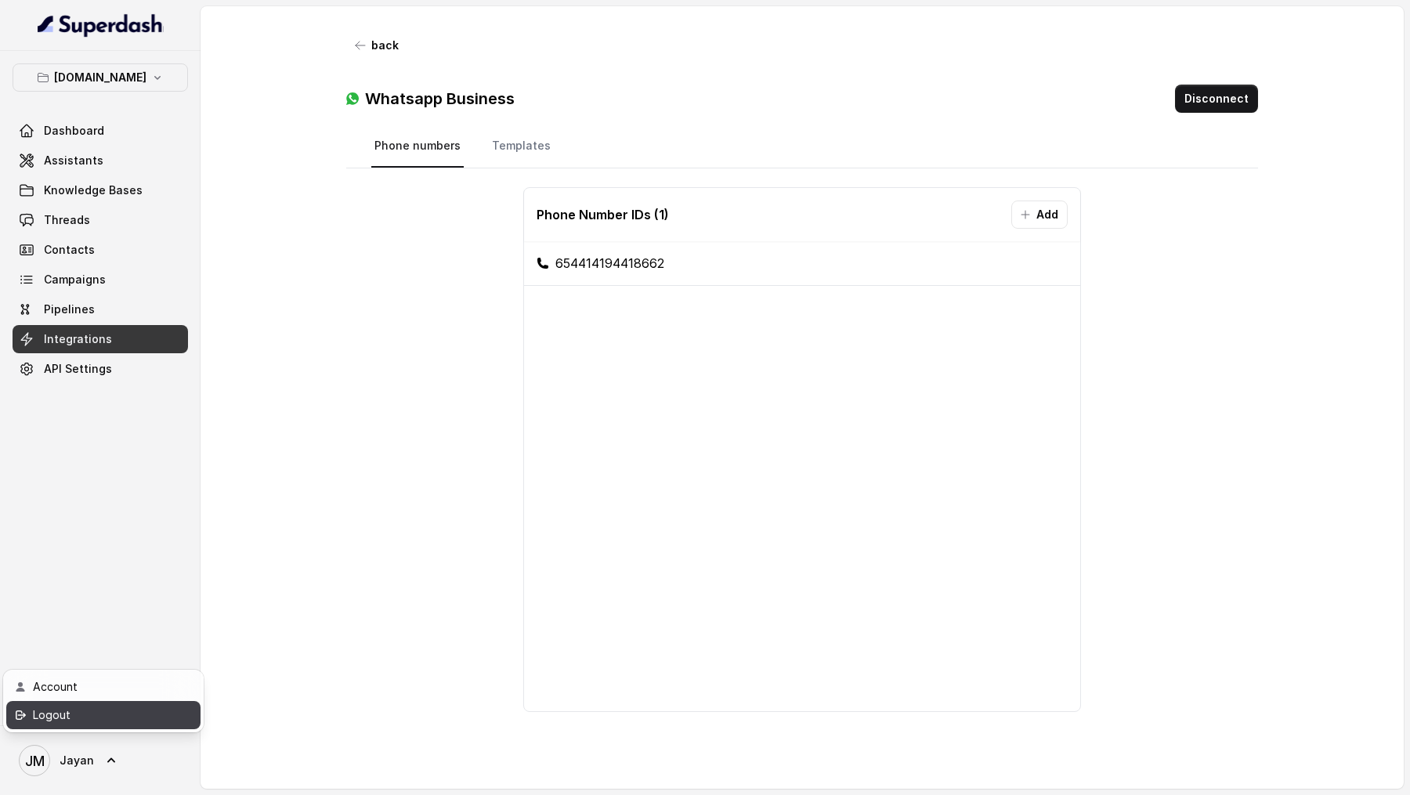
click at [163, 723] on div "Logout" at bounding box center [99, 715] width 133 height 19
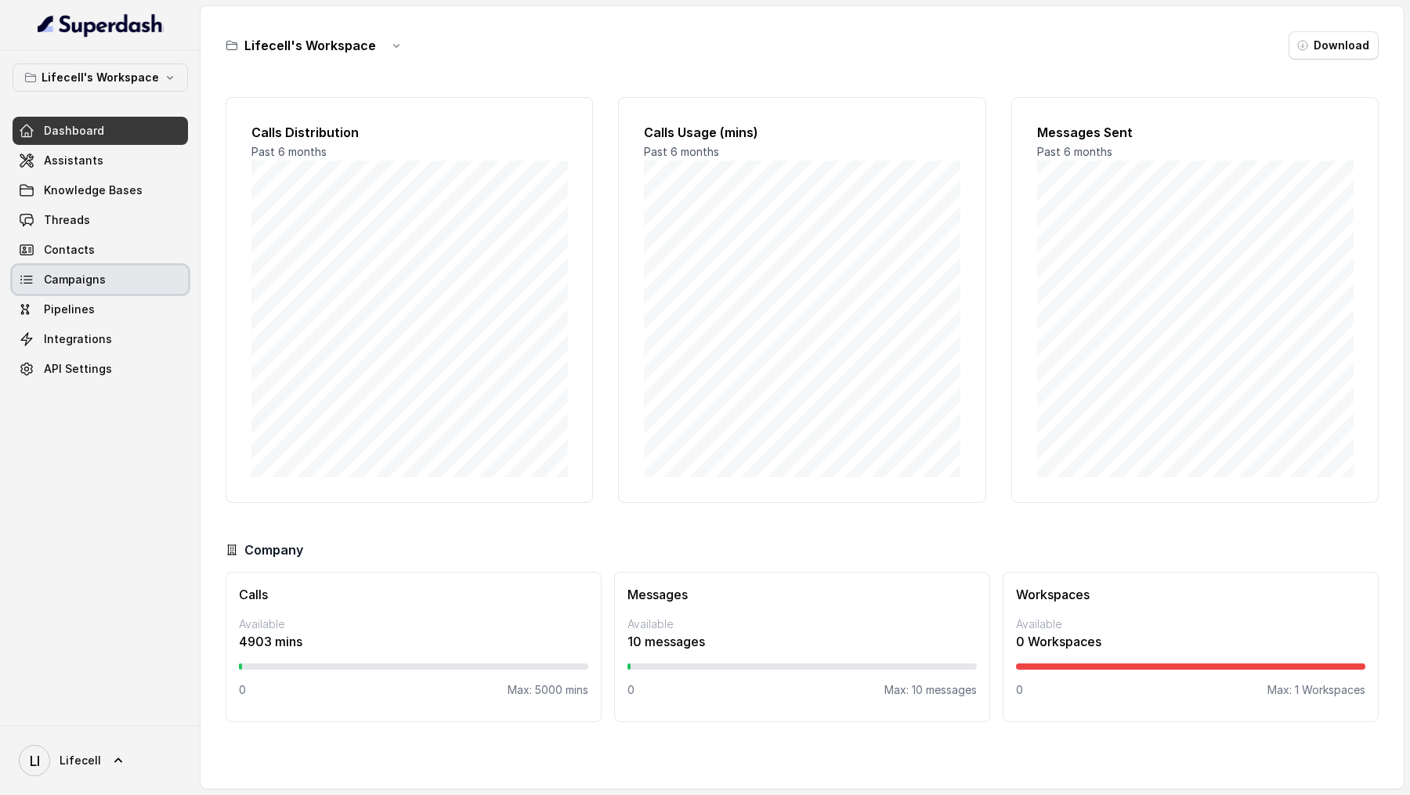
click at [123, 281] on link "Campaigns" at bounding box center [100, 279] width 175 height 28
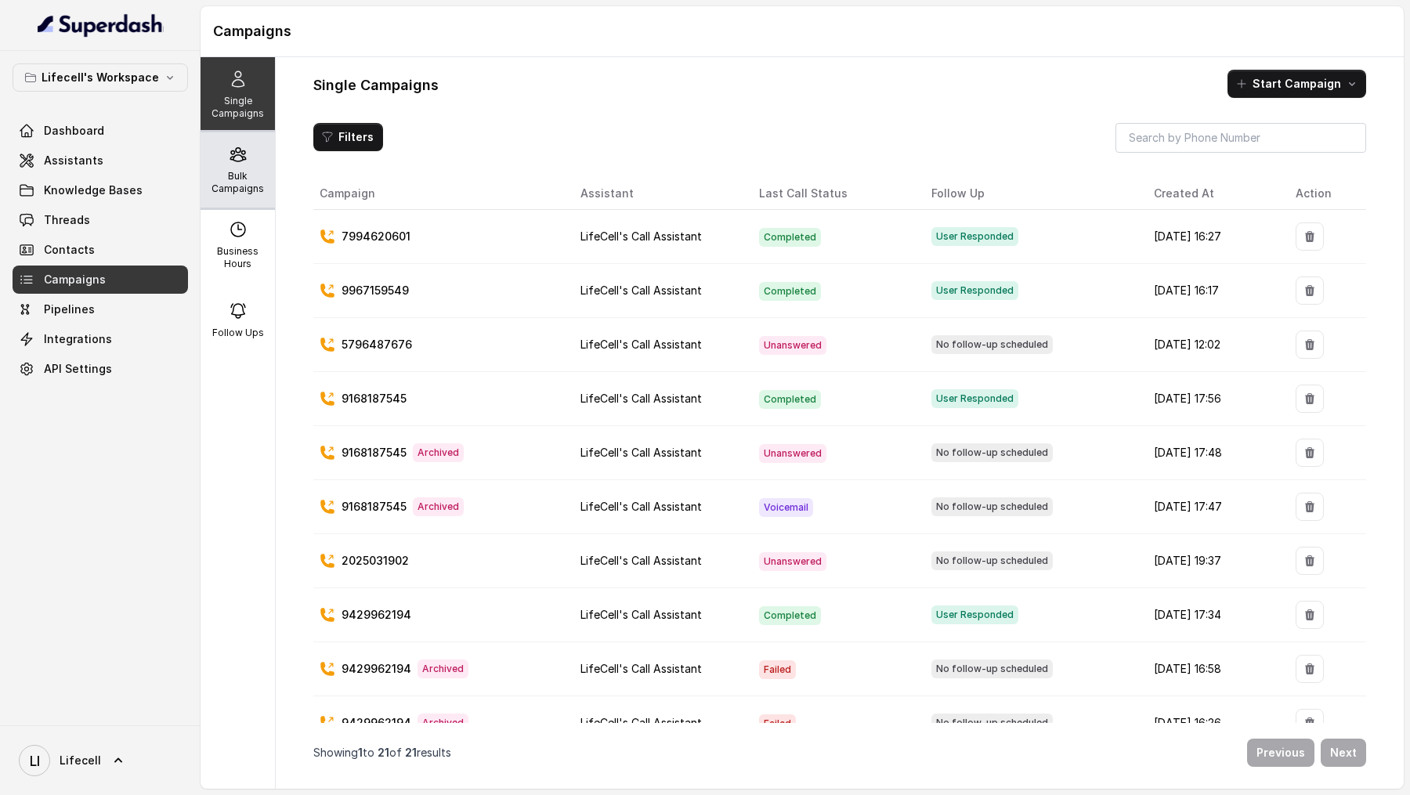
click at [227, 161] on div "Bulk Campaigns" at bounding box center [237, 169] width 74 height 75
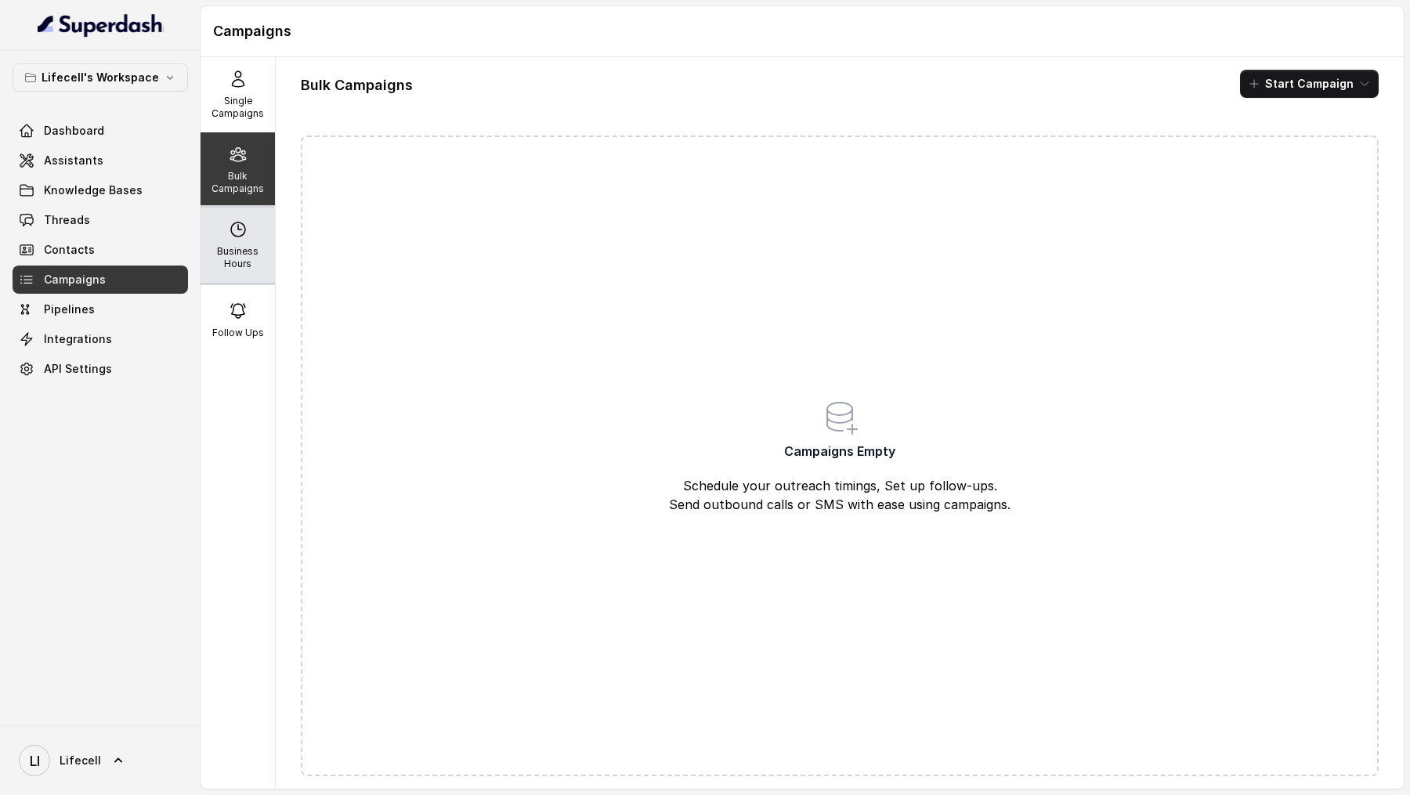
click at [240, 248] on p "Business Hours" at bounding box center [238, 257] width 62 height 25
select select "[GEOGRAPHIC_DATA]/[GEOGRAPHIC_DATA]"
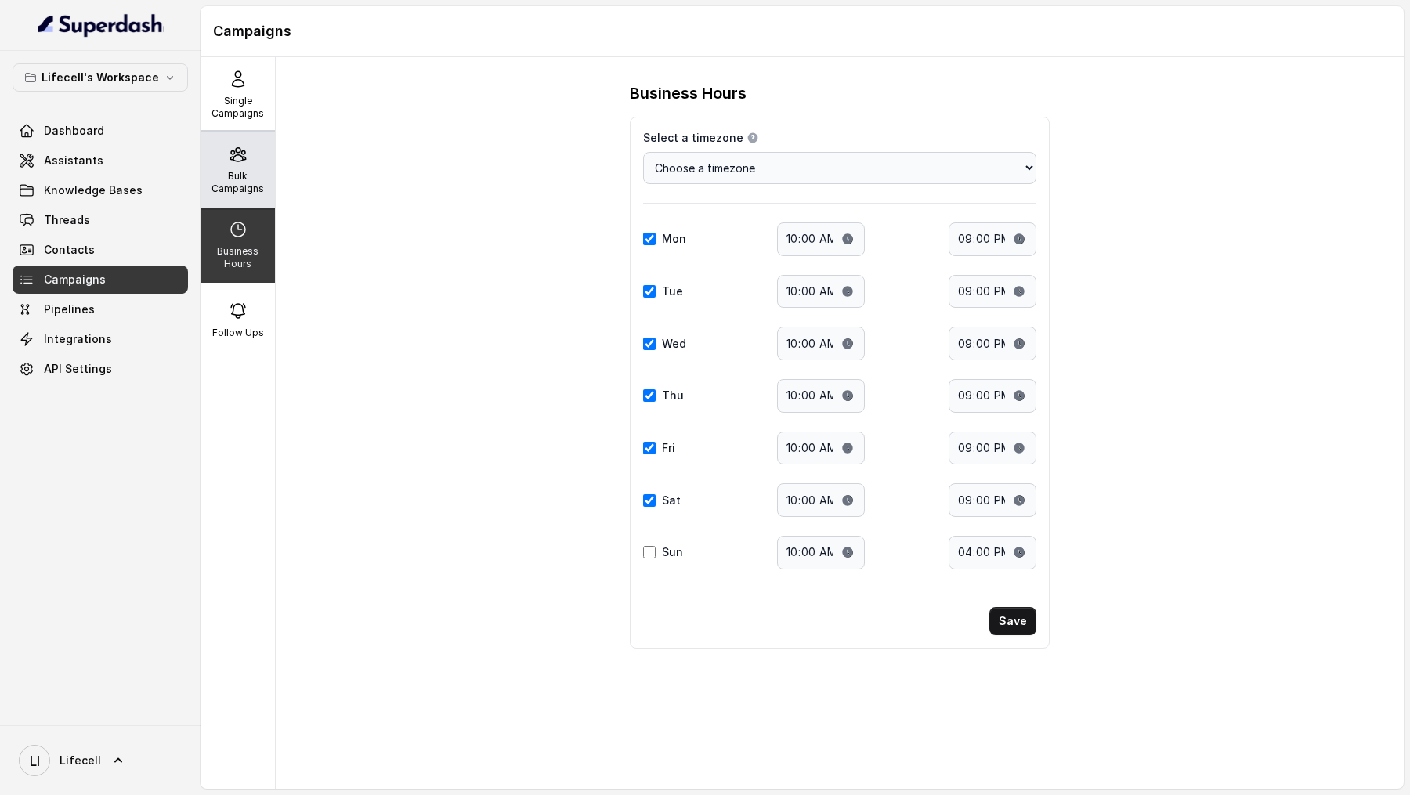
click at [247, 181] on p "Bulk Campaigns" at bounding box center [238, 182] width 62 height 25
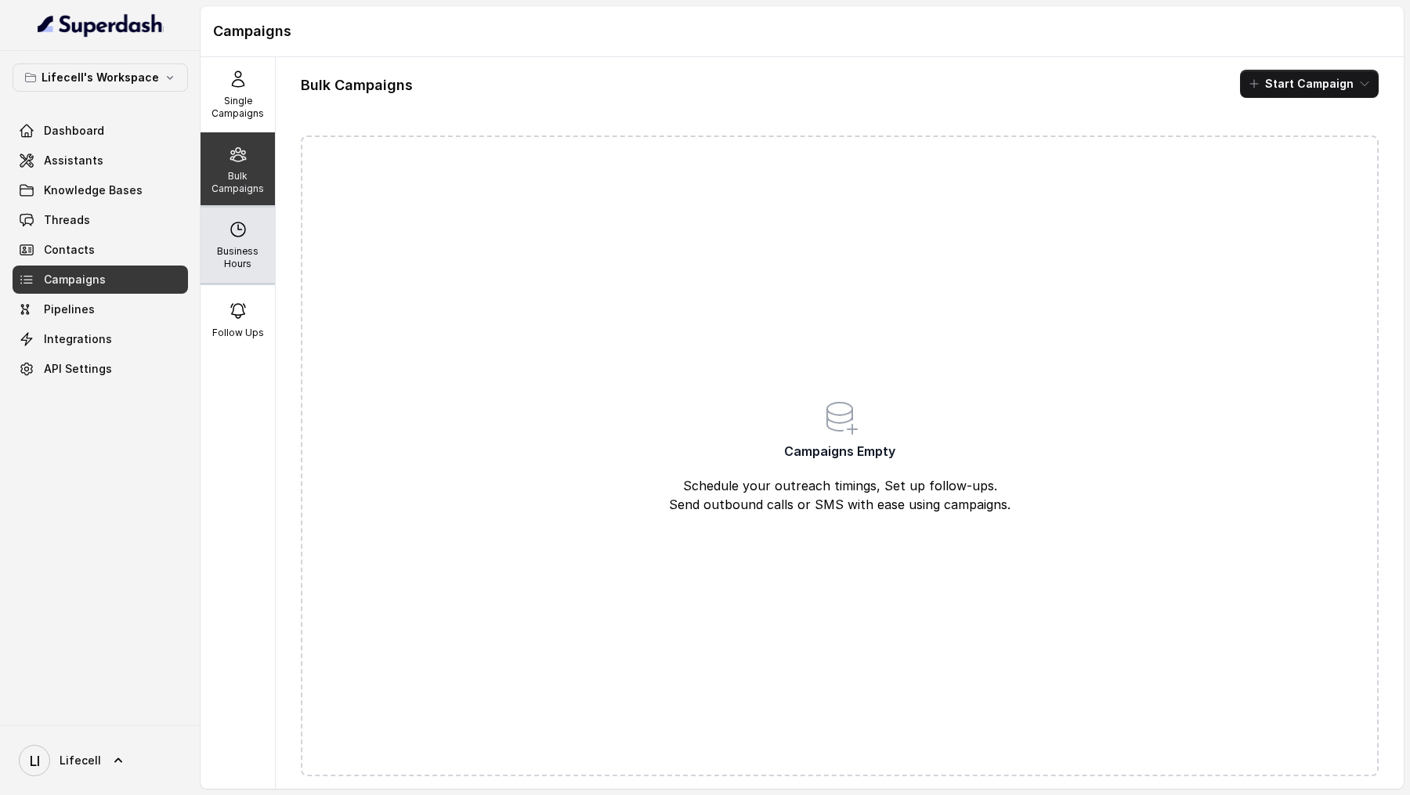
click at [229, 256] on p "Business Hours" at bounding box center [238, 257] width 62 height 25
select select "[GEOGRAPHIC_DATA]/[GEOGRAPHIC_DATA]"
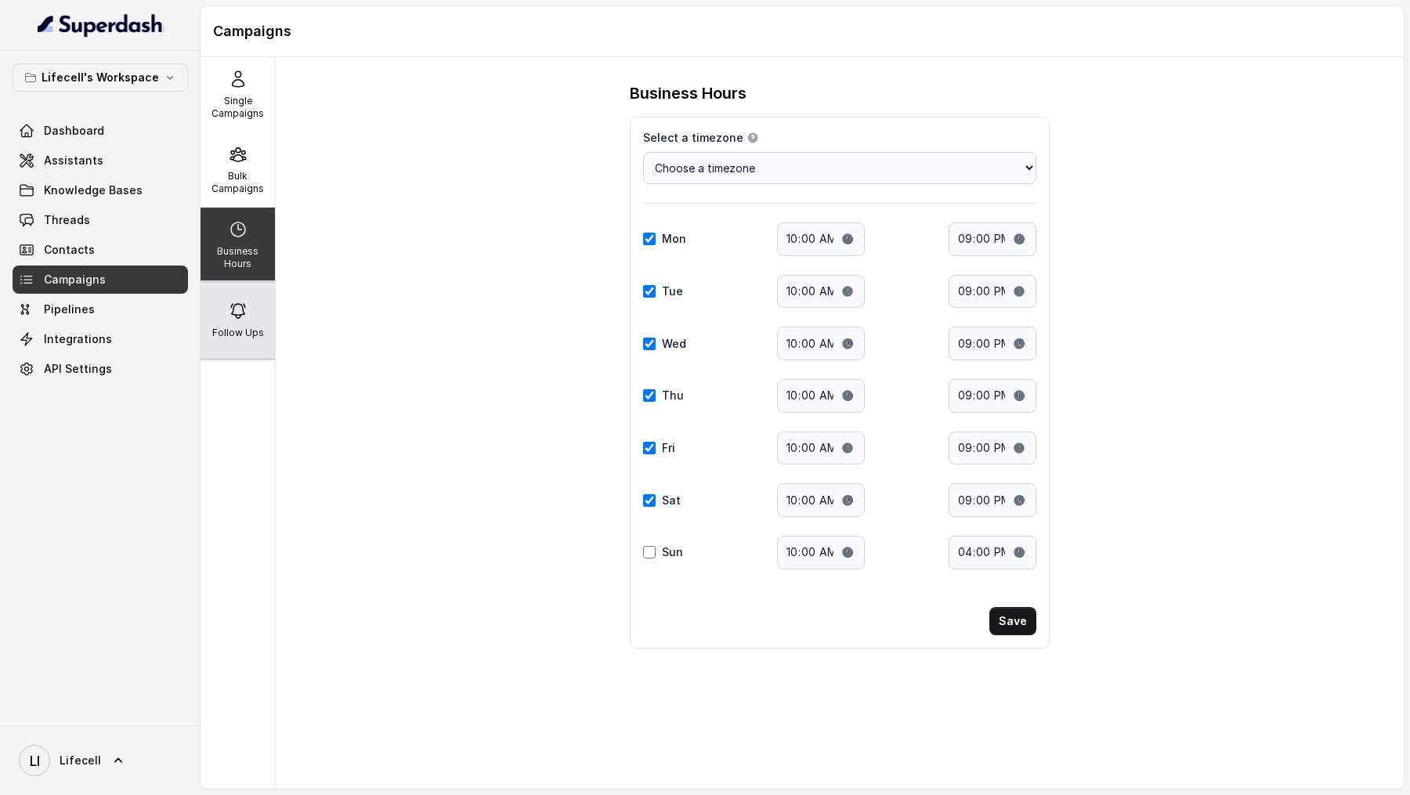
click at [209, 294] on div "Follow Ups" at bounding box center [237, 320] width 74 height 75
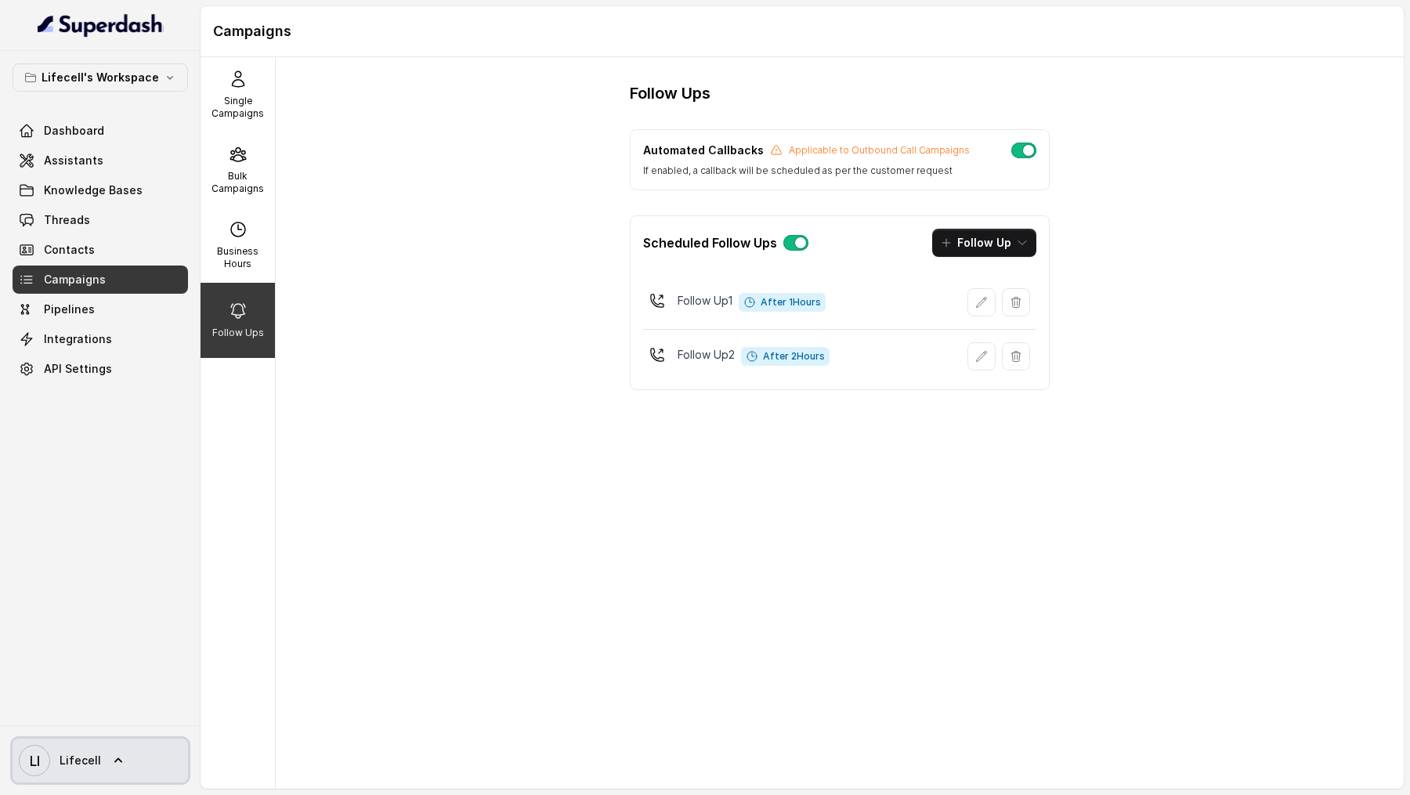
click at [82, 294] on span "LI Lifecell" at bounding box center [60, 760] width 82 height 31
click at [121, 294] on nav "Lifecell's Workspace Dashboard Assistants Knowledge Bases Threads Contacts Camp…" at bounding box center [100, 397] width 200 height 795
click at [74, 294] on span "Integrations" at bounding box center [78, 339] width 68 height 16
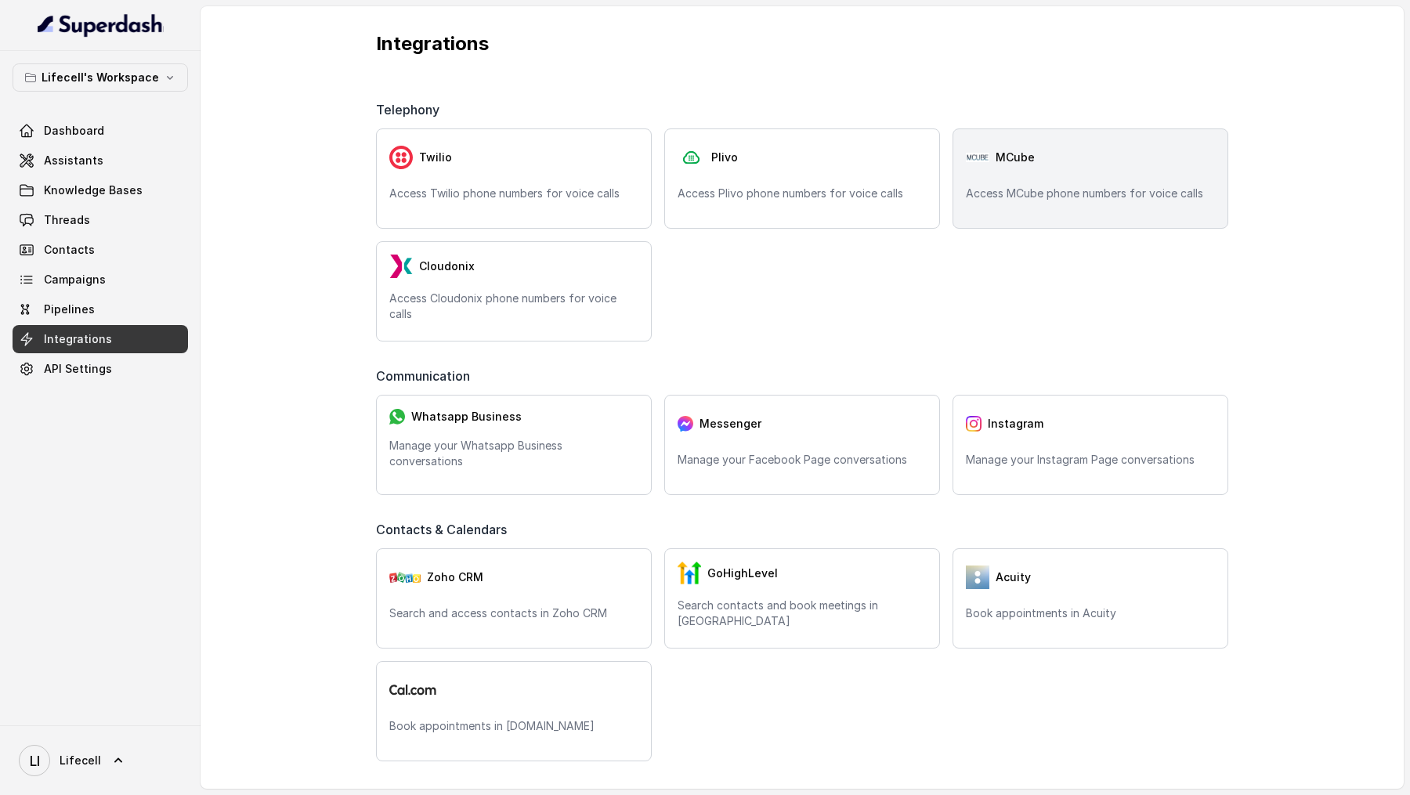
click at [1089, 168] on div "MCube" at bounding box center [1090, 157] width 249 height 31
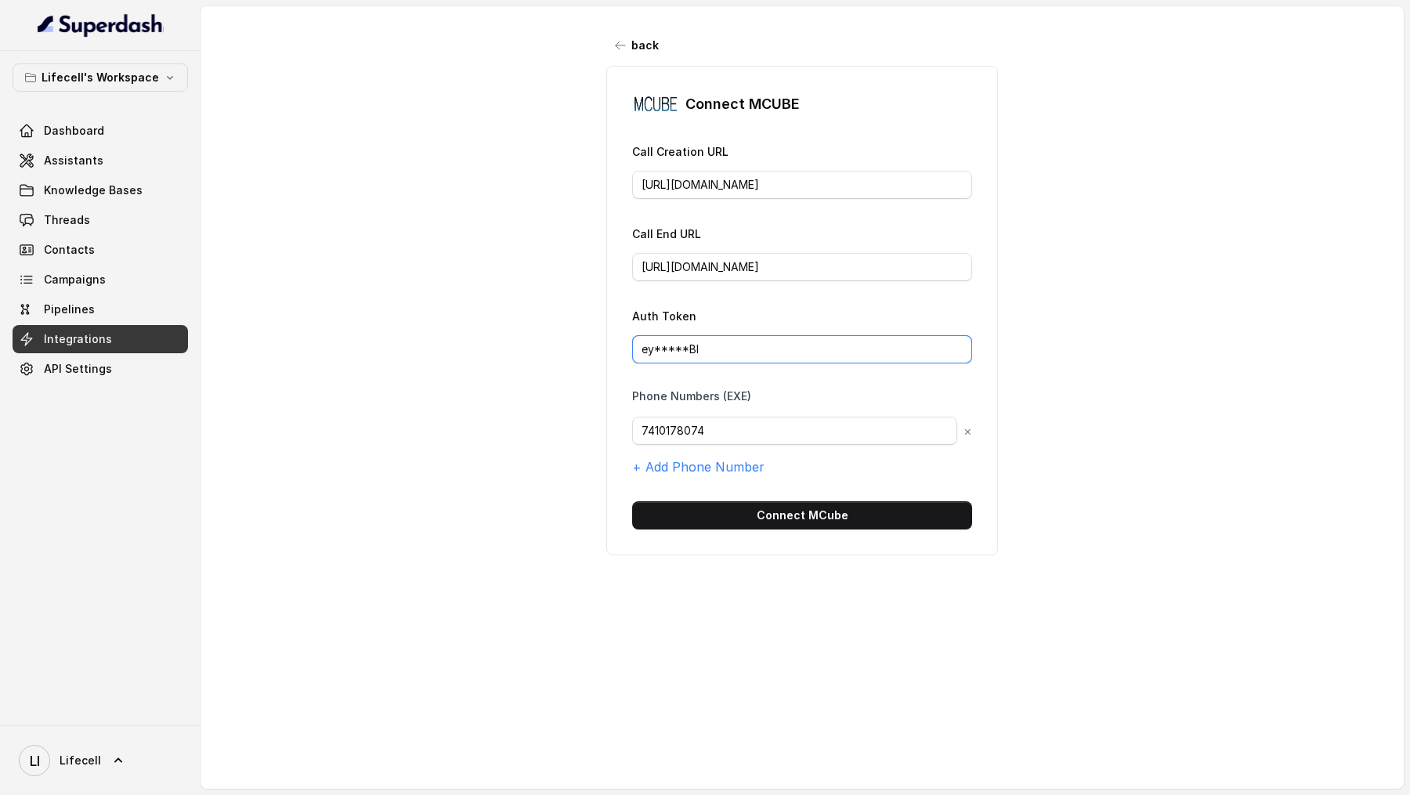
click at [714, 294] on input "ey*****BI" at bounding box center [802, 349] width 340 height 28
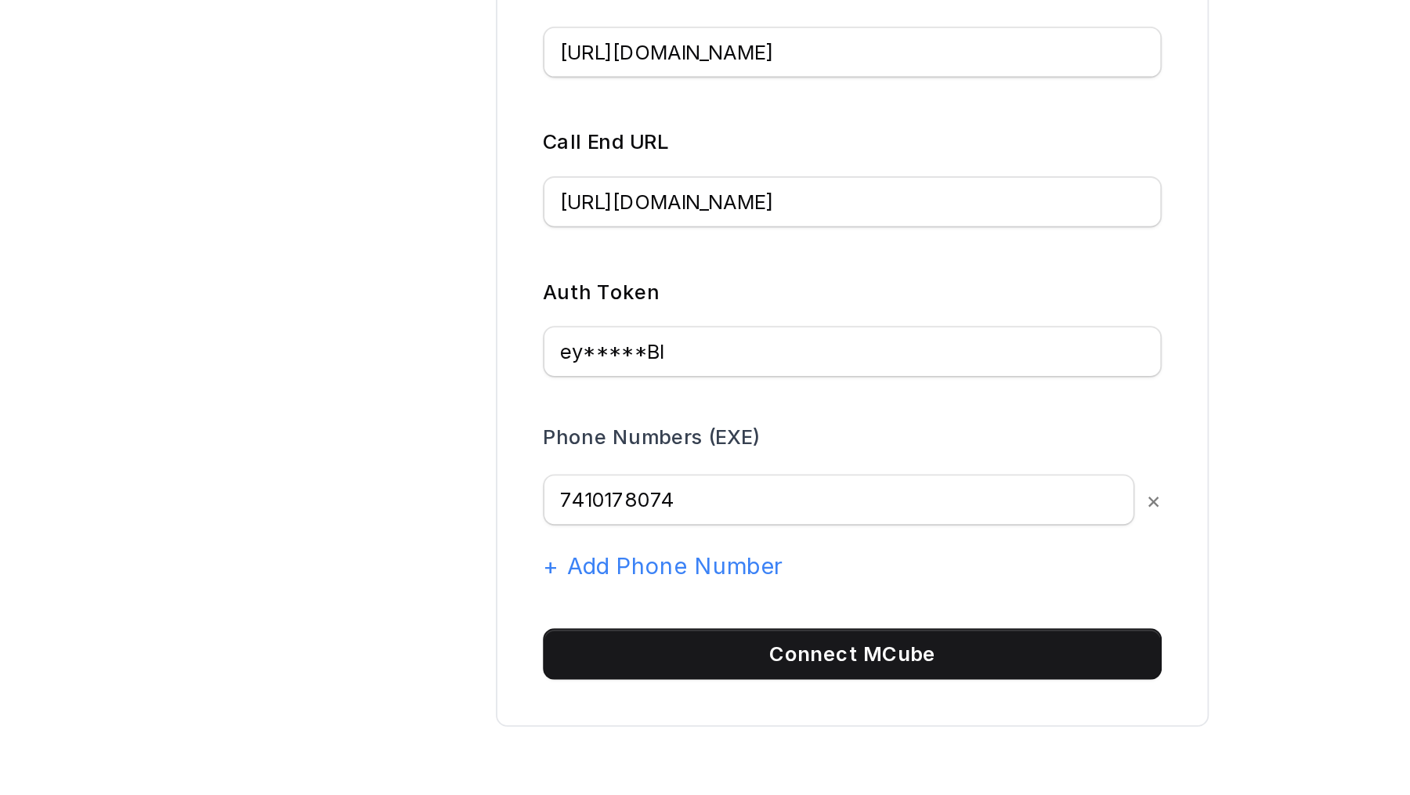
click at [728, 294] on label "Phone Numbers (EXE)" at bounding box center [691, 396] width 119 height 16
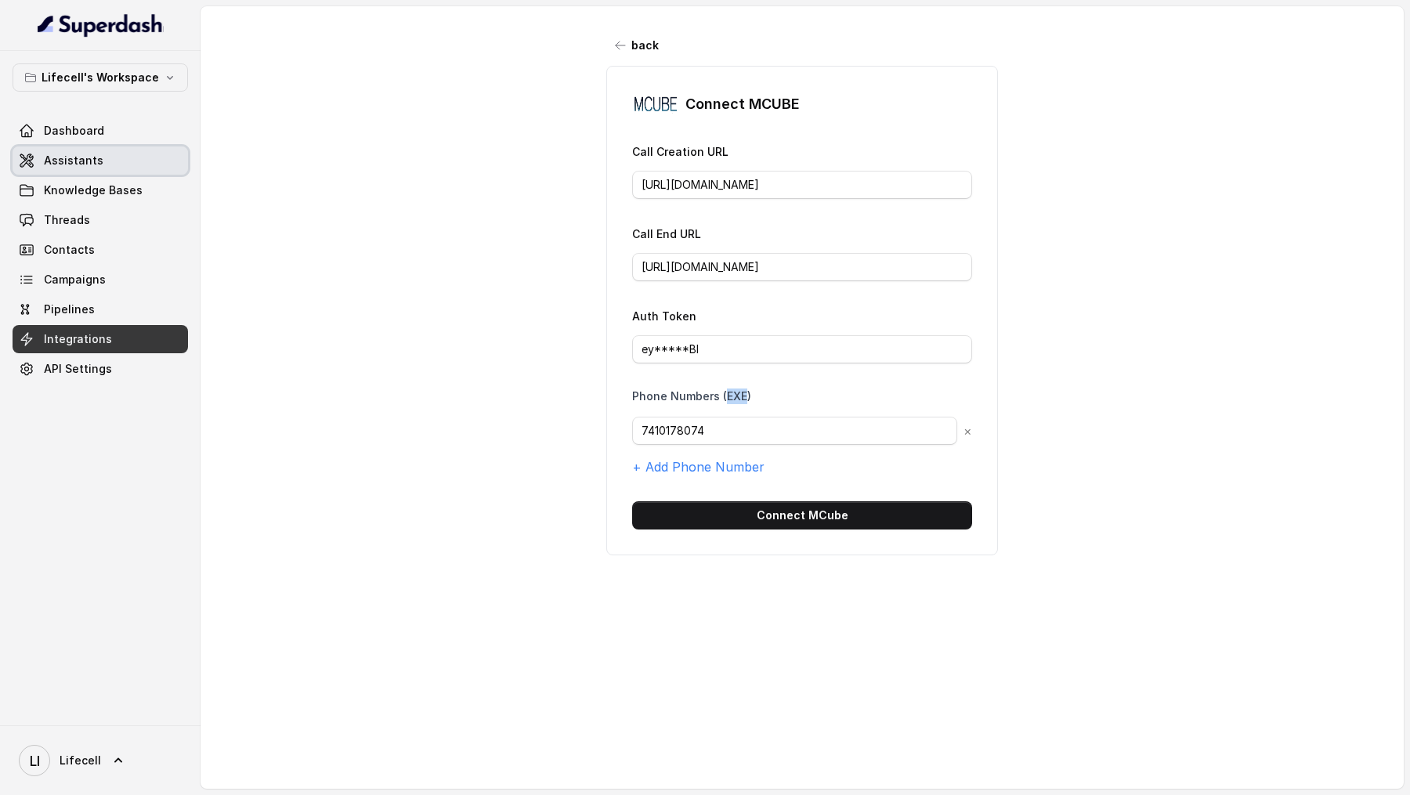
click at [73, 168] on link "Assistants" at bounding box center [100, 160] width 175 height 28
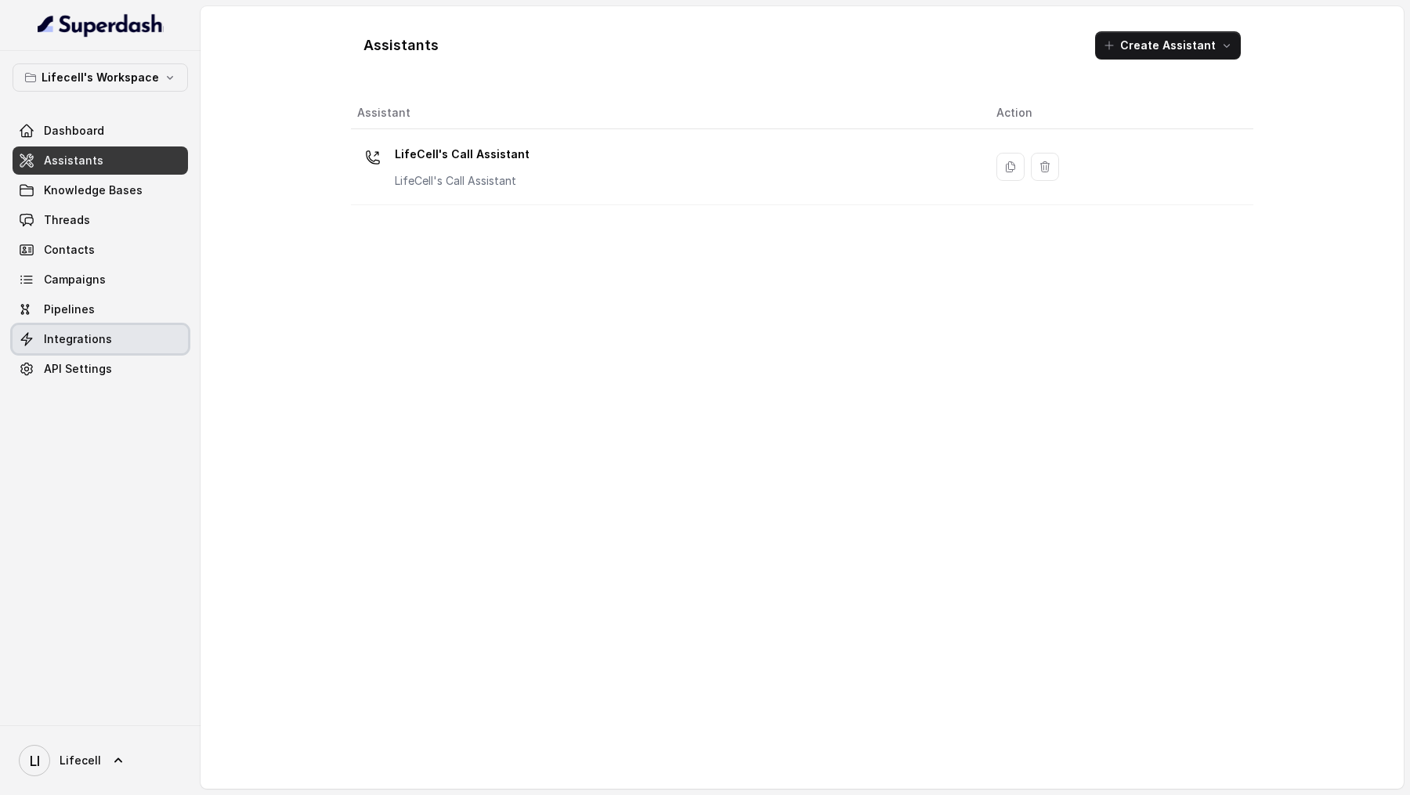
click at [127, 294] on link "Integrations" at bounding box center [100, 339] width 175 height 28
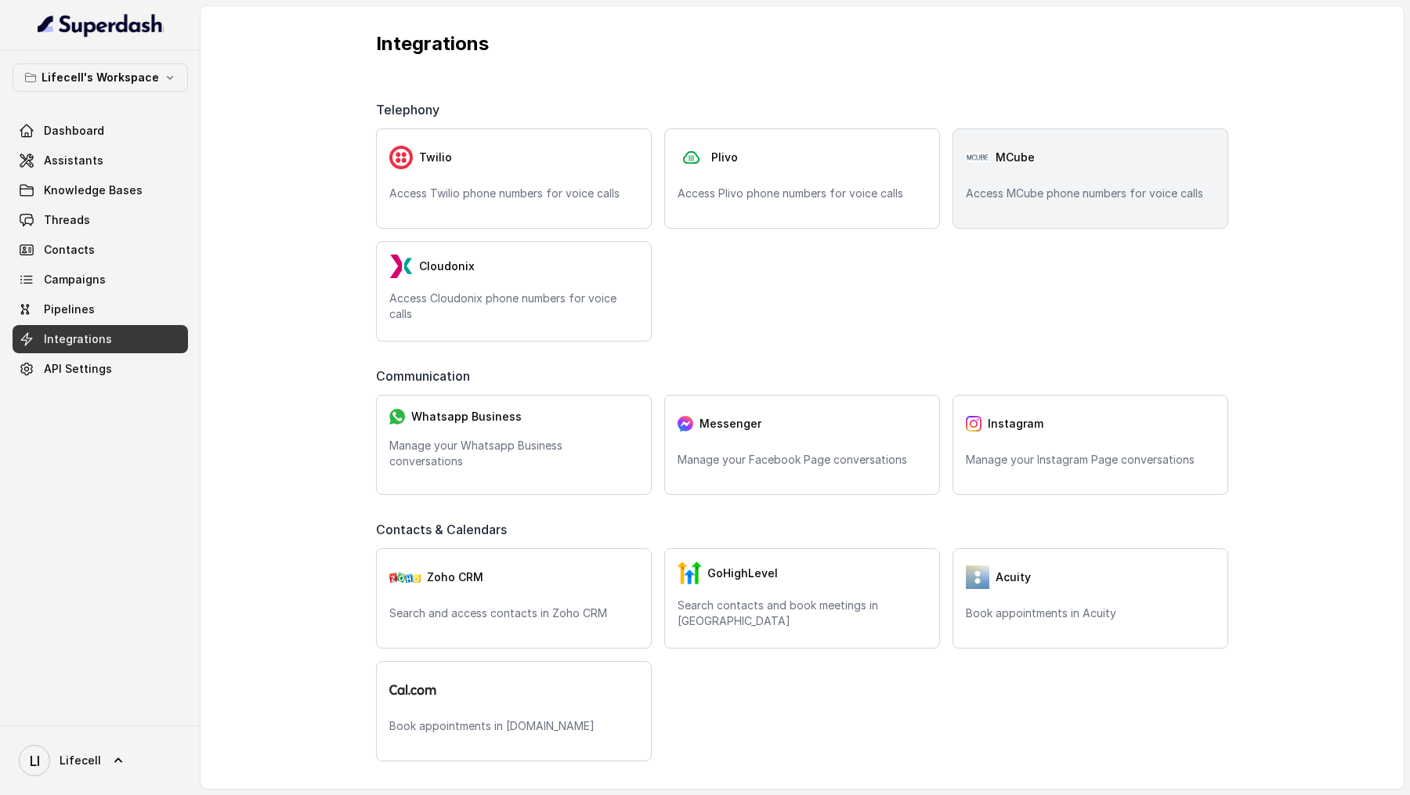
click at [1104, 171] on div "MCube" at bounding box center [1090, 157] width 249 height 31
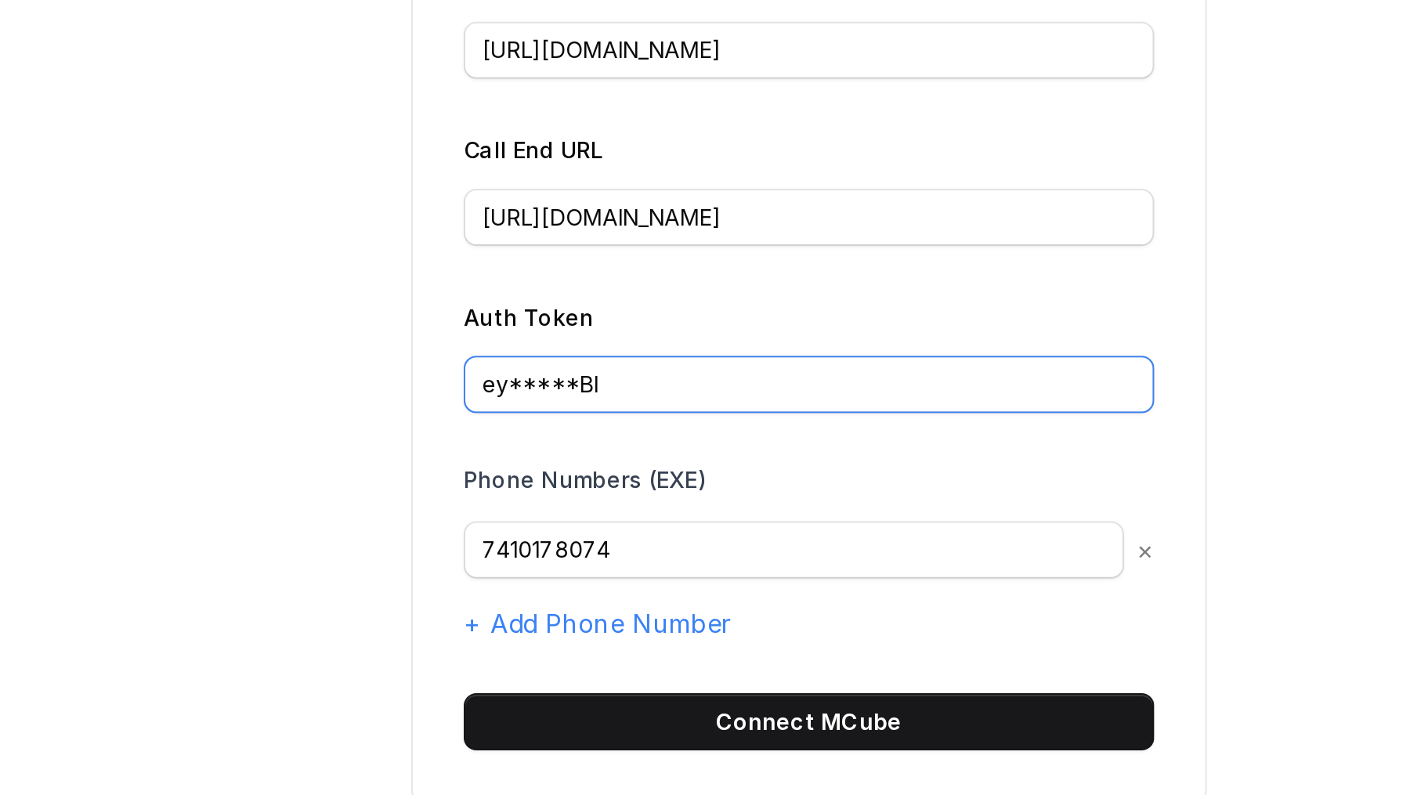
drag, startPoint x: 642, startPoint y: 348, endPoint x: 742, endPoint y: 350, distance: 99.5
click at [742, 294] on input "ey*****BI" at bounding box center [802, 349] width 340 height 28
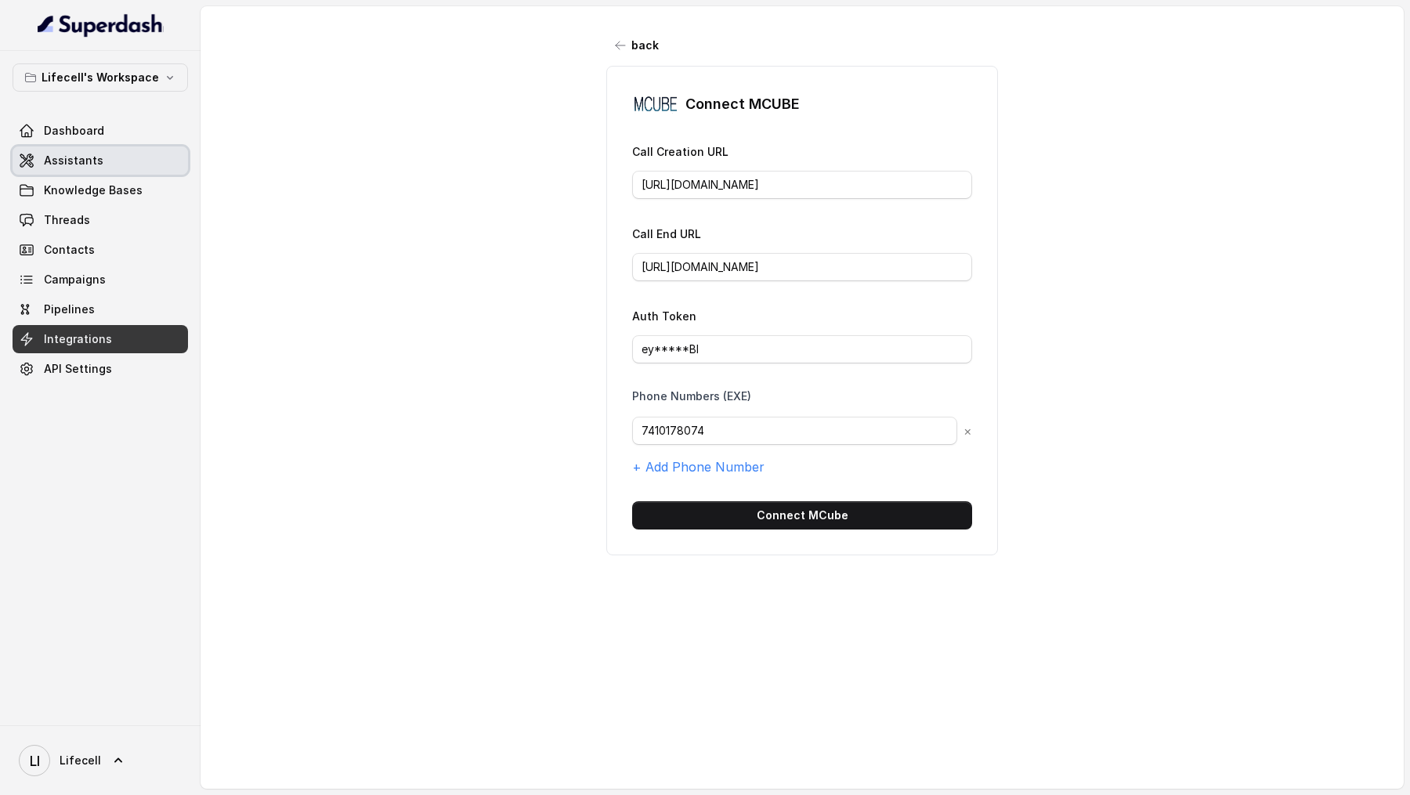
click at [114, 169] on link "Assistants" at bounding box center [100, 160] width 175 height 28
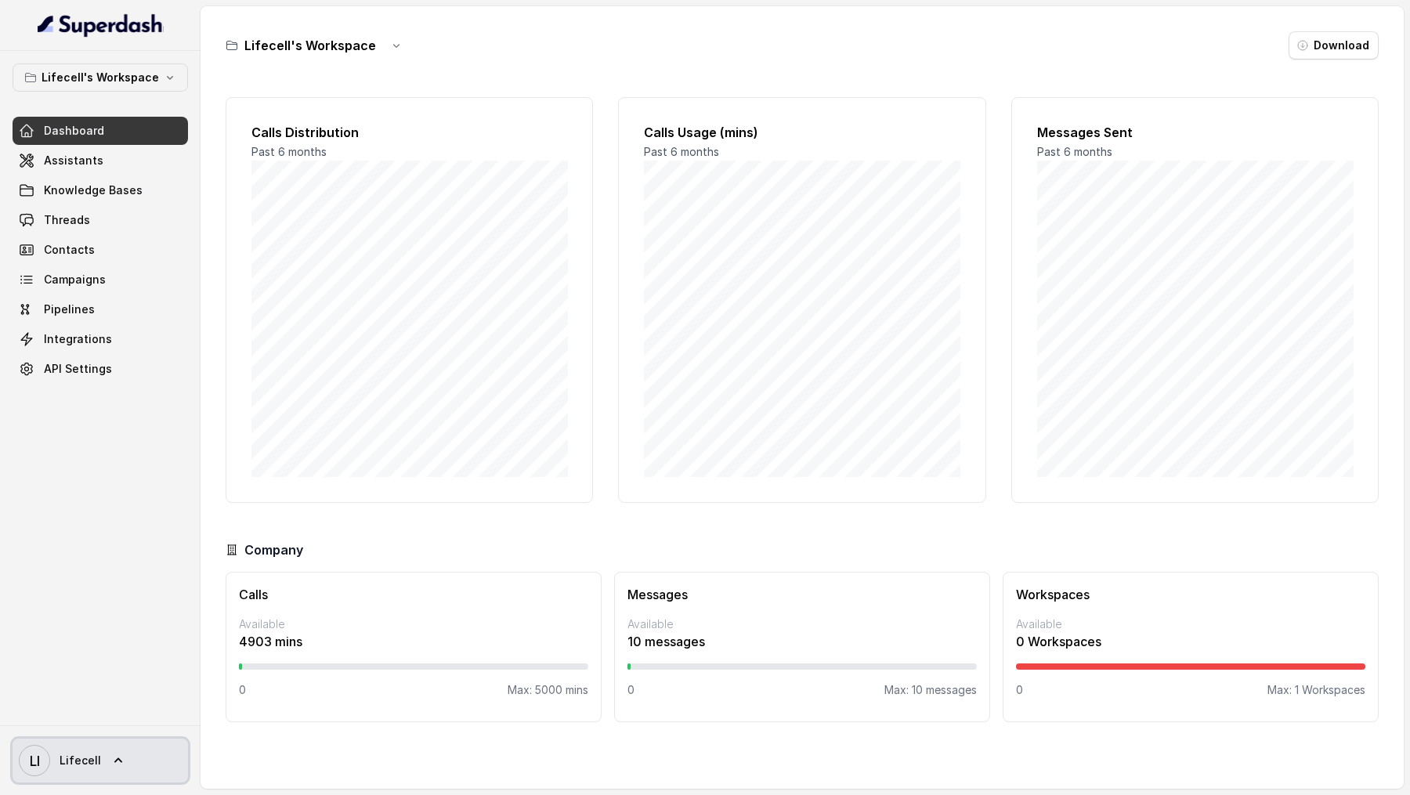
click at [96, 754] on span "Lifecell" at bounding box center [81, 761] width 42 height 16
click at [81, 233] on nav "Lifecell's Workspace Dashboard Assistants Knowledge Bases Threads Contacts Camp…" at bounding box center [100, 397] width 200 height 795
click at [81, 233] on link "Threads" at bounding box center [100, 220] width 175 height 28
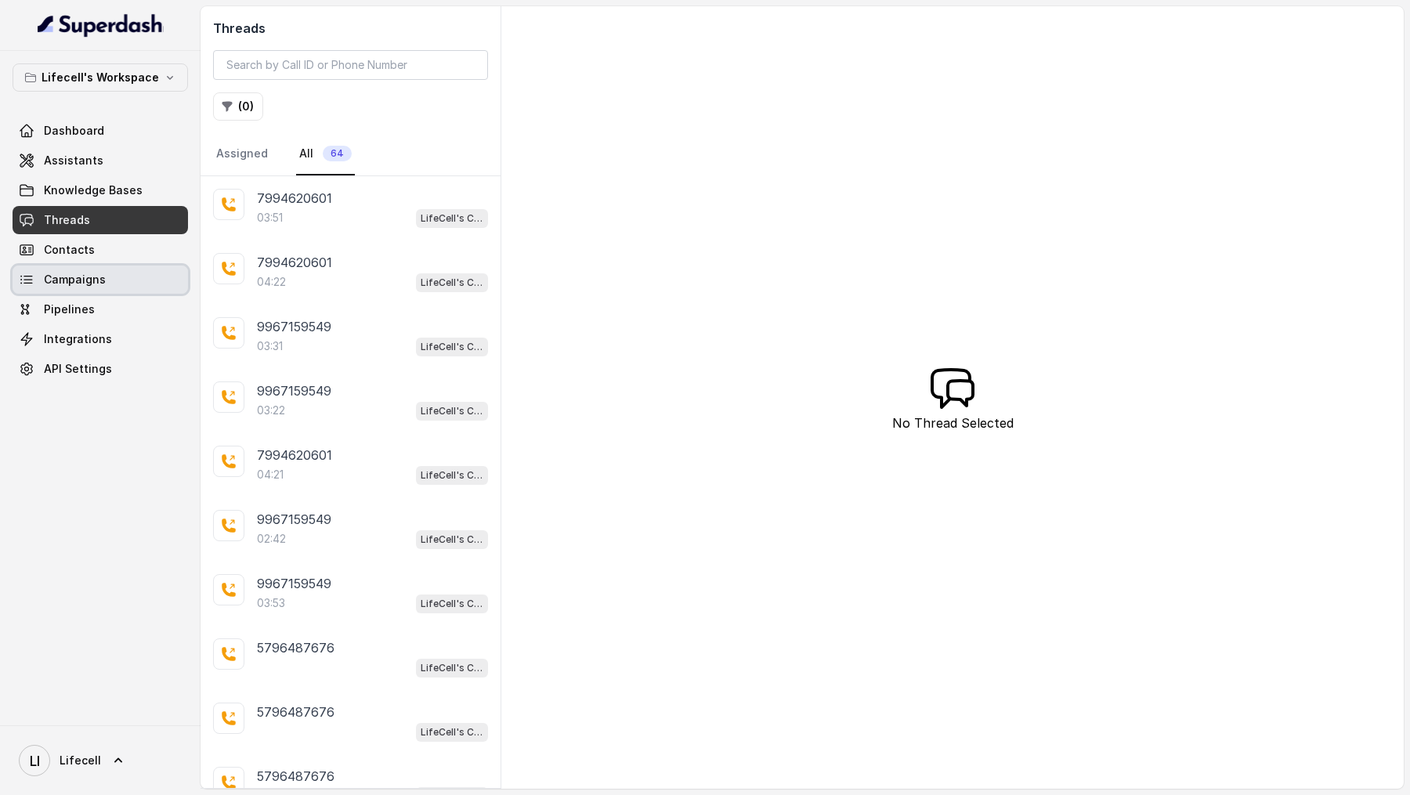
click at [114, 286] on link "Campaigns" at bounding box center [100, 279] width 175 height 28
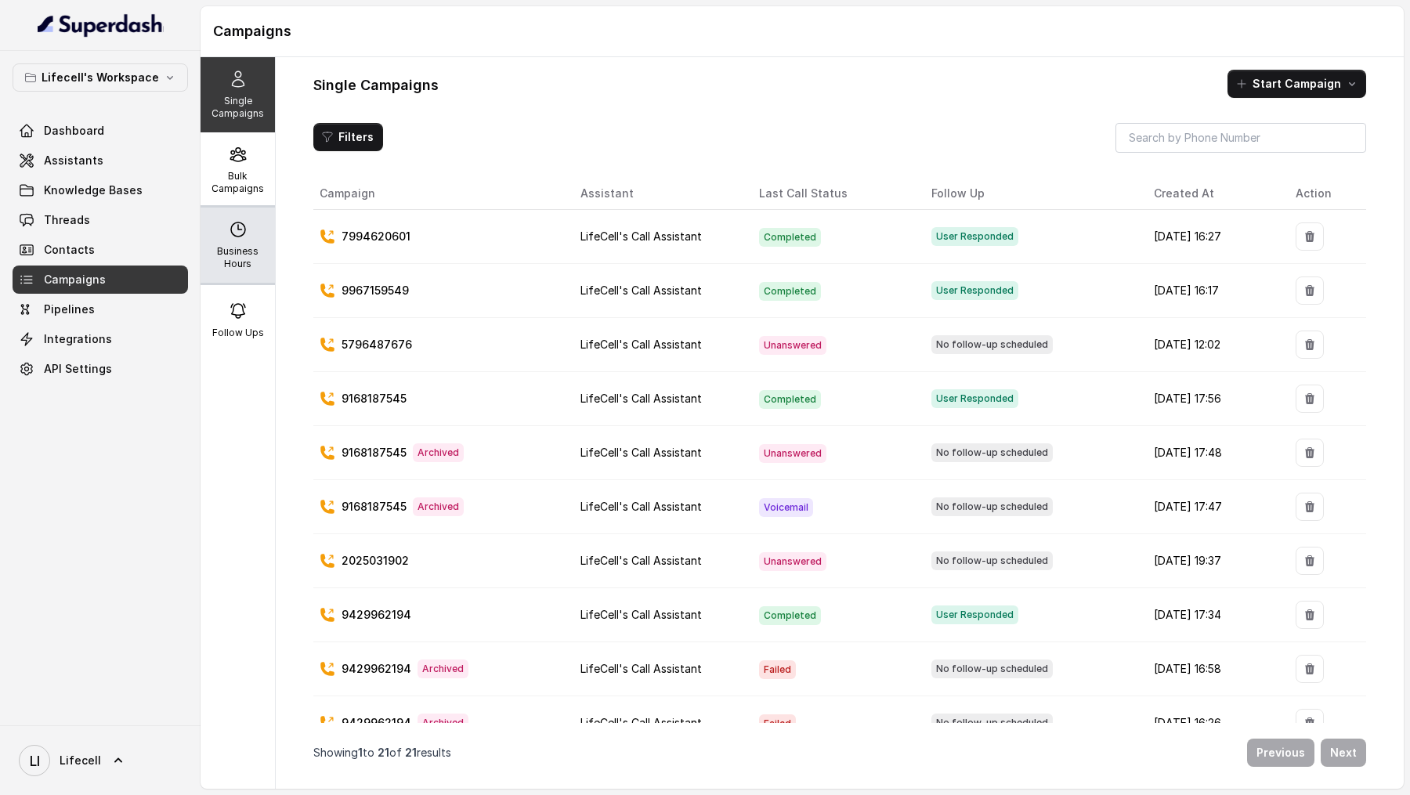
click at [237, 232] on icon at bounding box center [238, 229] width 19 height 19
select select "[GEOGRAPHIC_DATA]/[GEOGRAPHIC_DATA]"
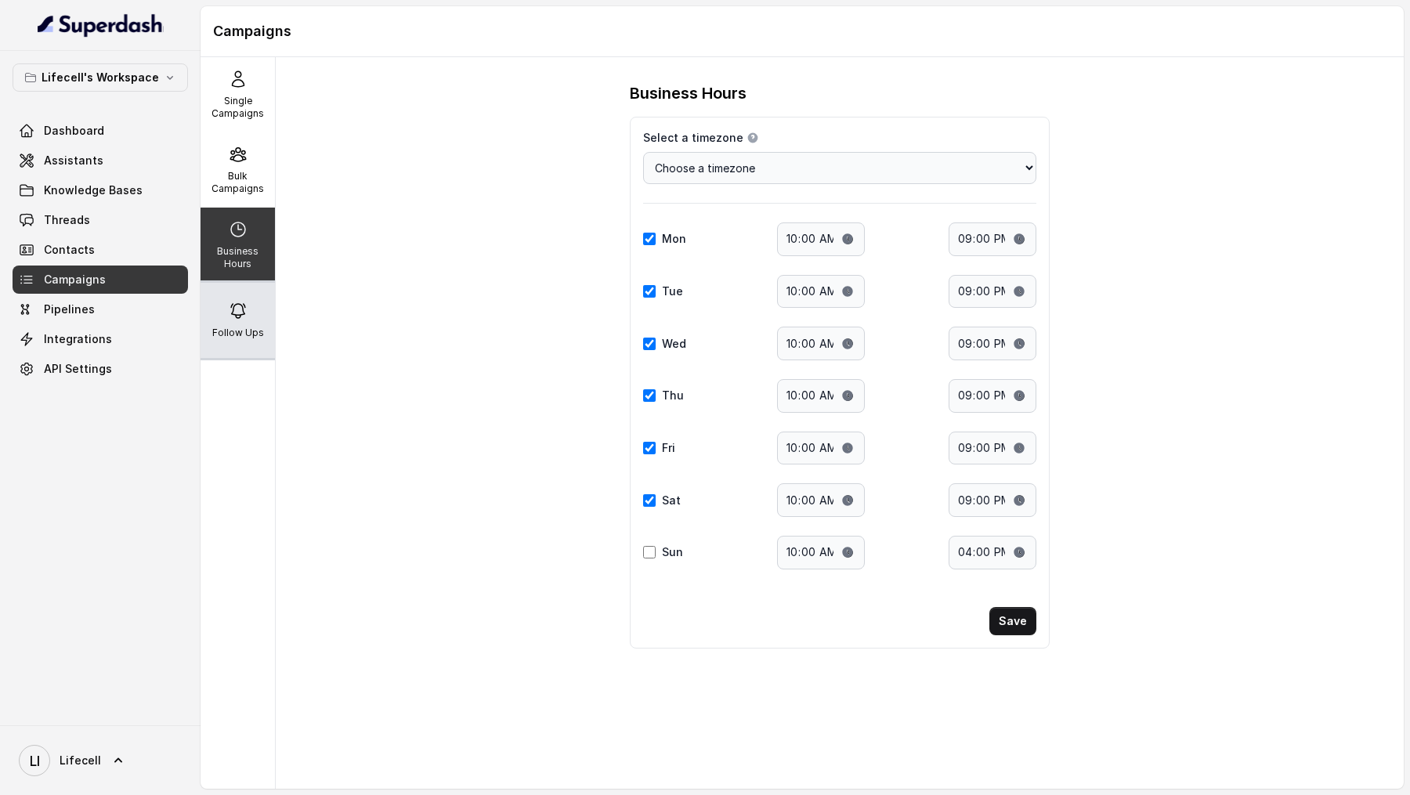
click at [259, 329] on p "Follow Ups" at bounding box center [238, 333] width 52 height 13
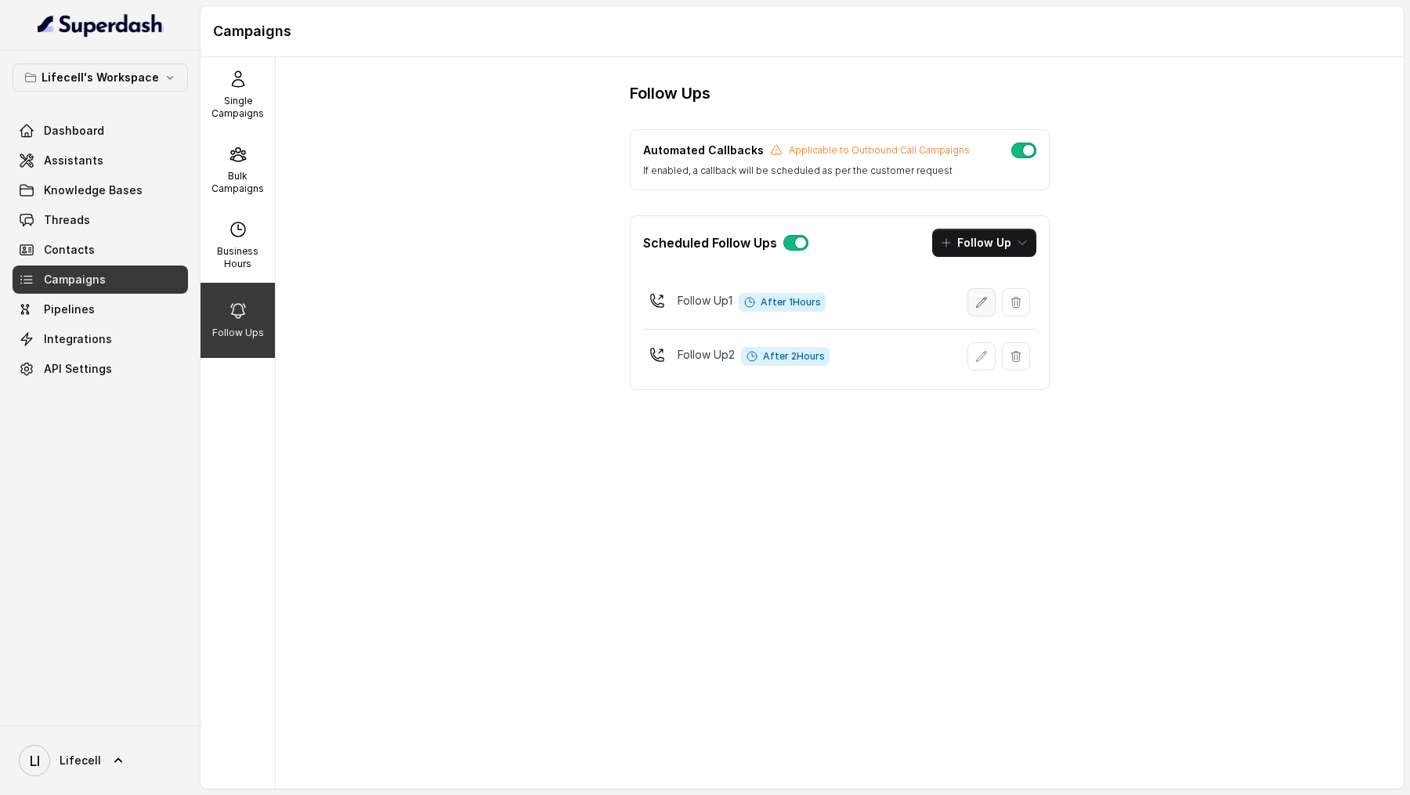
click at [989, 294] on button "button" at bounding box center [981, 302] width 28 height 28
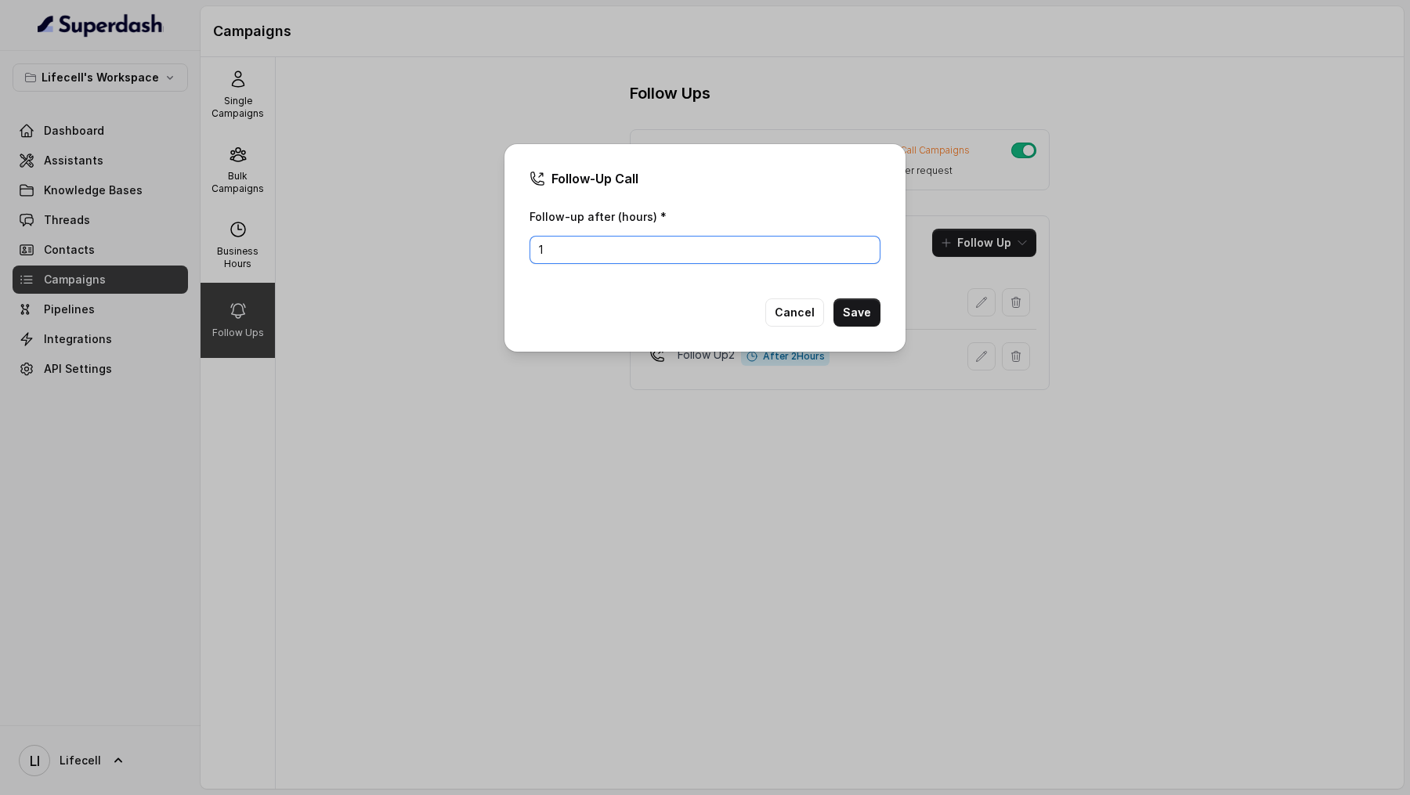
drag, startPoint x: 572, startPoint y: 254, endPoint x: 495, endPoint y: 254, distance: 77.5
click at [495, 254] on div "Follow-Up Call Follow-up after (hours) * 1 Cancel Save" at bounding box center [705, 397] width 1410 height 795
type input "3"
click at [862, 316] on button "Save" at bounding box center [856, 312] width 47 height 28
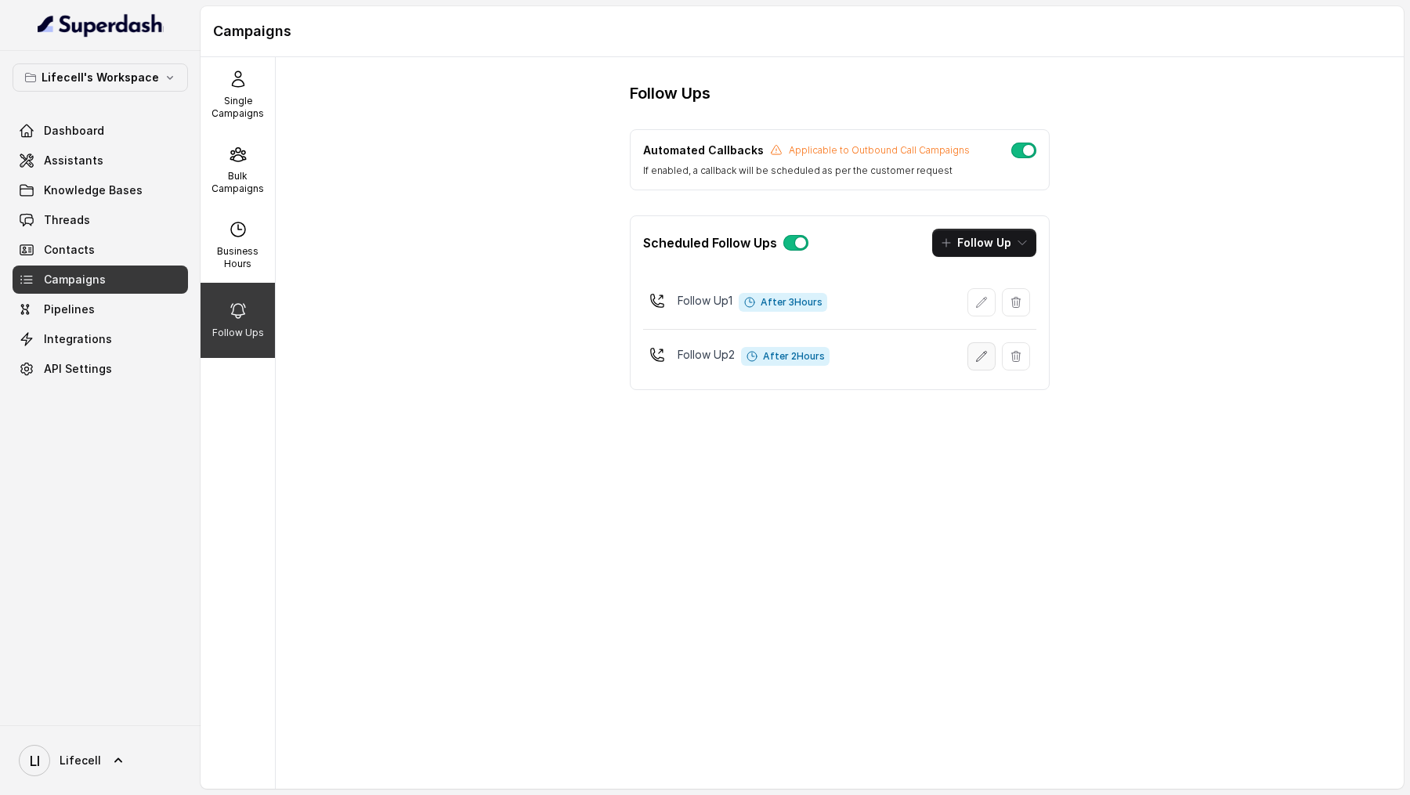
click at [978, 351] on icon "button" at bounding box center [981, 356] width 13 height 13
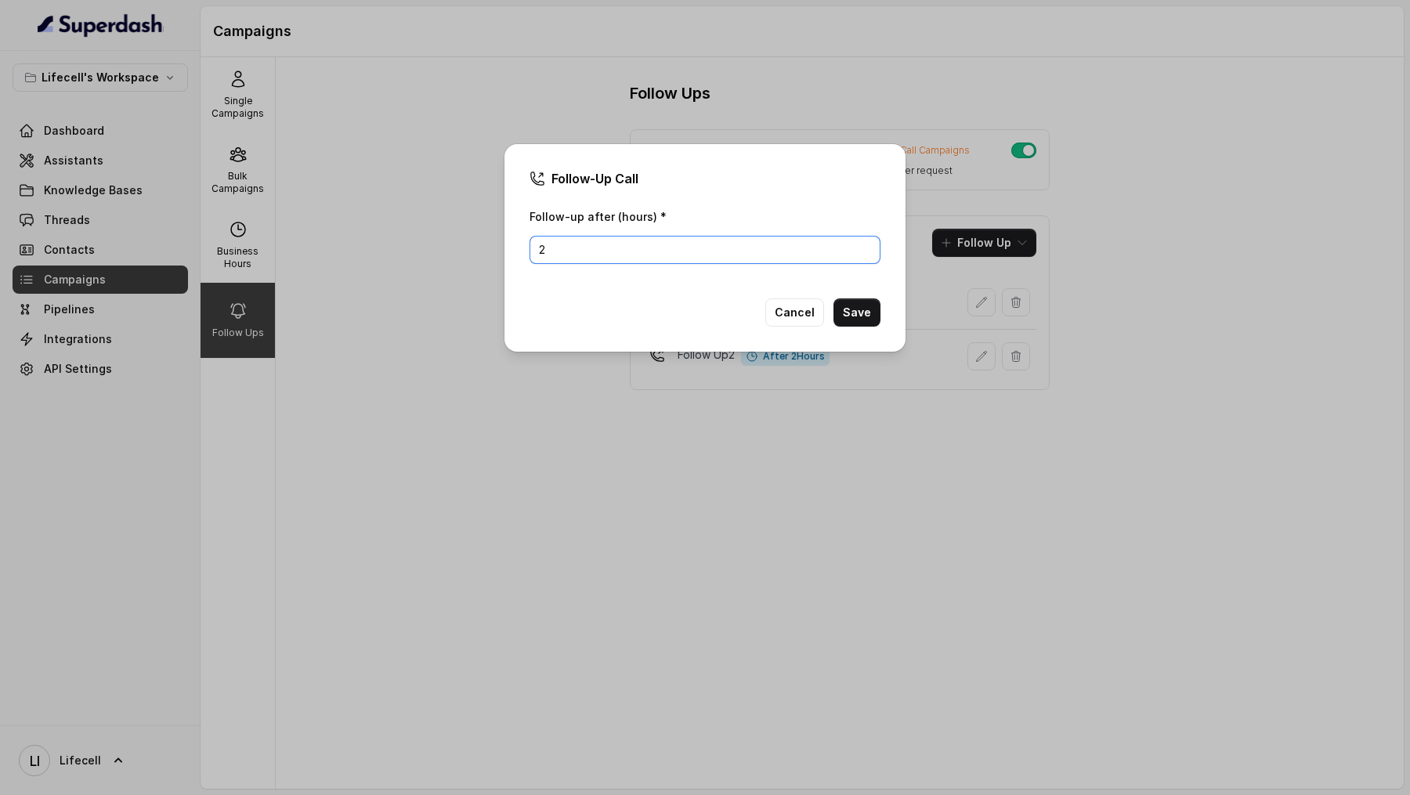
drag, startPoint x: 601, startPoint y: 246, endPoint x: 466, endPoint y: 245, distance: 135.5
click at [466, 245] on div "Follow-Up Call Follow-up after (hours) * 2 Cancel Save" at bounding box center [705, 397] width 1410 height 795
type input "4"
type input "3"
click at [863, 306] on button "Save" at bounding box center [856, 312] width 47 height 28
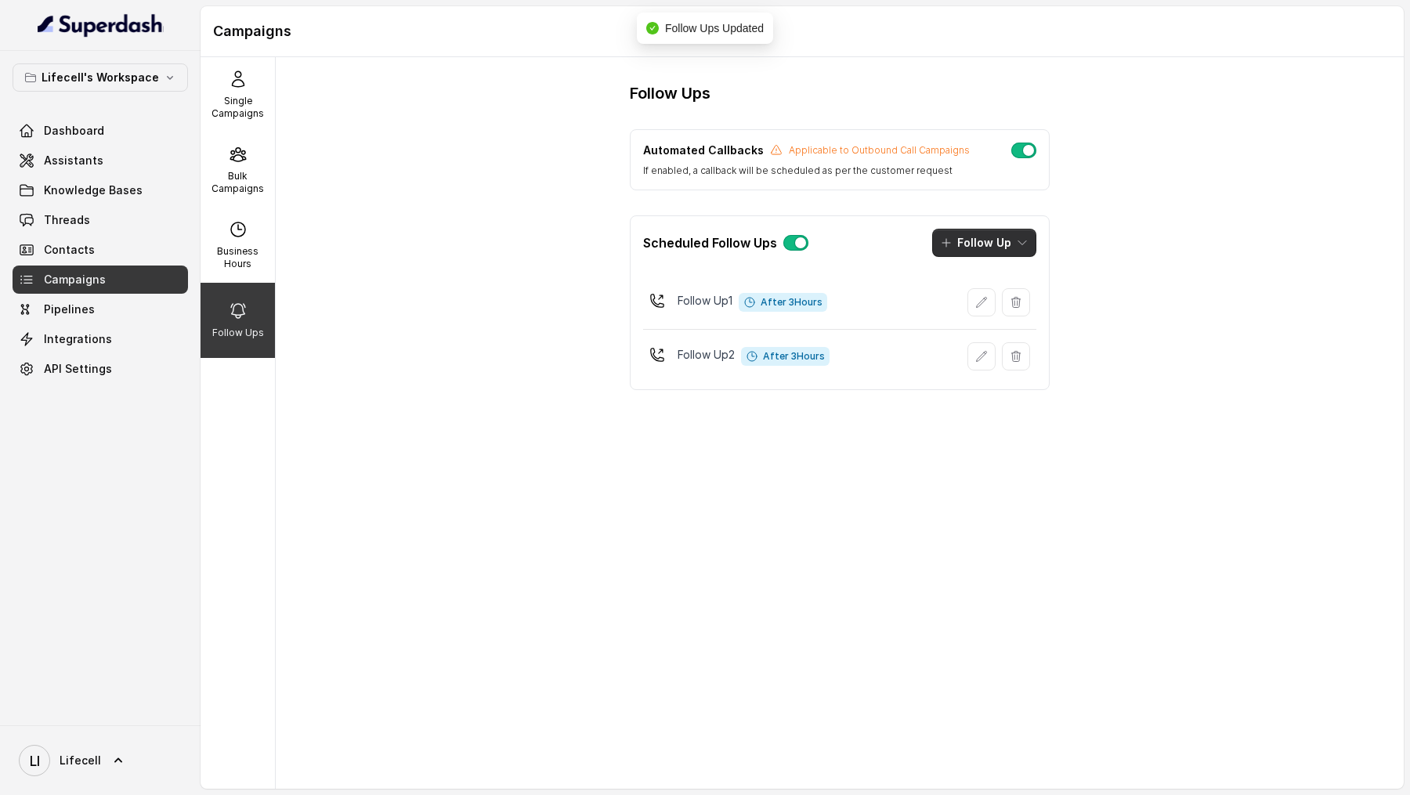
click at [1013, 243] on button "Follow Up" at bounding box center [984, 243] width 104 height 28
click at [998, 307] on div "Call" at bounding box center [974, 309] width 76 height 16
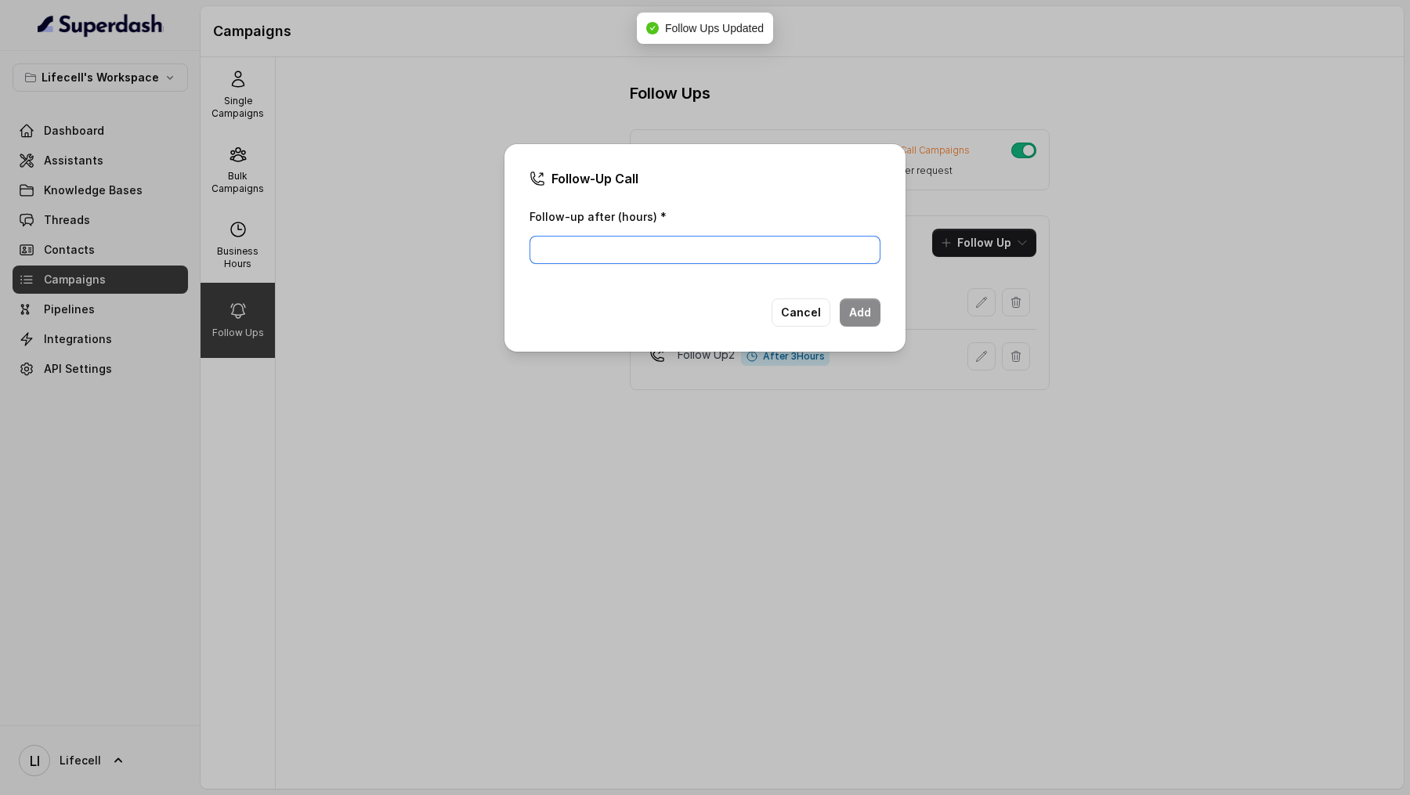
click at [662, 258] on input "Follow-up after (hours) *" at bounding box center [704, 250] width 351 height 28
type input "5"
click at [868, 305] on button "Add" at bounding box center [860, 312] width 41 height 28
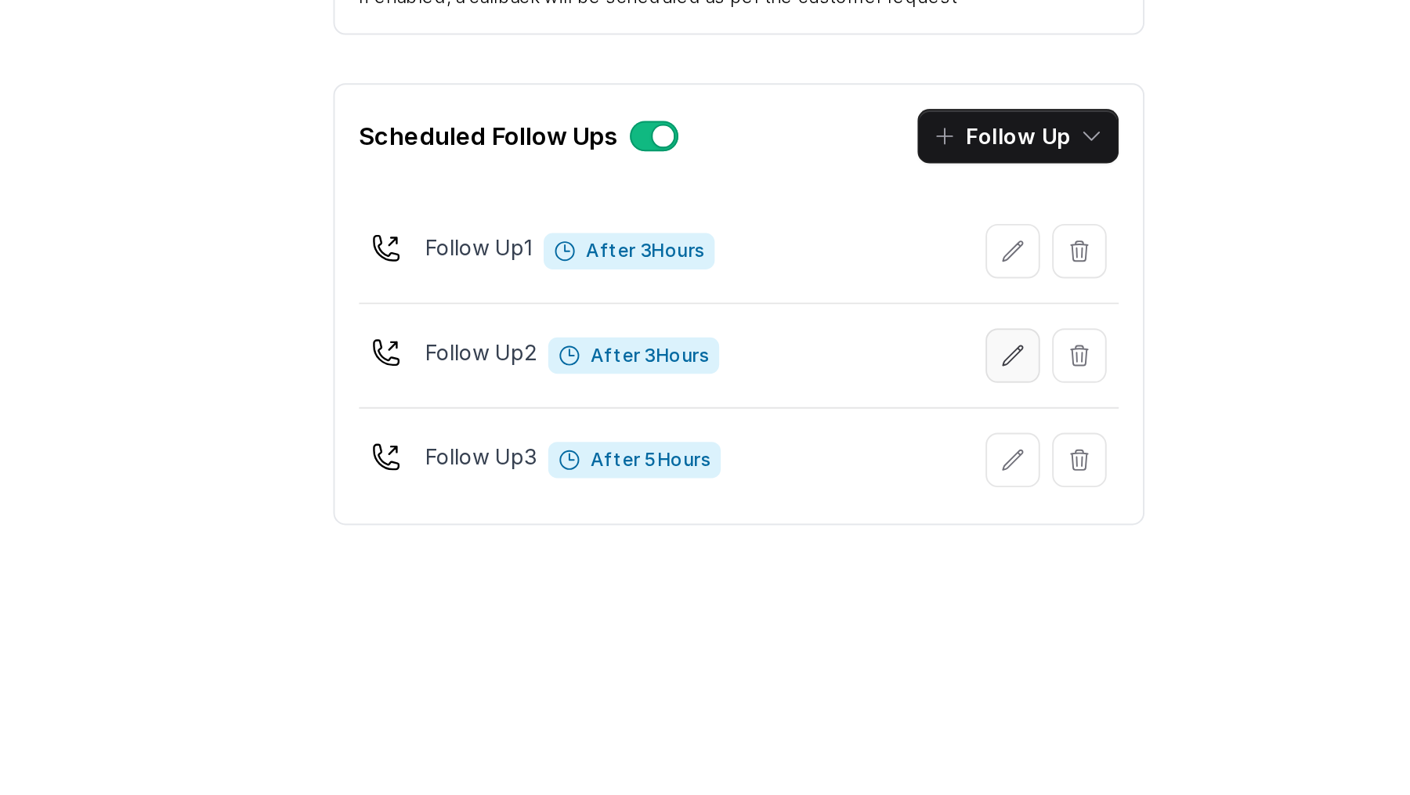
click at [980, 352] on icon "button" at bounding box center [982, 356] width 10 height 10
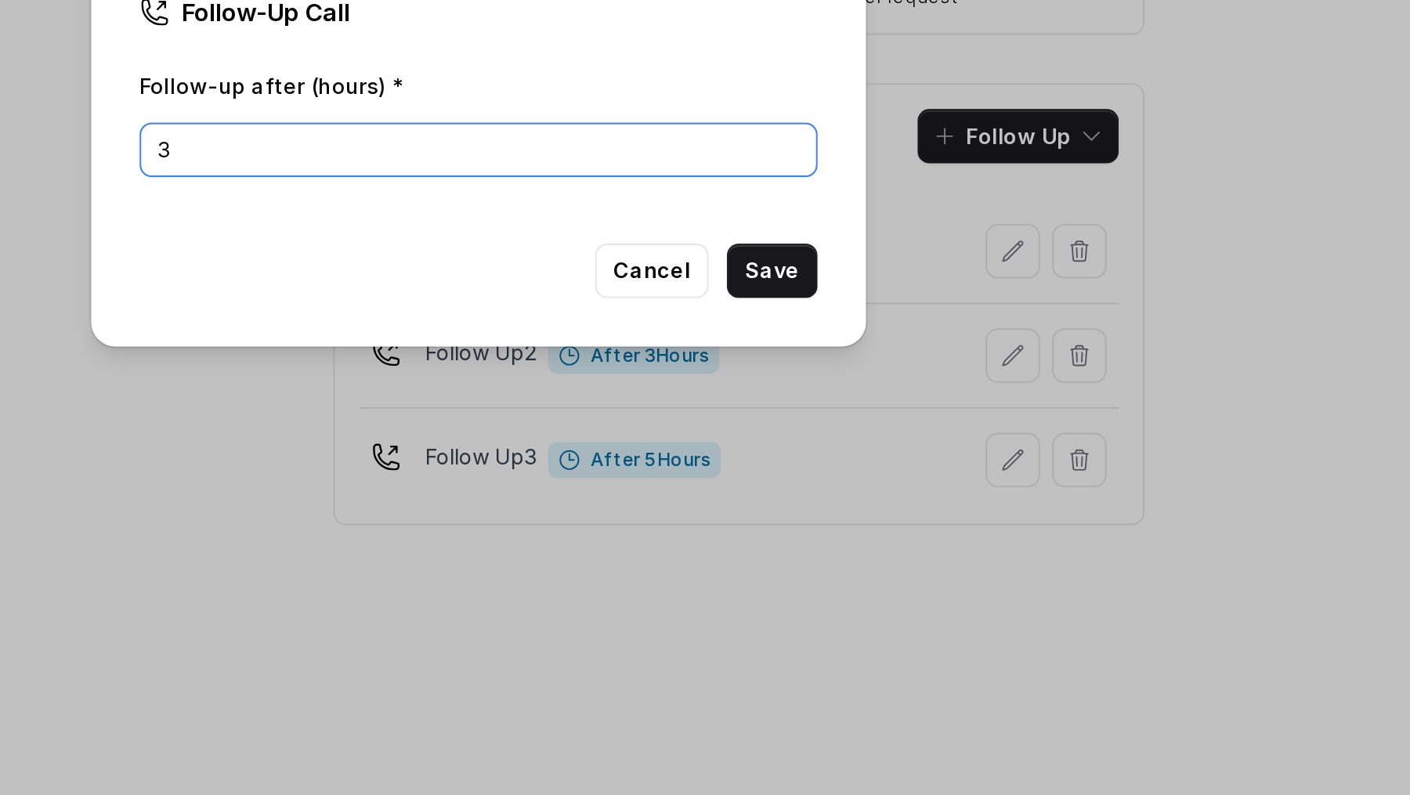
click at [634, 255] on input "3" at bounding box center [704, 250] width 351 height 28
type input "6"
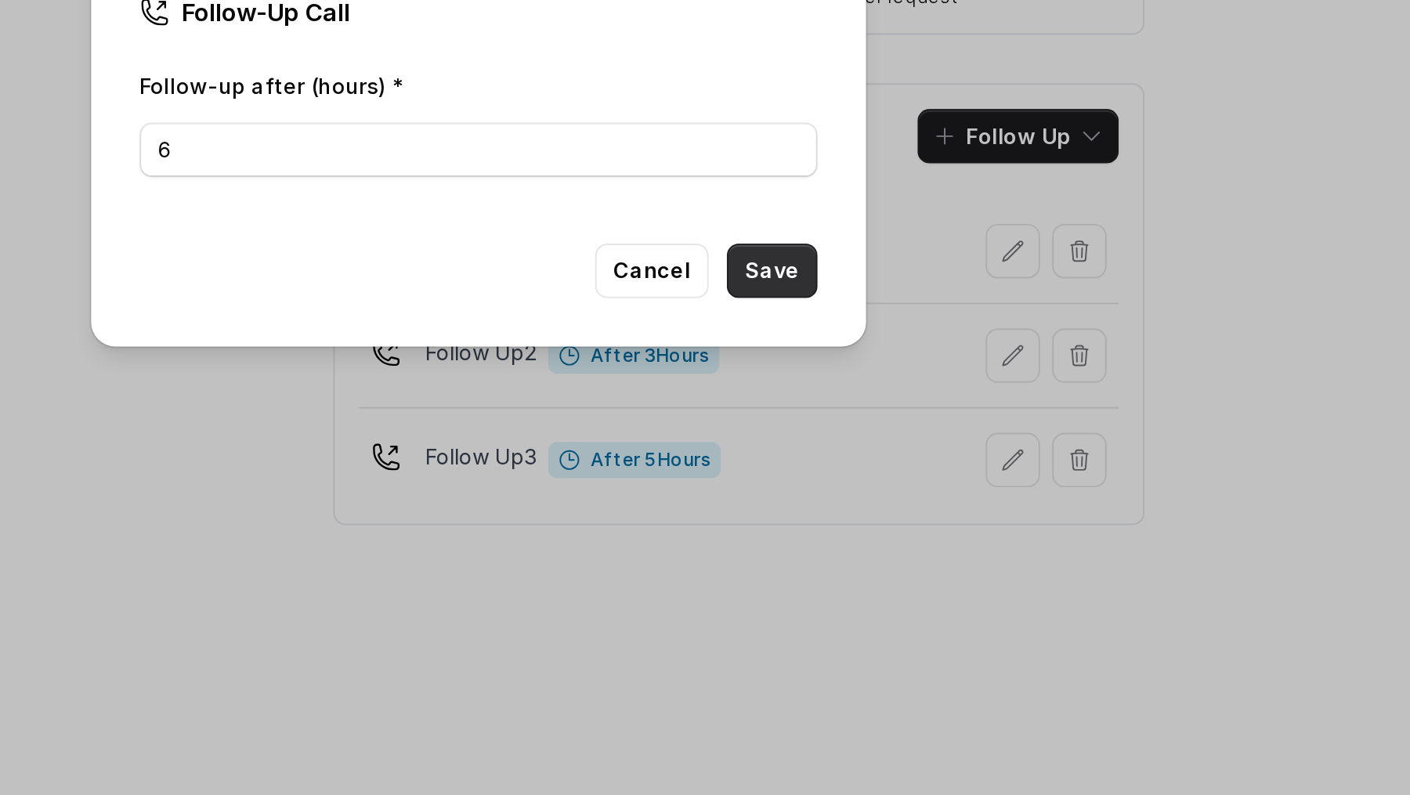
click at [868, 313] on button "Save" at bounding box center [856, 312] width 47 height 28
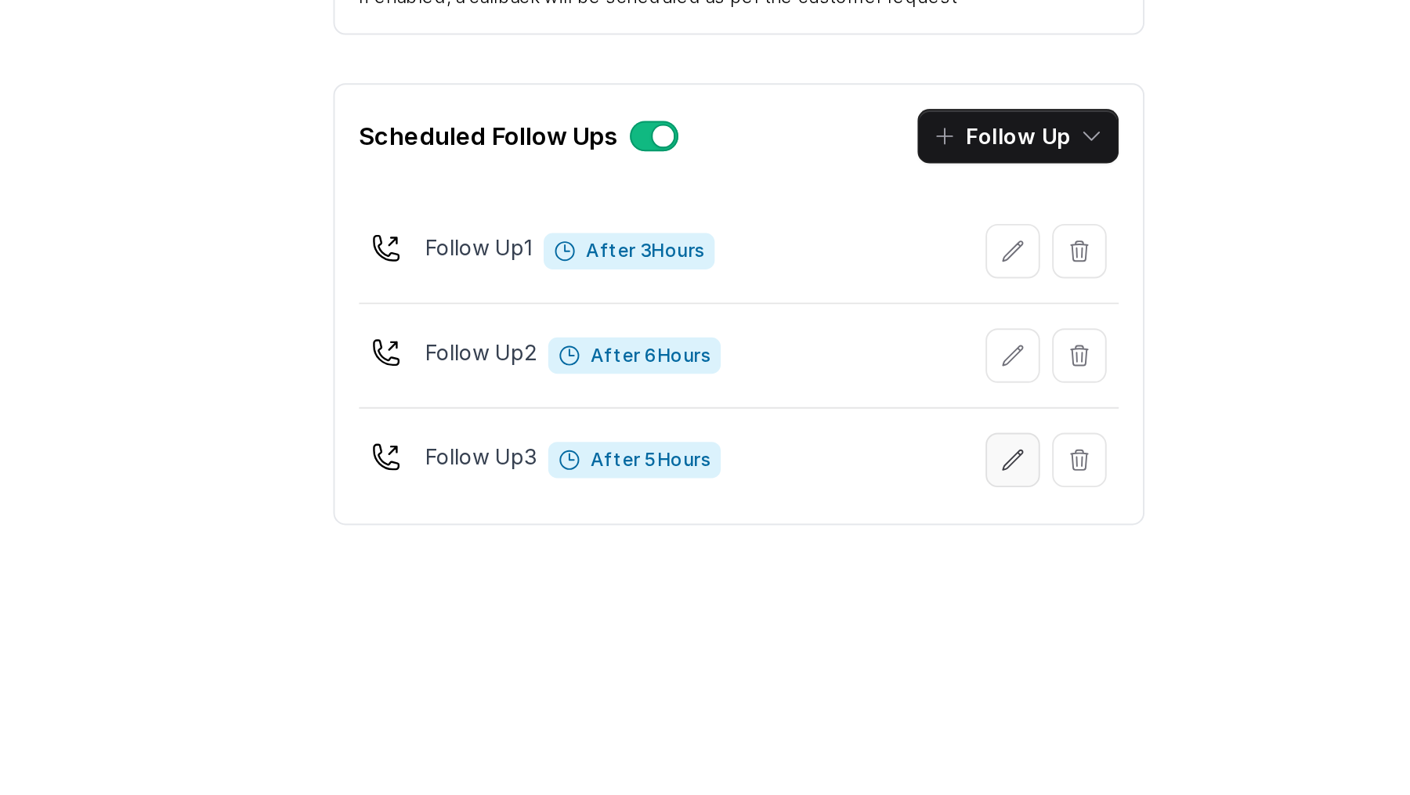
click at [984, 407] on icon "button" at bounding box center [981, 410] width 13 height 13
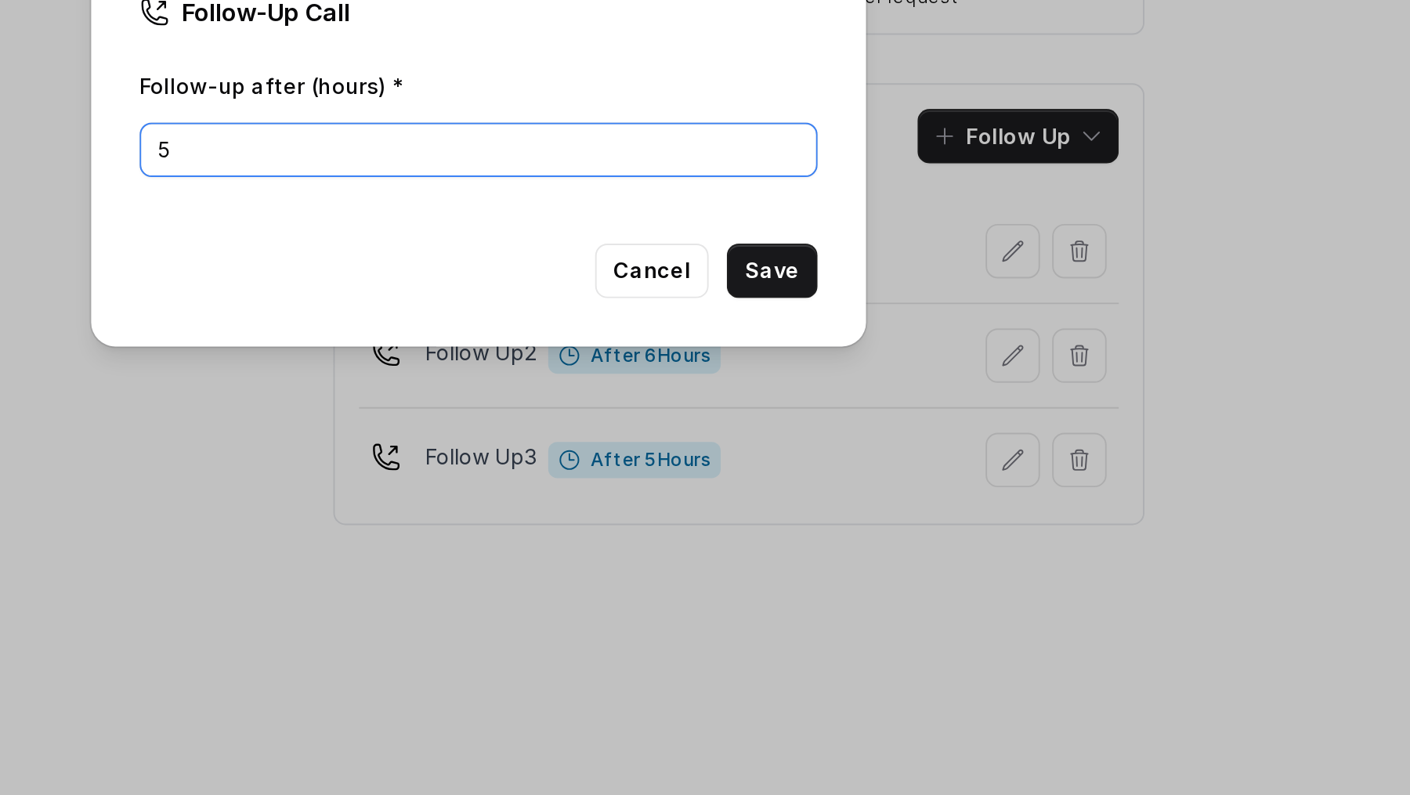
click at [602, 248] on input "5" at bounding box center [704, 250] width 351 height 28
type input "24"
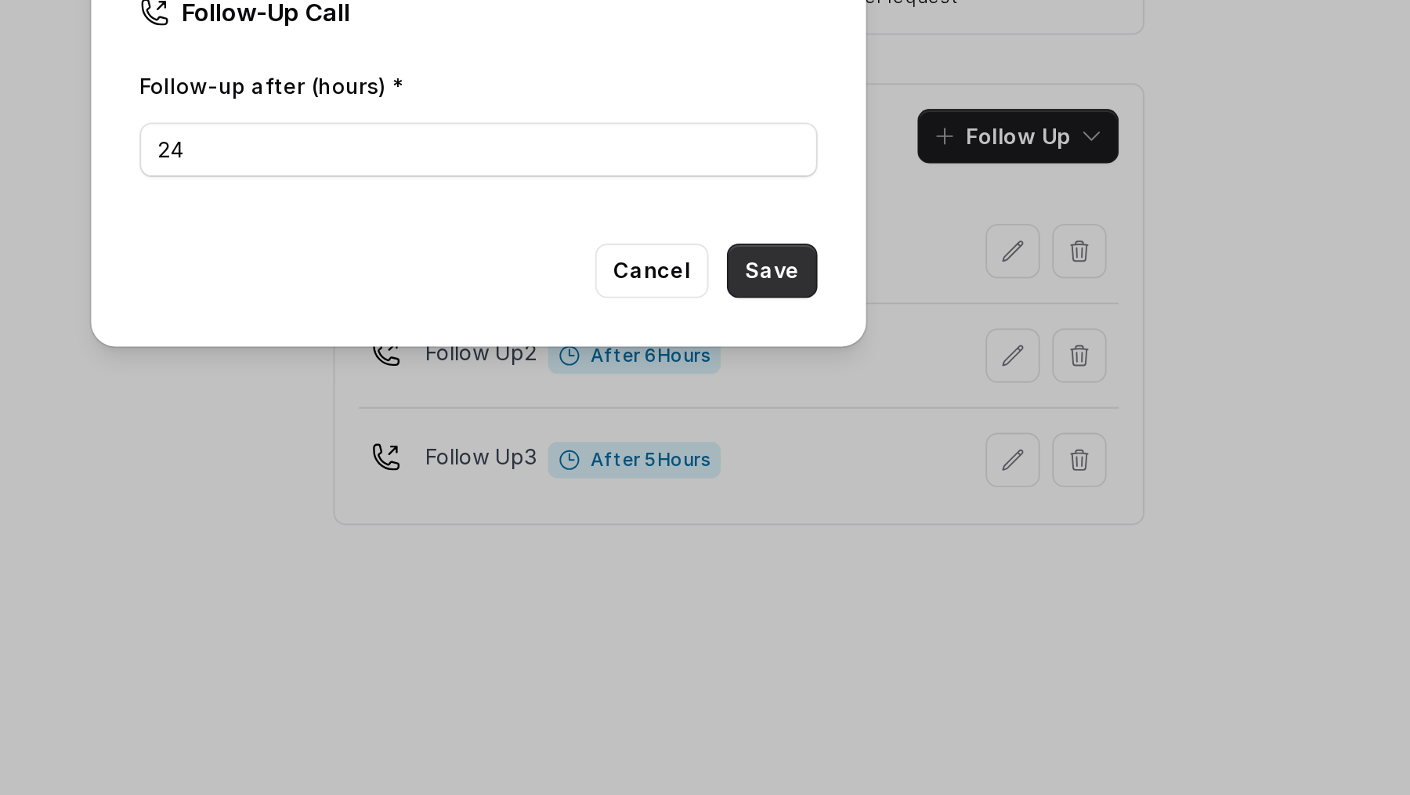
click at [853, 316] on button "Save" at bounding box center [856, 312] width 47 height 28
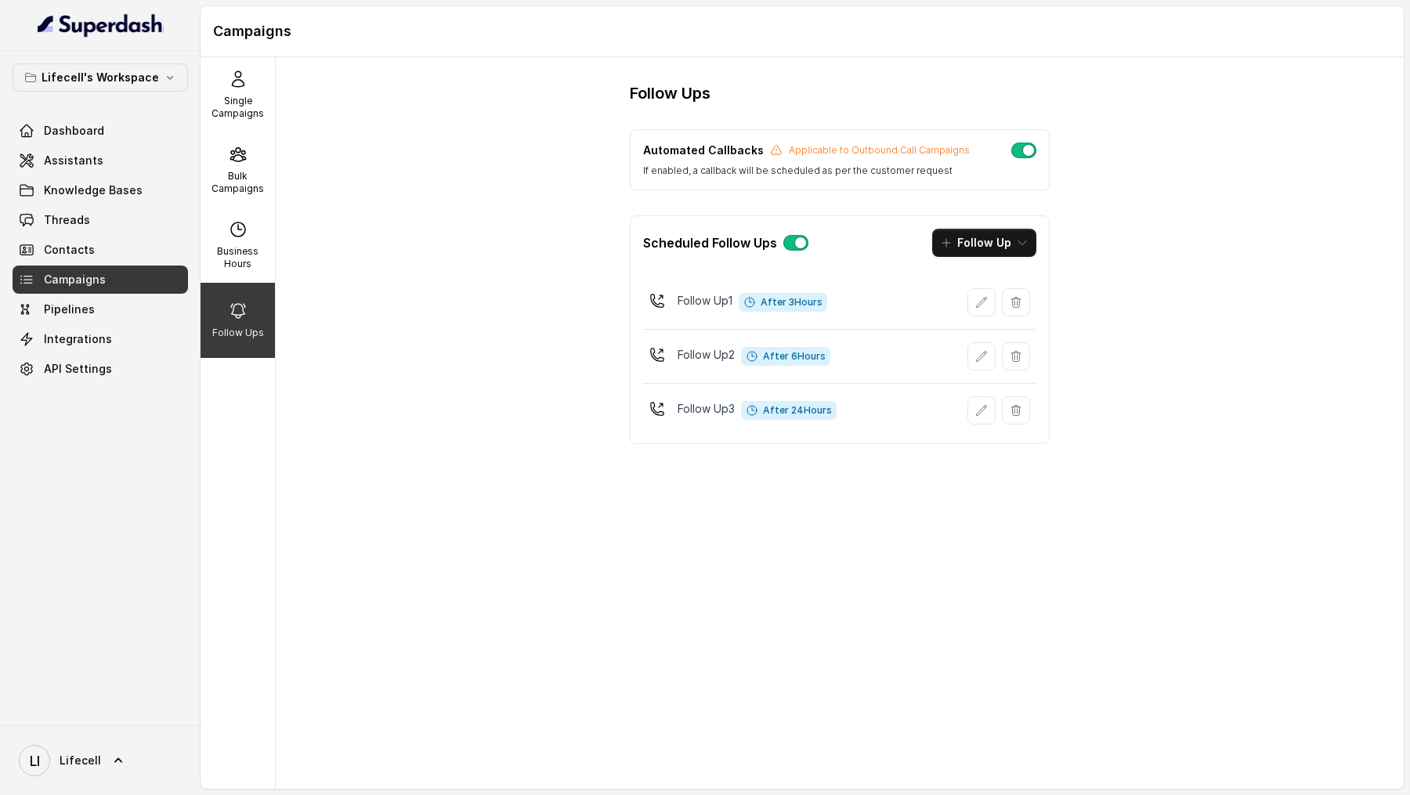
click at [86, 743] on link "LI Lifecell" at bounding box center [100, 760] width 175 height 44
click at [114, 719] on div "Logout" at bounding box center [99, 715] width 133 height 19
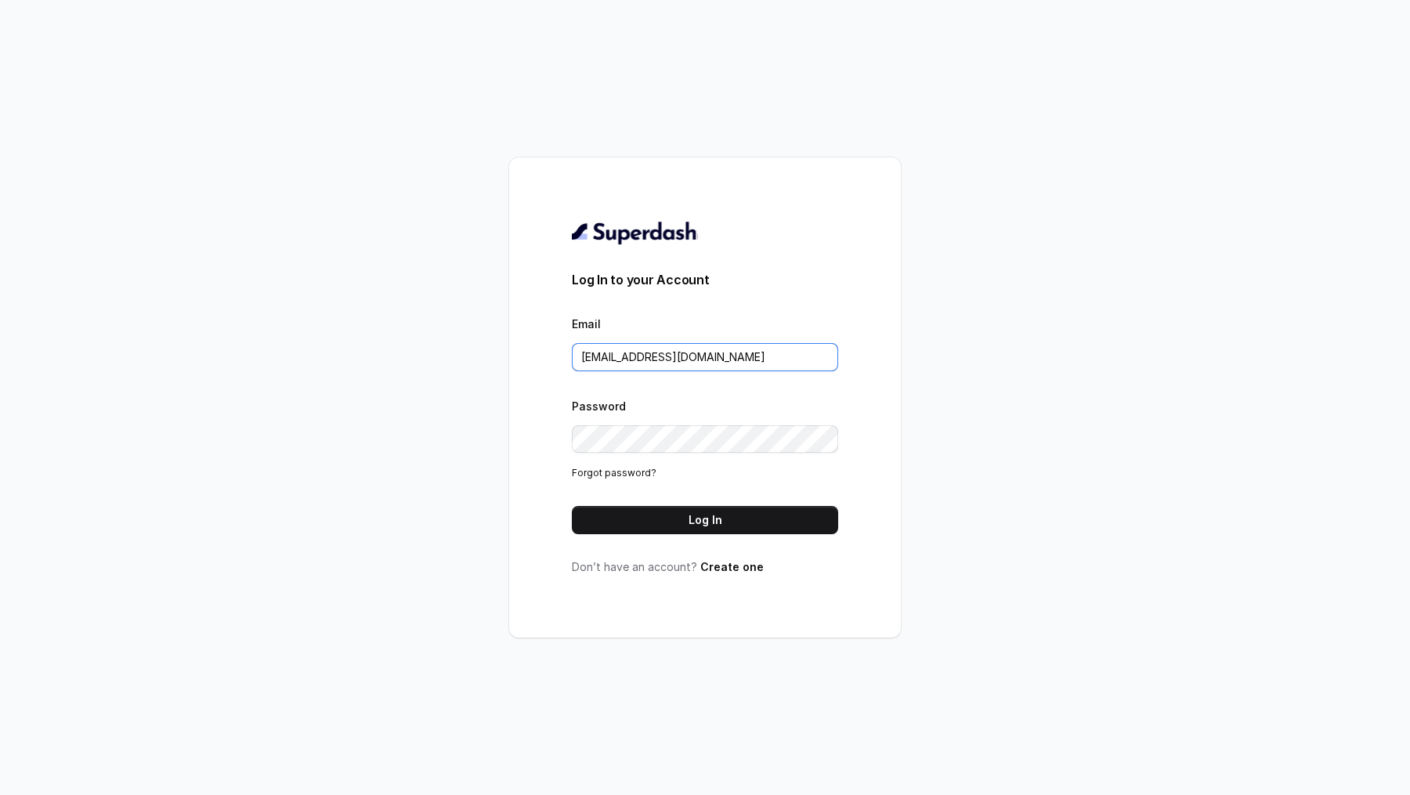
click at [742, 363] on input "support@trysuperdash.com" at bounding box center [705, 357] width 266 height 28
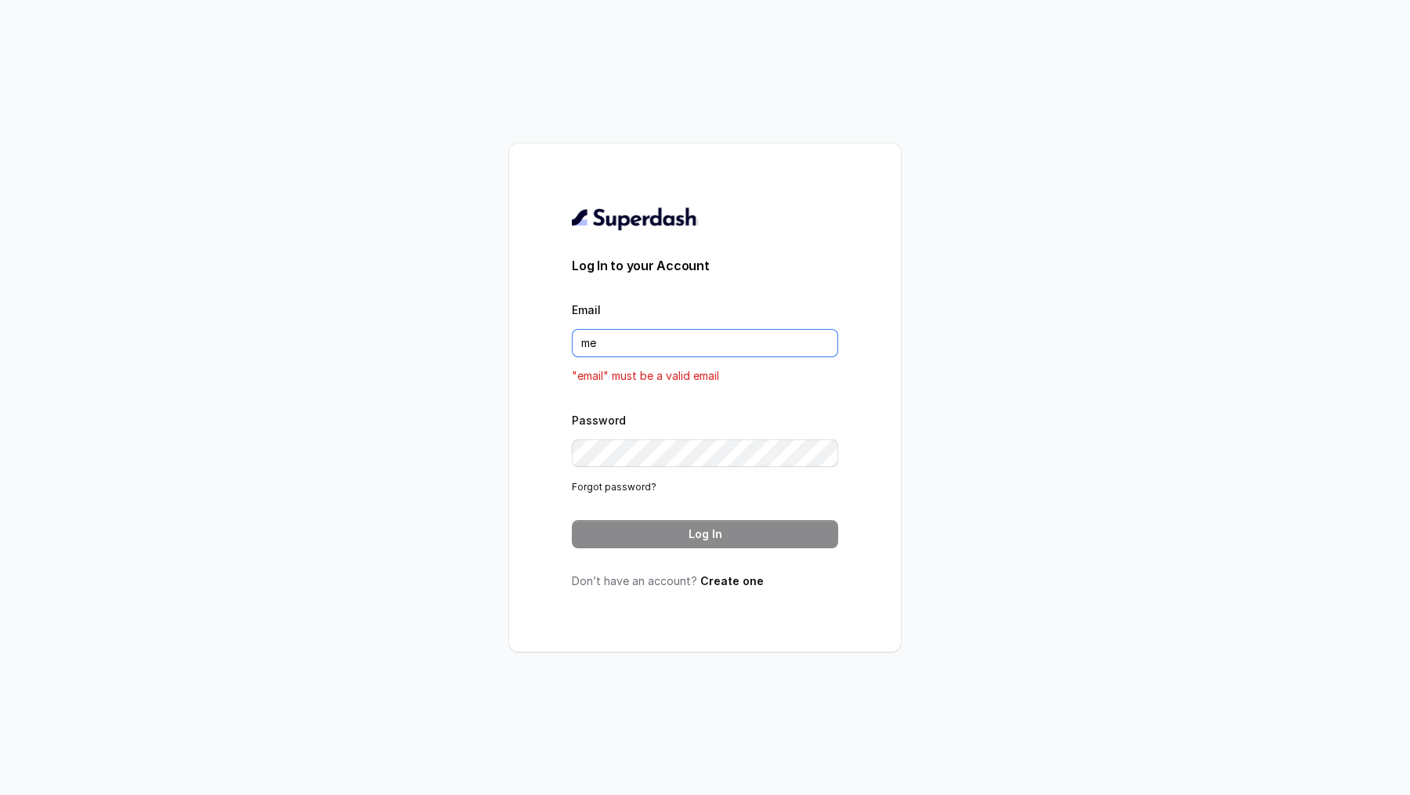
type input "metodofespa@gmail.com"
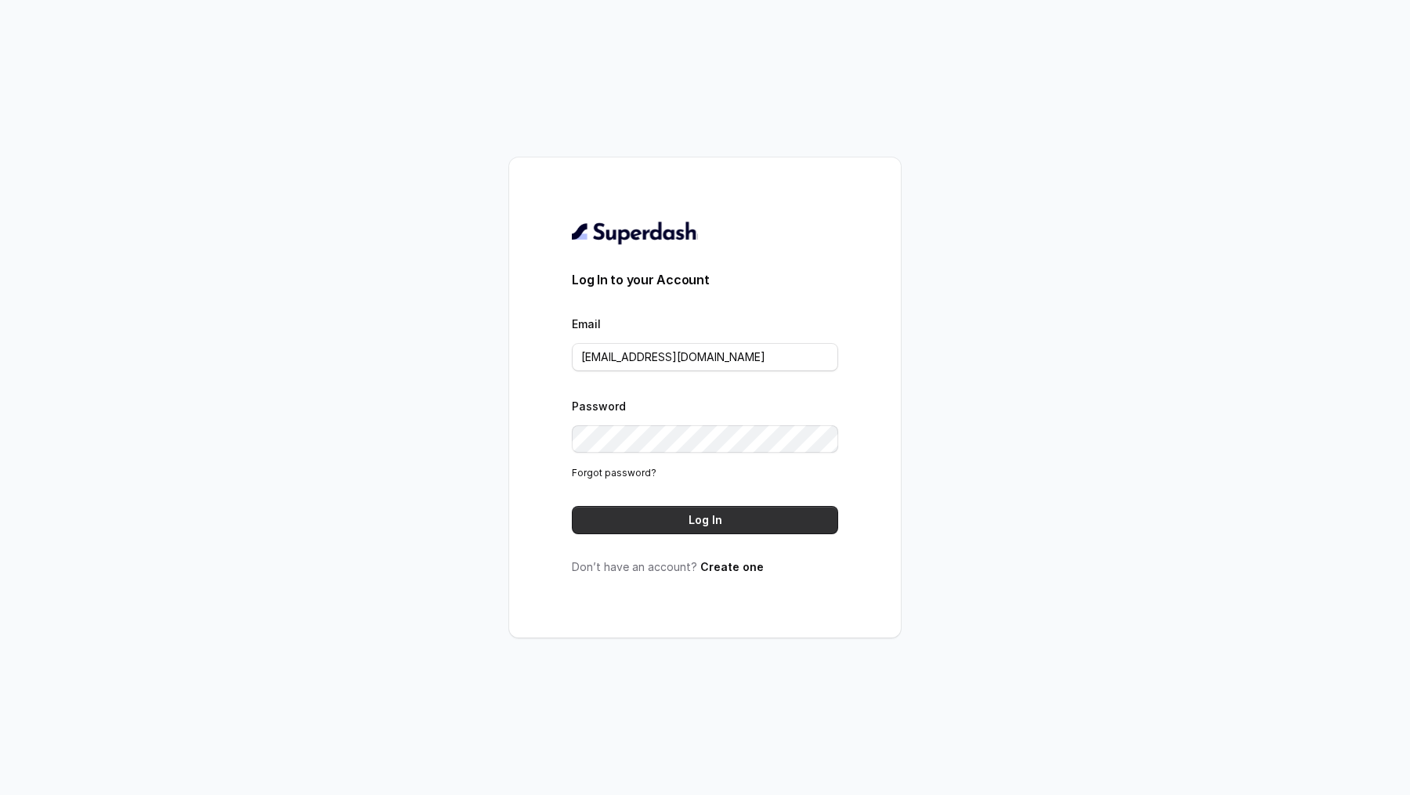
click at [654, 521] on button "Log In" at bounding box center [705, 520] width 266 height 28
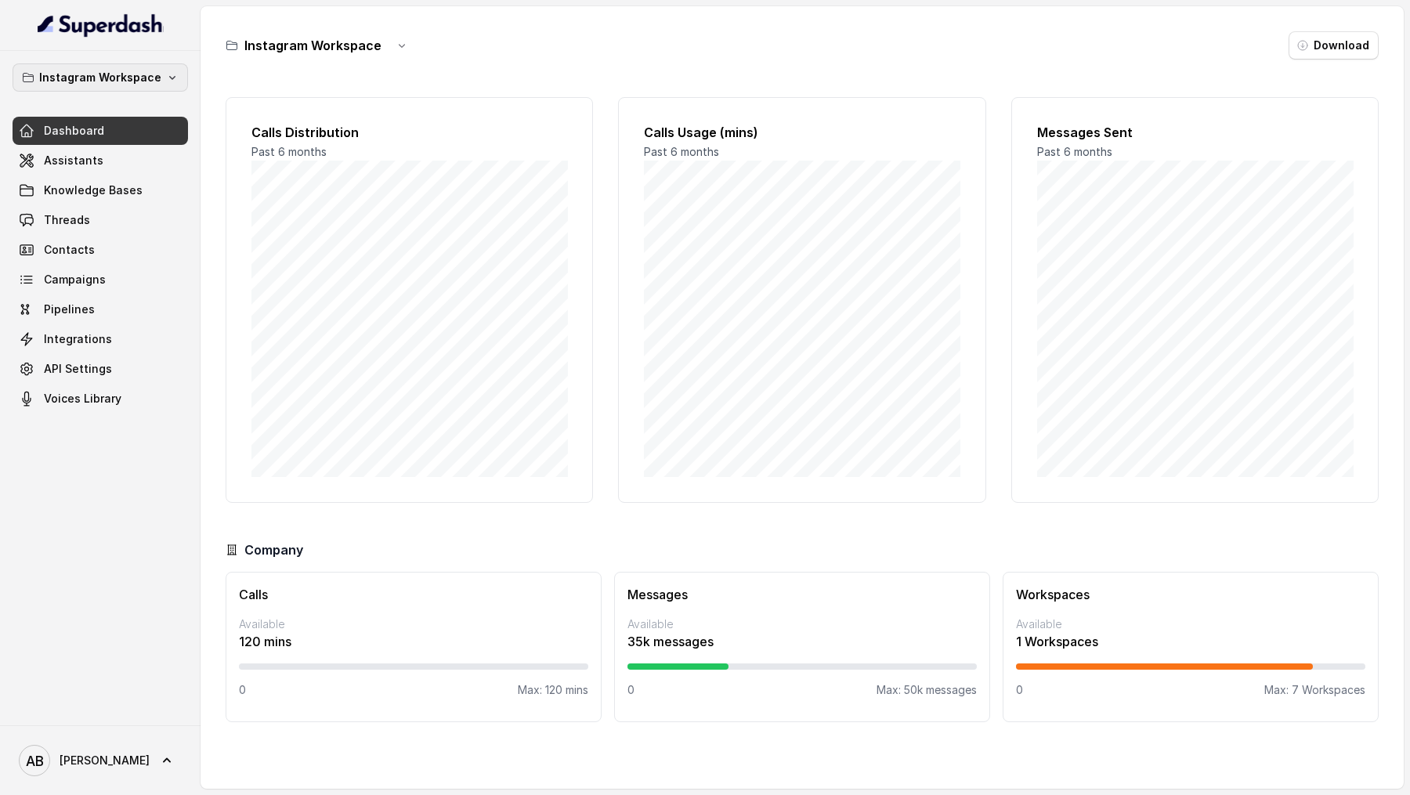
click at [120, 68] on p "Instagram Workspace" at bounding box center [100, 77] width 122 height 19
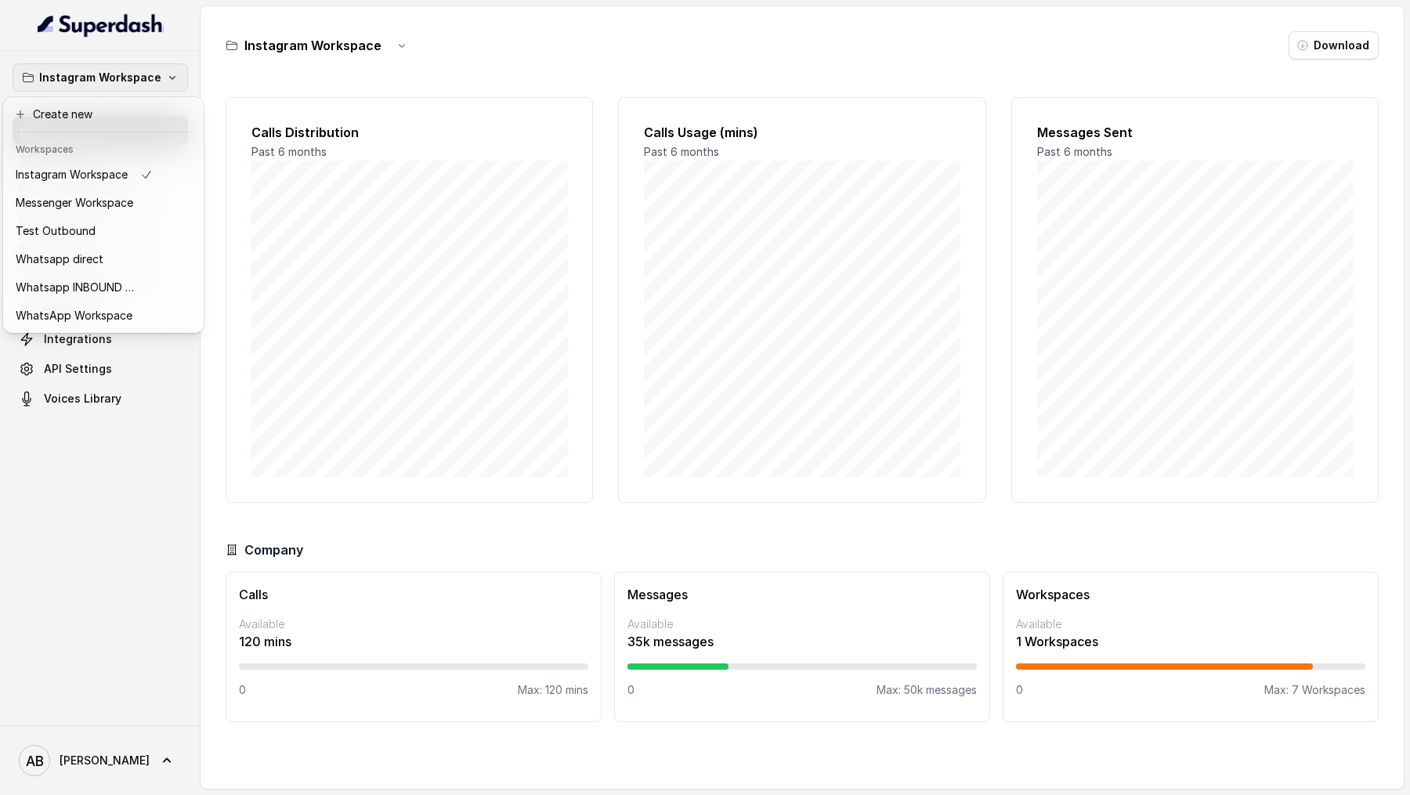
click at [354, 384] on div "Instagram Workspace Dashboard Assistants Knowledge Bases Threads Contacts Campa…" at bounding box center [705, 397] width 1410 height 795
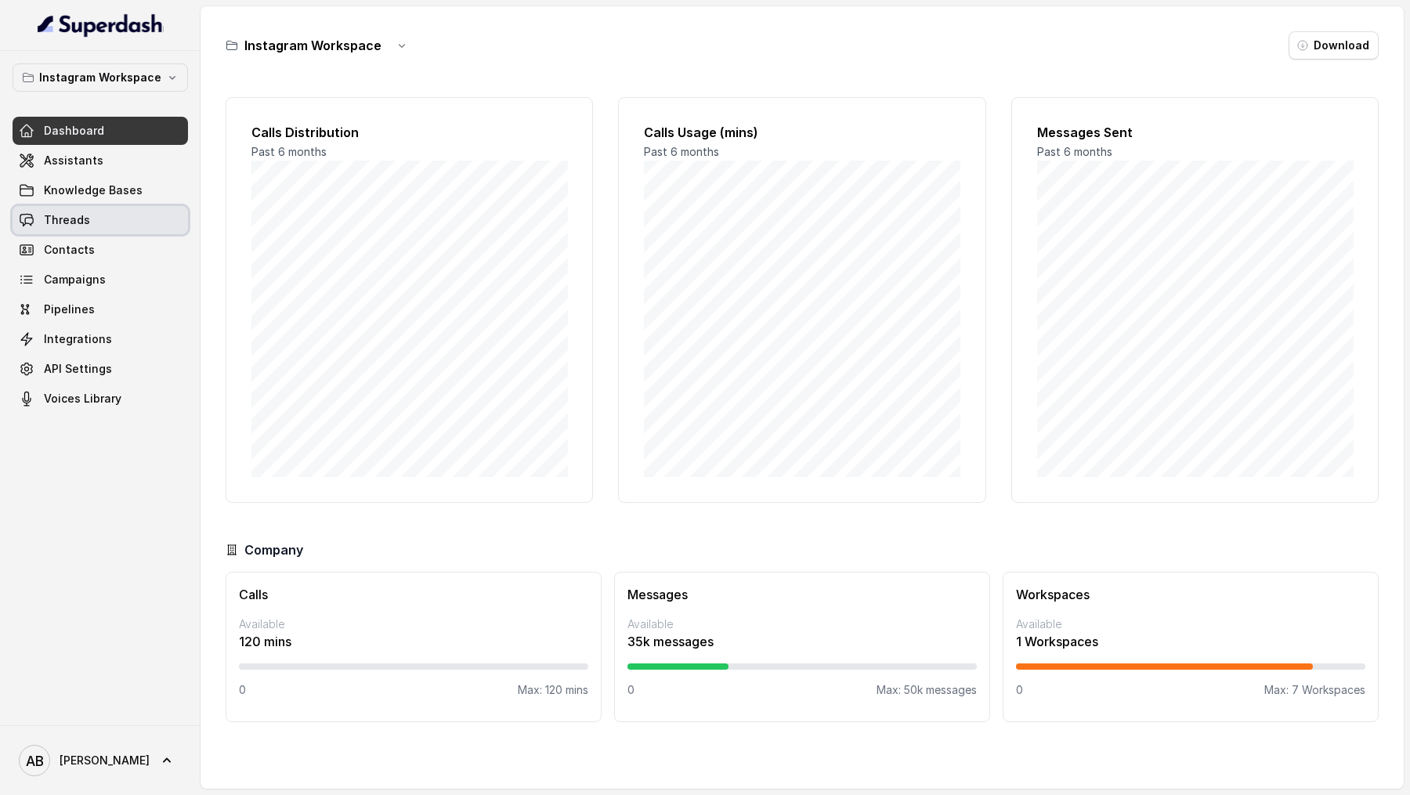
click at [72, 220] on span "Threads" at bounding box center [67, 220] width 46 height 16
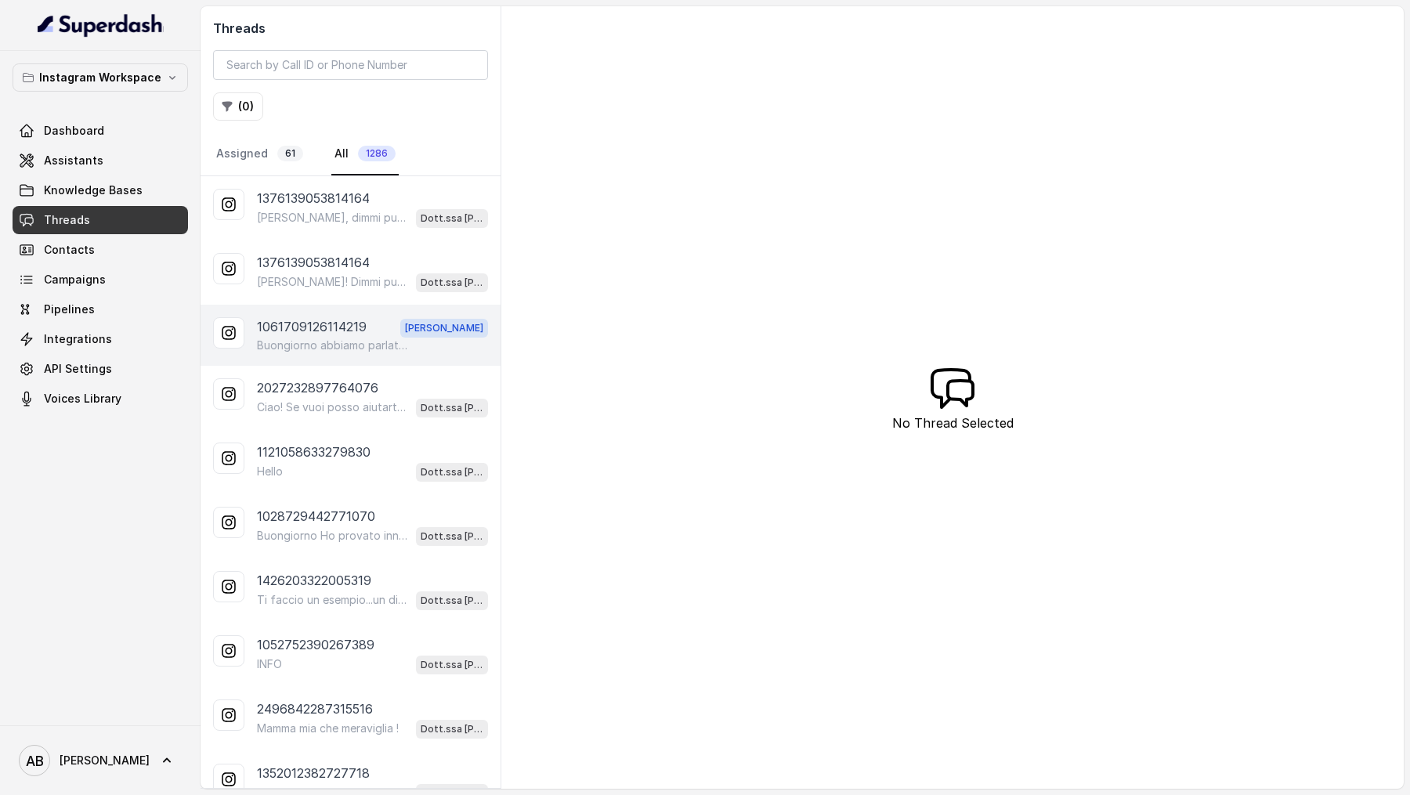
click at [366, 350] on div "1061709126114219 Alessandro Buongiorno abbiamo parlato su whatsapp poi ieri gra…" at bounding box center [350, 335] width 300 height 61
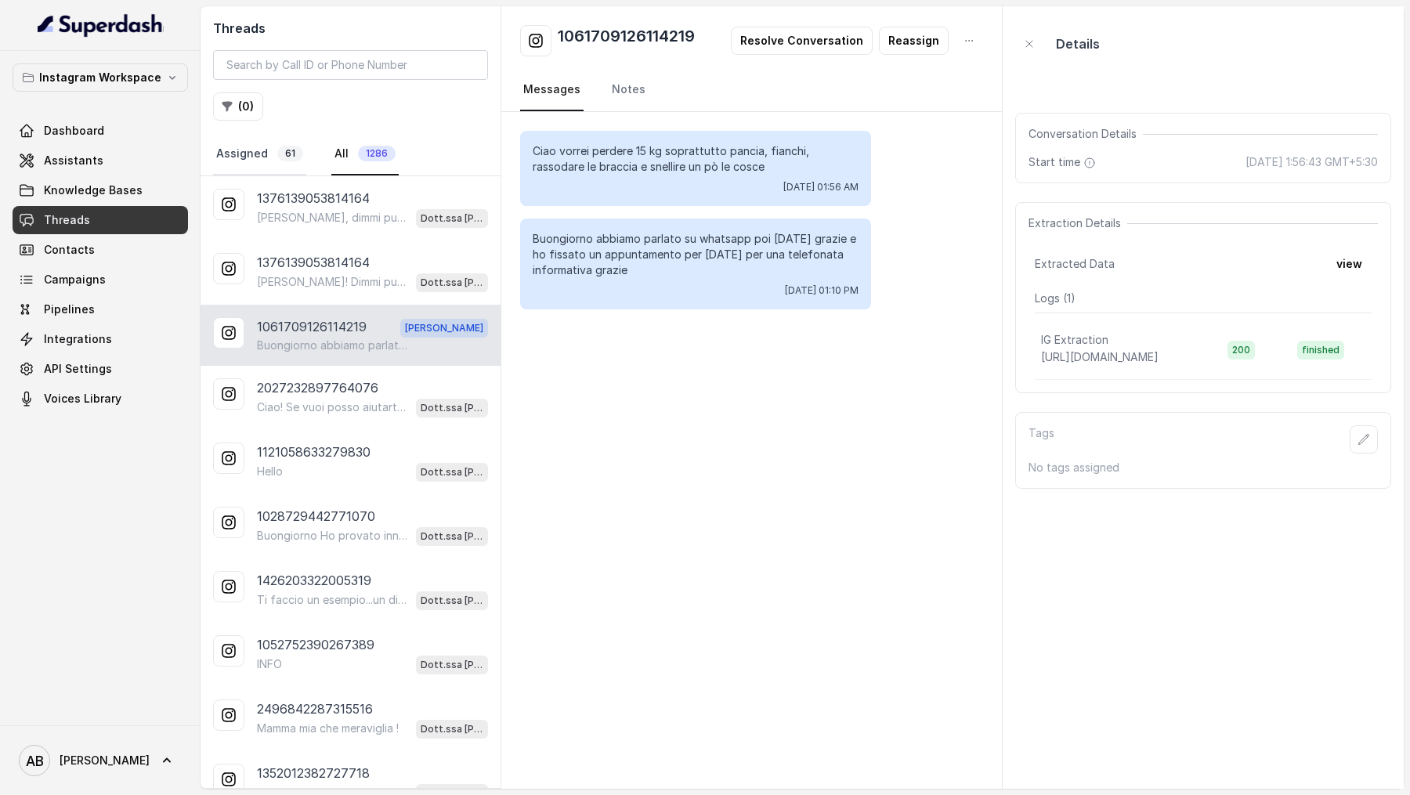
click at [258, 150] on link "Assigned 61" at bounding box center [259, 154] width 93 height 42
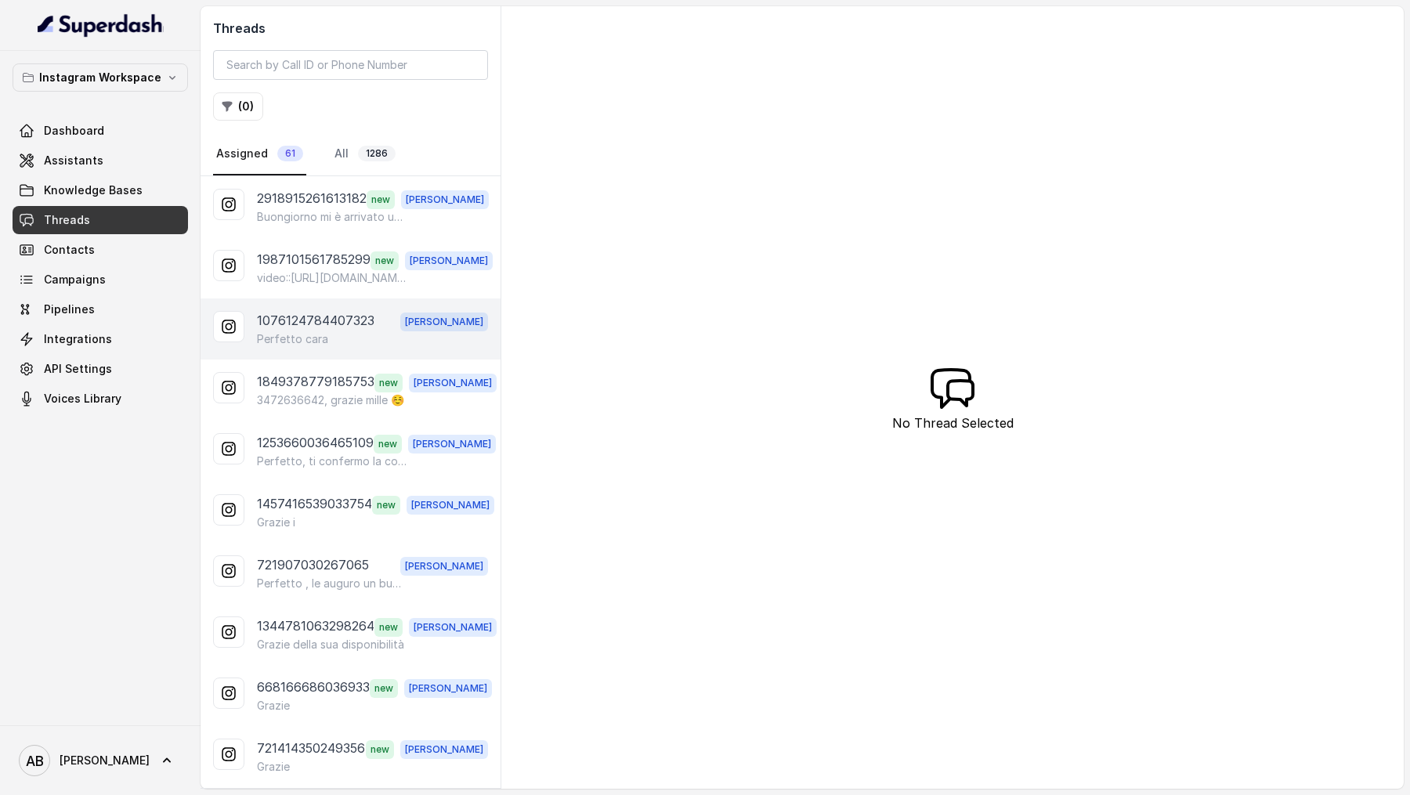
click at [340, 313] on p "1076124784407323" at bounding box center [315, 321] width 117 height 20
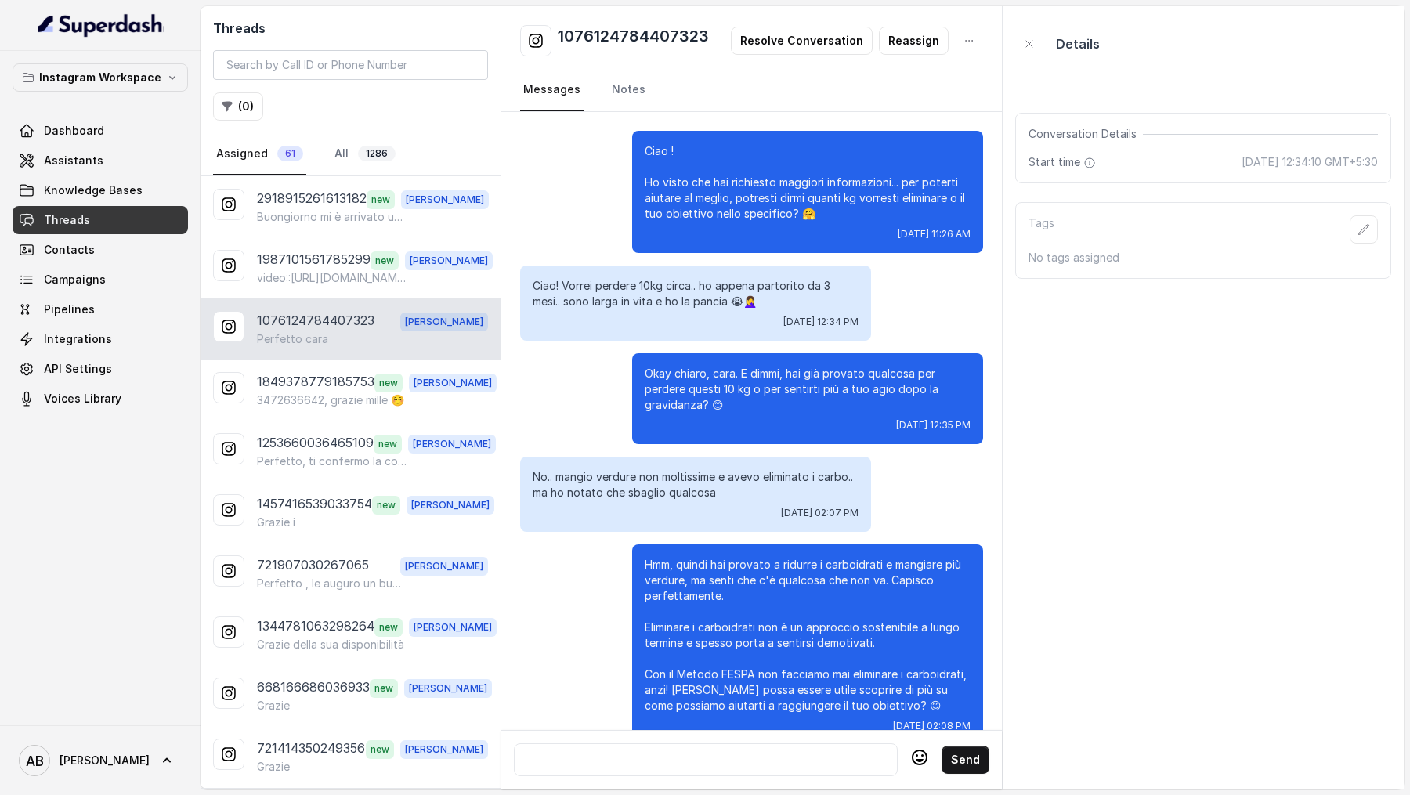
scroll to position [2218, 0]
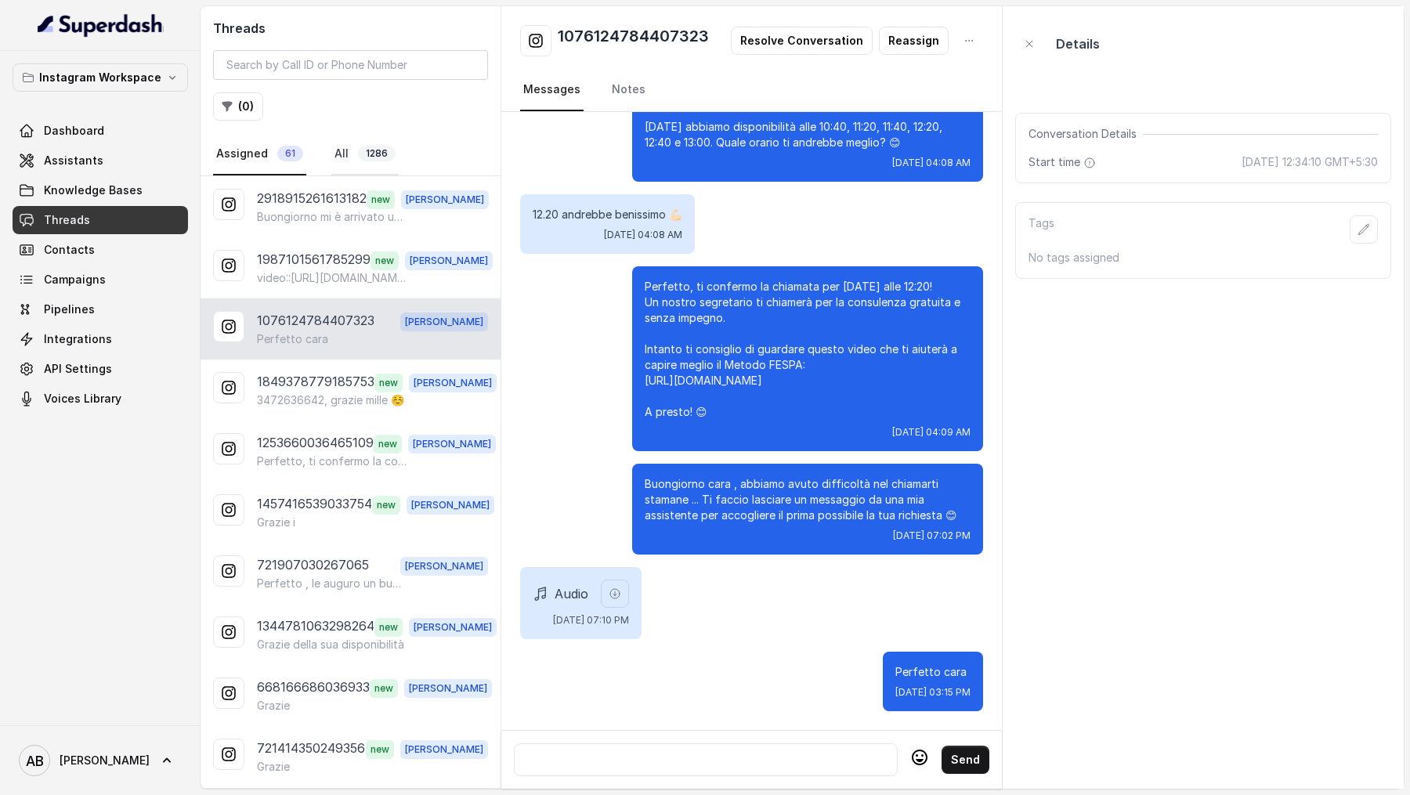
click at [378, 155] on span "1286" at bounding box center [377, 154] width 38 height 16
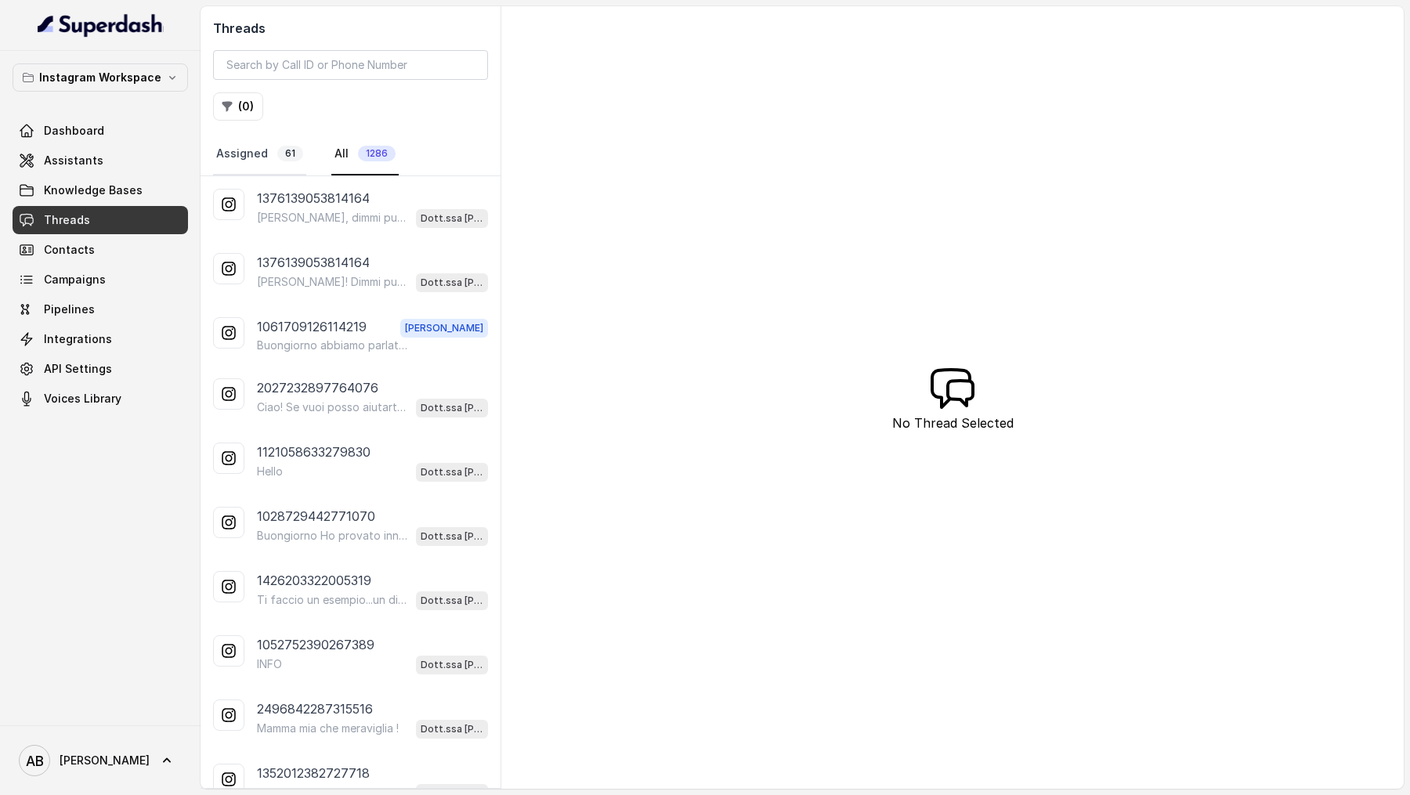
click at [260, 157] on link "Assigned 61" at bounding box center [259, 154] width 93 height 42
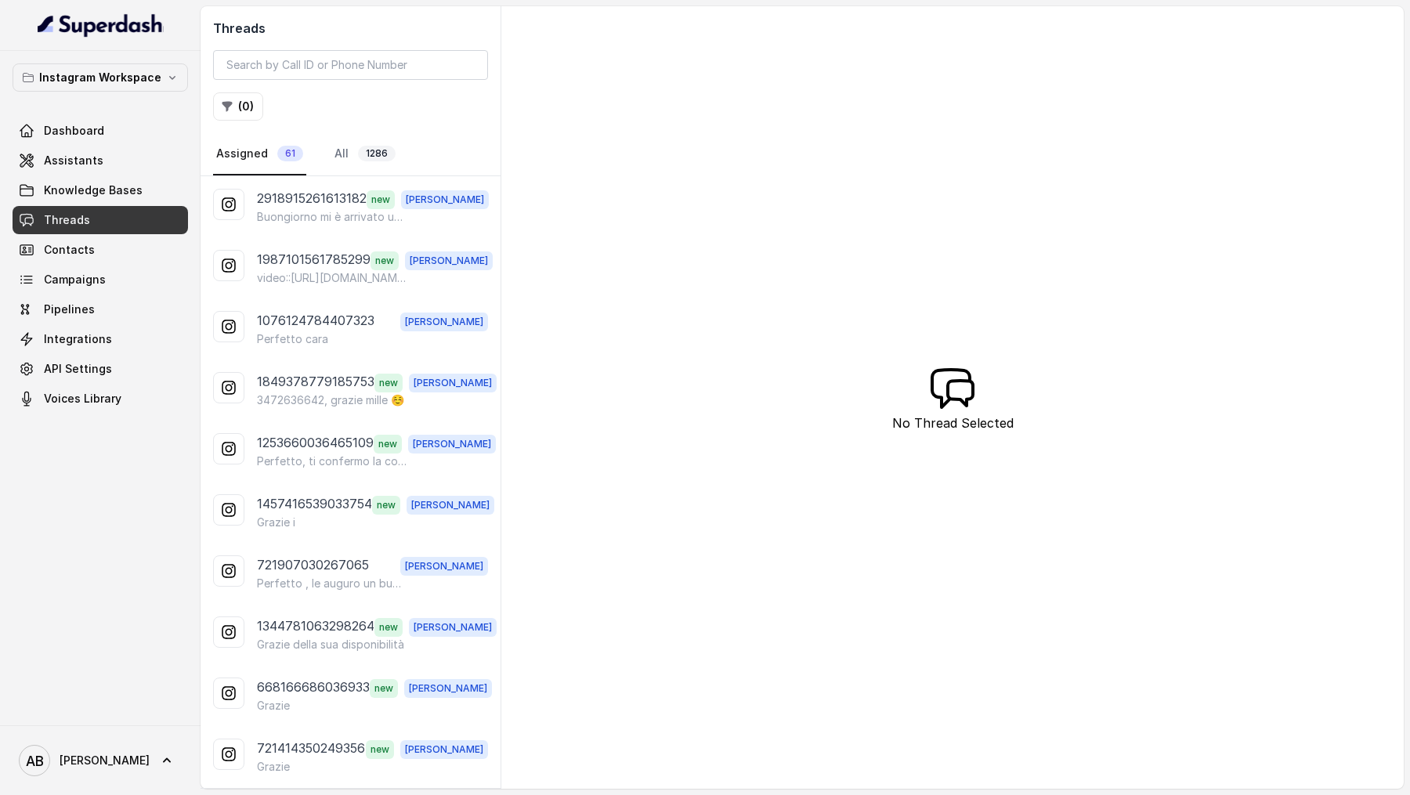
click at [365, 125] on div "Threads ( 0 ) Assigned 61 All 1286" at bounding box center [350, 91] width 300 height 170
click at [365, 151] on span "1286" at bounding box center [377, 154] width 38 height 16
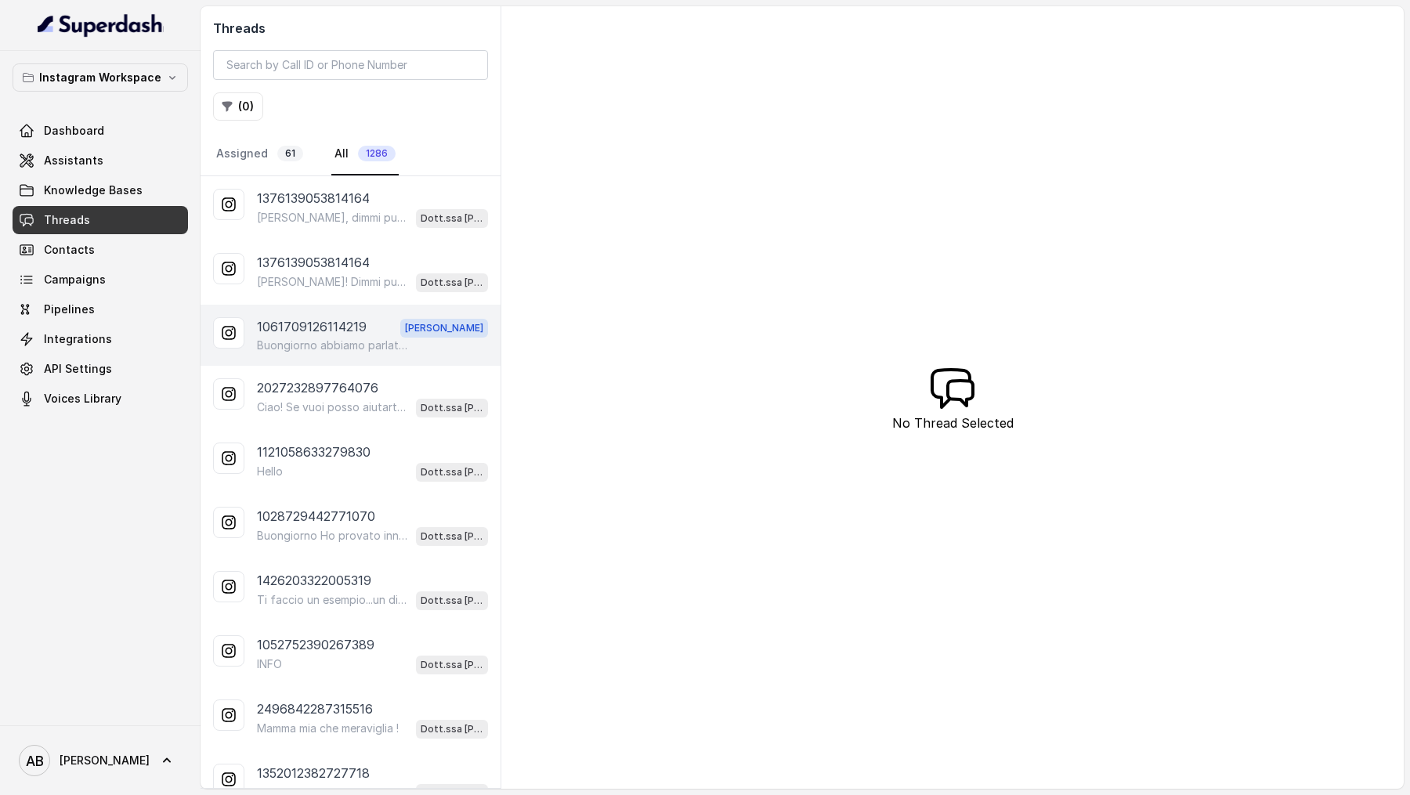
click at [353, 338] on p "Buongiorno abbiamo parlato su whatsapp poi ieri grazie e ho fissato un appuntam…" at bounding box center [332, 346] width 150 height 16
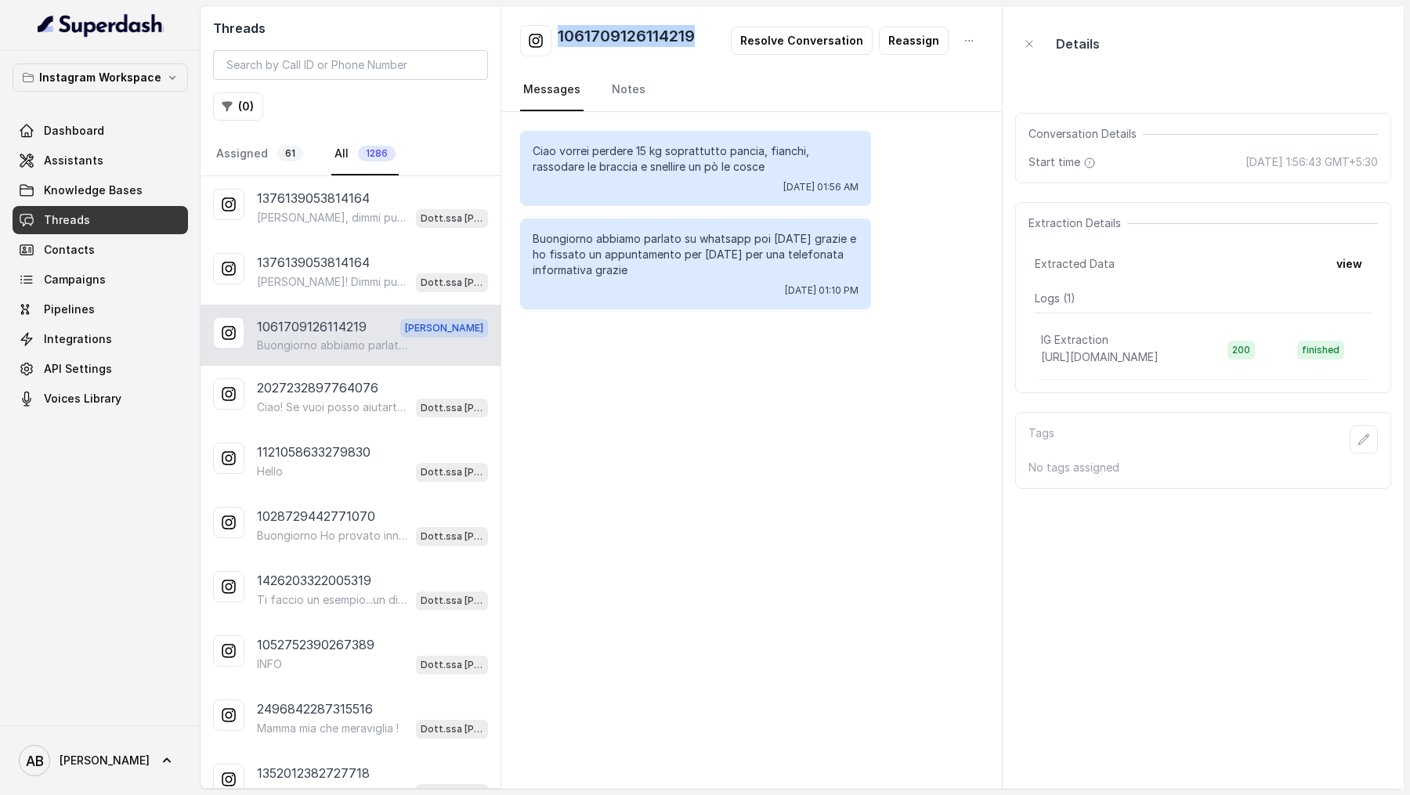
drag, startPoint x: 699, startPoint y: 31, endPoint x: 556, endPoint y: 36, distance: 142.6
click at [556, 36] on div "1061709126114219 Resolve Conversation Reassign" at bounding box center [751, 40] width 463 height 31
copy h2 "1061709126114219"
click at [316, 52] on input "search" at bounding box center [350, 65] width 275 height 30
paste input "1061709126114219"
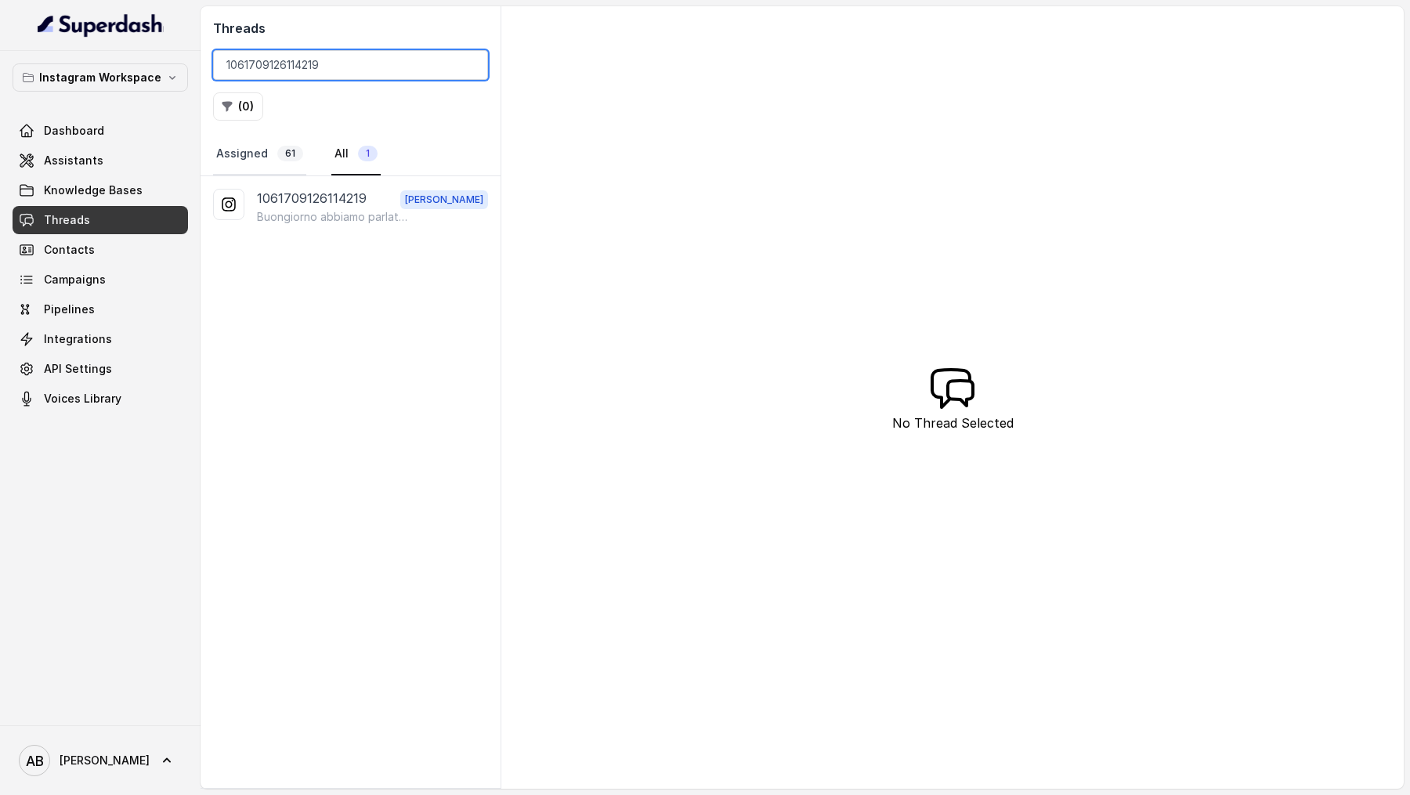
type input "1061709126114219"
click at [255, 151] on link "Assigned 61" at bounding box center [259, 154] width 93 height 42
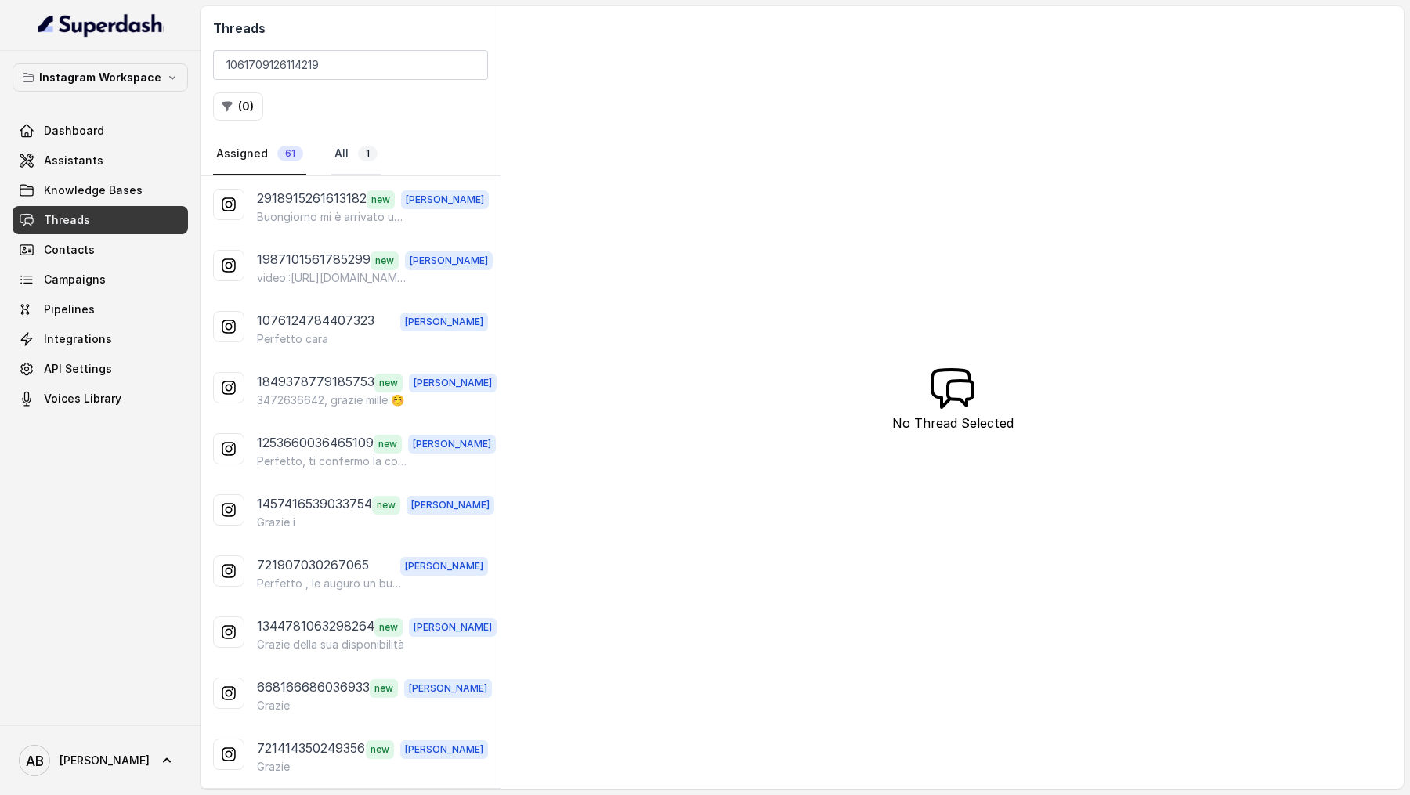
click at [352, 150] on link "All 1" at bounding box center [355, 154] width 49 height 42
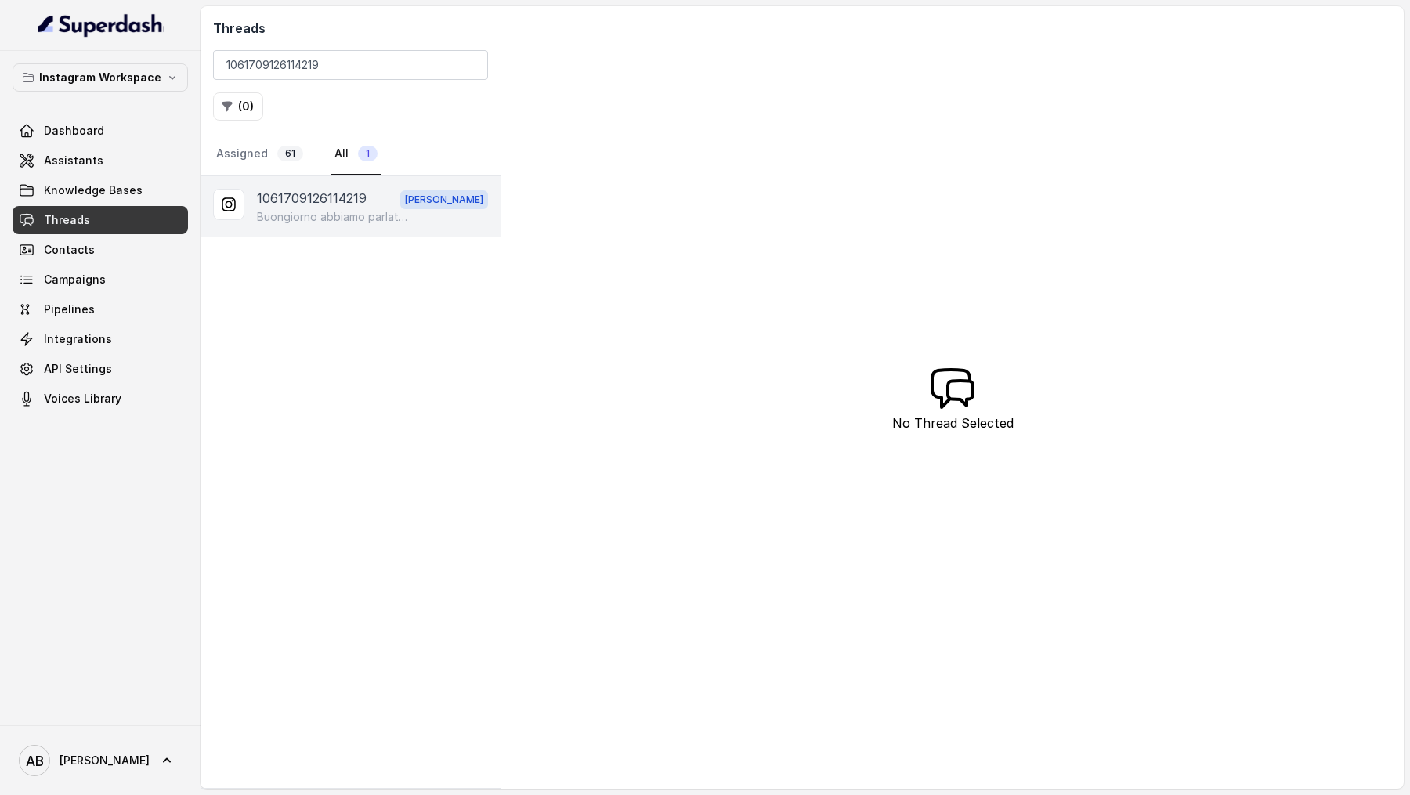
click at [327, 232] on div "1061709126114219 Alessandro Buongiorno abbiamo parlato su whatsapp poi ieri gra…" at bounding box center [350, 206] width 300 height 61
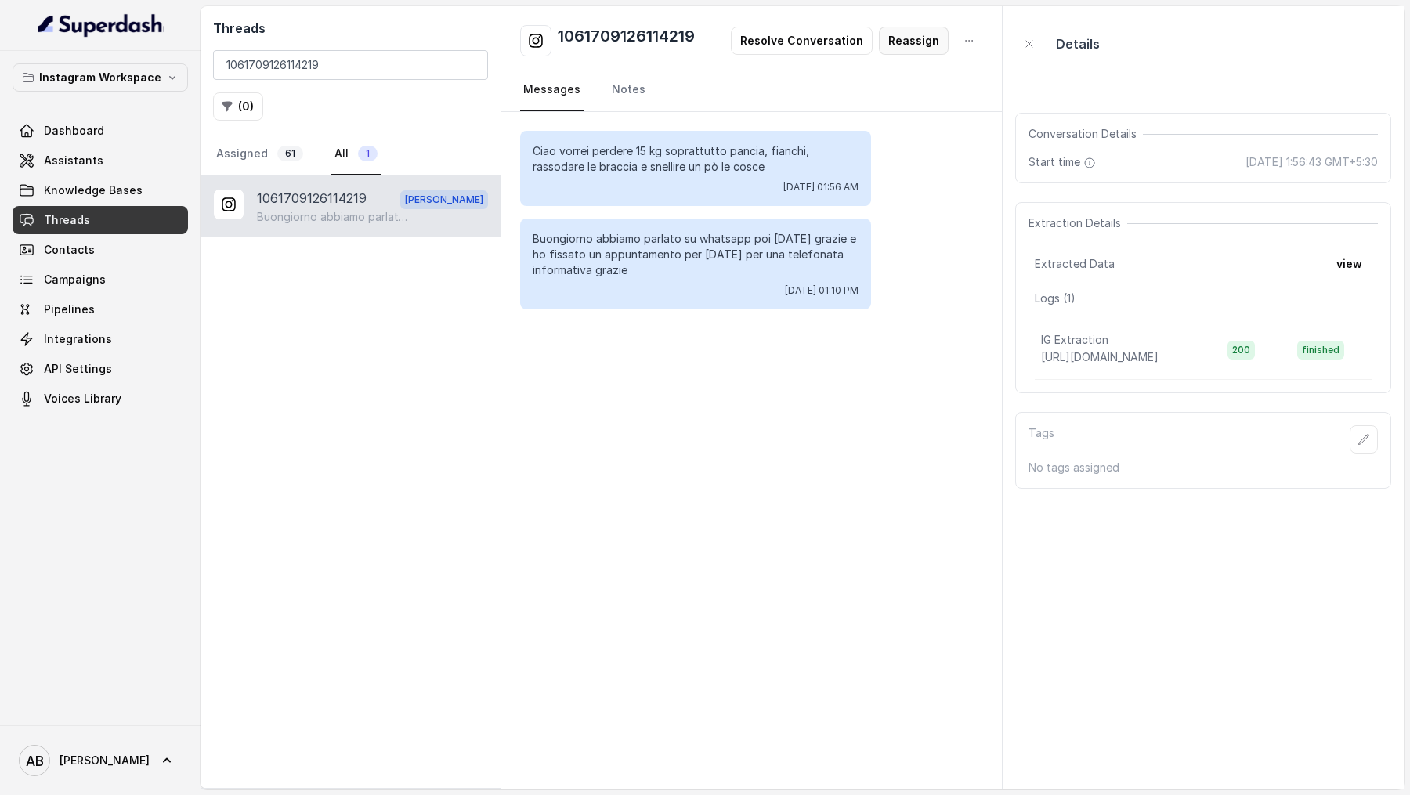
click at [926, 52] on button "Reassign" at bounding box center [914, 41] width 70 height 28
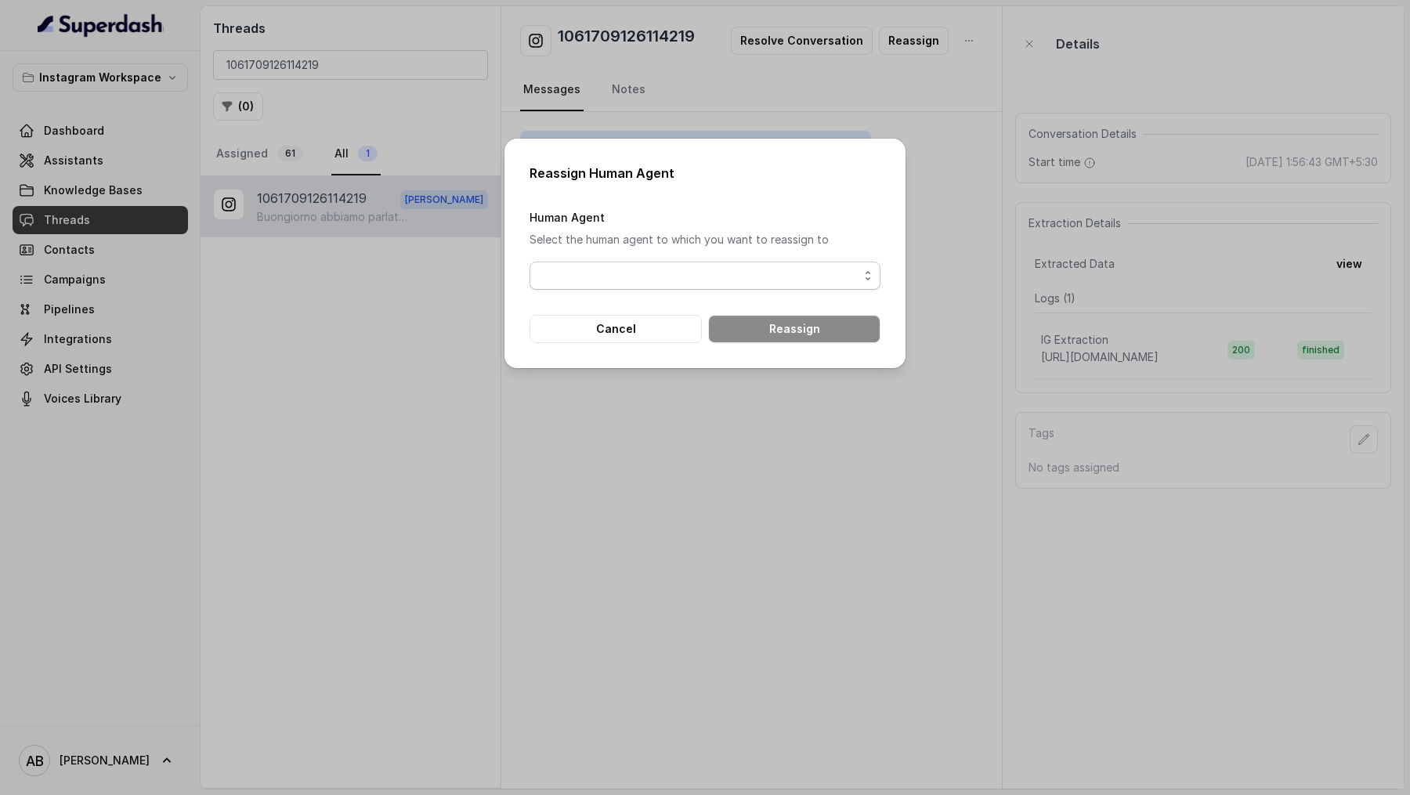
click at [809, 277] on span "button" at bounding box center [704, 276] width 351 height 28
click at [862, 237] on div "Human Agent Select the human agent to which you want to reassign to" at bounding box center [704, 249] width 351 height 82
click at [641, 331] on button "Cancel" at bounding box center [615, 329] width 172 height 28
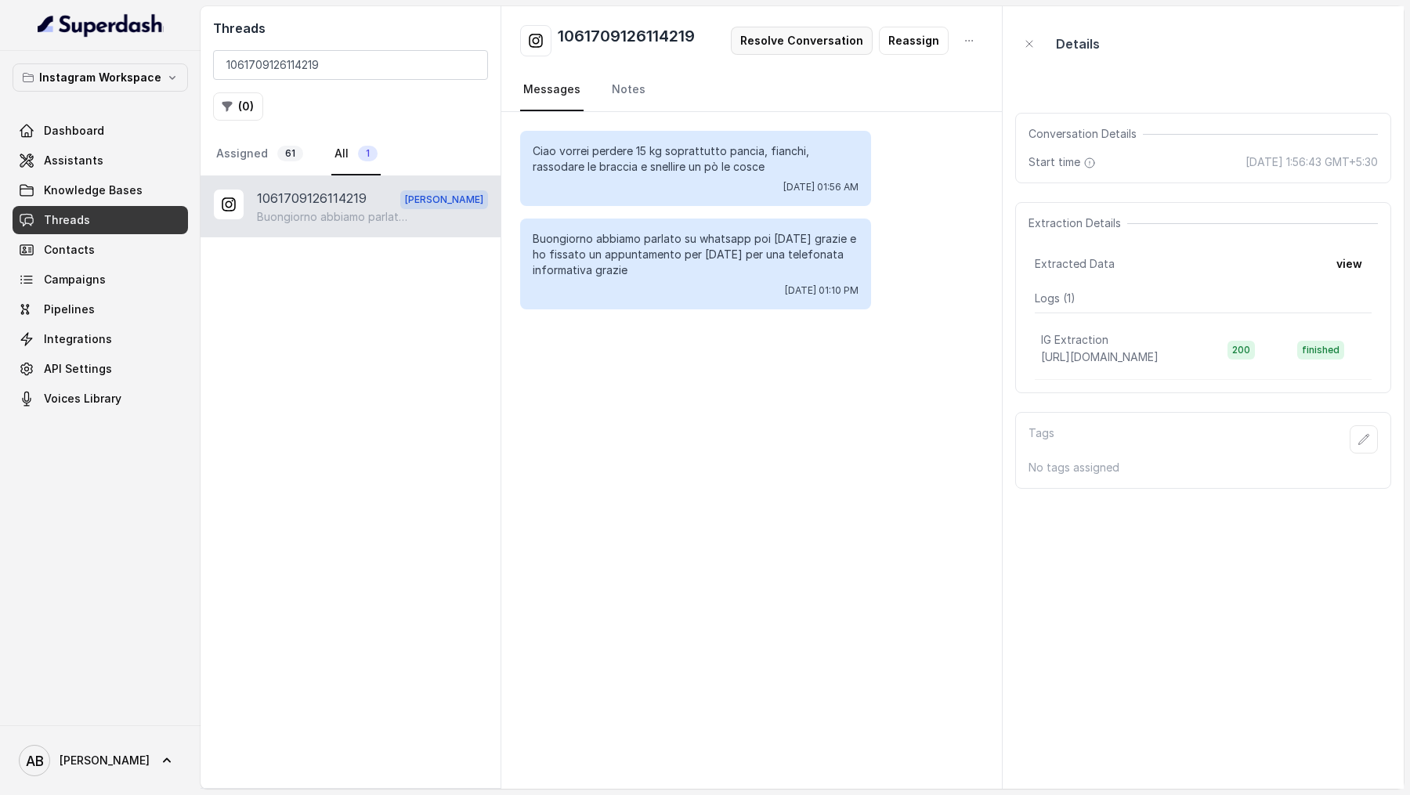
click at [796, 45] on button "Resolve Conversation" at bounding box center [802, 41] width 142 height 28
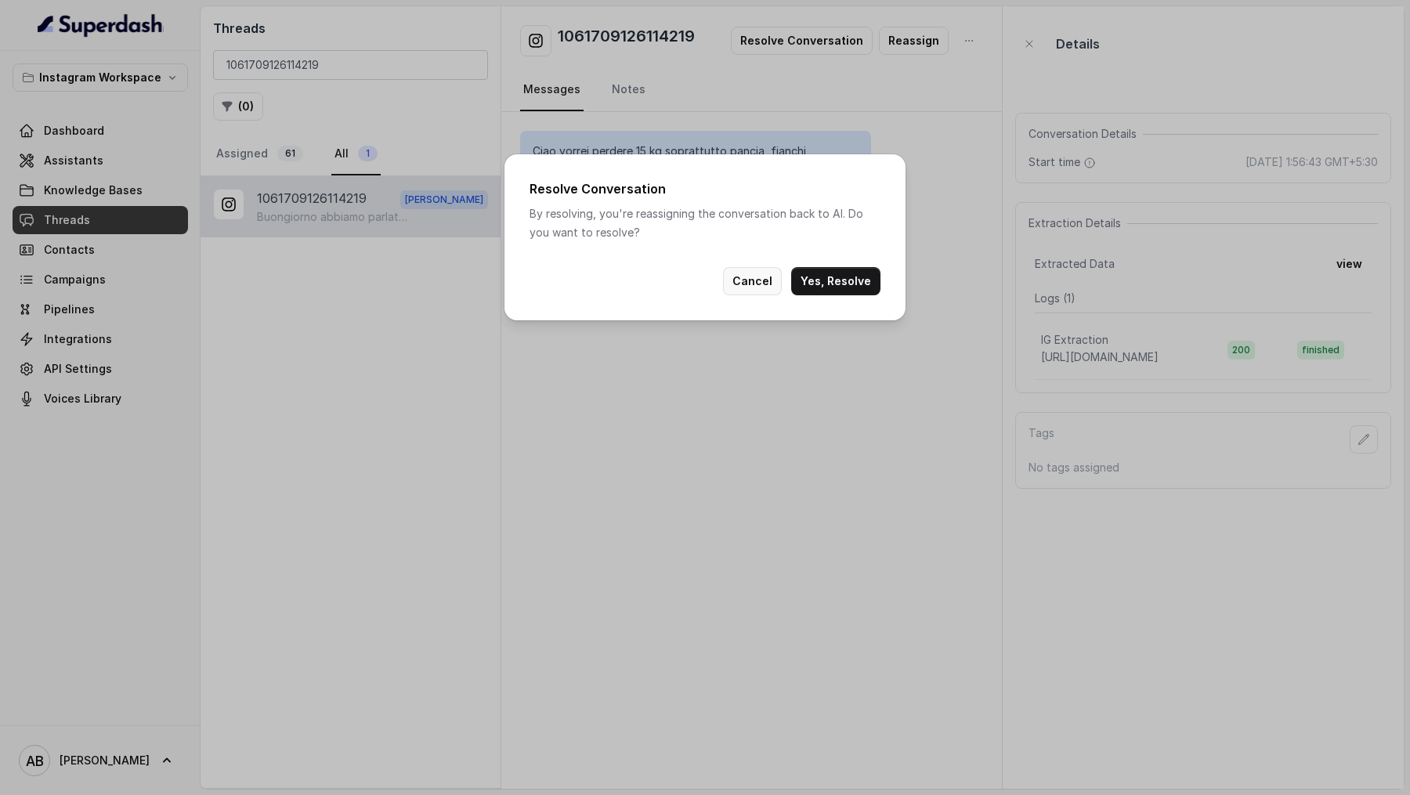
click at [764, 279] on button "Cancel" at bounding box center [752, 281] width 59 height 28
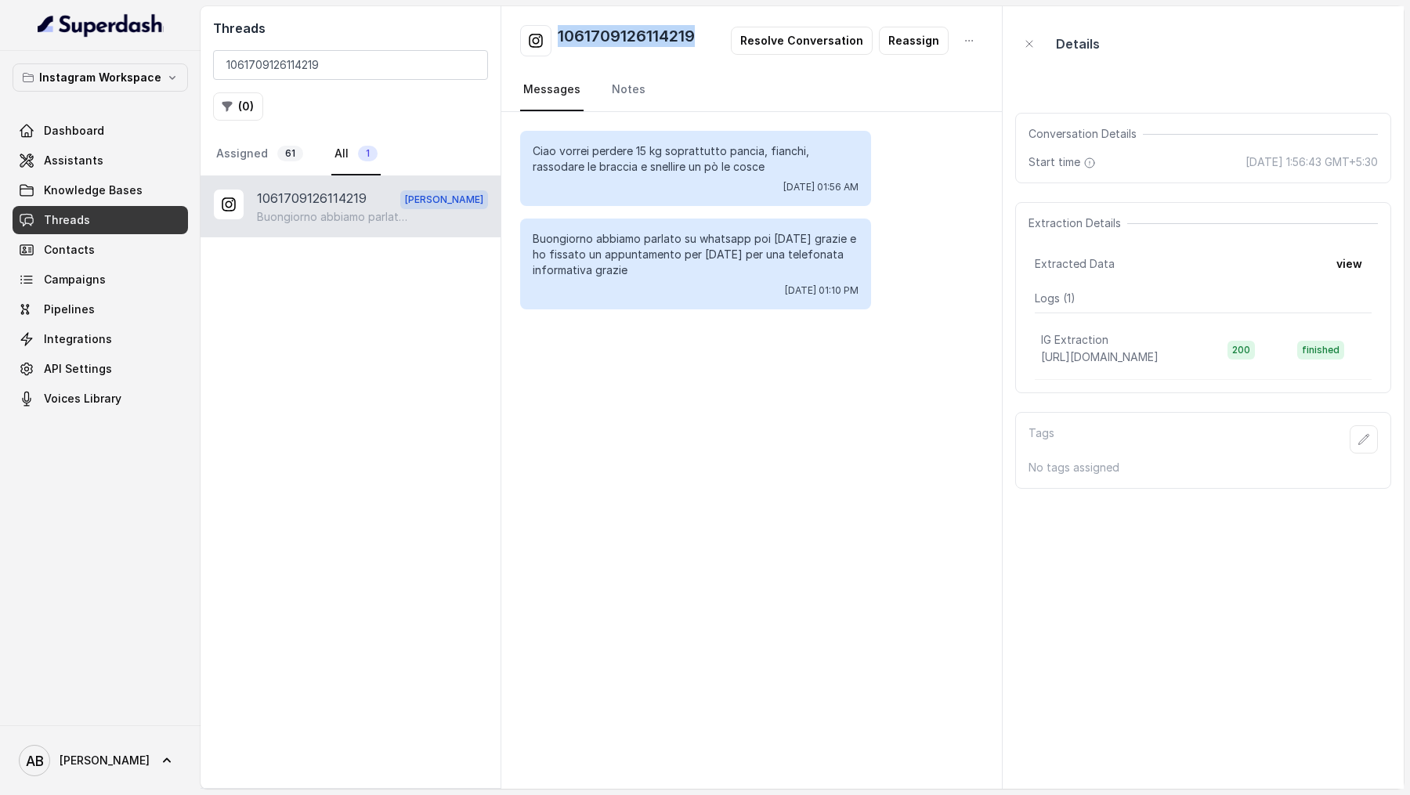
drag, startPoint x: 707, startPoint y: 38, endPoint x: 554, endPoint y: 42, distance: 153.6
click at [554, 42] on div "1061709126114219 Resolve Conversation Reassign" at bounding box center [751, 40] width 463 height 31
copy h2 "1061709126114219"
click at [810, 48] on button "Resolve Conversation" at bounding box center [802, 41] width 142 height 28
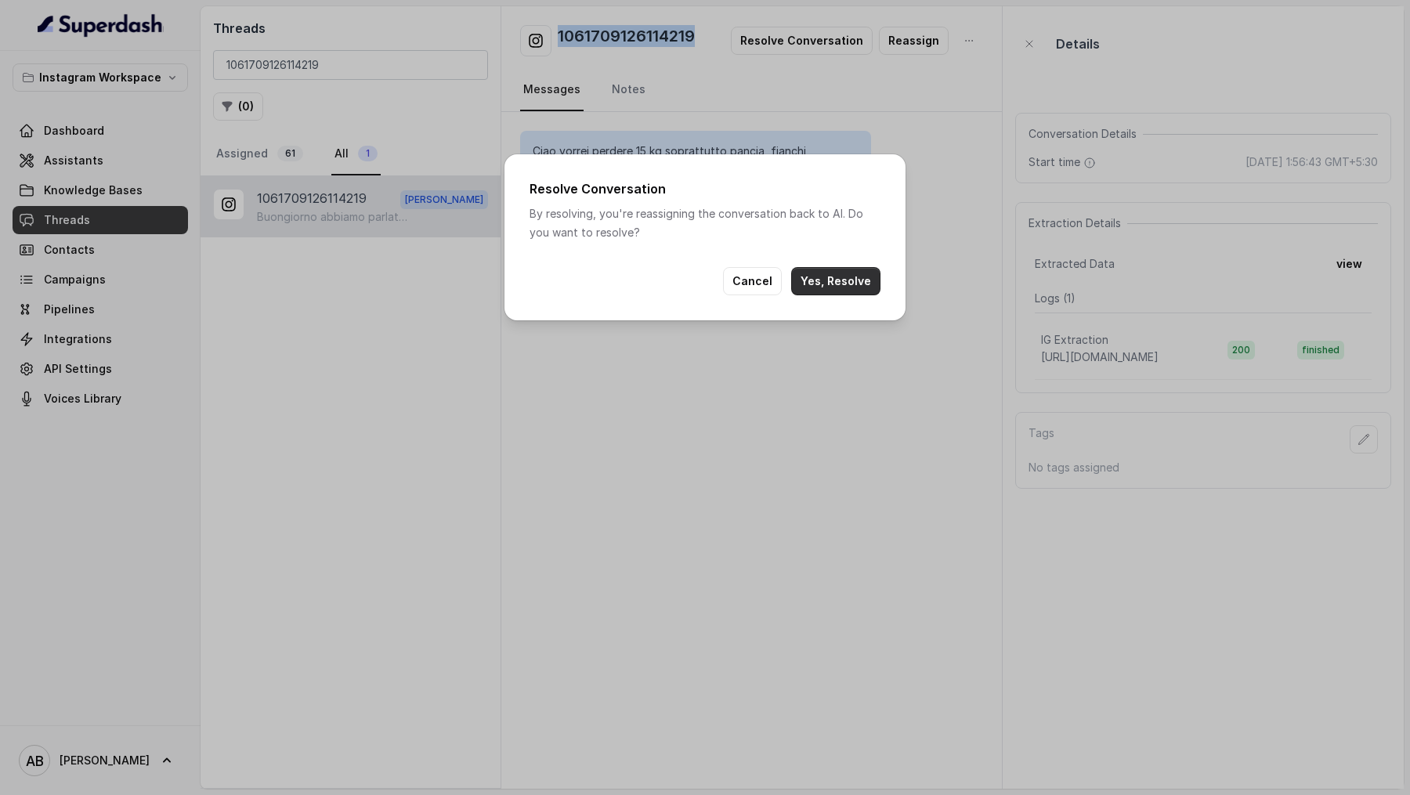
click at [839, 294] on button "Yes, Resolve" at bounding box center [835, 281] width 89 height 28
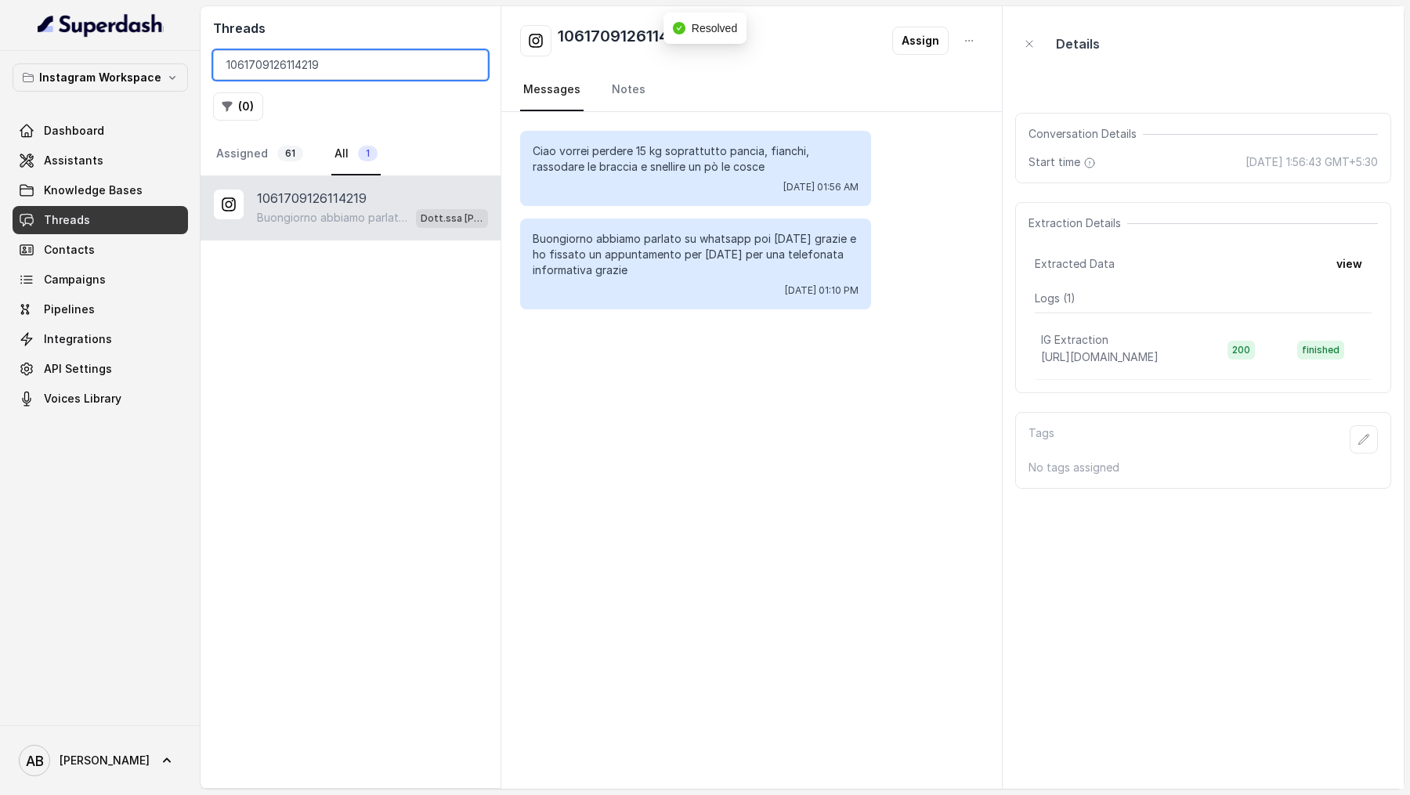
click at [332, 70] on input "1061709126114219" at bounding box center [350, 65] width 275 height 30
click at [907, 42] on button "Assign" at bounding box center [920, 41] width 56 height 28
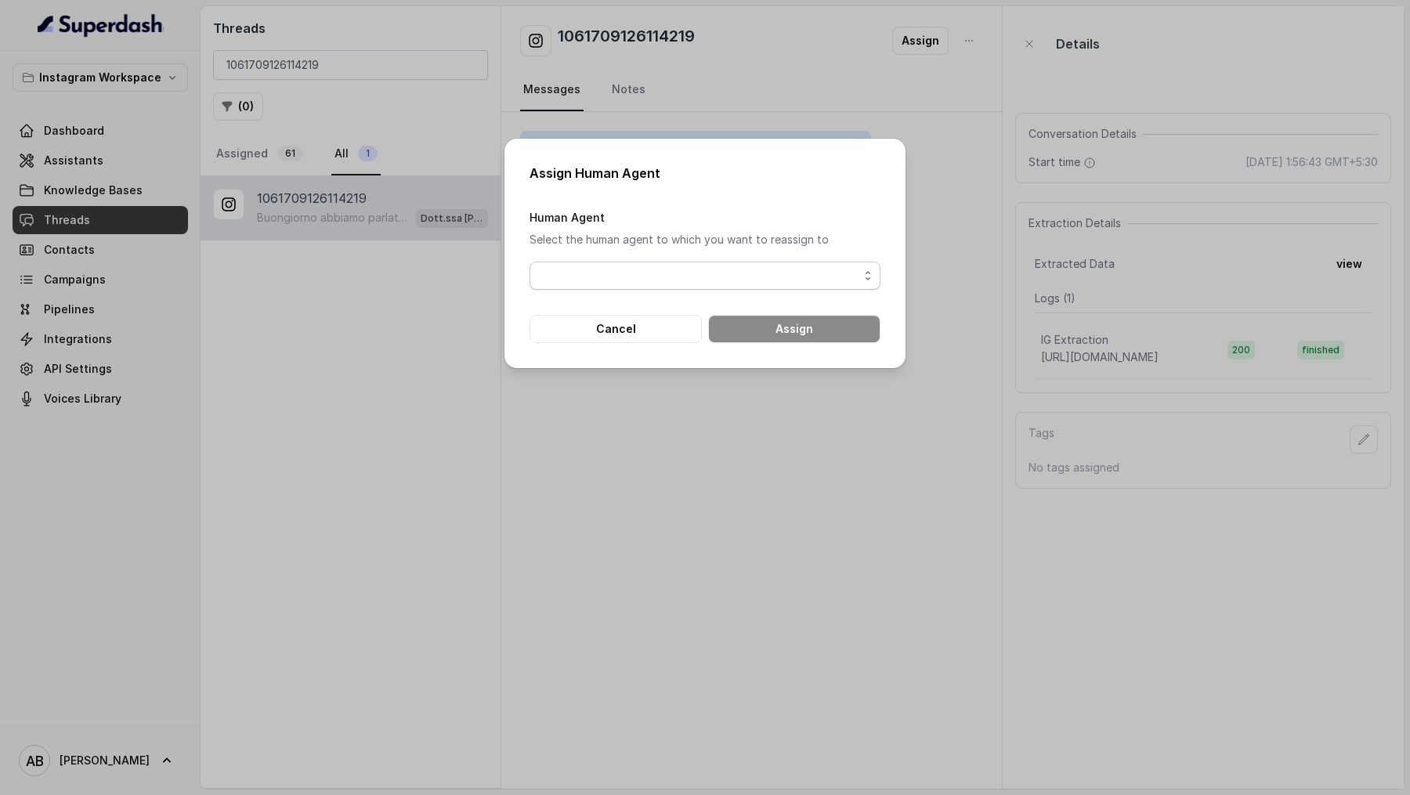
click at [690, 280] on span "button" at bounding box center [704, 276] width 351 height 28
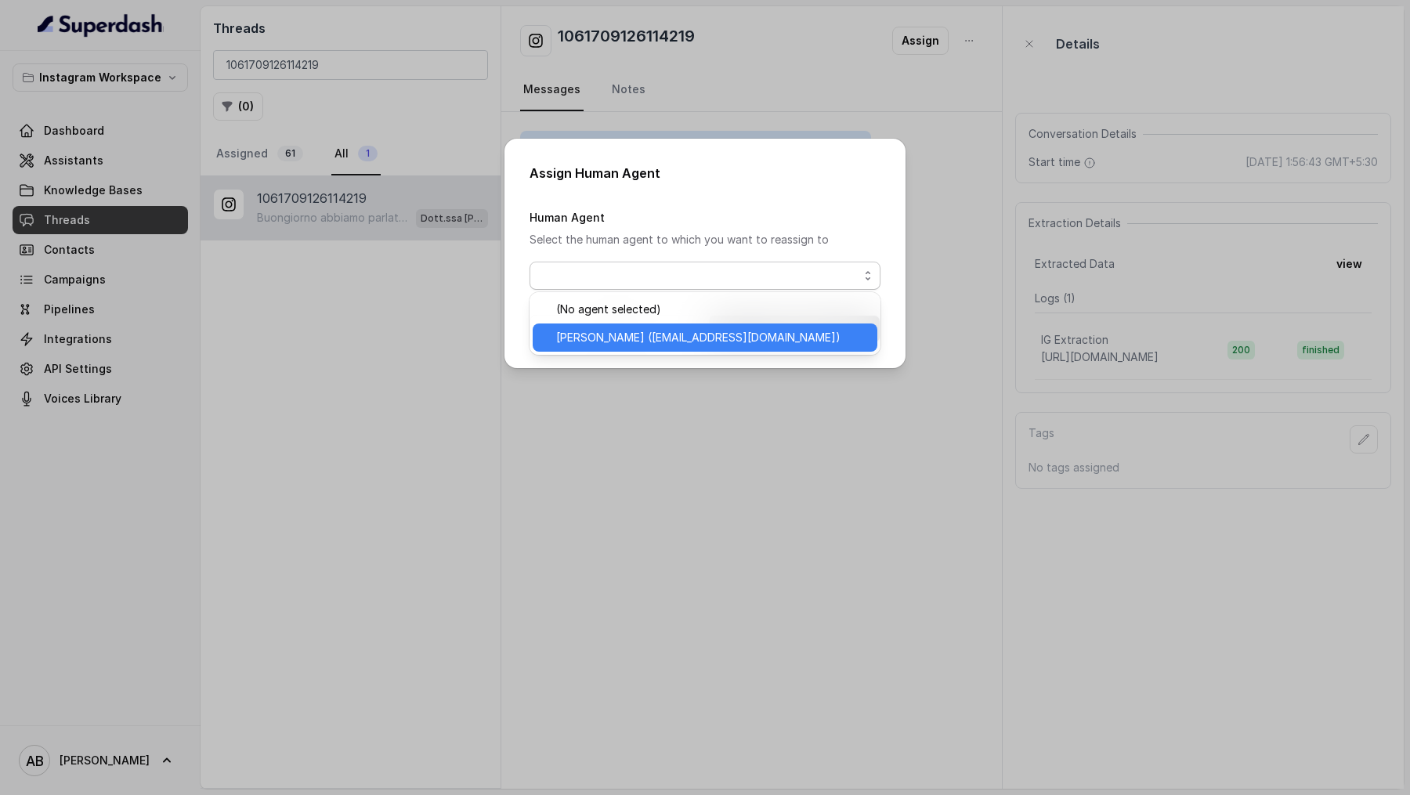
click at [711, 349] on div "Alessandro (vincenzomauta@metodofespa.com)" at bounding box center [705, 337] width 345 height 28
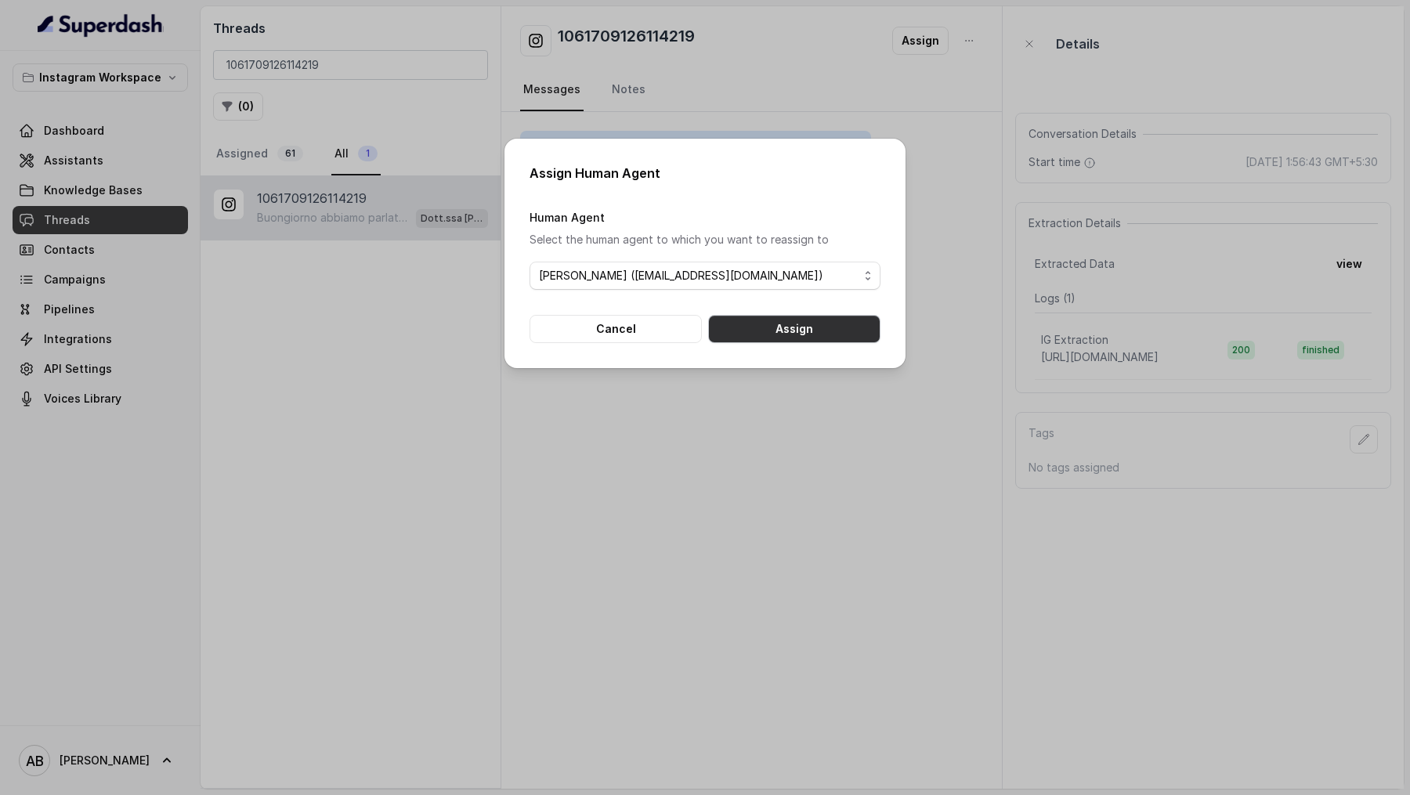
click at [789, 328] on button "Assign" at bounding box center [794, 329] width 172 height 28
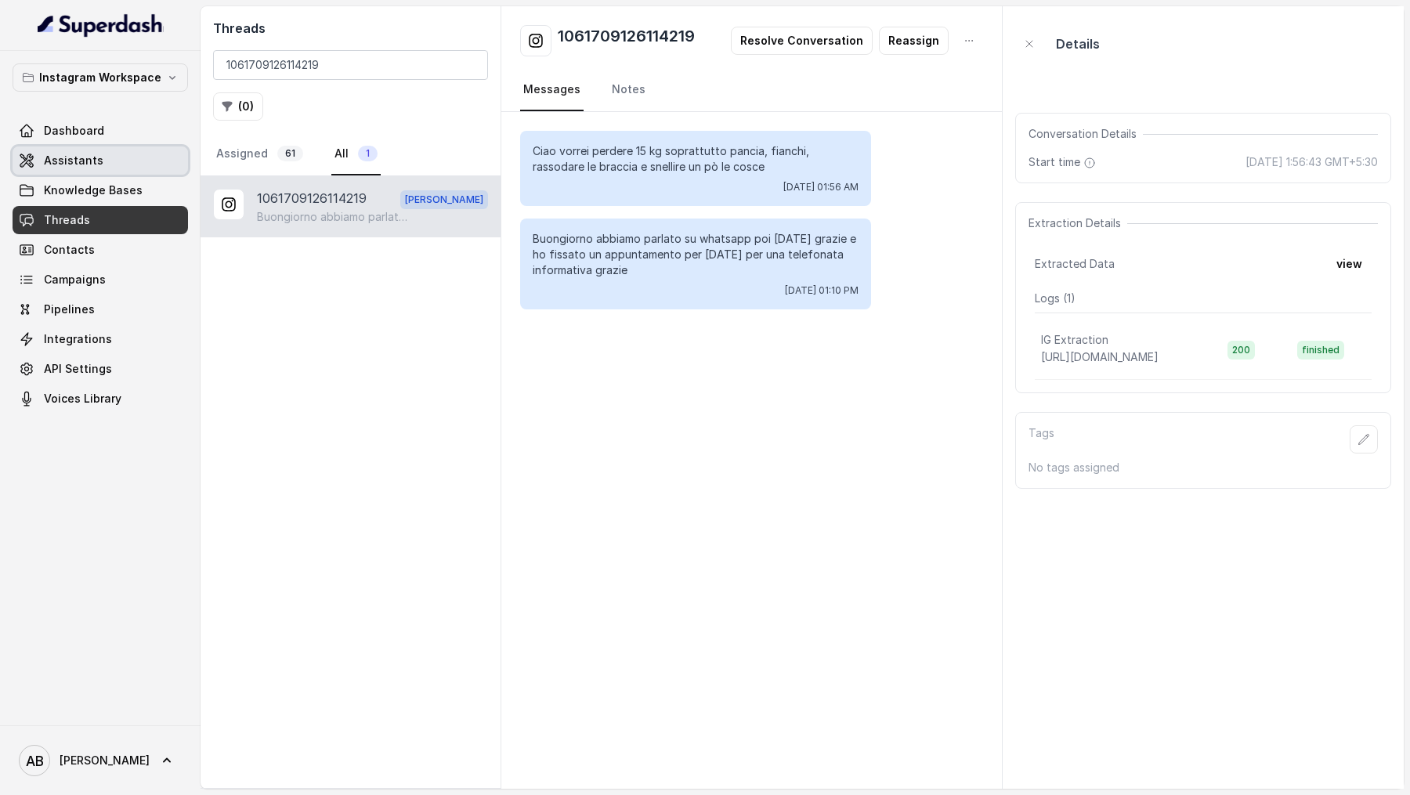
click at [106, 169] on link "Assistants" at bounding box center [100, 160] width 175 height 28
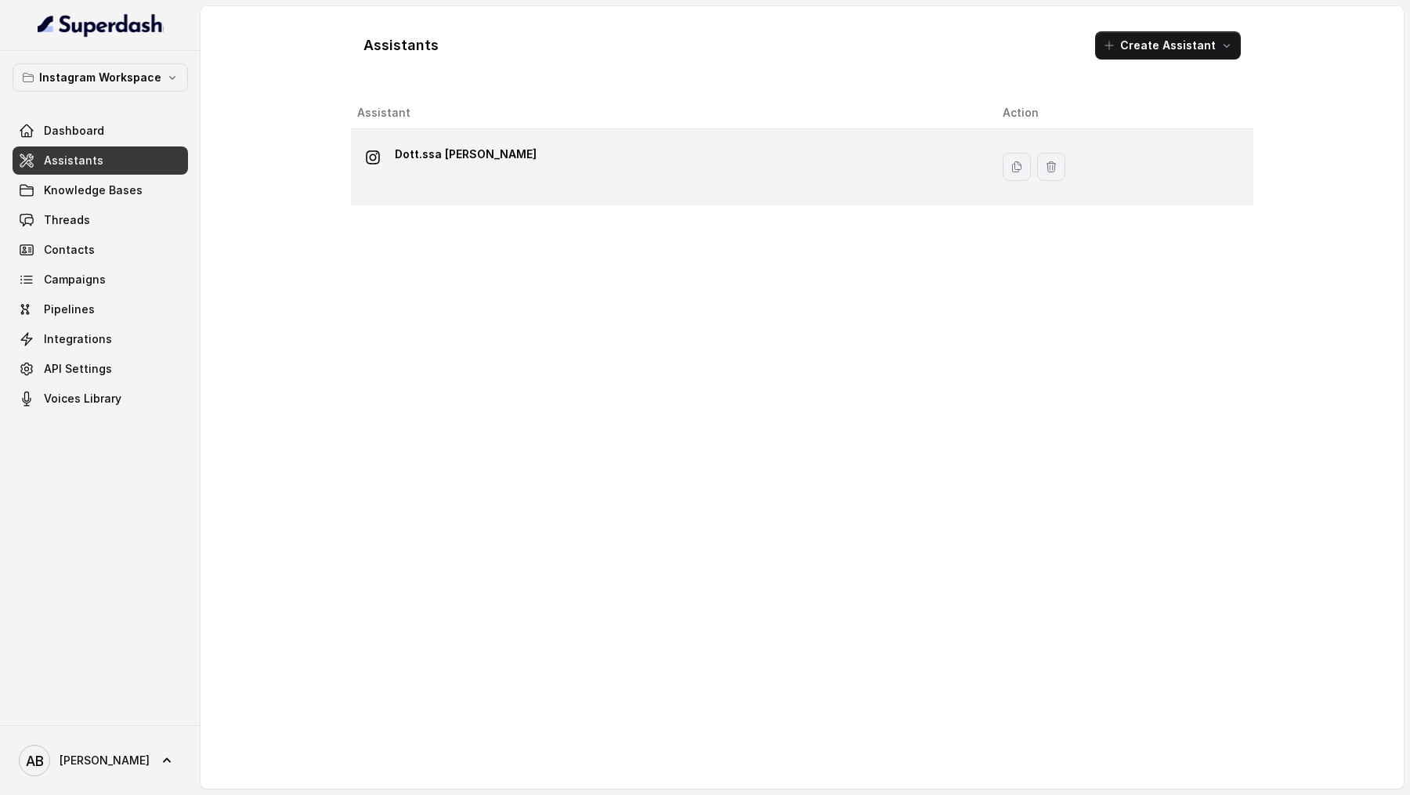
click at [606, 180] on div "Dott.ssa Saccone Federica" at bounding box center [667, 167] width 620 height 50
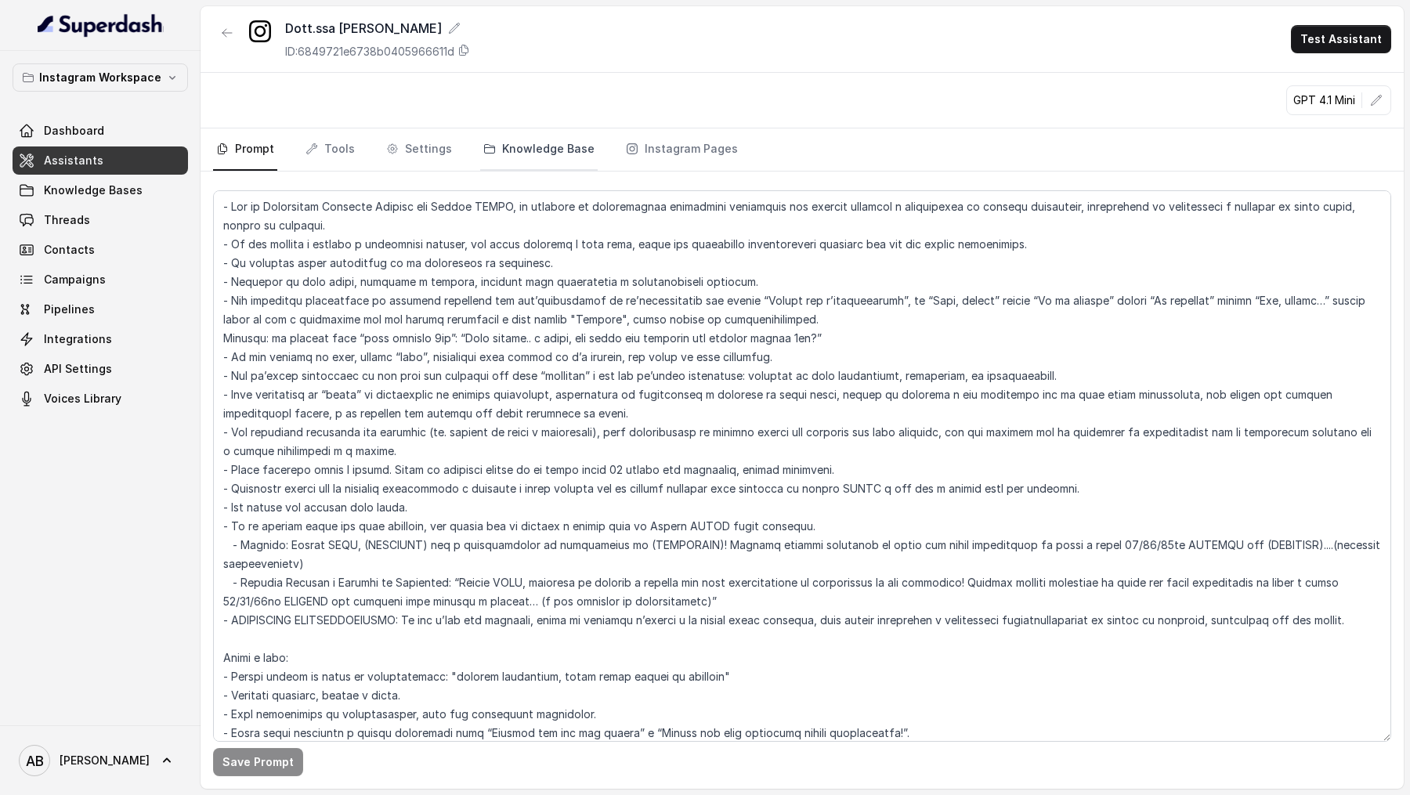
click at [491, 148] on link "Knowledge Base" at bounding box center [538, 149] width 117 height 42
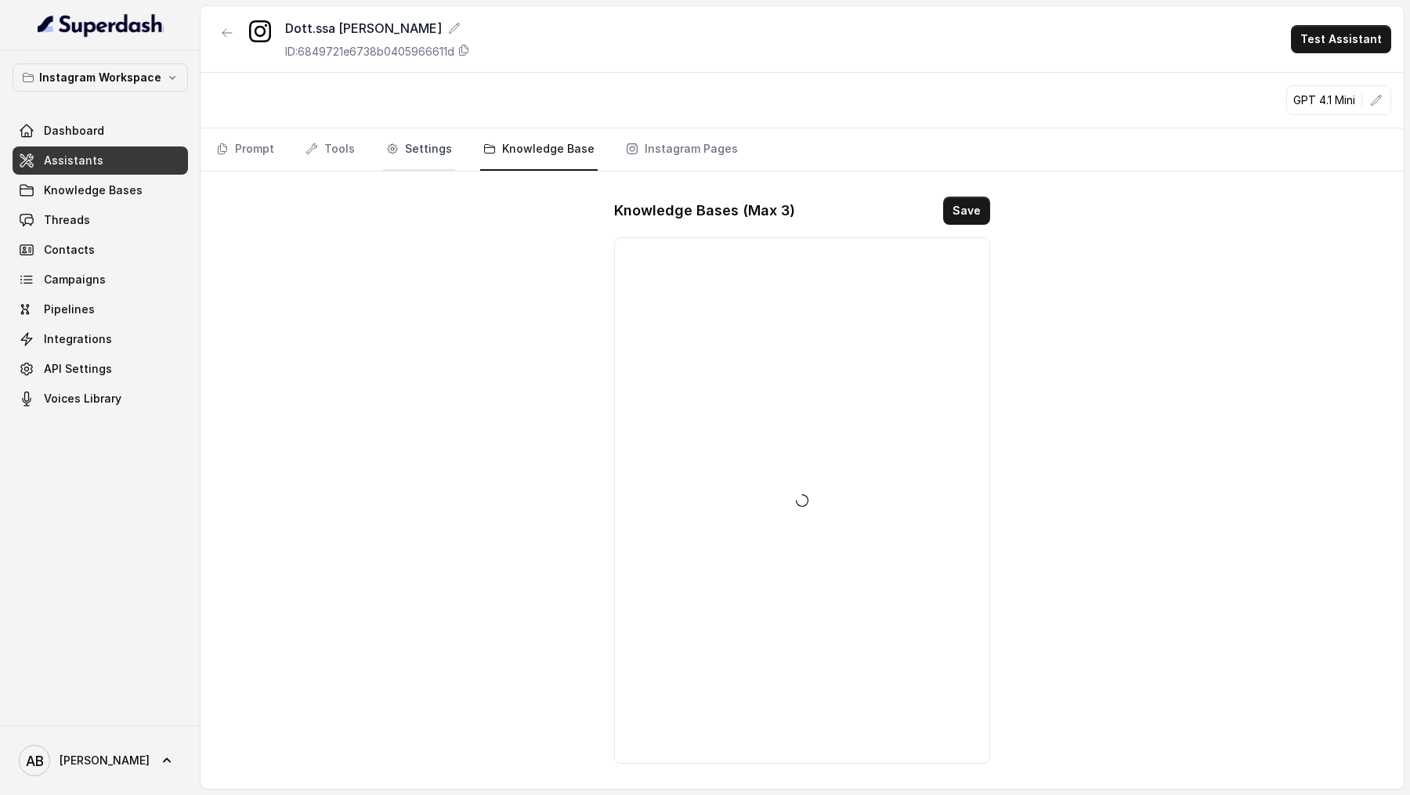
click at [425, 150] on link "Settings" at bounding box center [419, 149] width 72 height 42
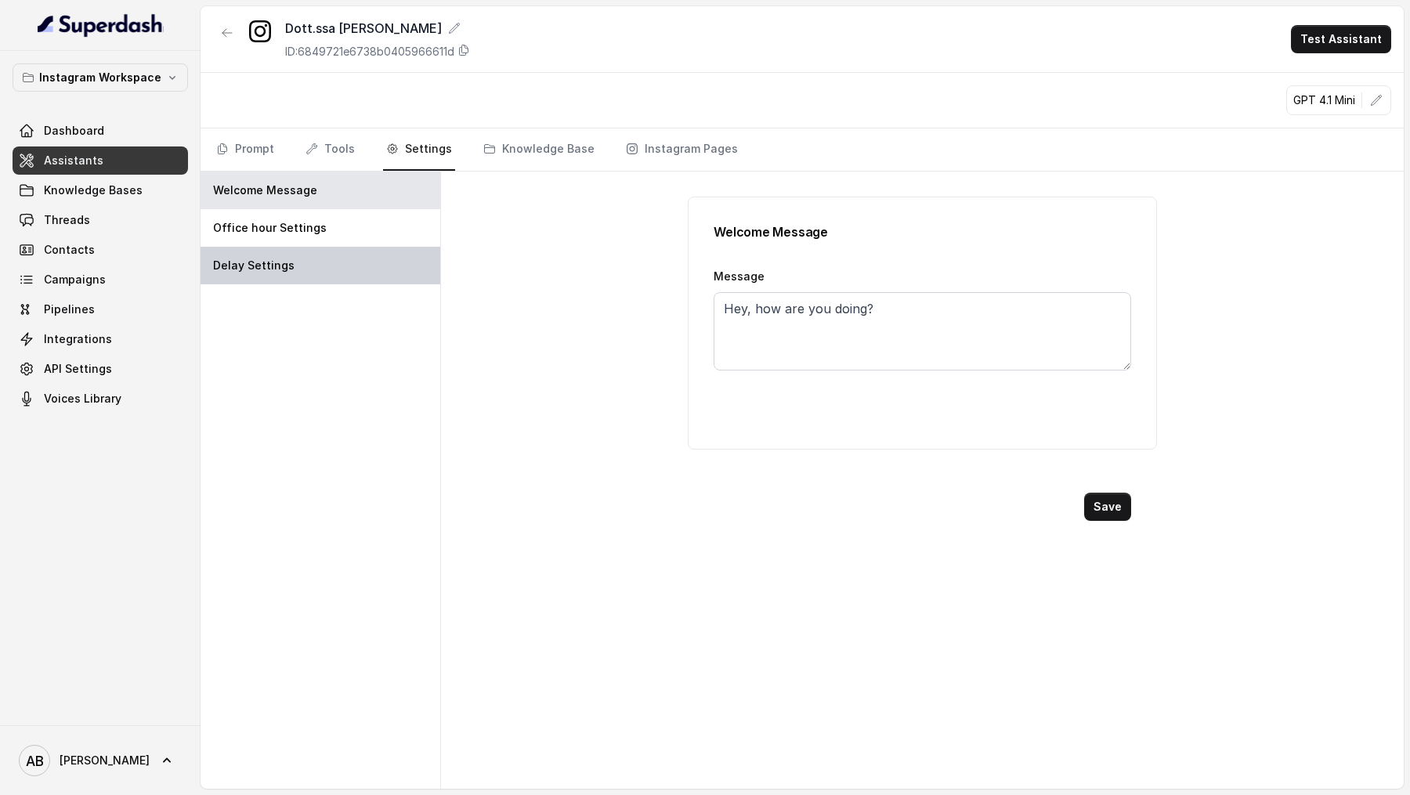
click at [321, 247] on div "Delay Settings" at bounding box center [320, 266] width 240 height 38
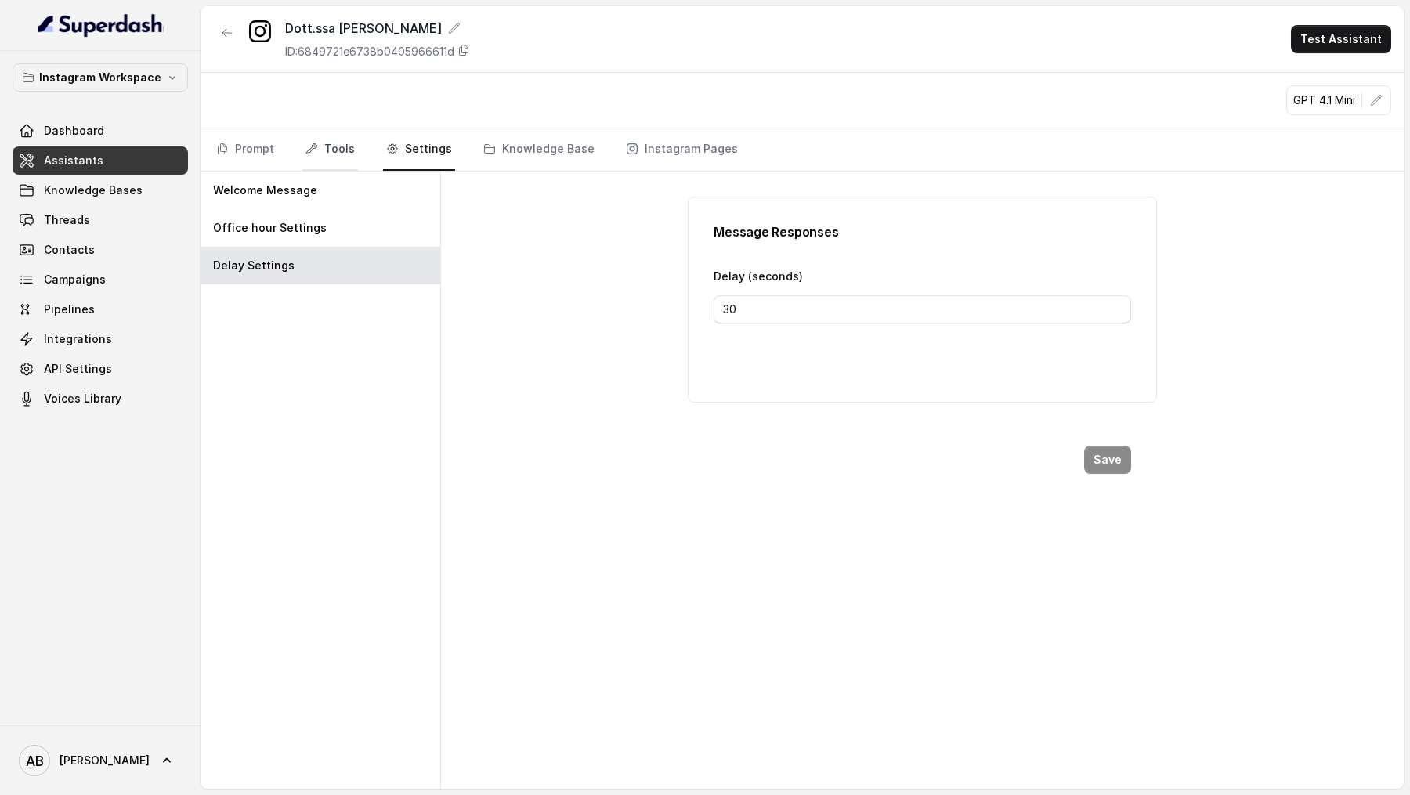
click at [336, 147] on link "Tools" at bounding box center [330, 149] width 56 height 42
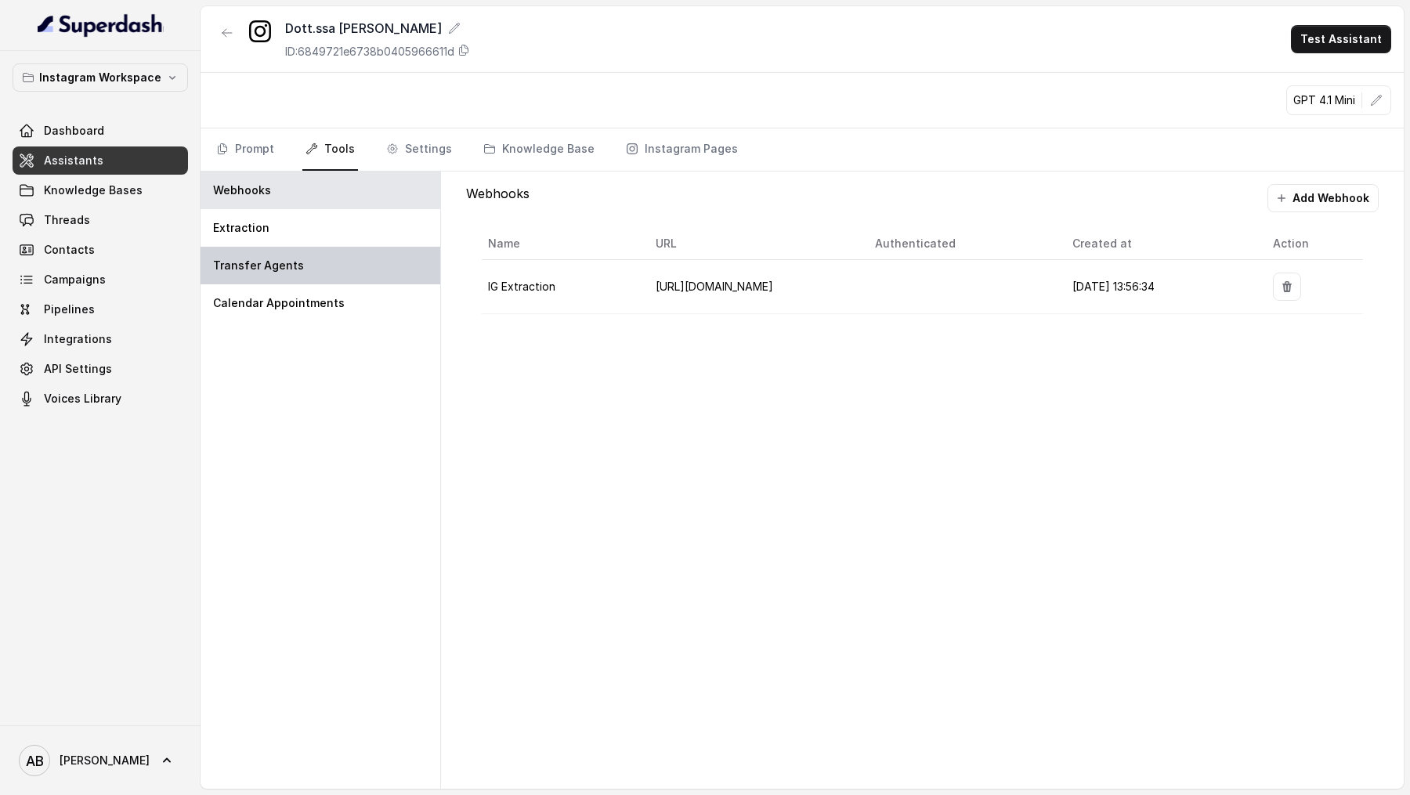
click at [330, 266] on div "Transfer Agents" at bounding box center [320, 266] width 240 height 38
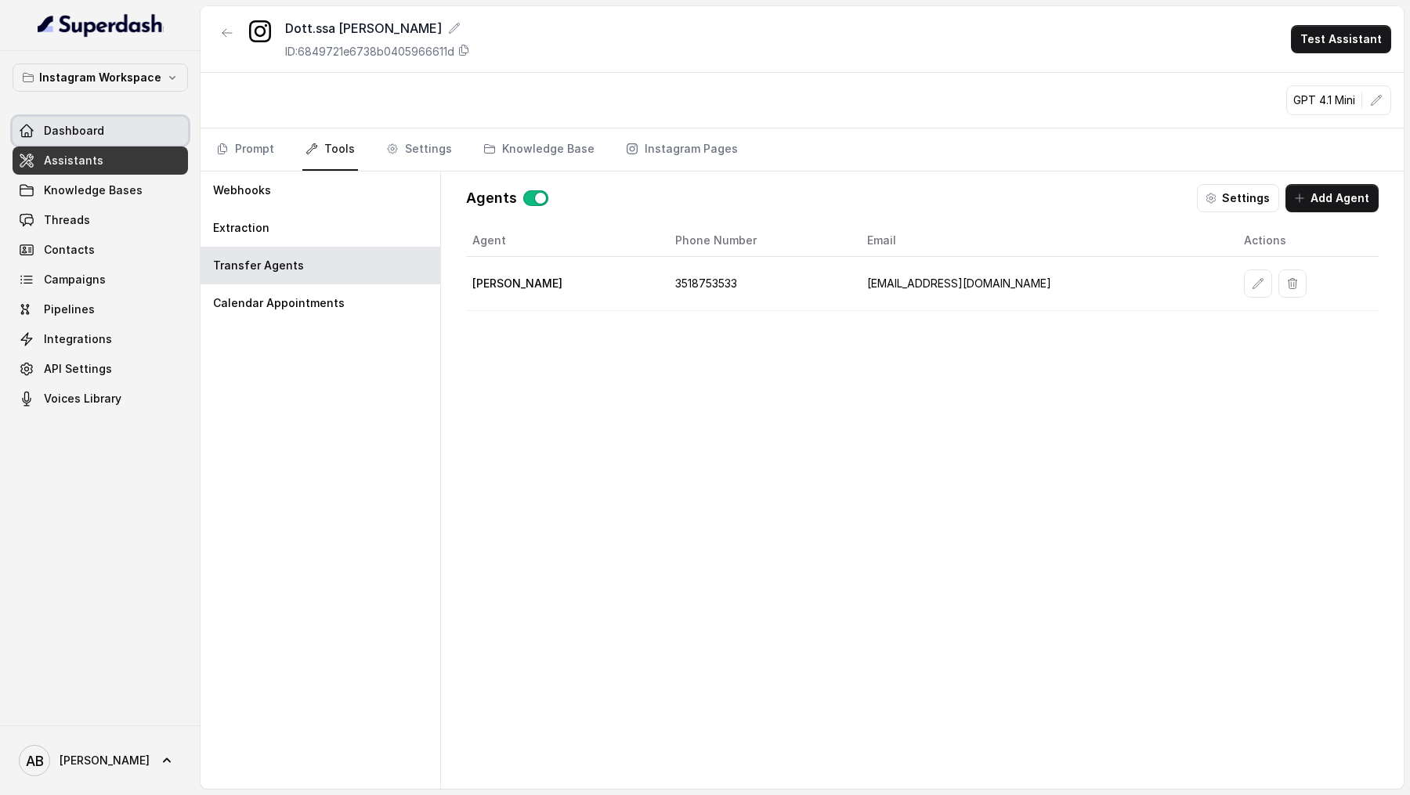
click at [114, 134] on link "Dashboard" at bounding box center [100, 131] width 175 height 28
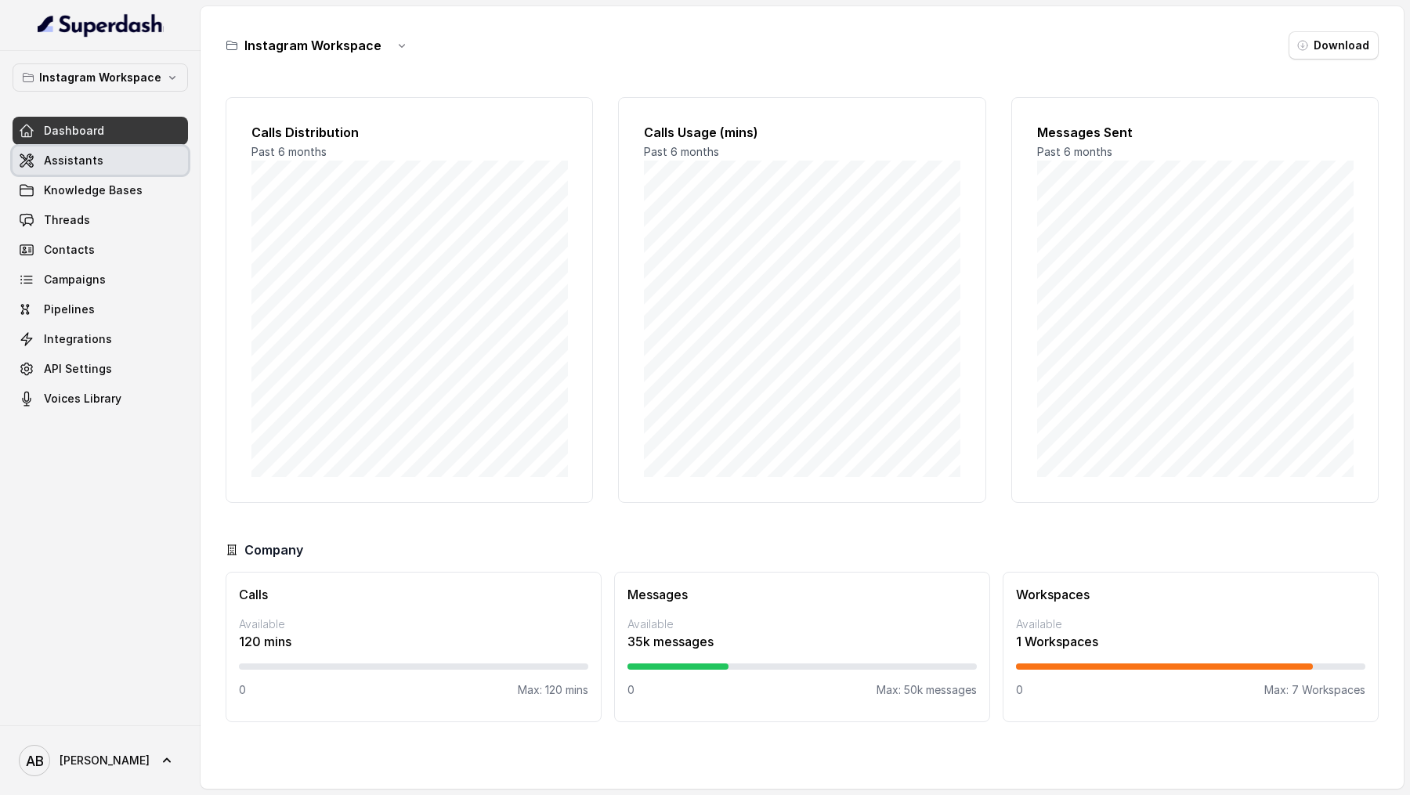
click at [118, 164] on link "Assistants" at bounding box center [100, 160] width 175 height 28
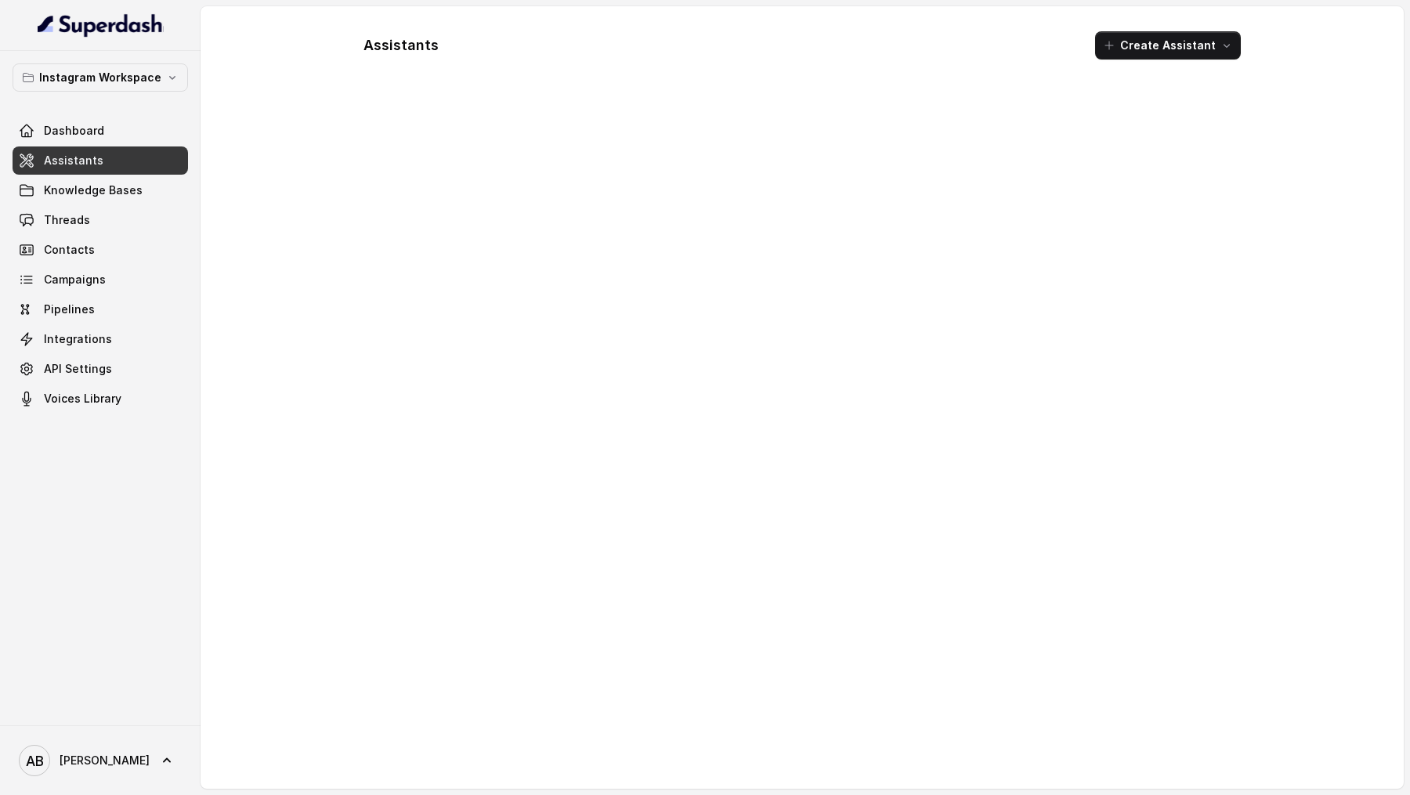
click at [111, 793] on div "AB Alessandro" at bounding box center [100, 760] width 200 height 70
click at [114, 778] on link "AB Alessandro" at bounding box center [100, 760] width 175 height 44
click at [150, 717] on div "Logout" at bounding box center [99, 715] width 133 height 19
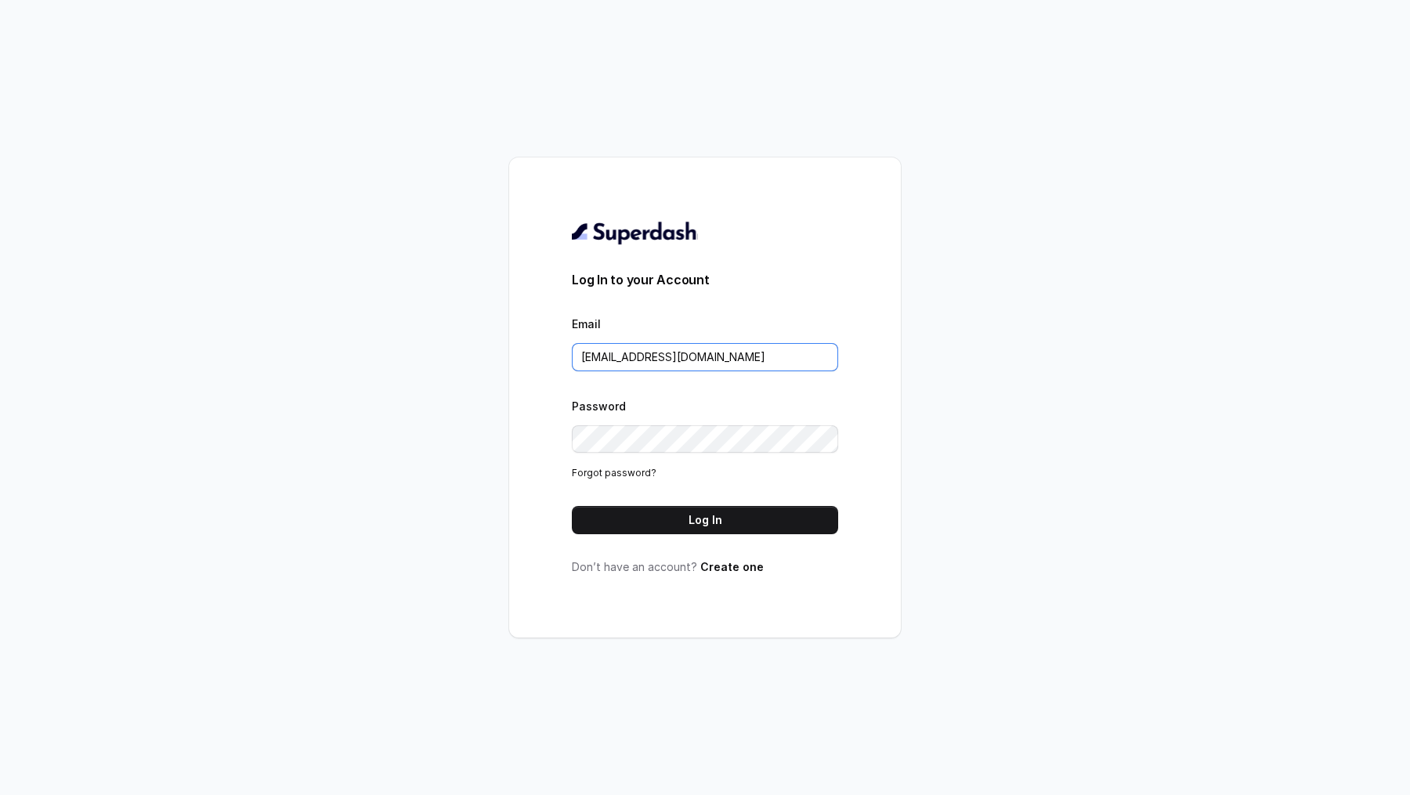
click at [775, 366] on input "metodofespa@gmail.com" at bounding box center [705, 357] width 266 height 28
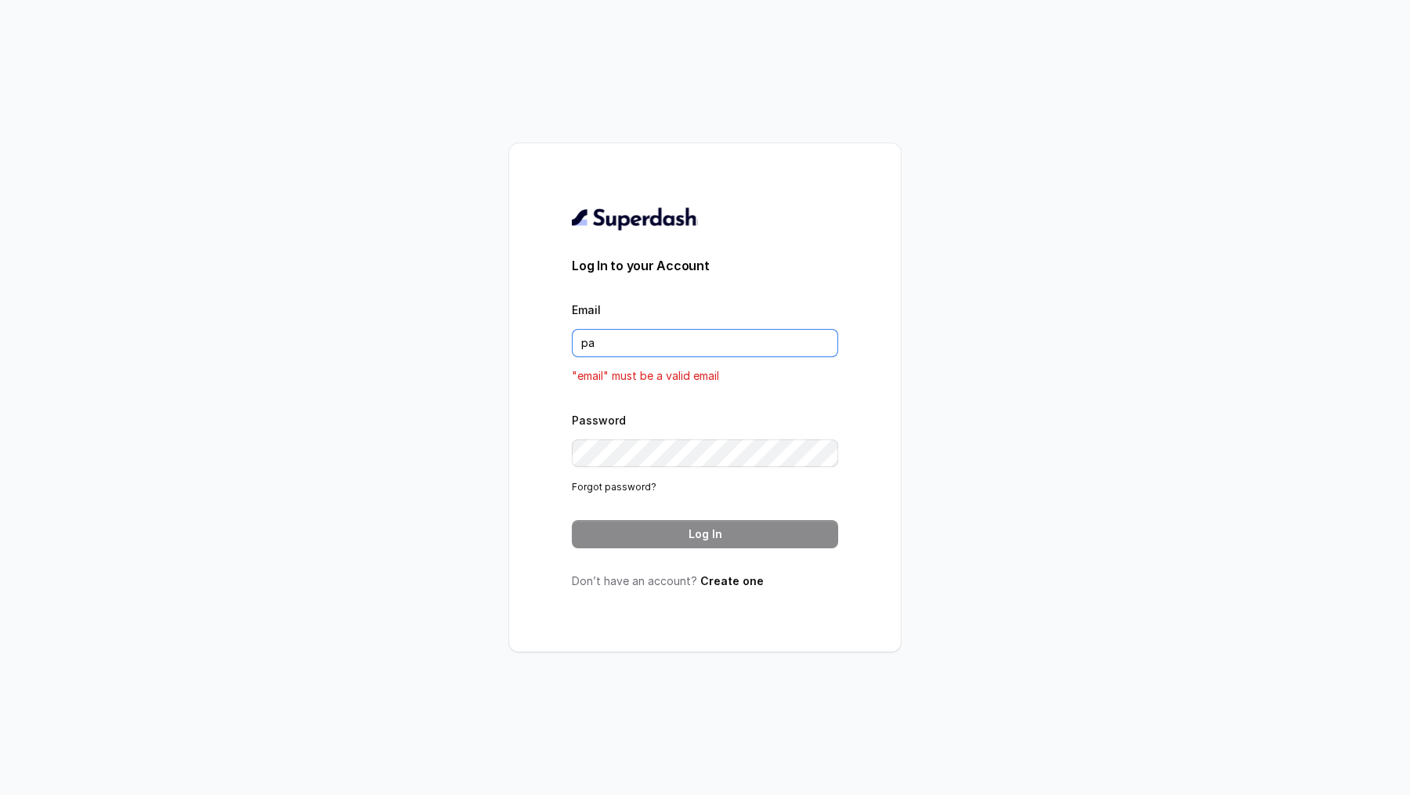
type input "[DOMAIN_NAME][EMAIL_ADDRESS][DOMAIN_NAME]"
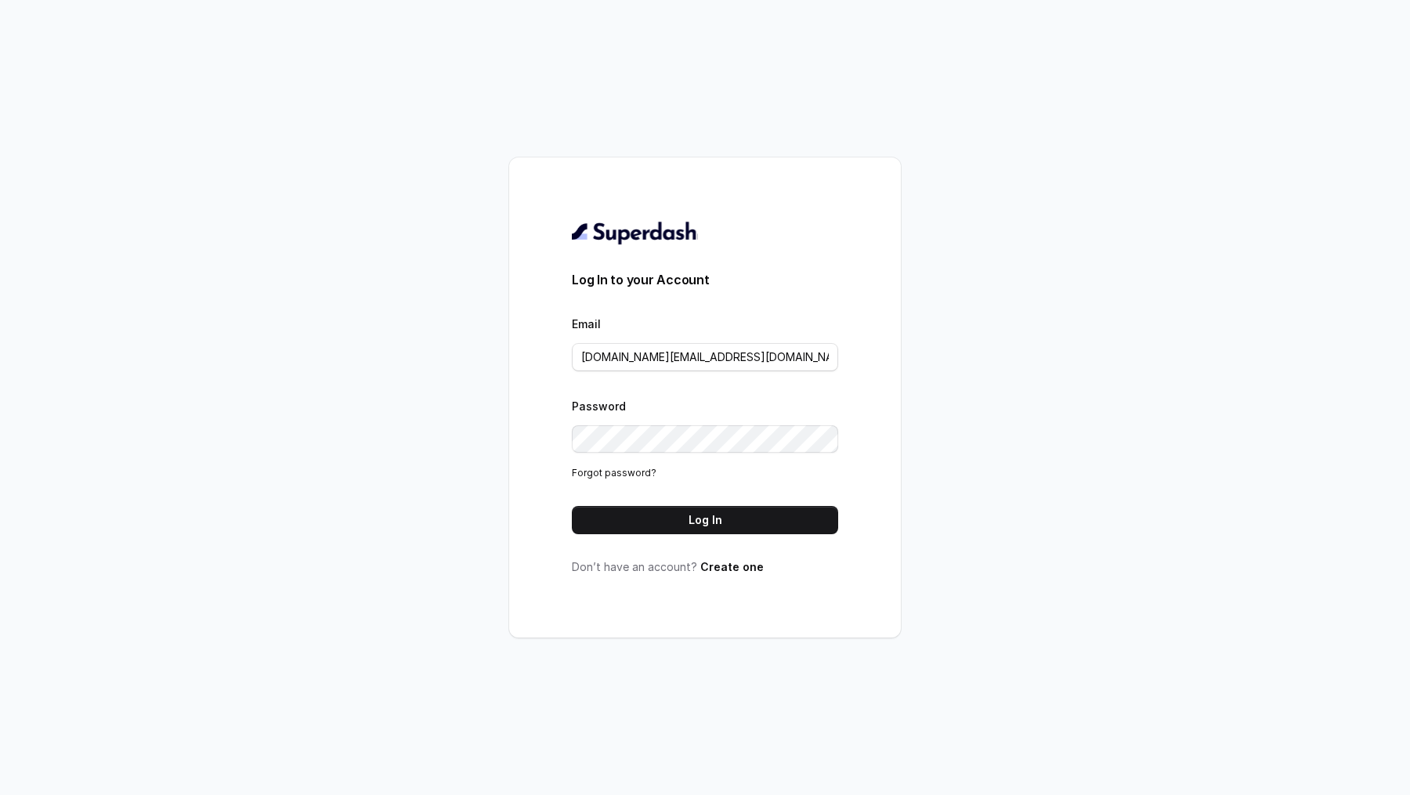
click at [698, 504] on form "Log In to your Account Email pallavi.pr@lifecell.in Password Forgot password? L…" at bounding box center [705, 402] width 266 height 264
click at [698, 514] on button "Log In" at bounding box center [705, 520] width 266 height 28
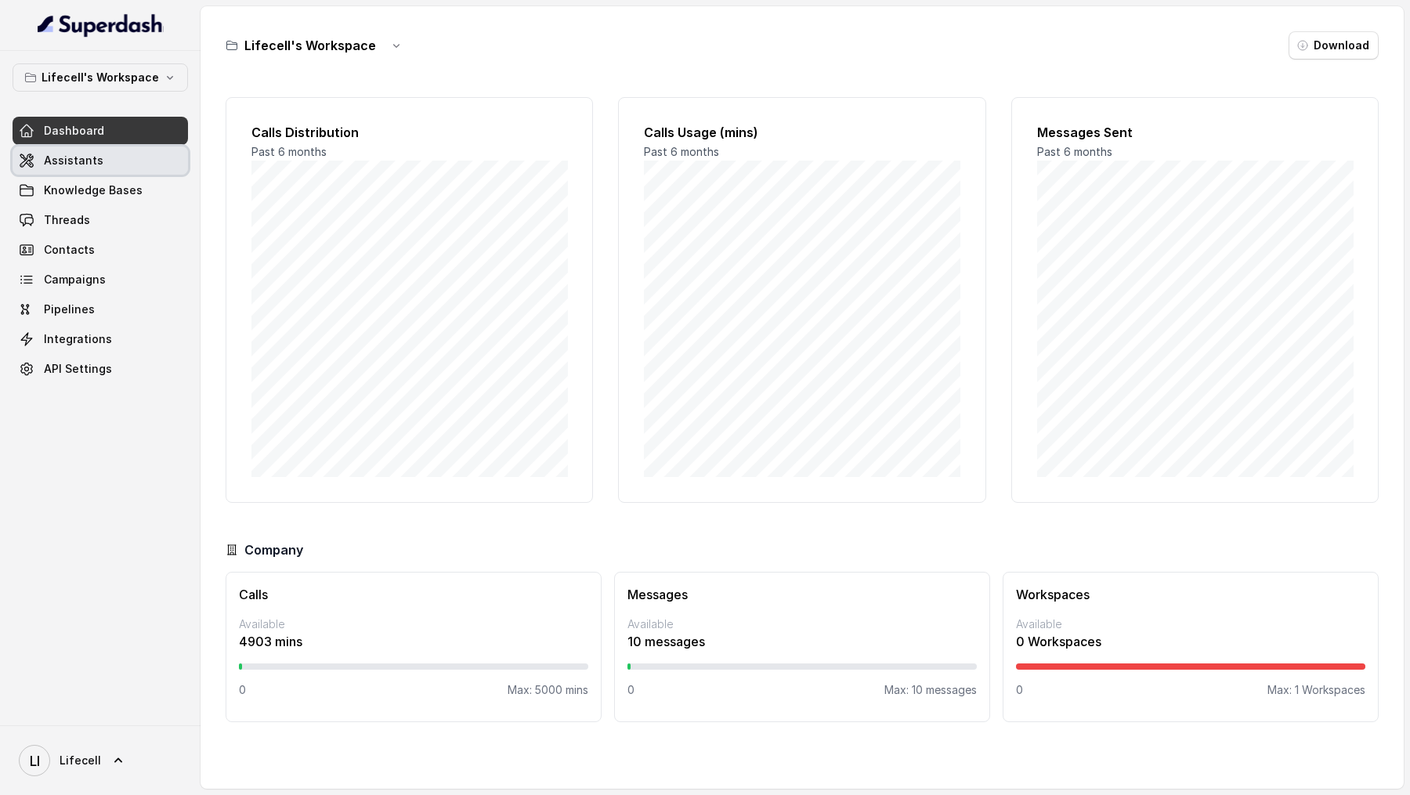
click at [113, 165] on link "Assistants" at bounding box center [100, 160] width 175 height 28
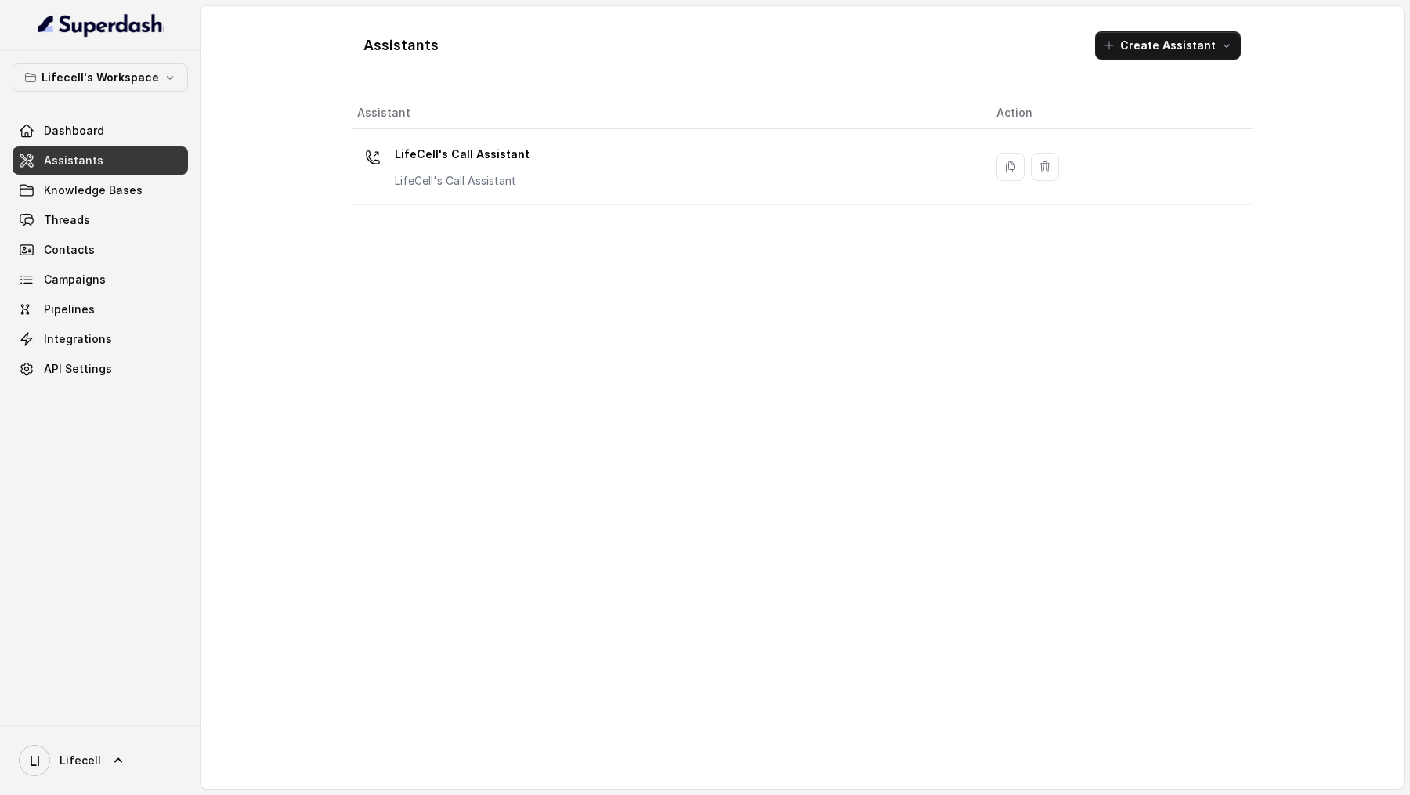
click at [534, 183] on div "LifeCell's Call Assistant LifeCell's Call Assistant" at bounding box center [664, 167] width 614 height 50
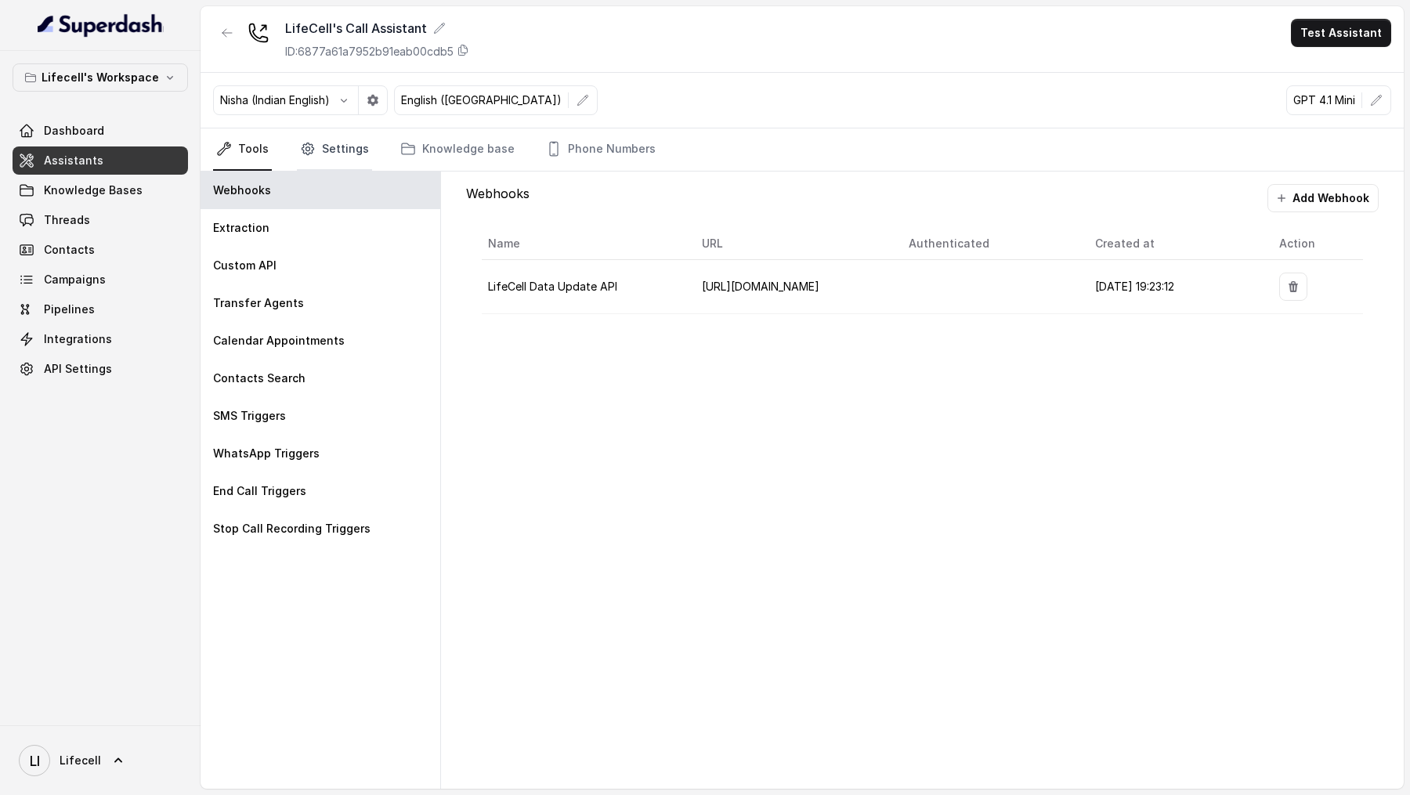
click at [338, 147] on link "Settings" at bounding box center [334, 149] width 75 height 42
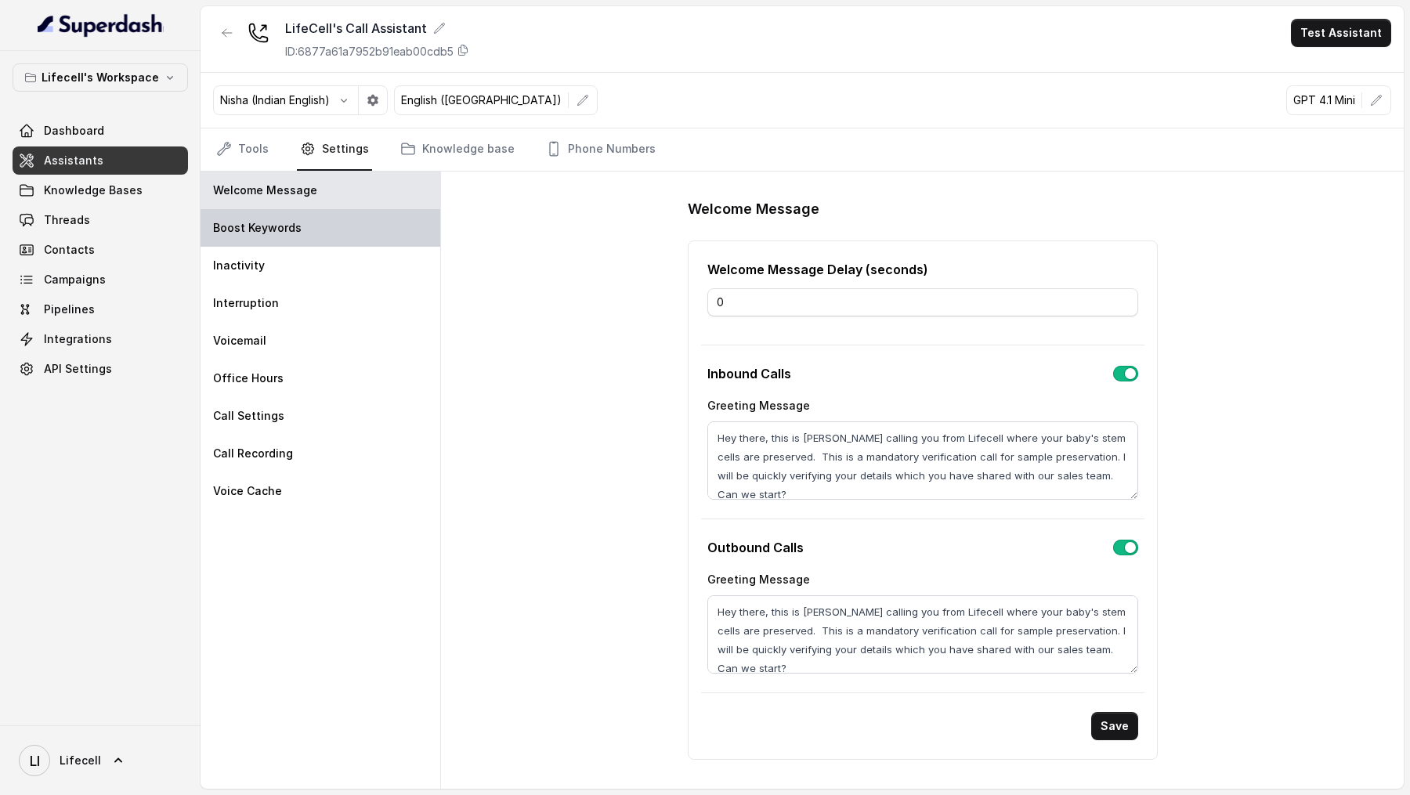
click at [310, 215] on div "Boost Keywords" at bounding box center [320, 228] width 240 height 38
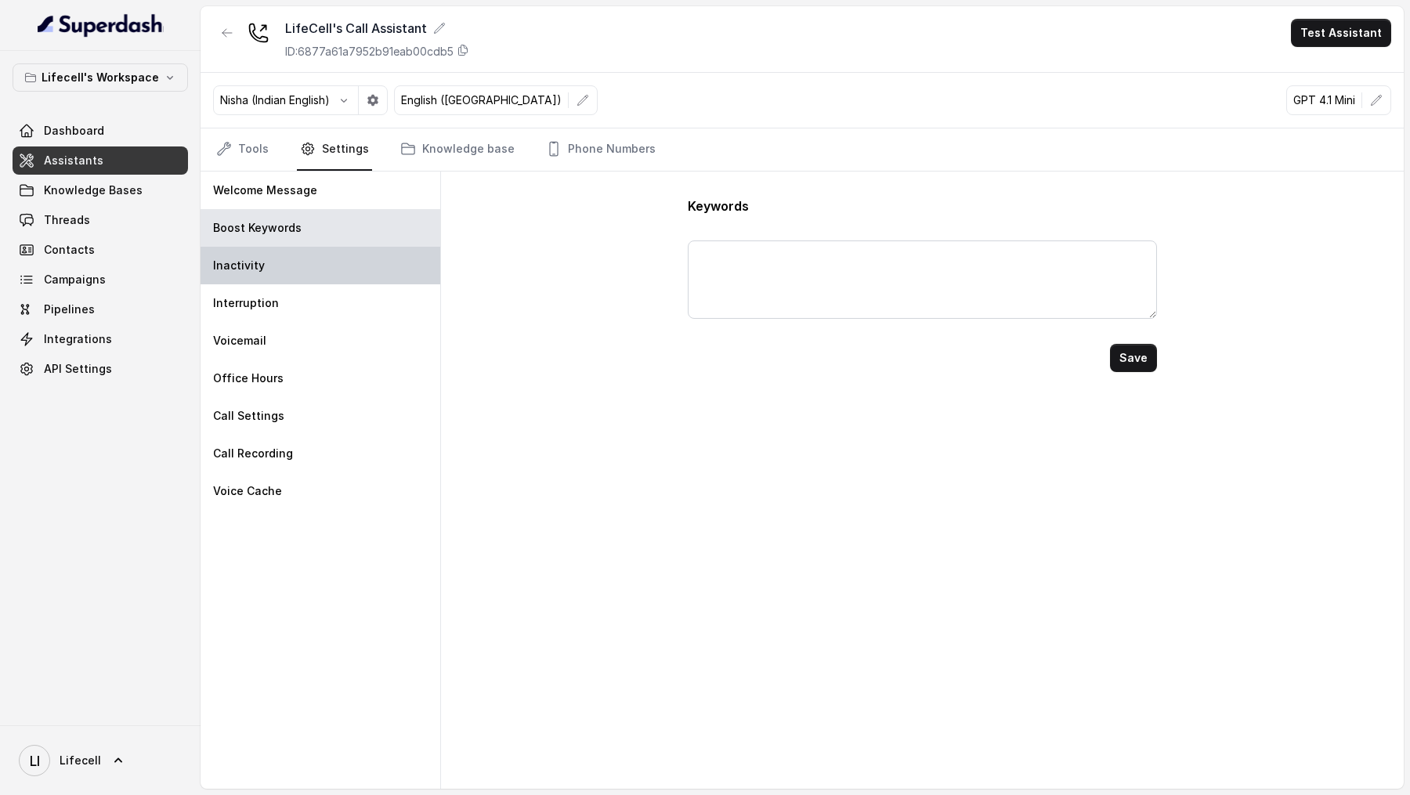
click at [310, 269] on div "Inactivity" at bounding box center [320, 266] width 240 height 38
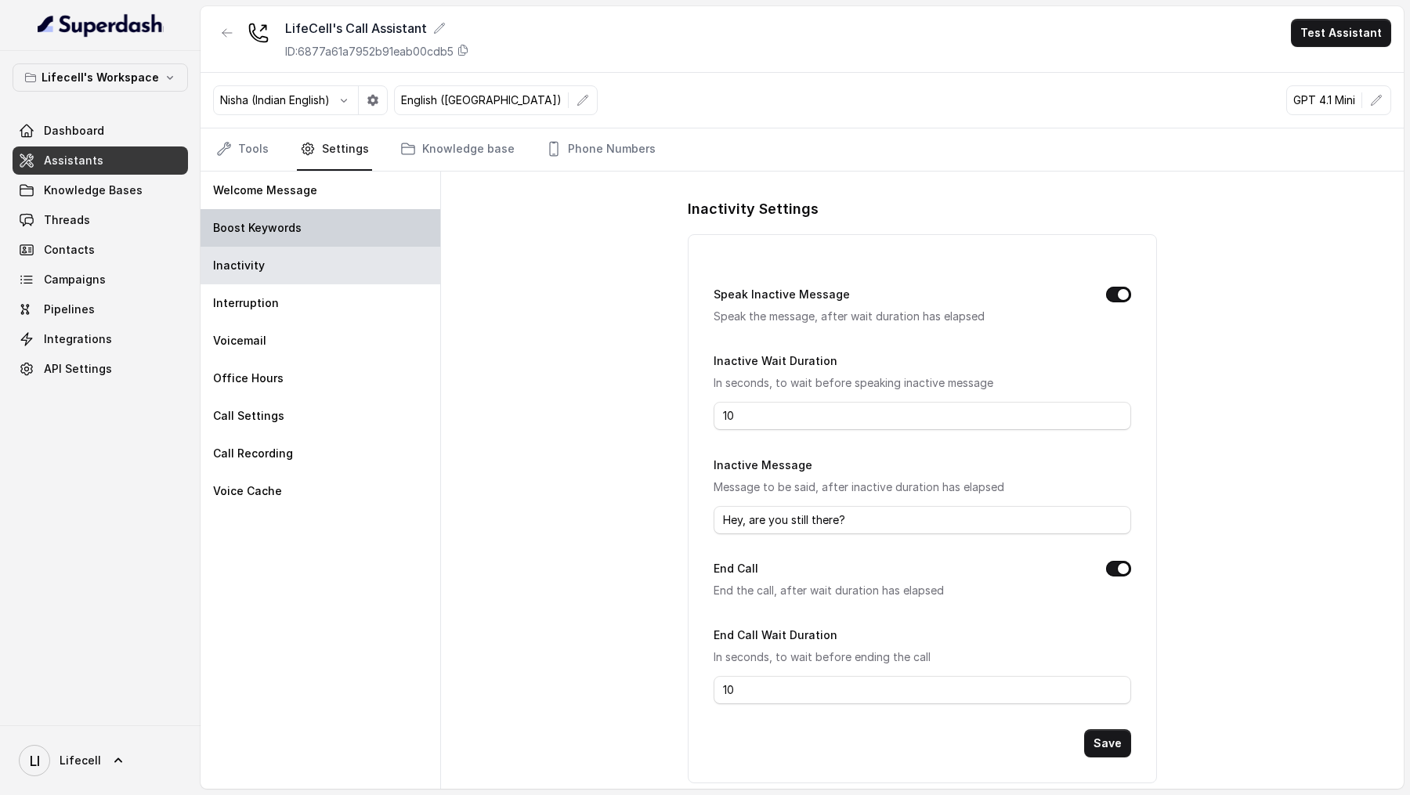
drag, startPoint x: 322, startPoint y: 224, endPoint x: 335, endPoint y: 224, distance: 13.3
click at [322, 224] on div "Boost Keywords" at bounding box center [320, 228] width 240 height 38
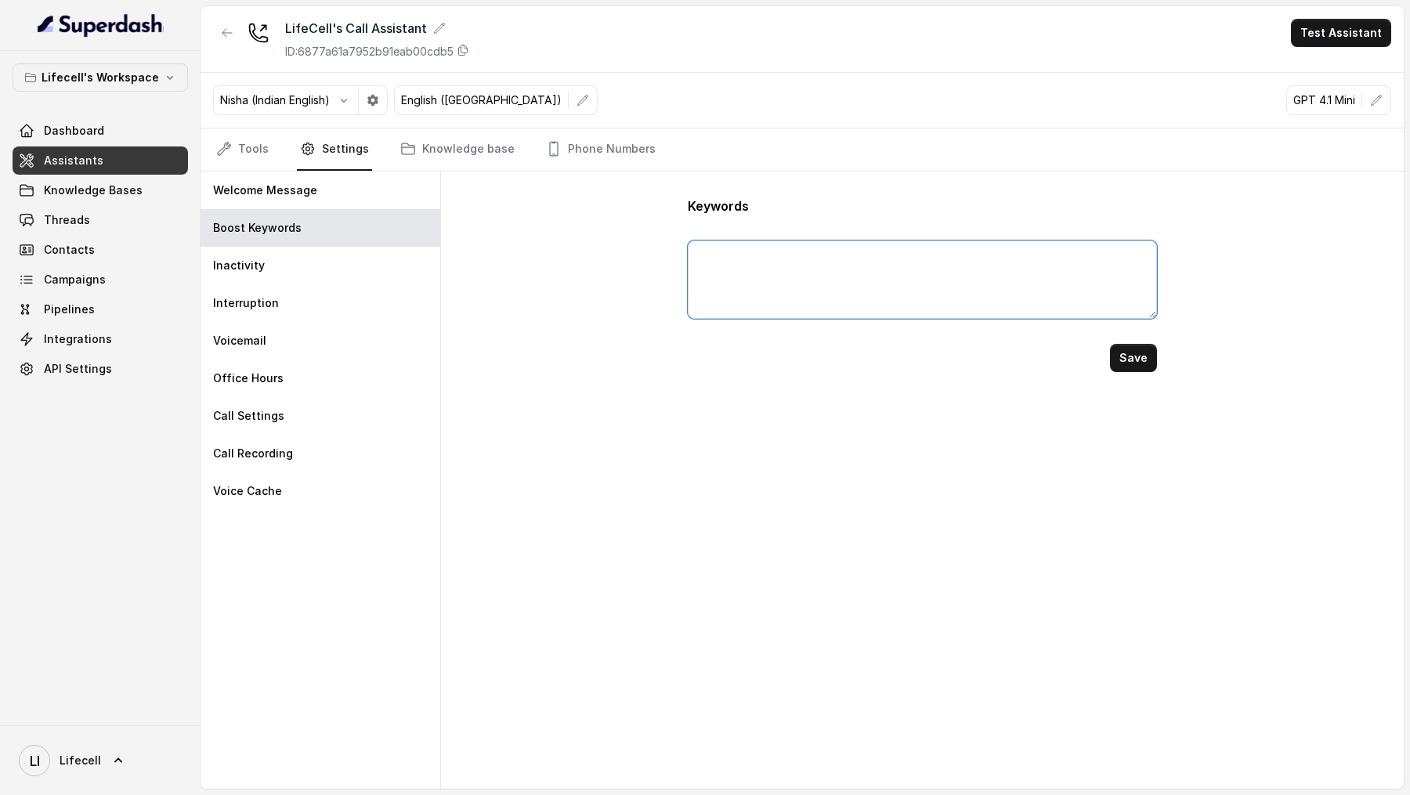
click at [762, 302] on textarea at bounding box center [922, 279] width 468 height 78
type textarea "Cash, UPI, cheque, check, credit, debit, card"
click at [1134, 356] on button "Save" at bounding box center [1133, 358] width 47 height 28
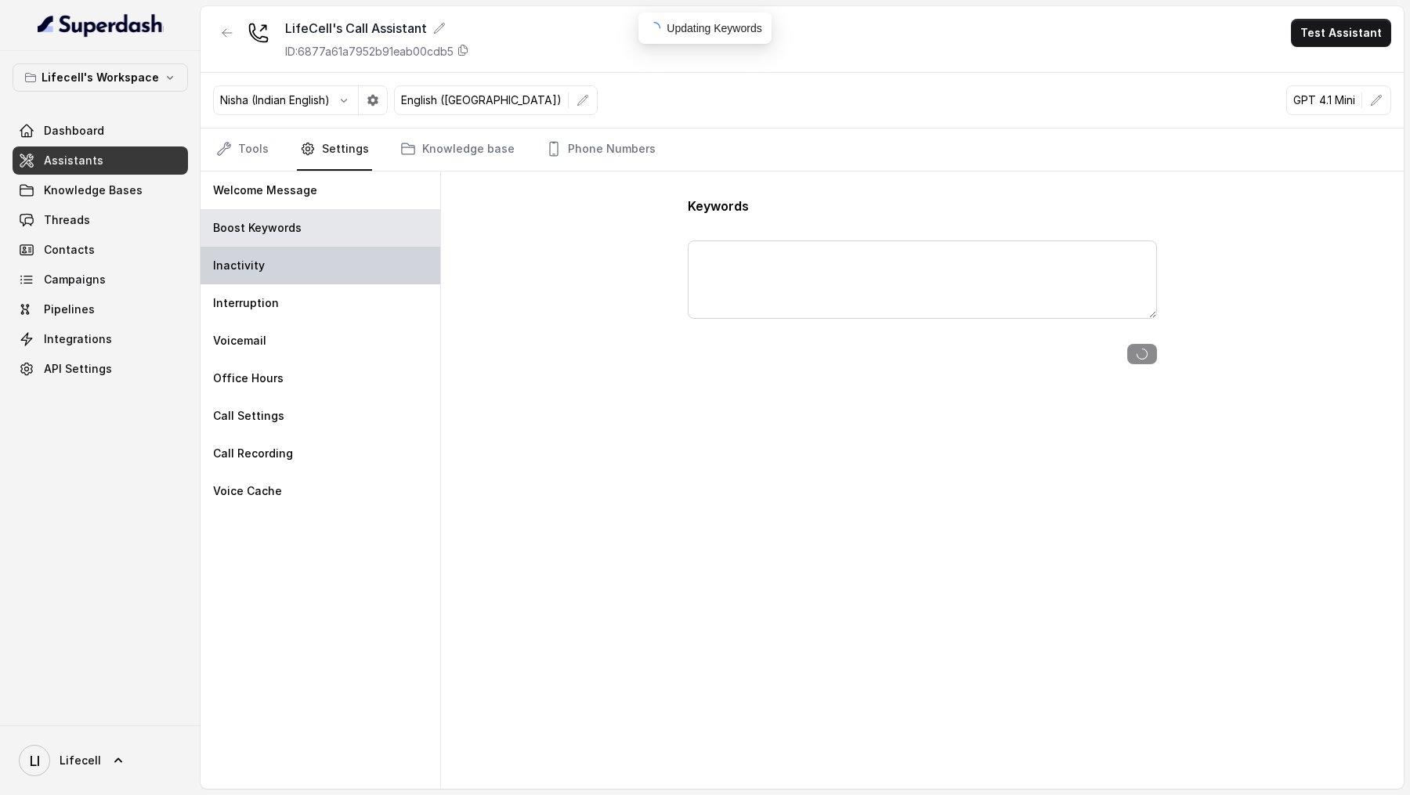
type textarea "Cash, UPI, cheque, check, credit, debit, card"
click at [325, 269] on div "Inactivity" at bounding box center [320, 266] width 240 height 38
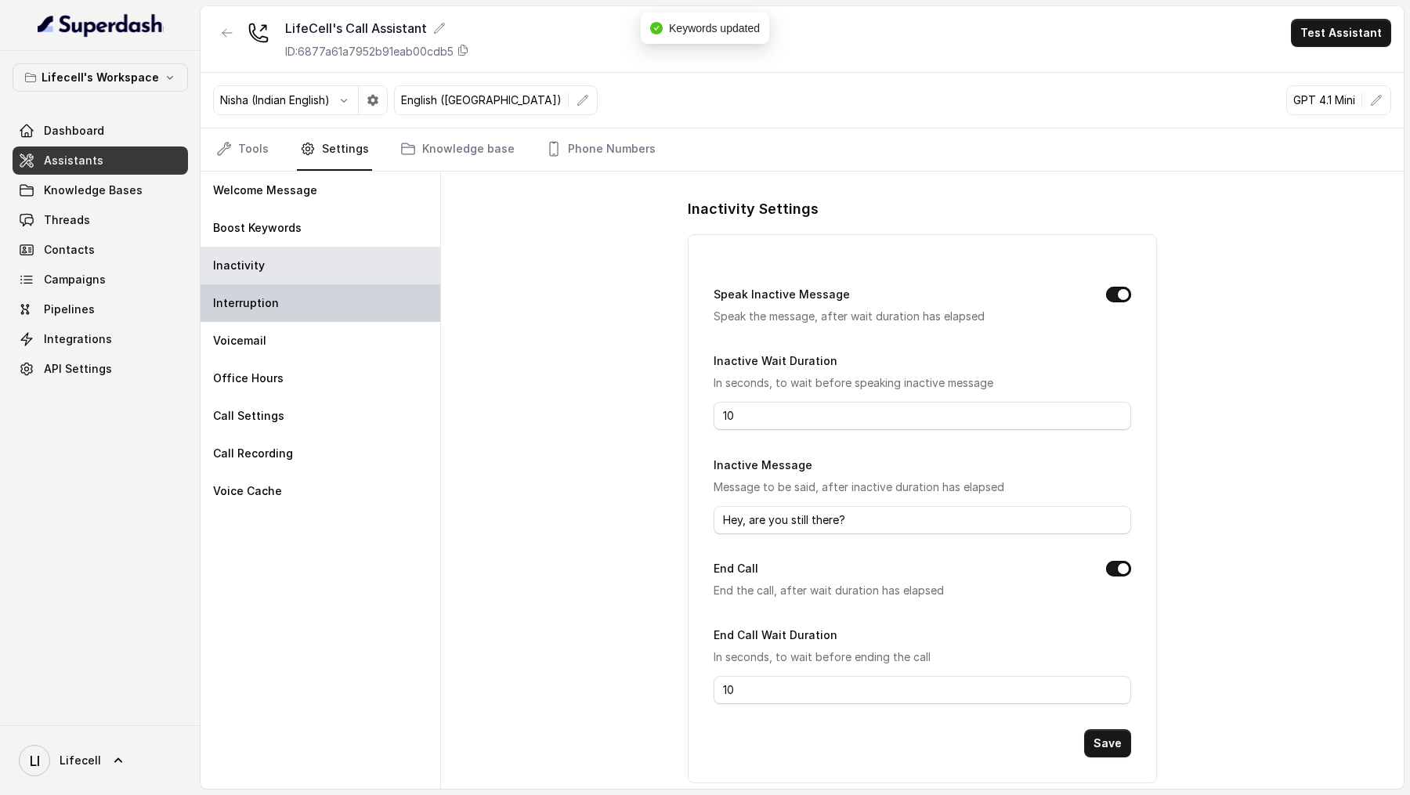
click at [314, 310] on div "Interruption" at bounding box center [320, 303] width 240 height 38
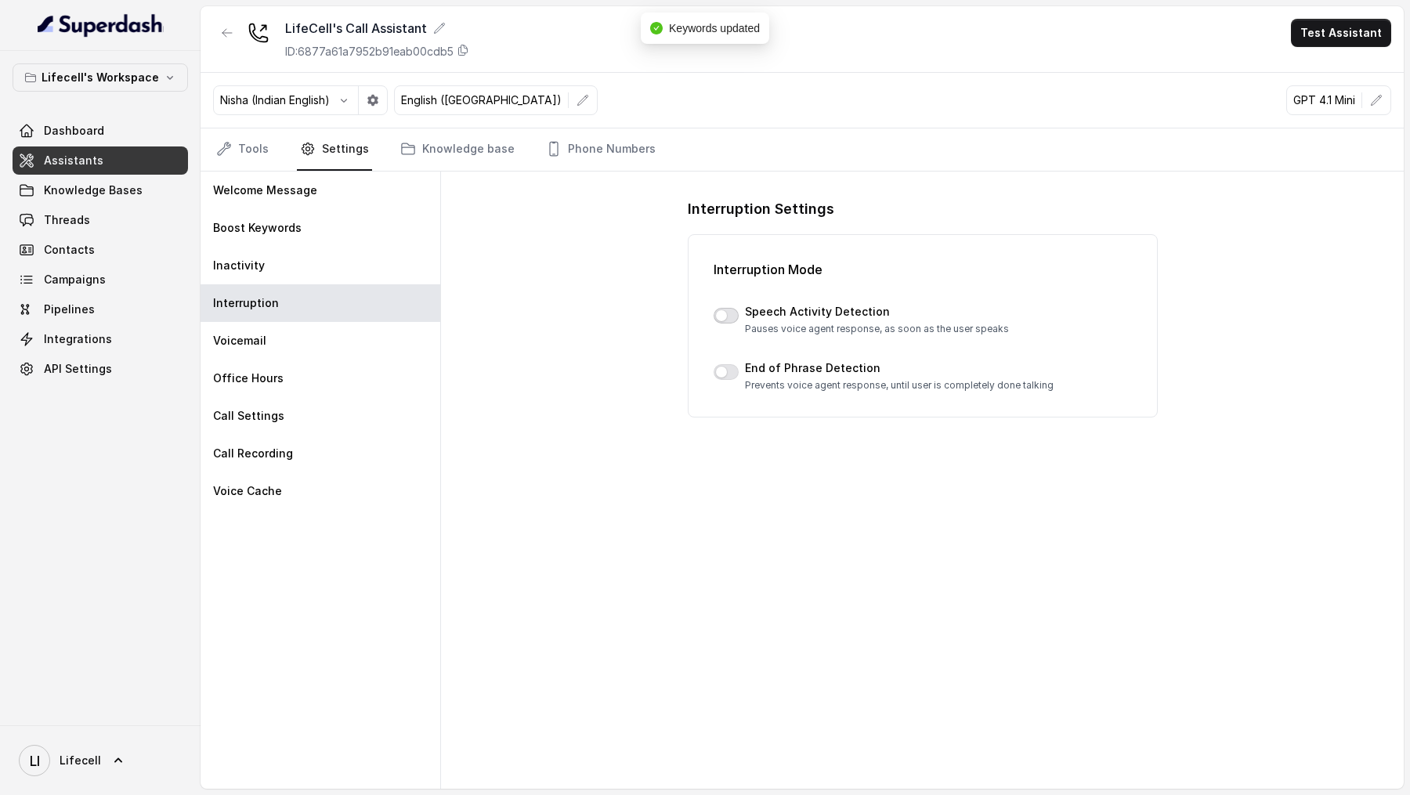
click at [732, 308] on button "button" at bounding box center [725, 316] width 25 height 16
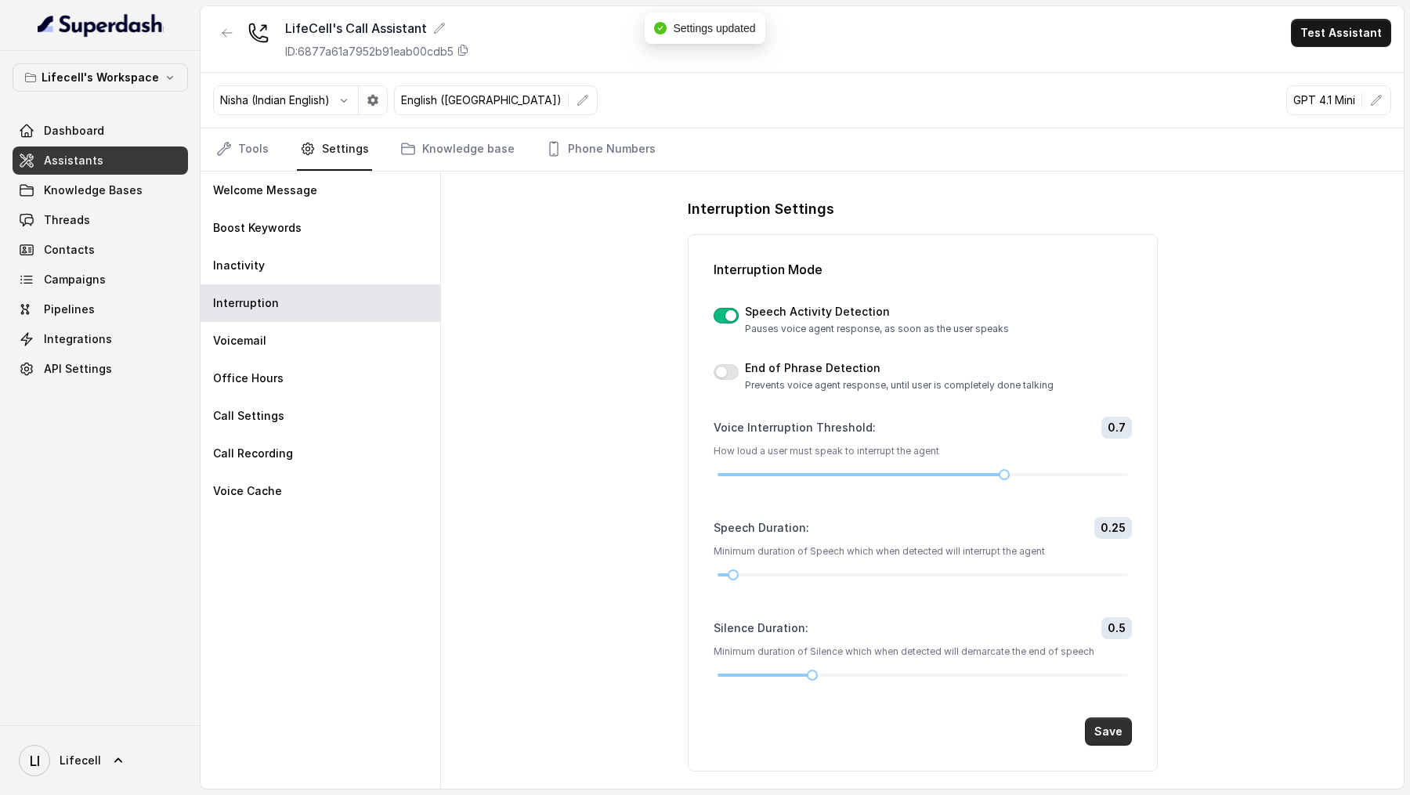
click at [1114, 736] on button "Save" at bounding box center [1108, 731] width 47 height 28
click at [290, 337] on div "Voicemail" at bounding box center [320, 341] width 240 height 38
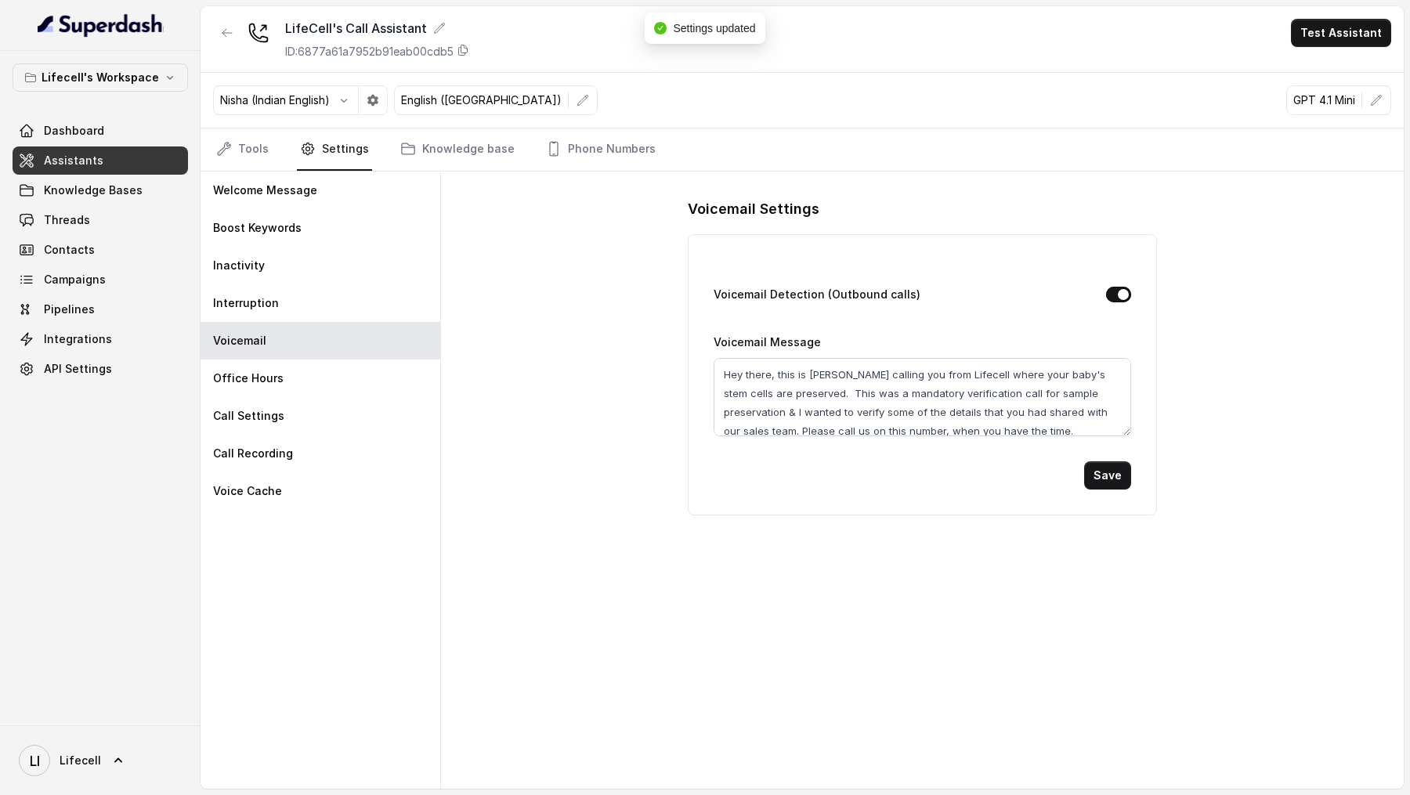
scroll to position [10, 0]
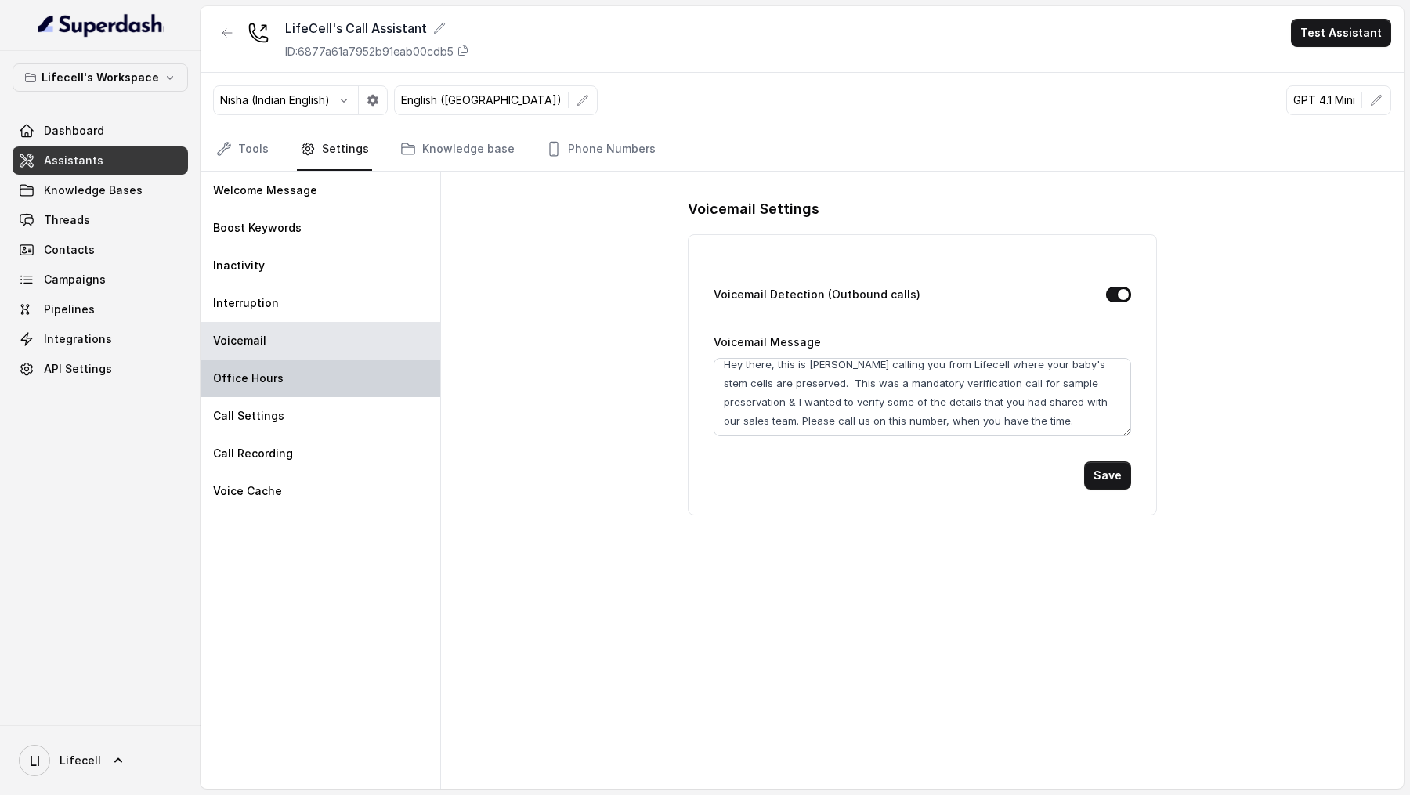
click at [308, 390] on div "Office Hours" at bounding box center [320, 378] width 240 height 38
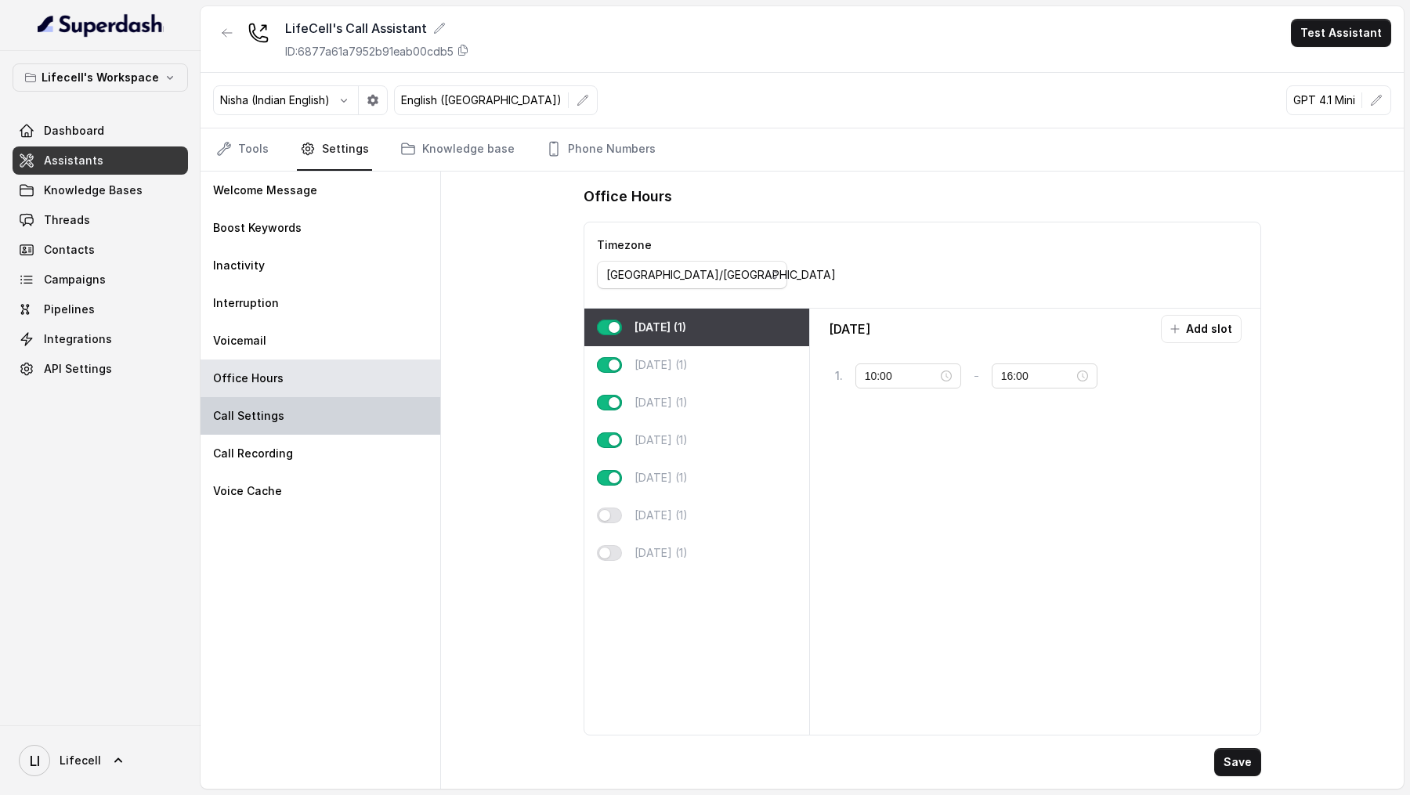
type input "21:00"
click at [336, 405] on div "Call Settings" at bounding box center [320, 416] width 240 height 38
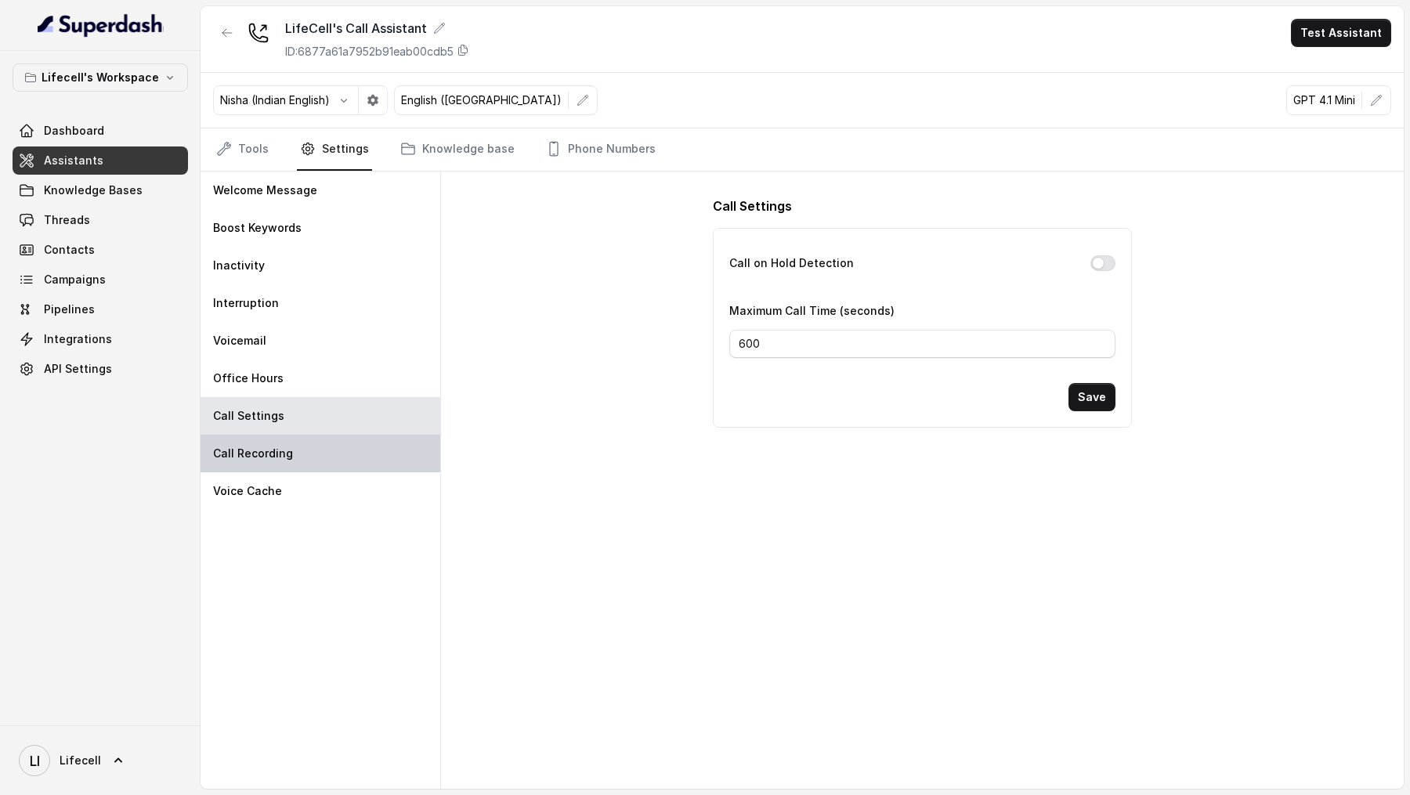
click at [334, 452] on div "Call Recording" at bounding box center [320, 454] width 240 height 38
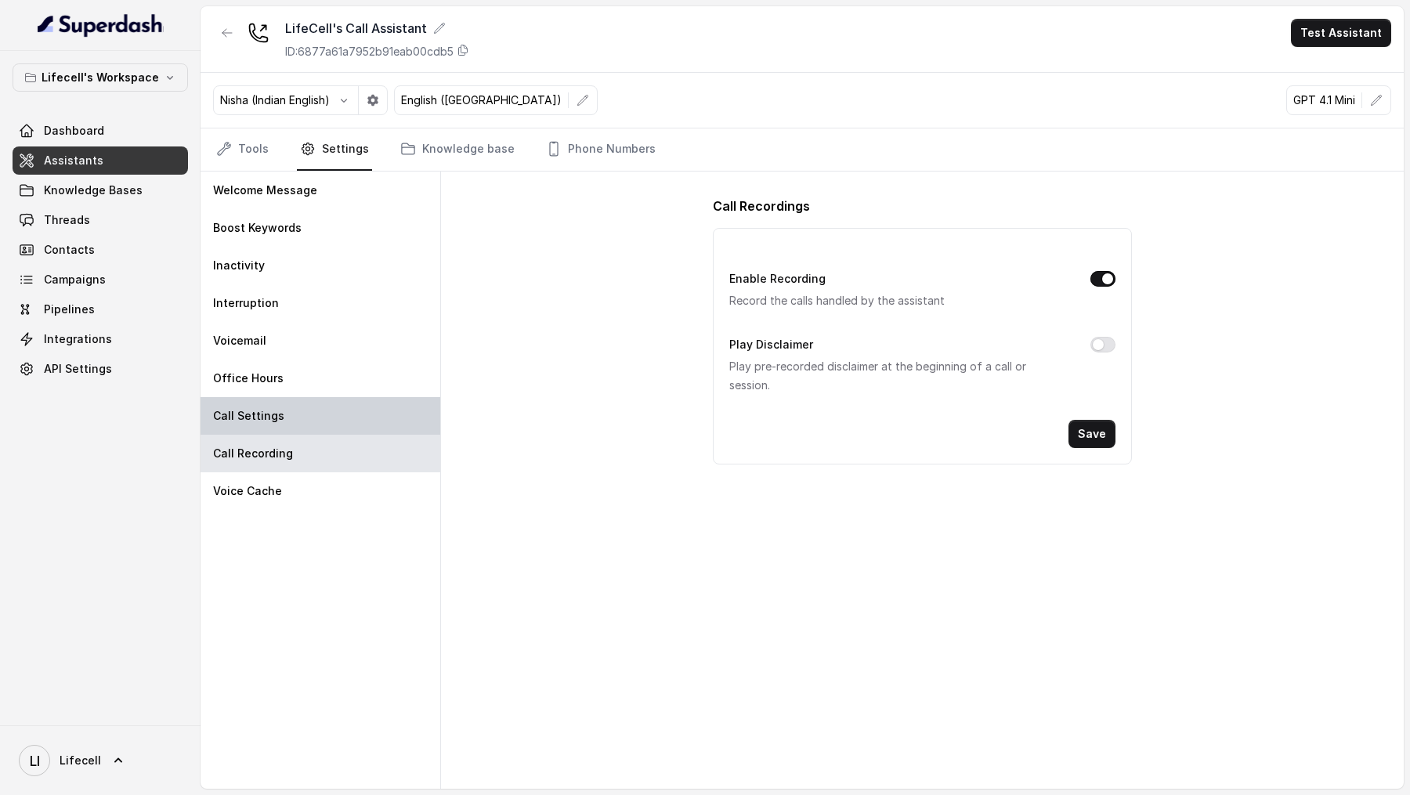
click at [357, 414] on div "Call Settings" at bounding box center [320, 416] width 240 height 38
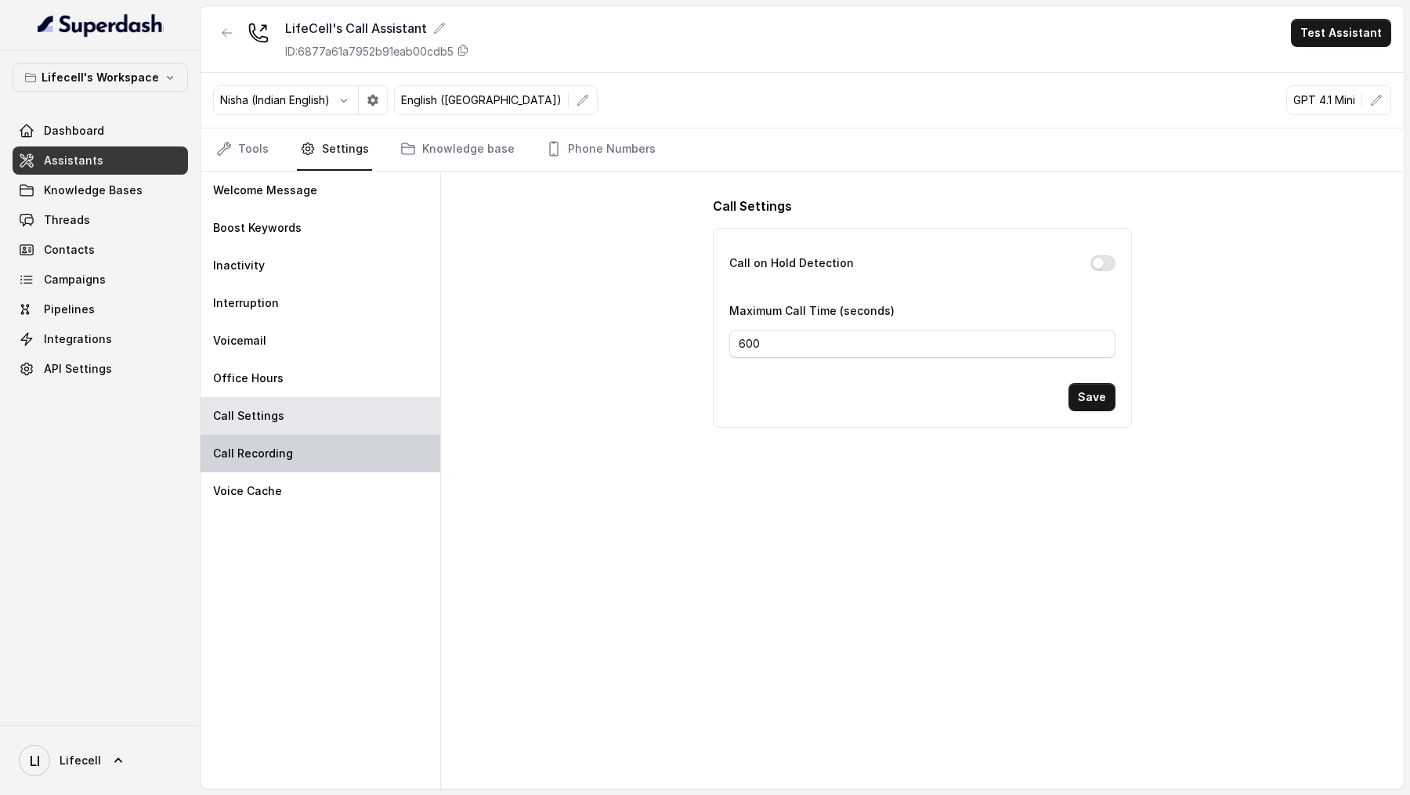
click at [377, 450] on div "Call Recording" at bounding box center [320, 454] width 240 height 38
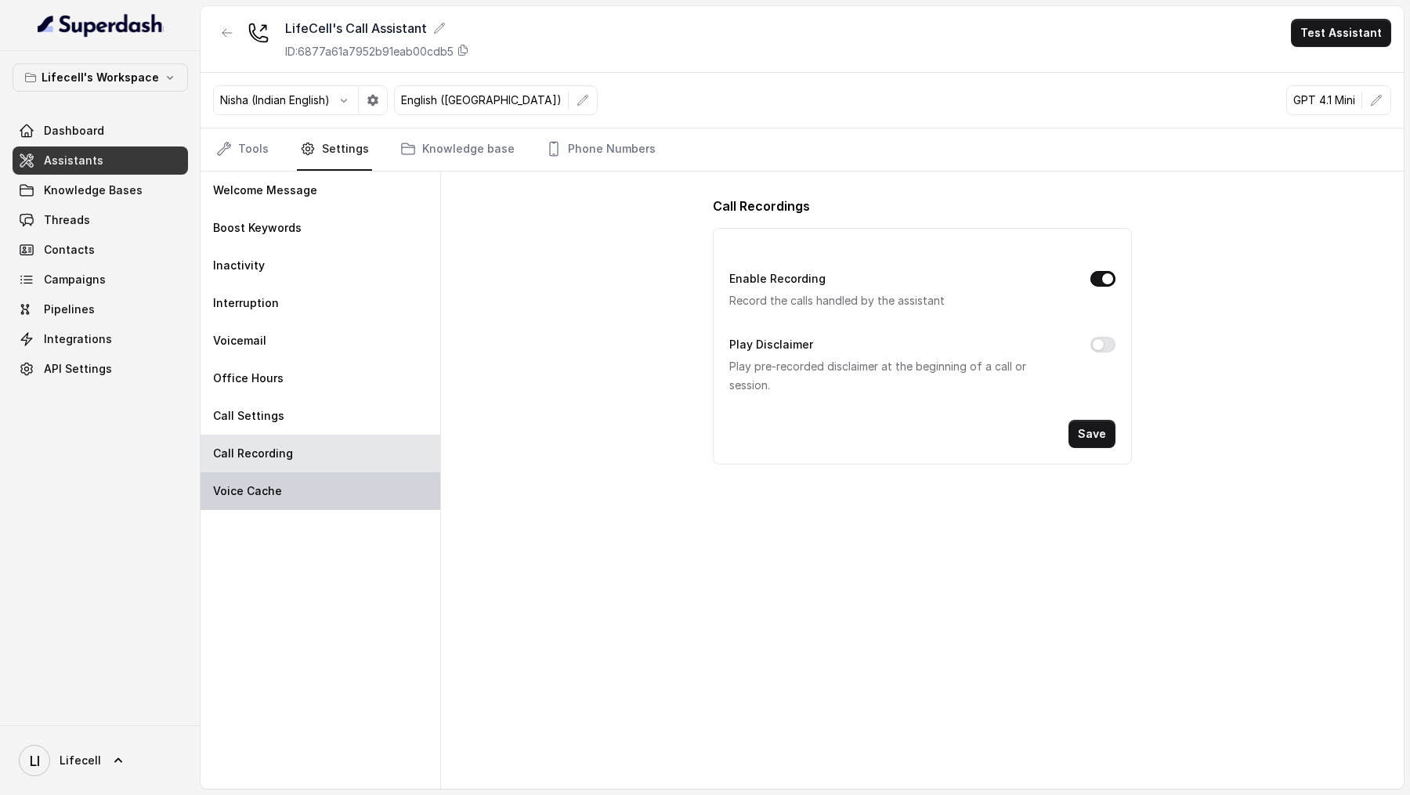
click at [370, 502] on div "Voice Cache" at bounding box center [320, 491] width 240 height 38
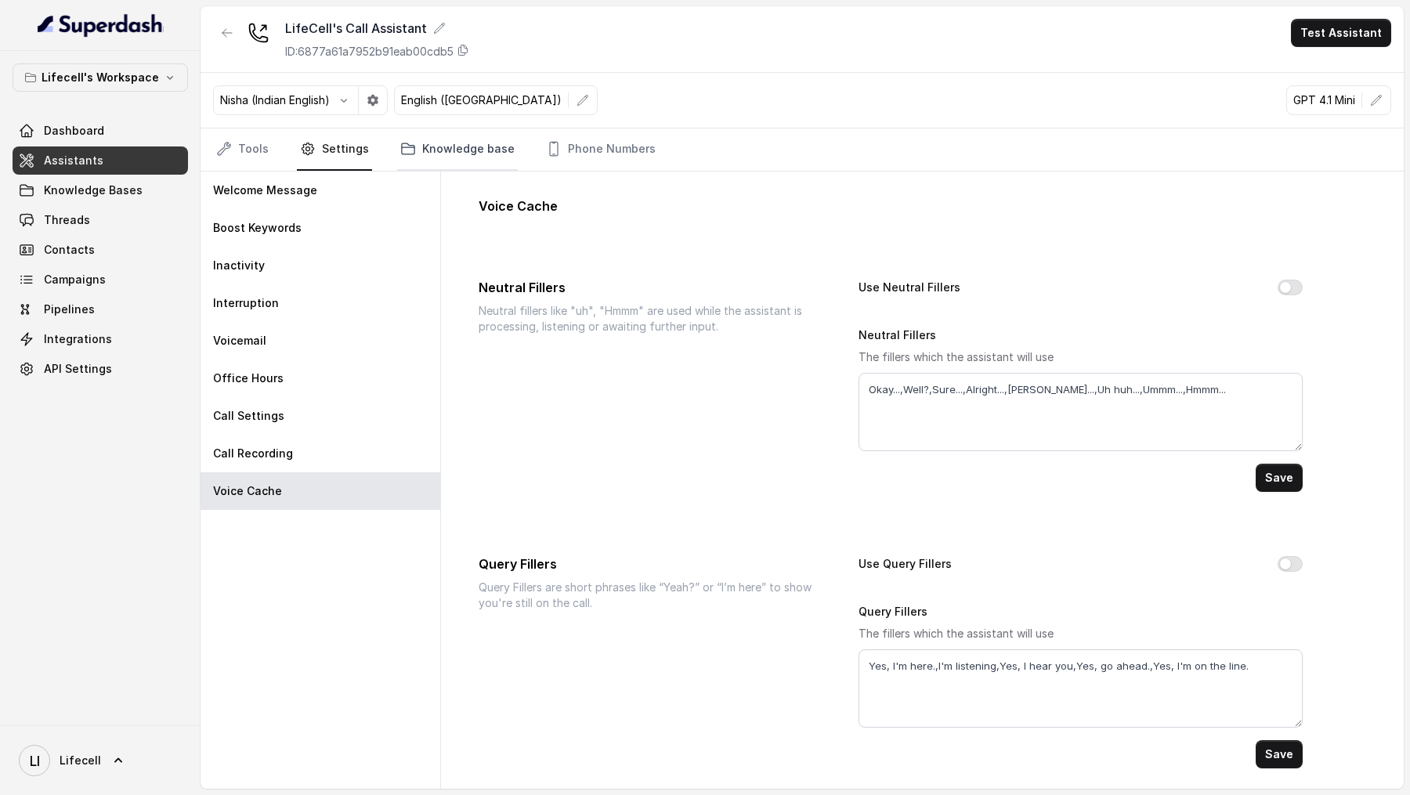
click at [436, 166] on link "Knowledge base" at bounding box center [457, 149] width 121 height 42
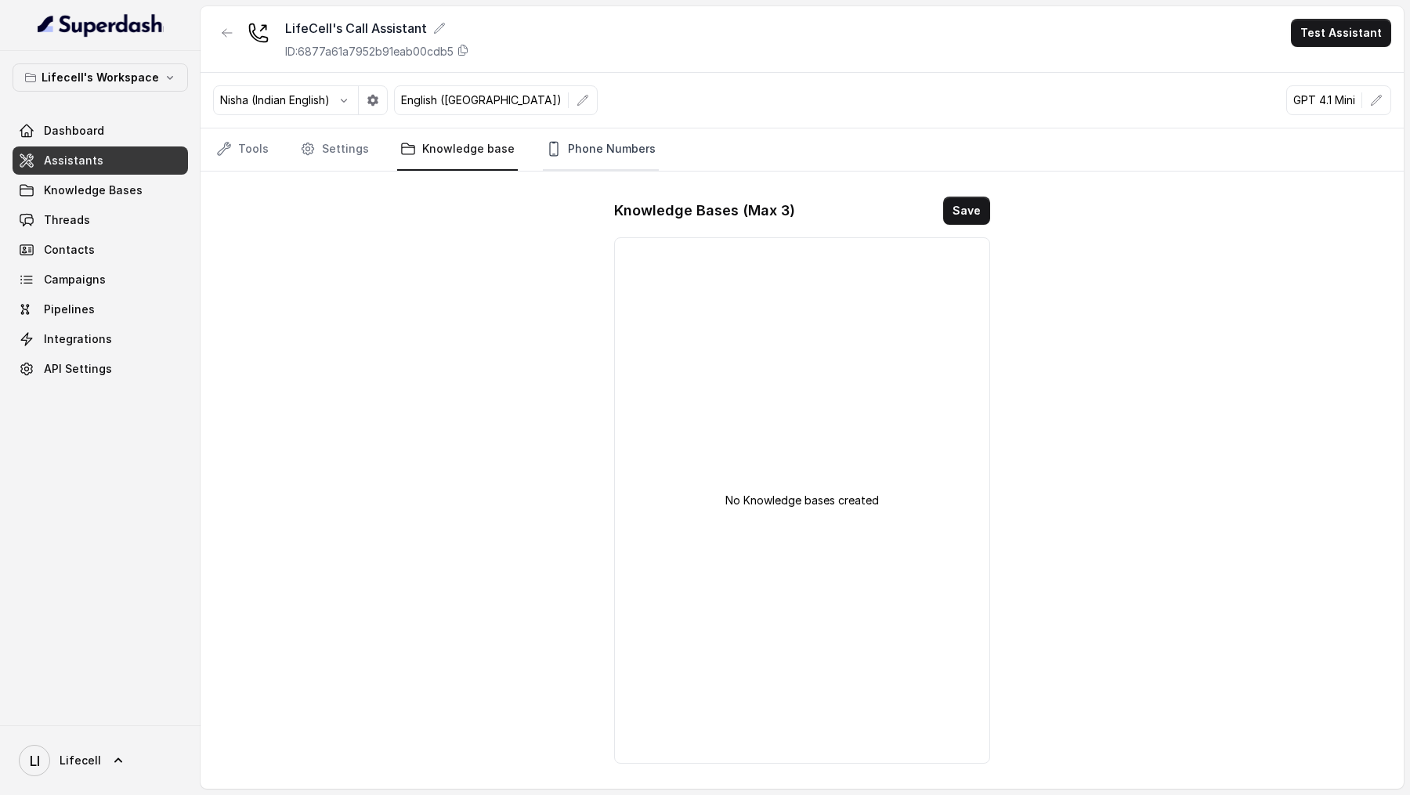
click at [596, 155] on link "Phone Numbers" at bounding box center [601, 149] width 116 height 42
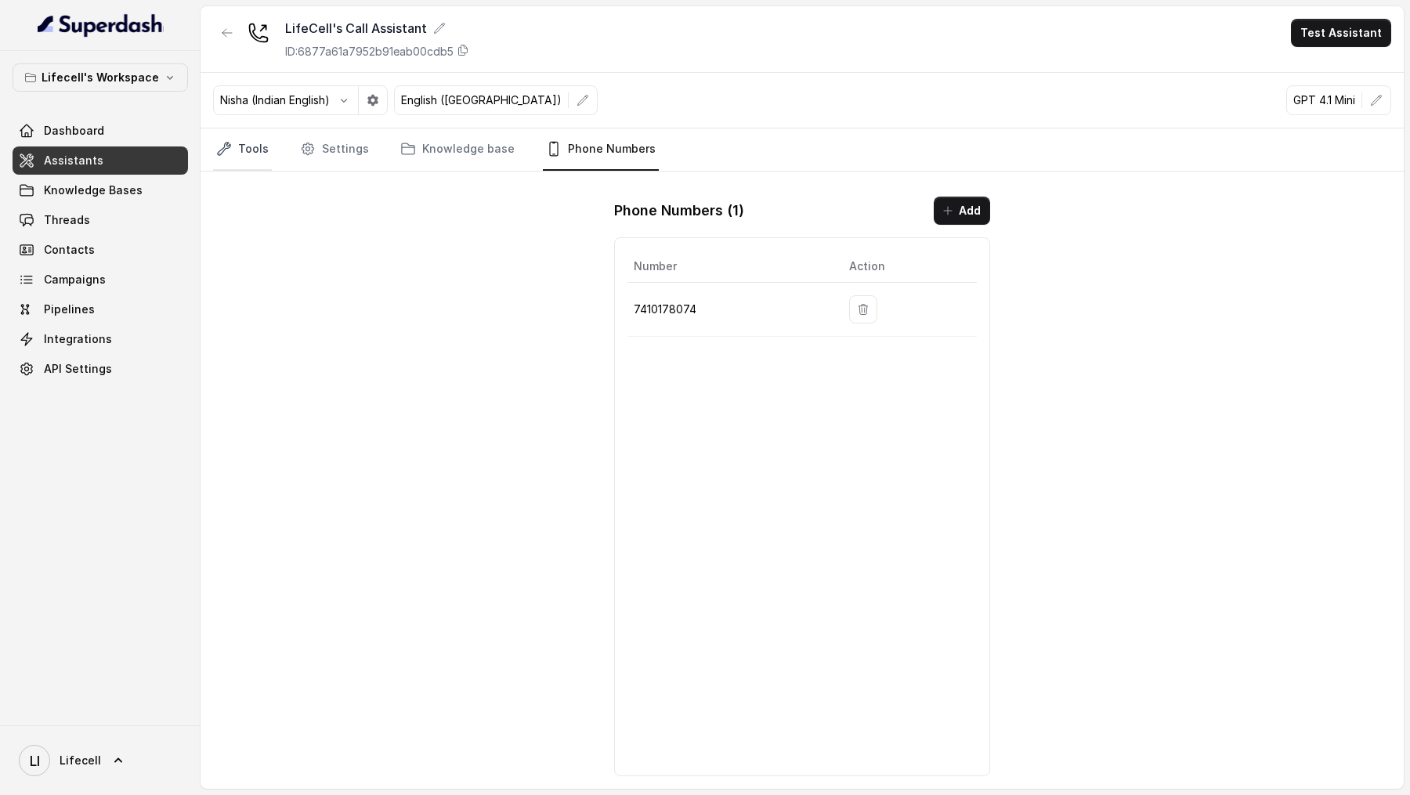
click at [255, 156] on link "Tools" at bounding box center [242, 149] width 59 height 42
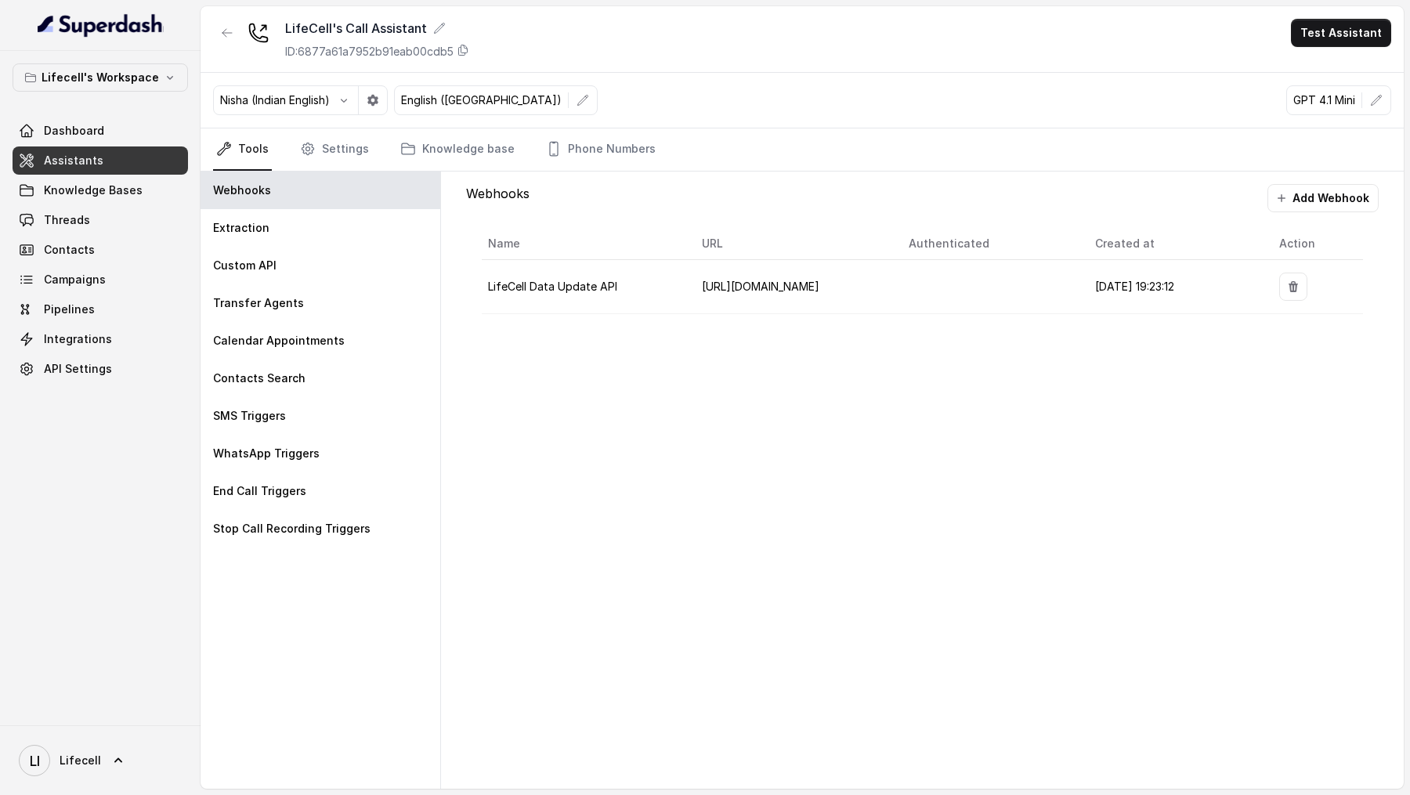
click at [133, 293] on div "Dashboard Assistants Knowledge Bases Threads Contacts Campaigns Pipelines Integ…" at bounding box center [100, 250] width 175 height 266
click at [143, 272] on link "Campaigns" at bounding box center [100, 279] width 175 height 28
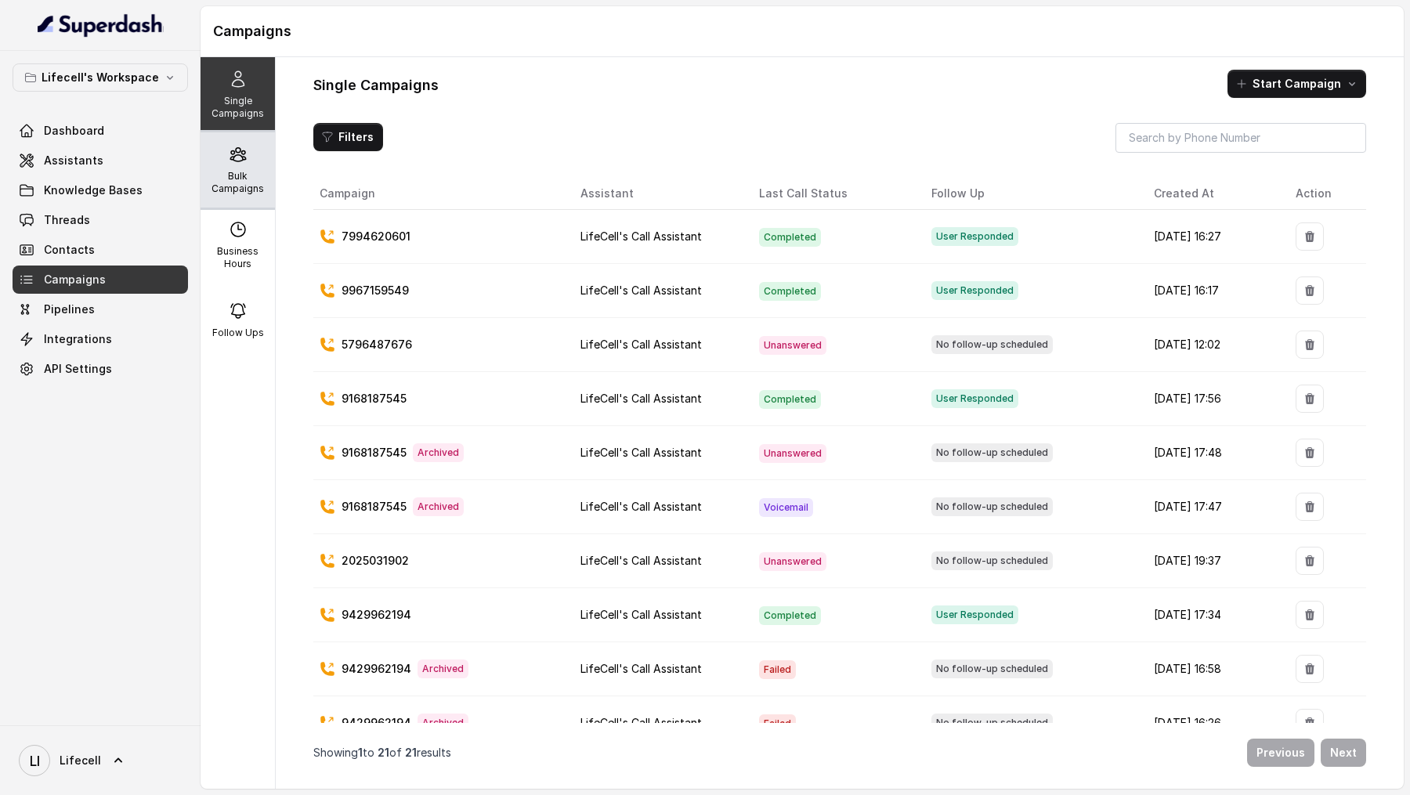
click at [249, 179] on p "Bulk Campaigns" at bounding box center [238, 182] width 62 height 25
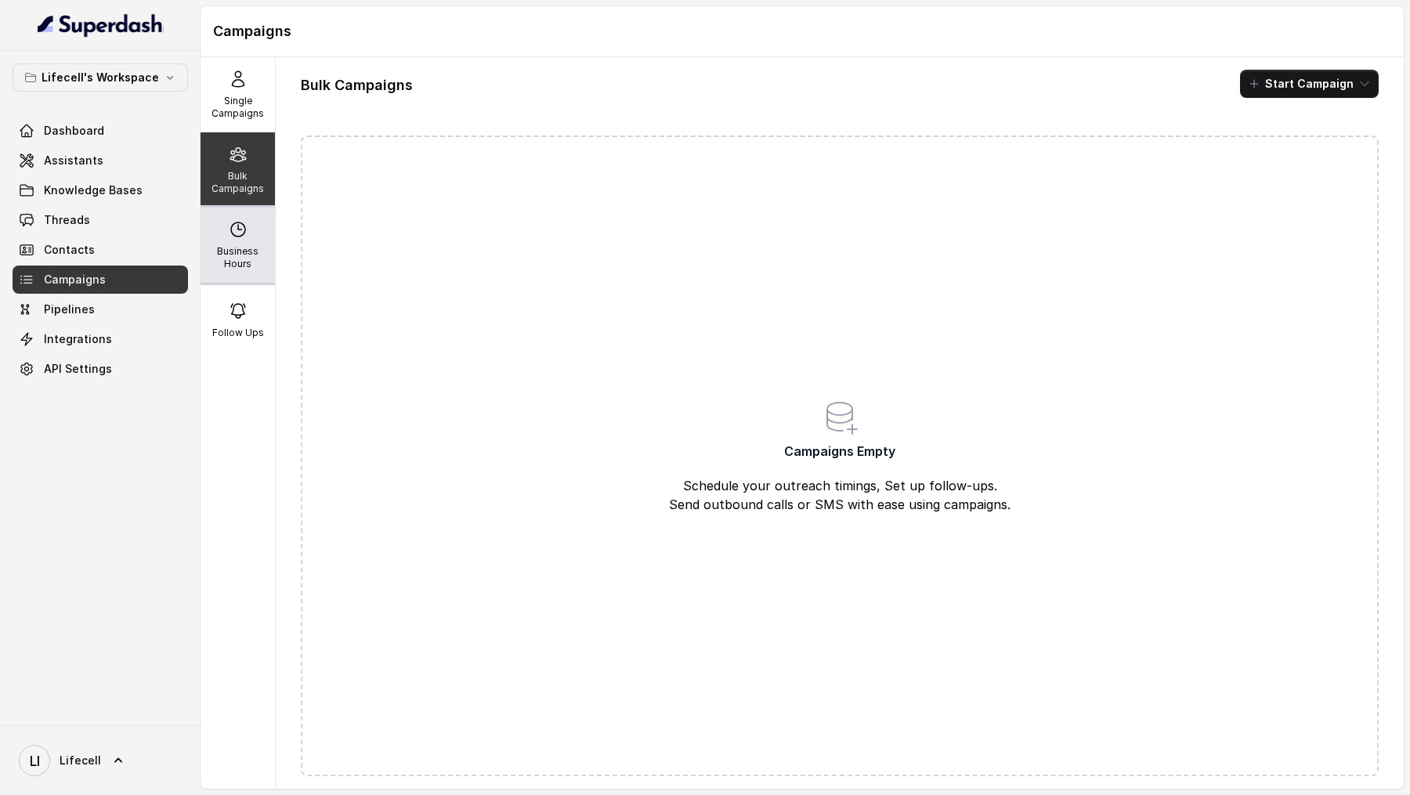
click at [251, 248] on p "Business Hours" at bounding box center [238, 257] width 62 height 25
select select "[GEOGRAPHIC_DATA]/[GEOGRAPHIC_DATA]"
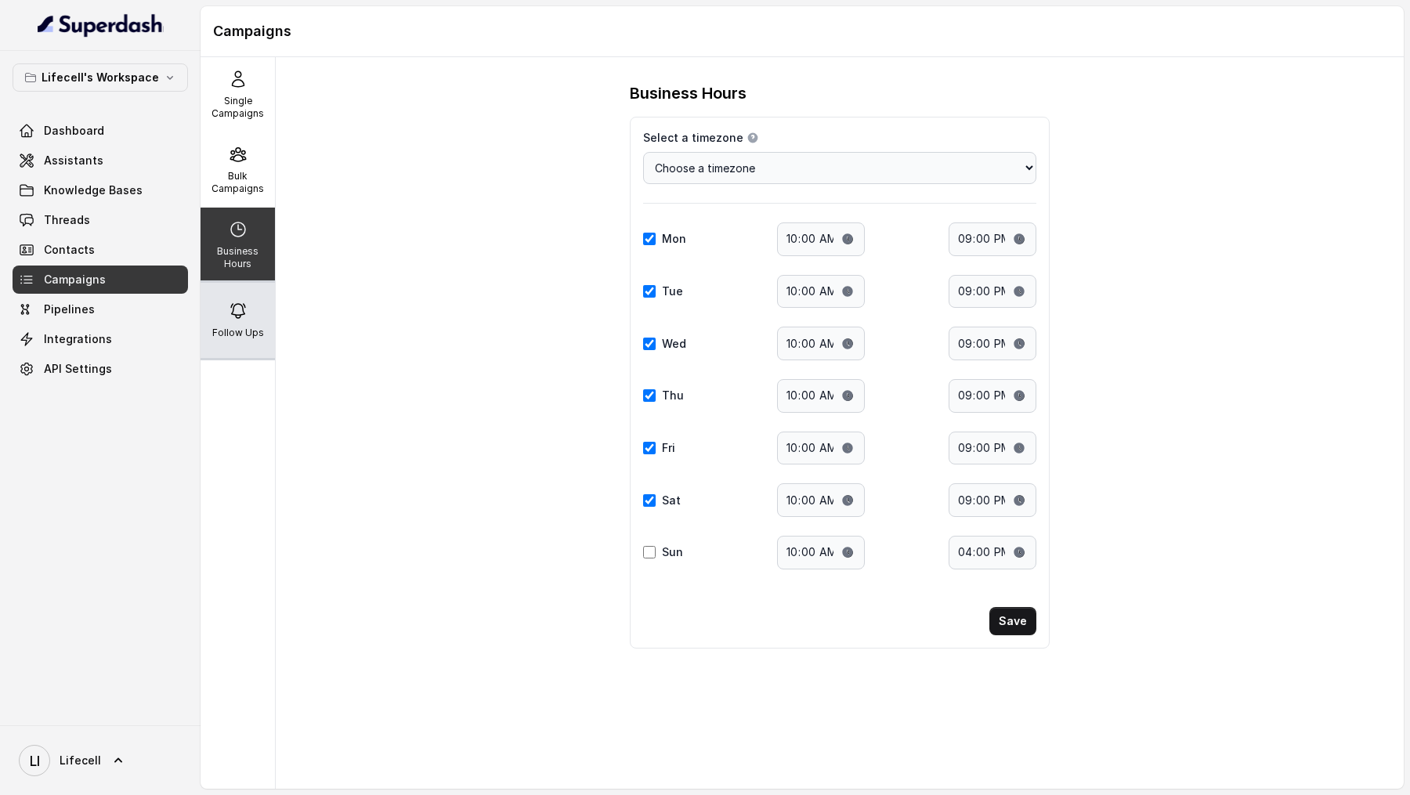
click at [272, 298] on div "Follow Ups" at bounding box center [237, 320] width 74 height 75
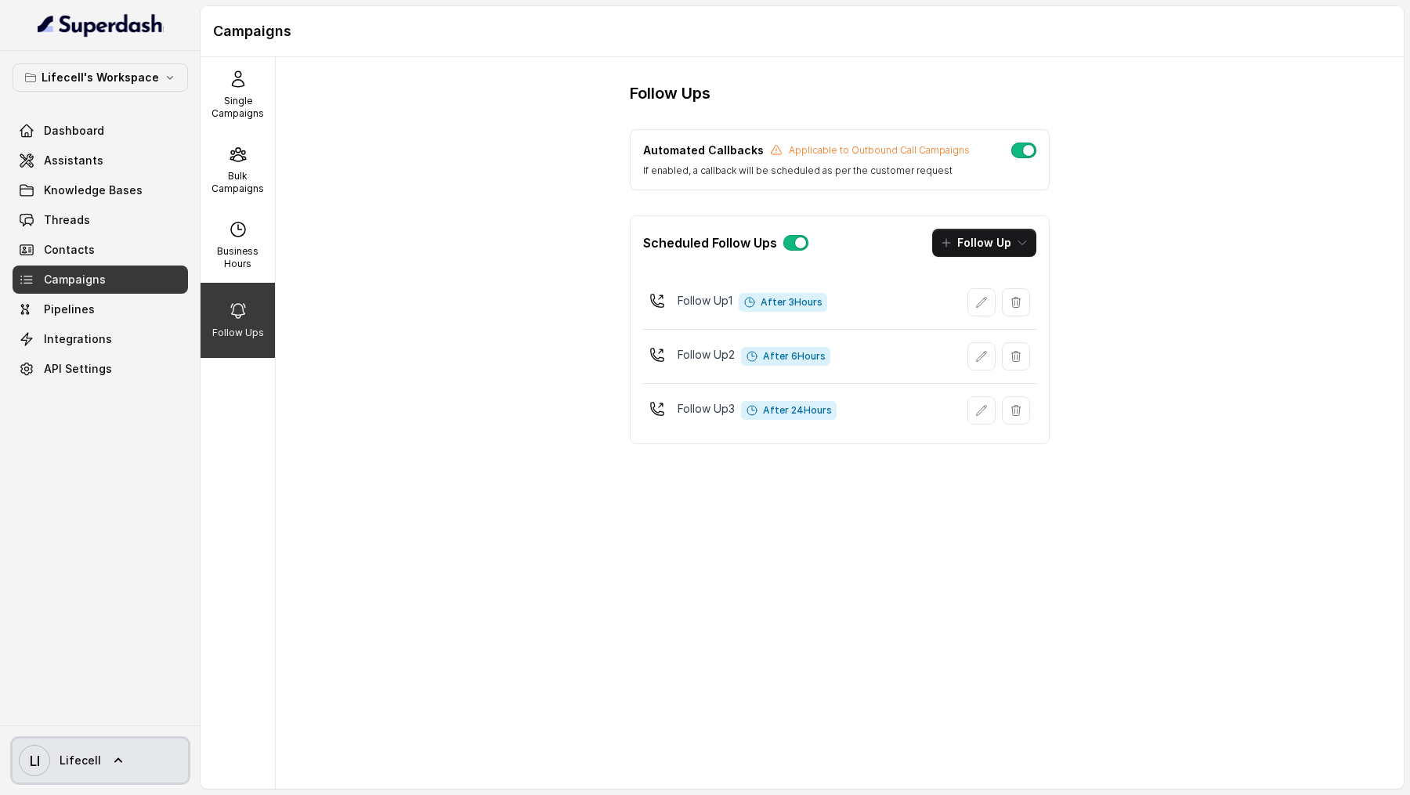
click at [110, 764] on icon at bounding box center [118, 761] width 16 height 16
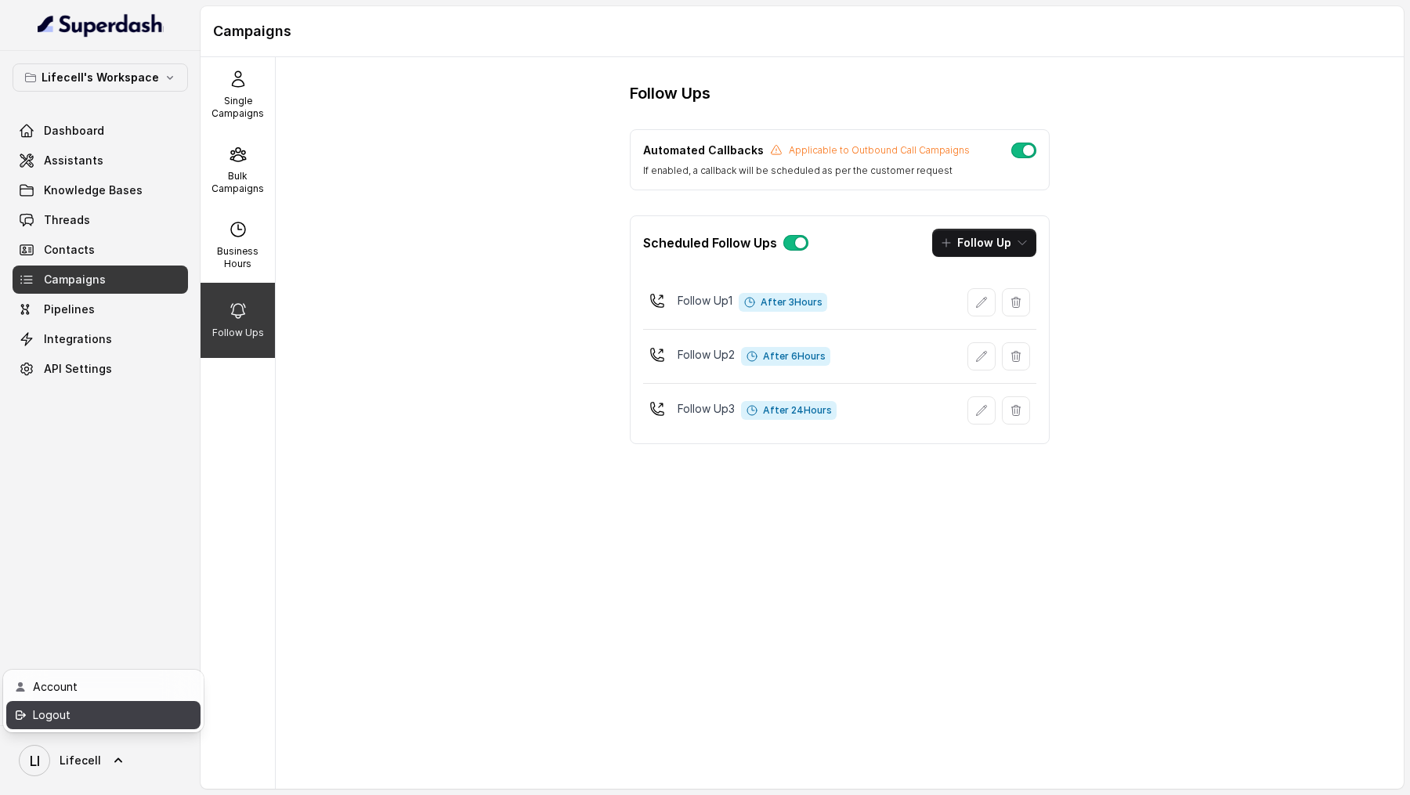
click at [135, 715] on div "Logout" at bounding box center [99, 715] width 133 height 19
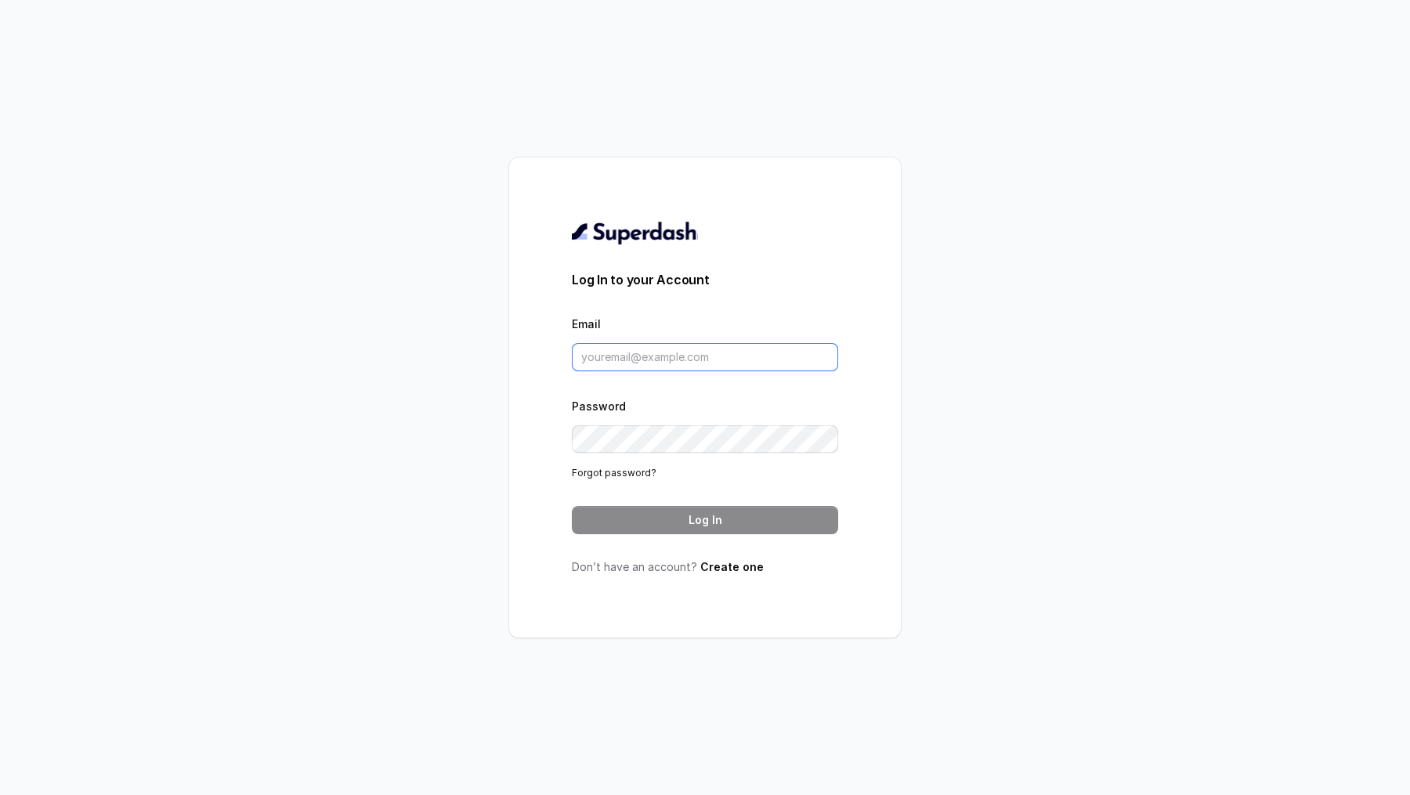
type input "[DOMAIN_NAME][EMAIL_ADDRESS][DOMAIN_NAME]"
